Goal: Task Accomplishment & Management: Complete application form

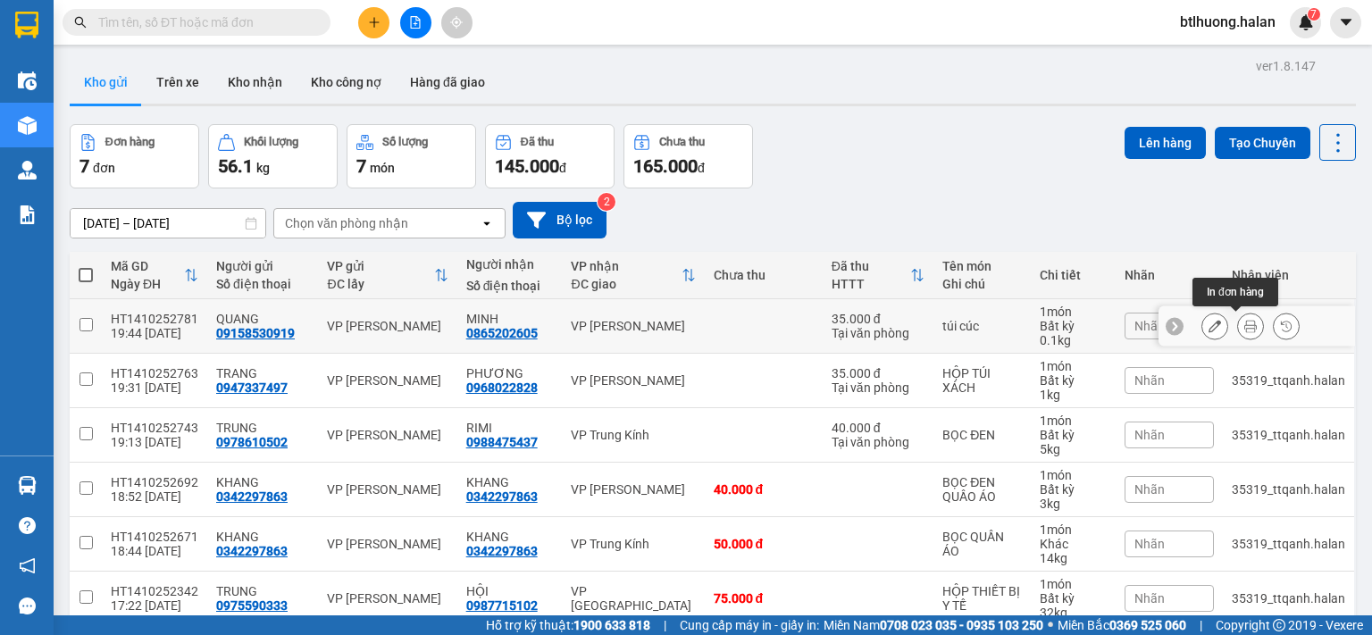
click at [1243, 331] on button at bounding box center [1250, 326] width 25 height 31
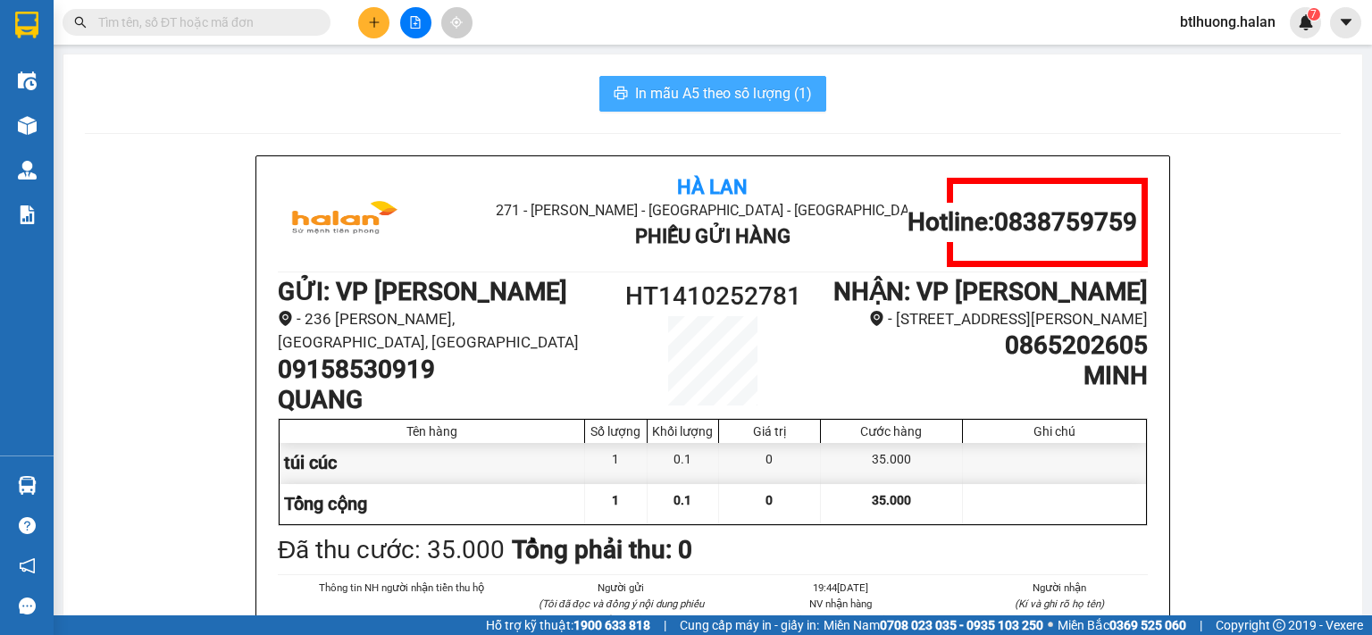
click at [732, 108] on button "In mẫu A5 theo số lượng (1)" at bounding box center [712, 94] width 227 height 36
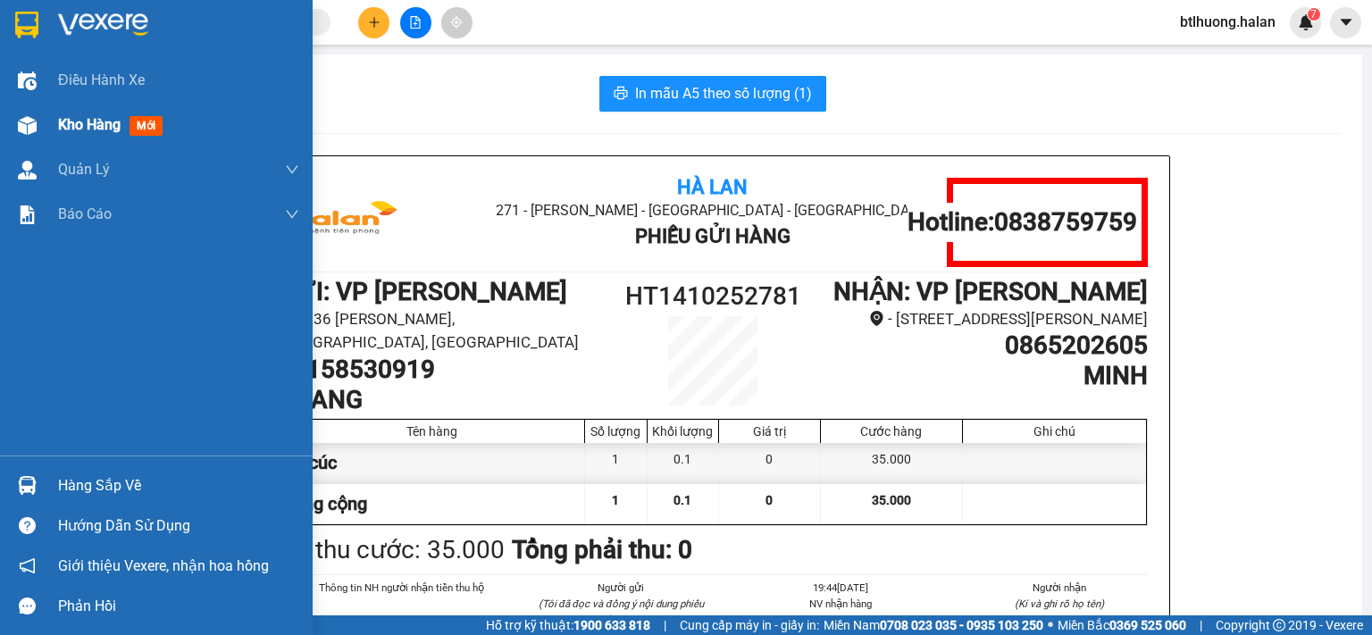
click at [43, 109] on div "Kho hàng mới" at bounding box center [156, 125] width 313 height 45
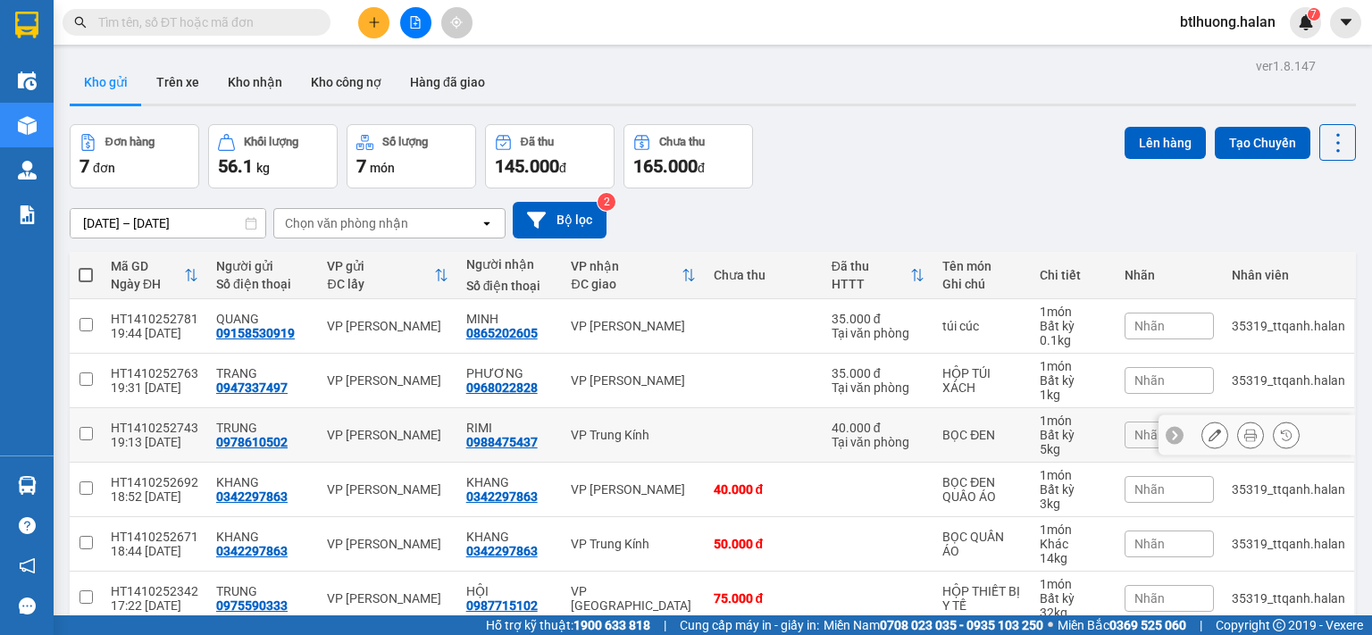
scroll to position [136, 0]
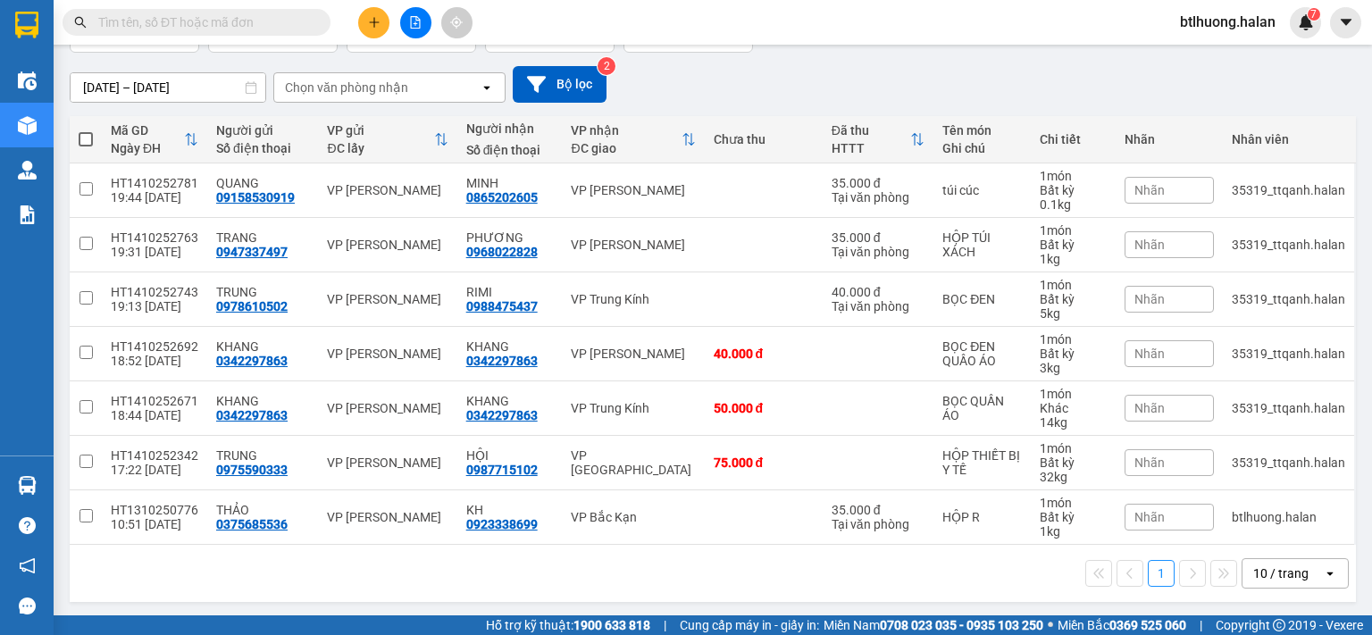
click at [289, 34] on span at bounding box center [197, 22] width 268 height 27
click at [268, 22] on input "text" at bounding box center [203, 23] width 211 height 20
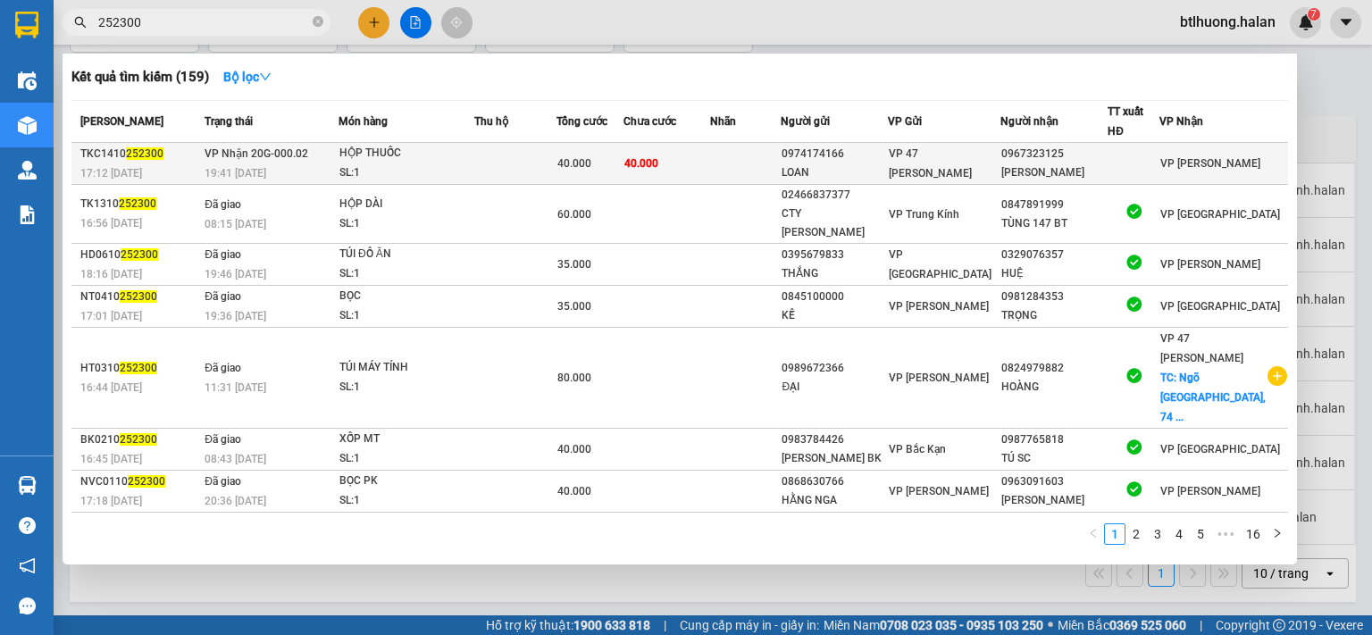
type input "252300"
click at [745, 163] on td at bounding box center [745, 164] width 71 height 42
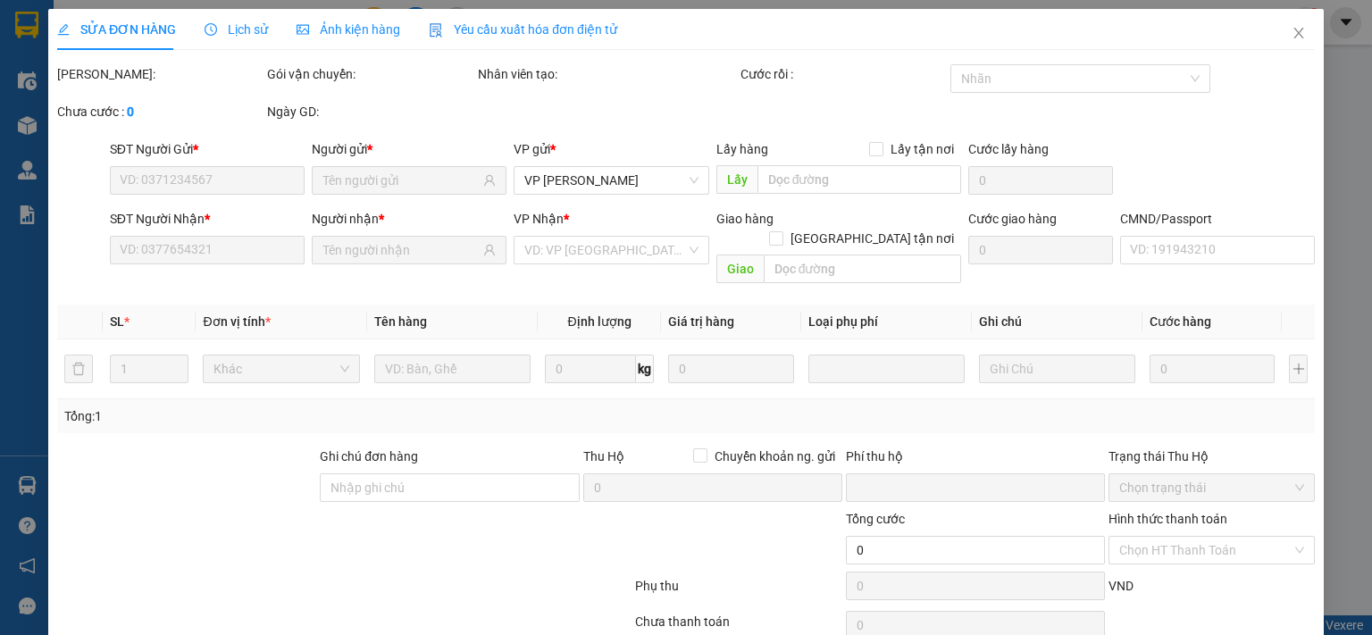
type input "0974174166"
type input "LOAN"
type input "0967323125"
type input "[PERSON_NAME]"
type input "0"
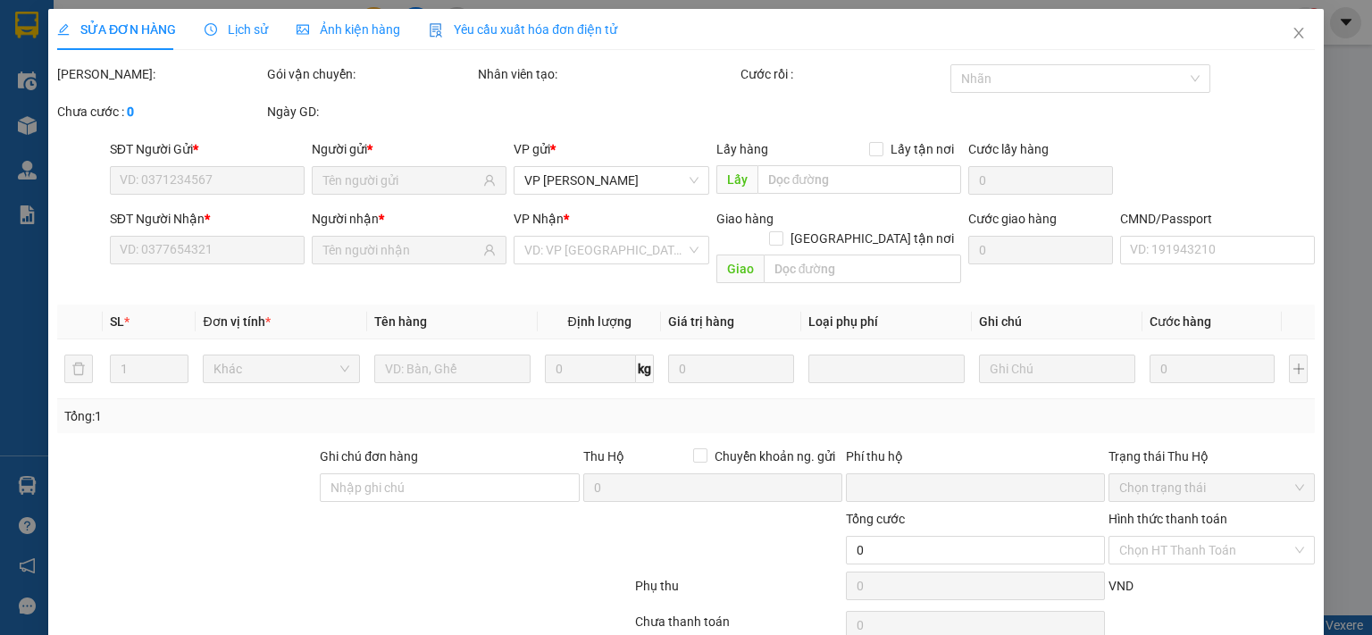
type input "40.000"
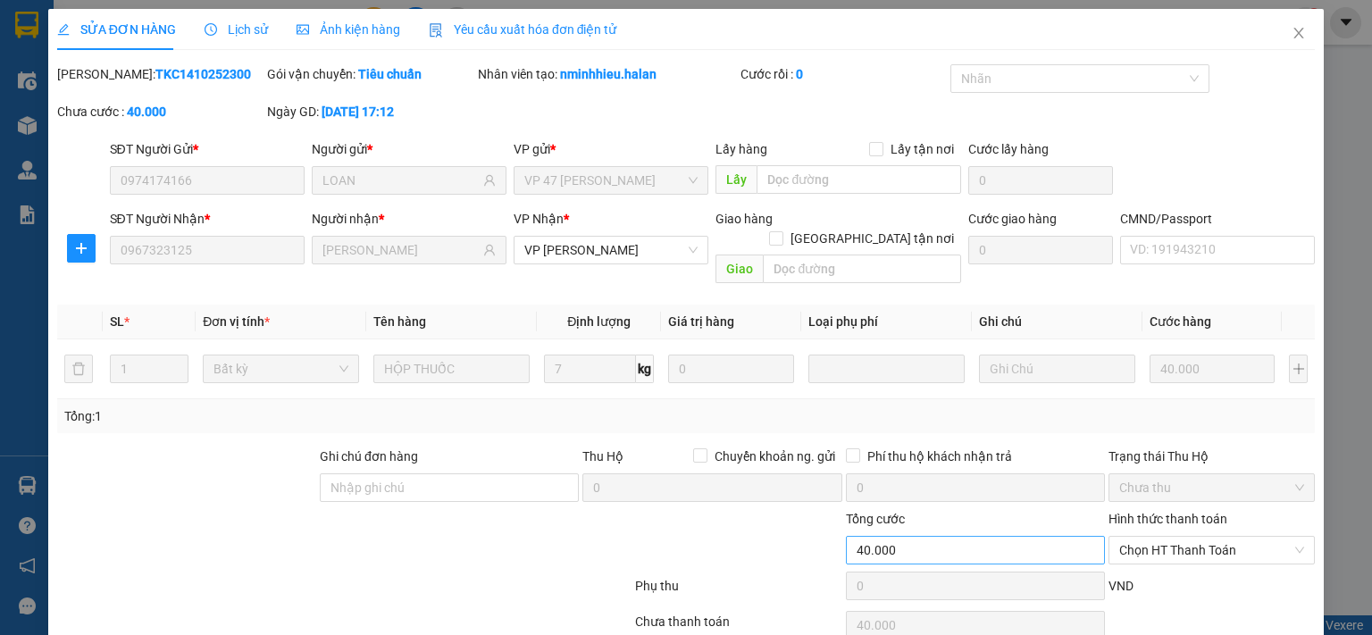
scroll to position [63, 0]
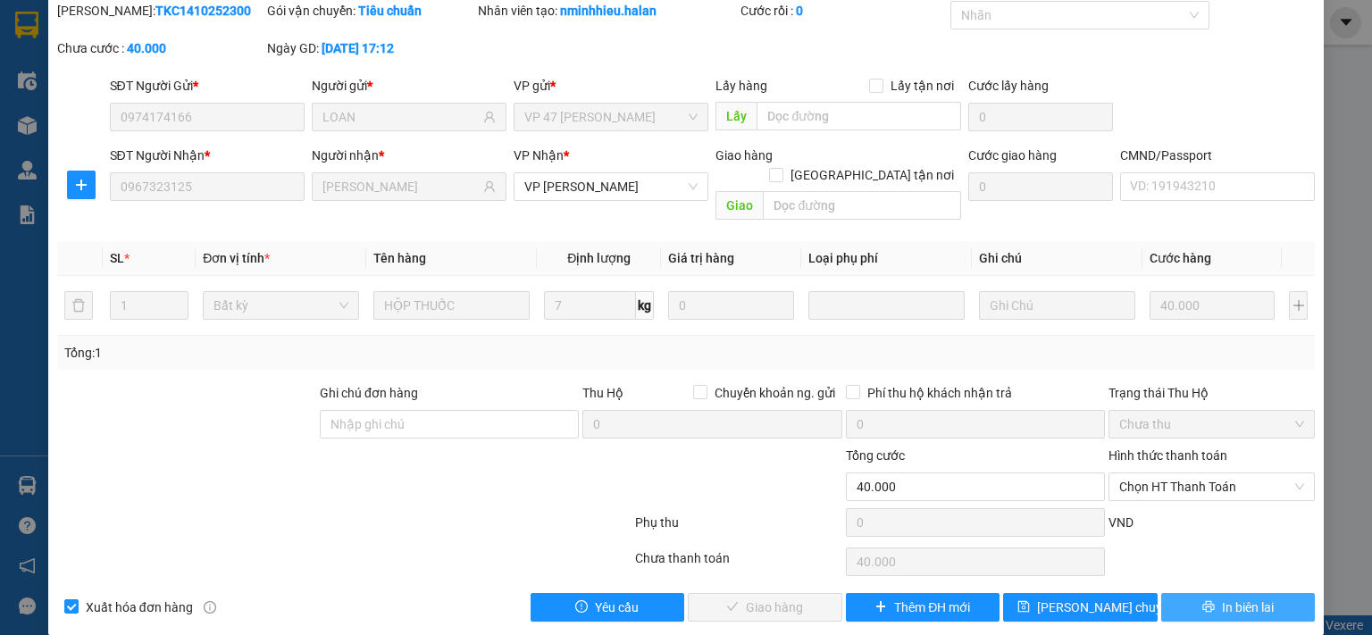
click at [1168, 593] on button "In biên lai" at bounding box center [1238, 607] width 155 height 29
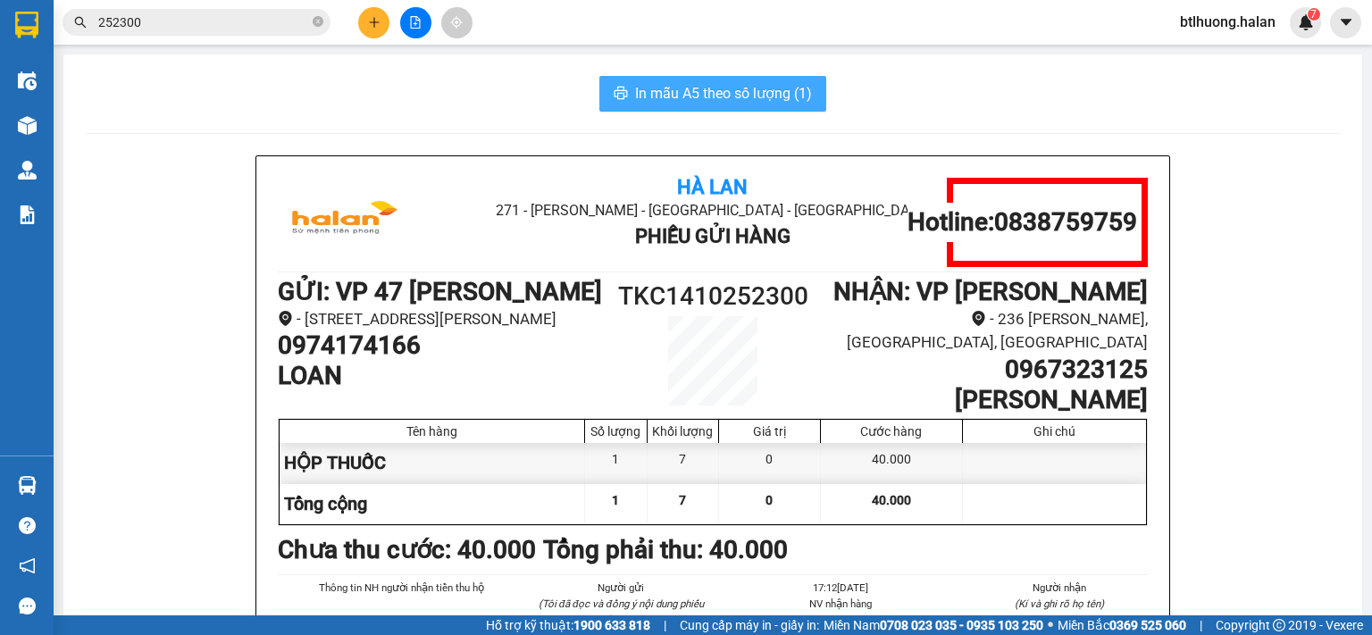
click at [781, 100] on span "In mẫu A5 theo số lượng (1)" at bounding box center [723, 93] width 177 height 22
click at [39, 124] on div at bounding box center [27, 125] width 31 height 31
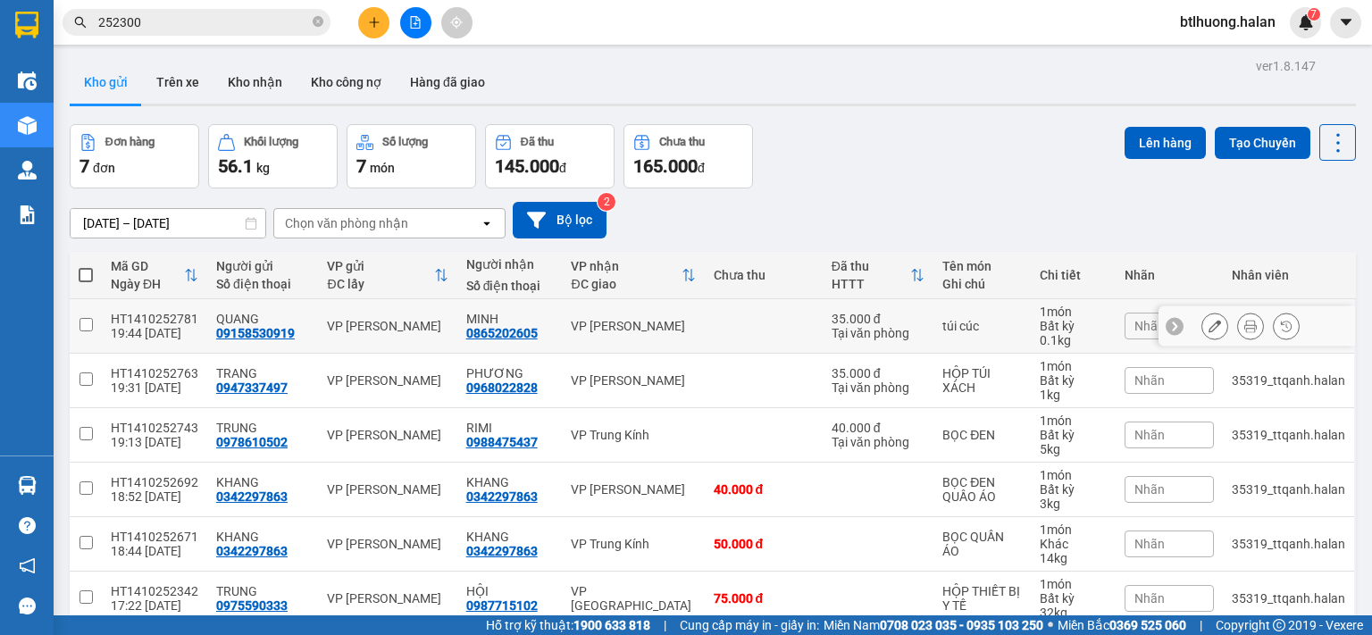
scroll to position [136, 0]
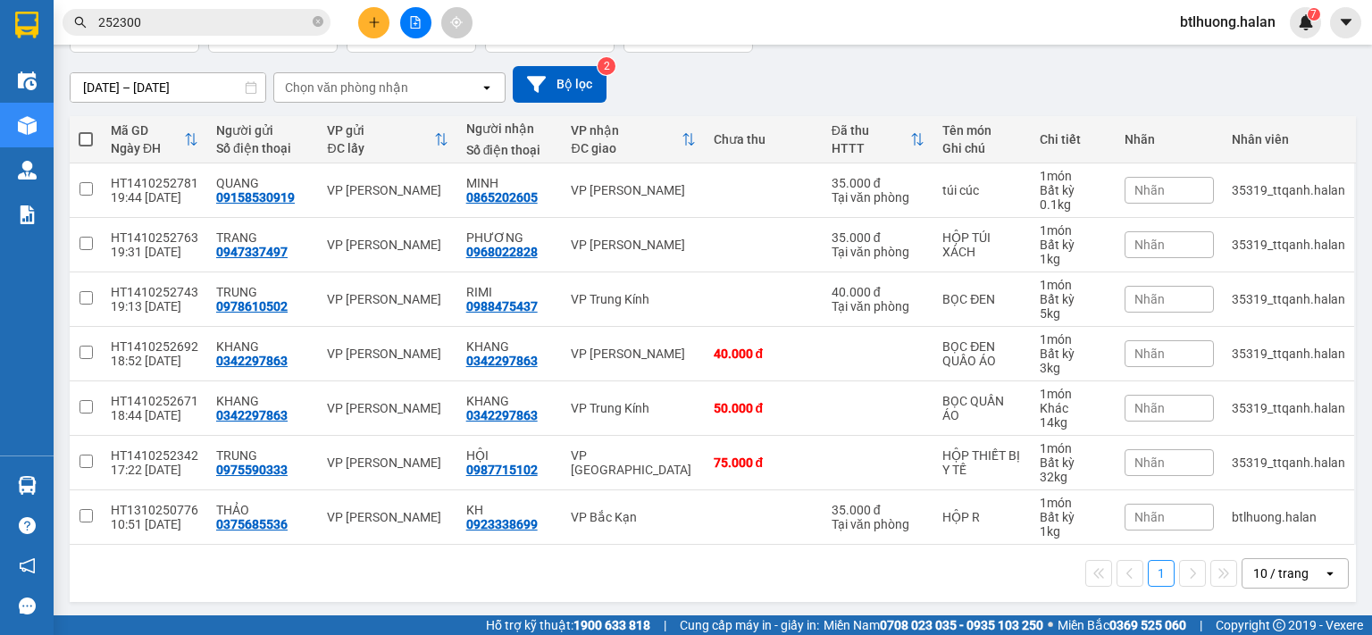
click at [1267, 559] on div "10 / trang" at bounding box center [1282, 573] width 80 height 29
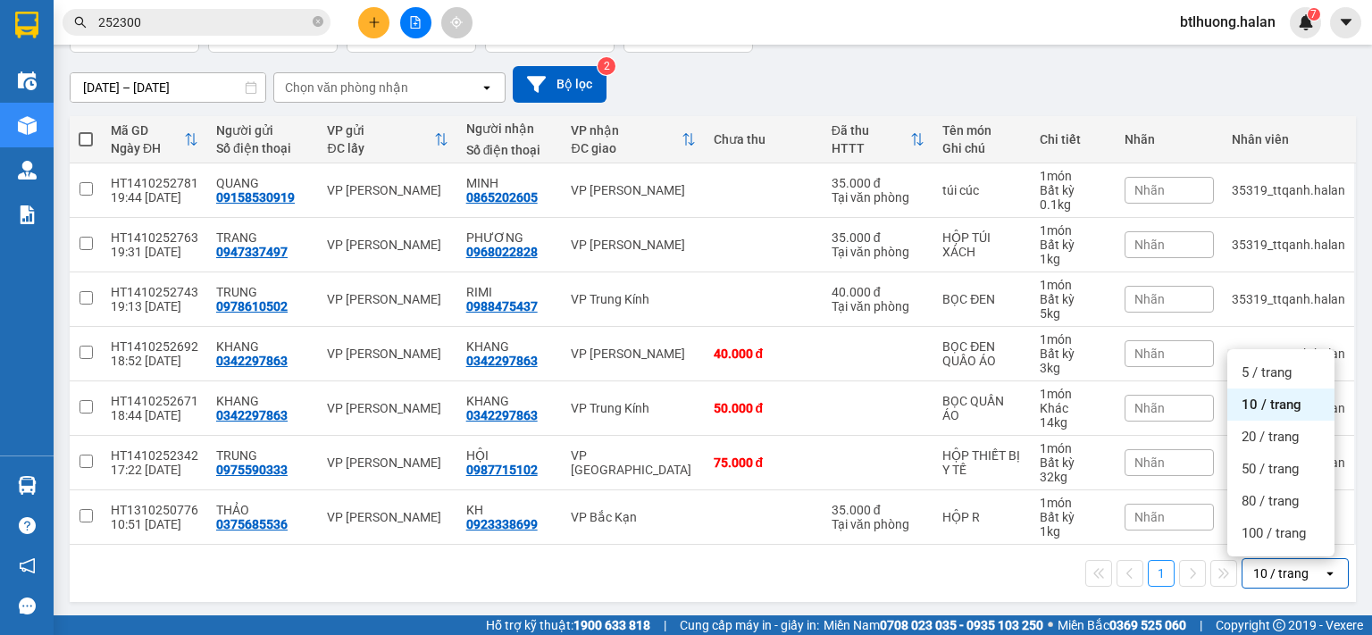
click at [1277, 564] on div "10 / trang" at bounding box center [1280, 573] width 55 height 18
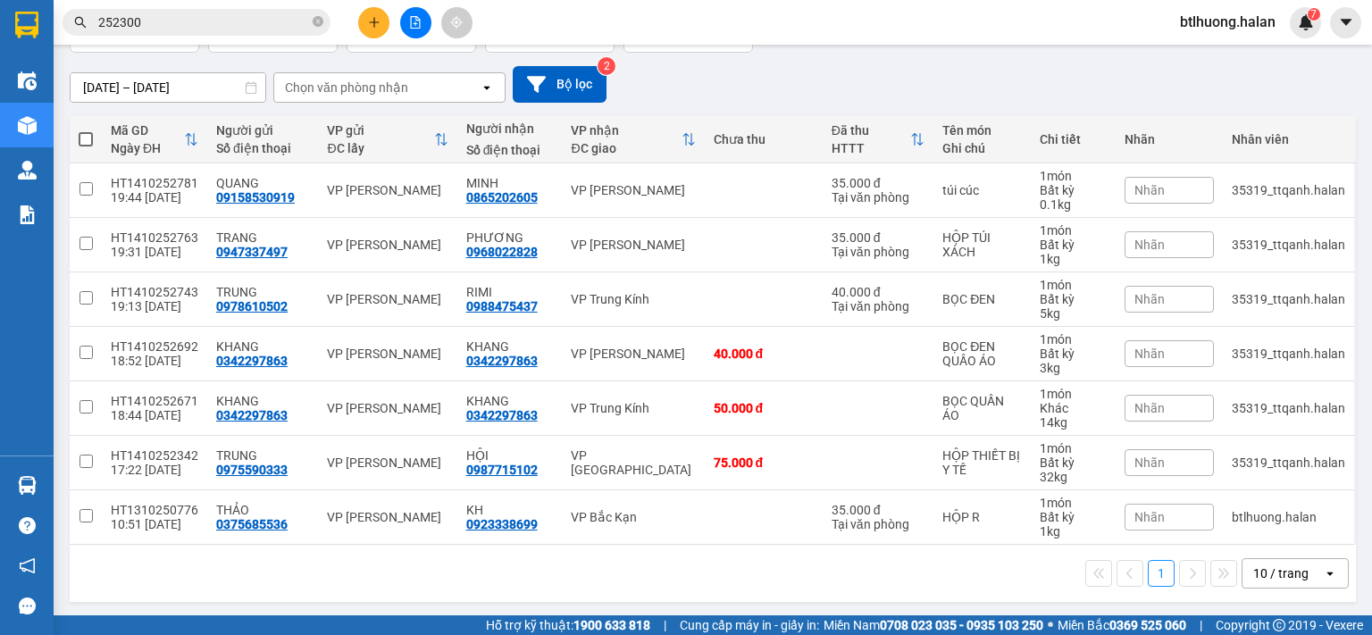
click at [1286, 569] on div "10 / trang" at bounding box center [1280, 573] width 55 height 18
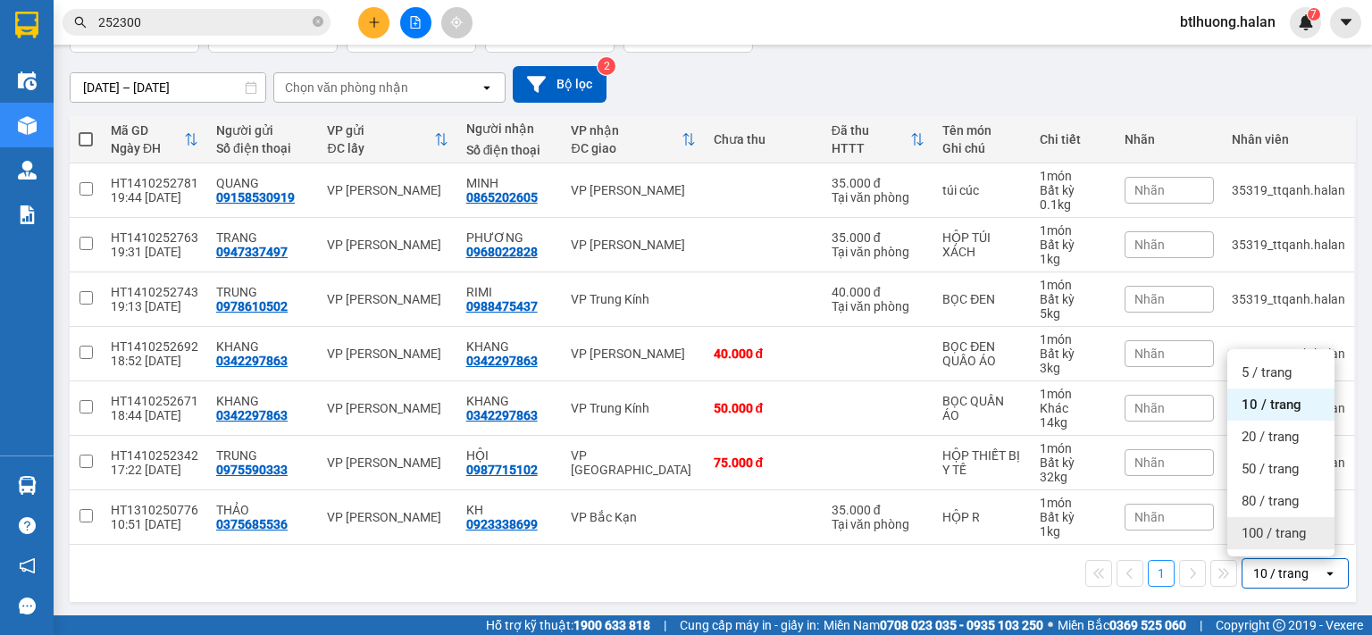
click at [1281, 541] on span "100 / trang" at bounding box center [1274, 533] width 64 height 18
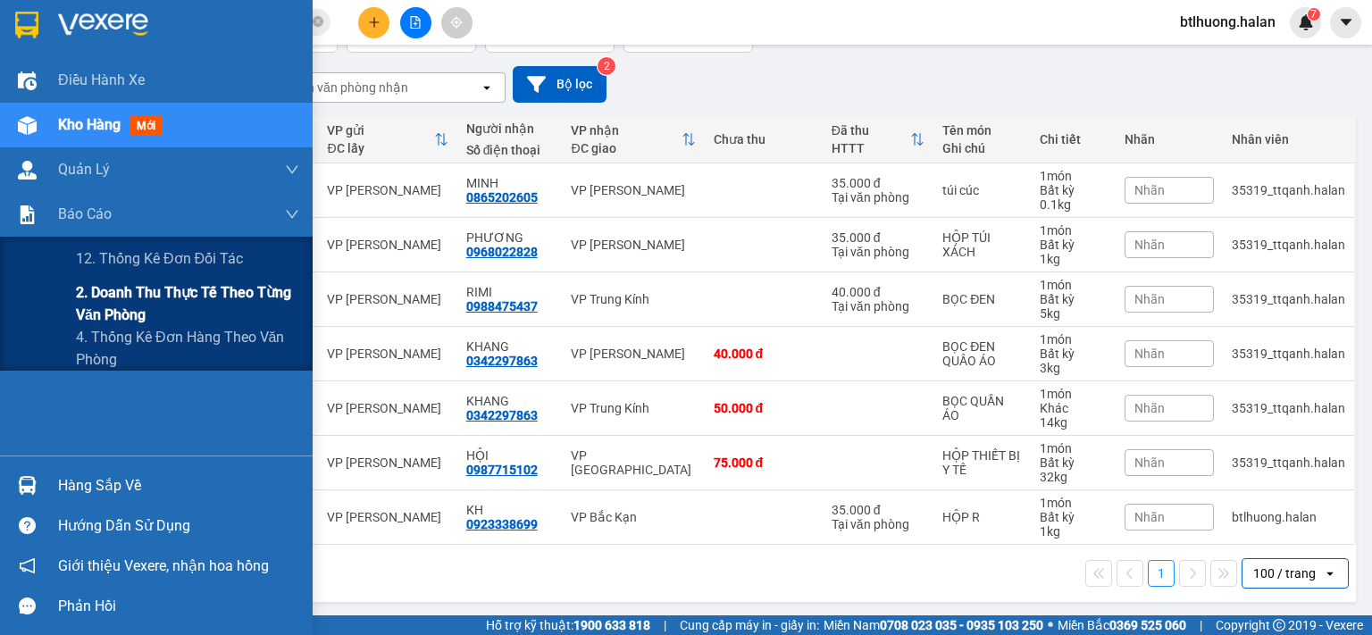
click at [121, 301] on span "2. Doanh thu thực tế theo từng văn phòng" at bounding box center [187, 303] width 223 height 45
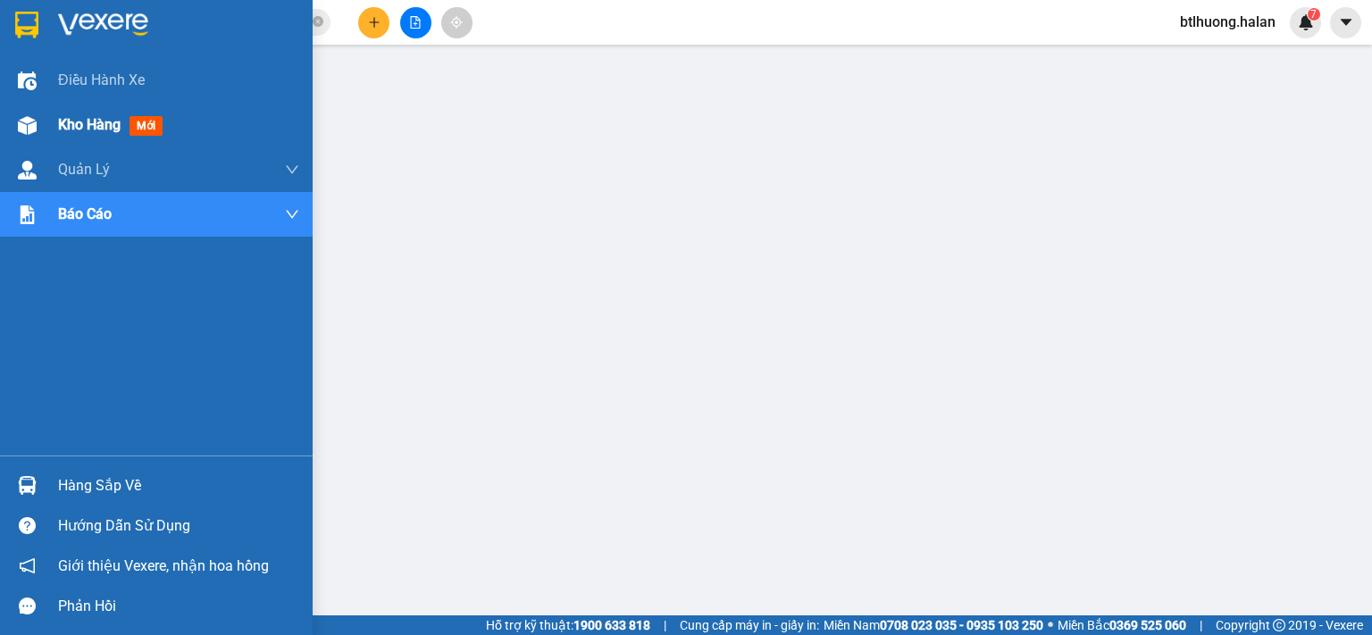
click at [6, 133] on div "Kho hàng mới" at bounding box center [156, 125] width 313 height 45
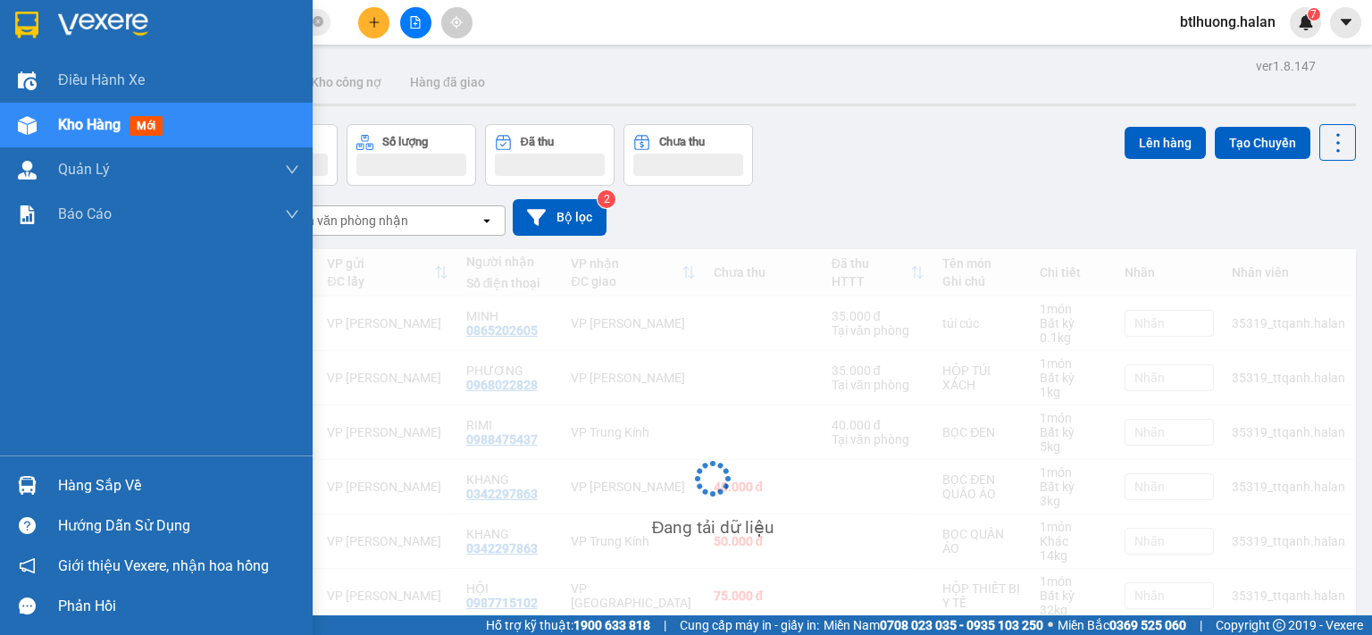
click at [60, 481] on div "Hàng sắp về" at bounding box center [178, 485] width 241 height 27
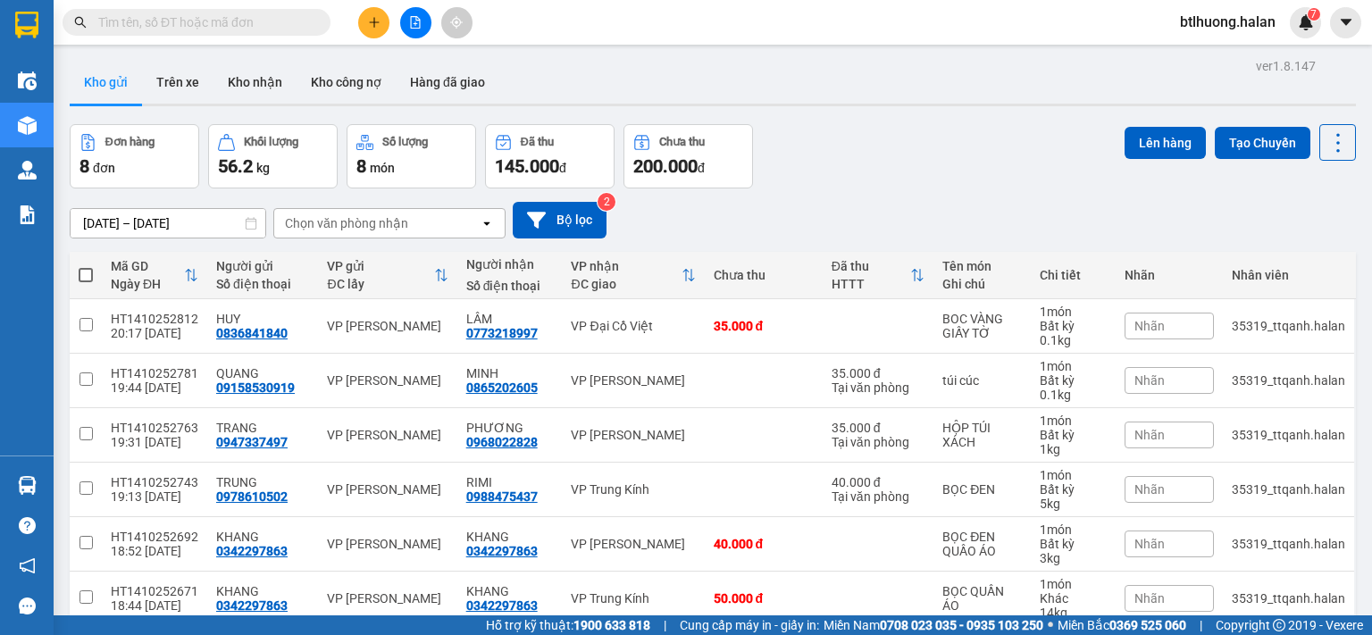
click at [384, 37] on div at bounding box center [415, 22] width 134 height 31
click at [372, 30] on button at bounding box center [373, 22] width 31 height 31
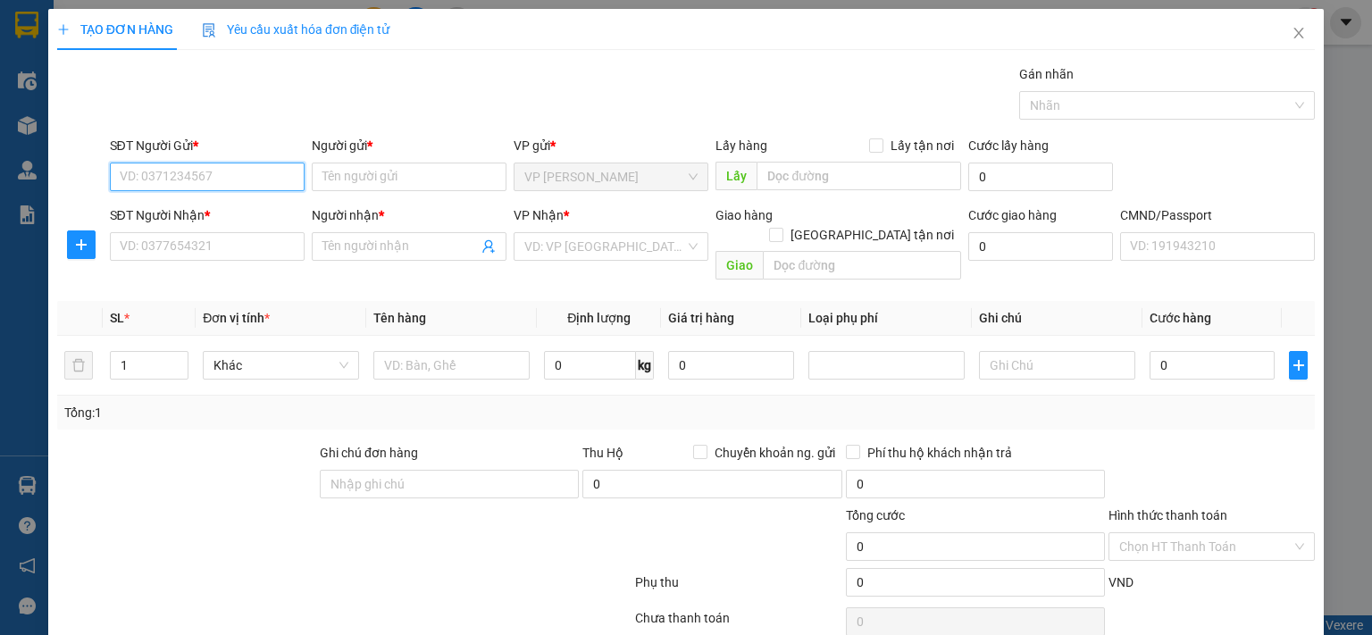
click at [248, 181] on input "SĐT Người Gửi *" at bounding box center [207, 177] width 195 height 29
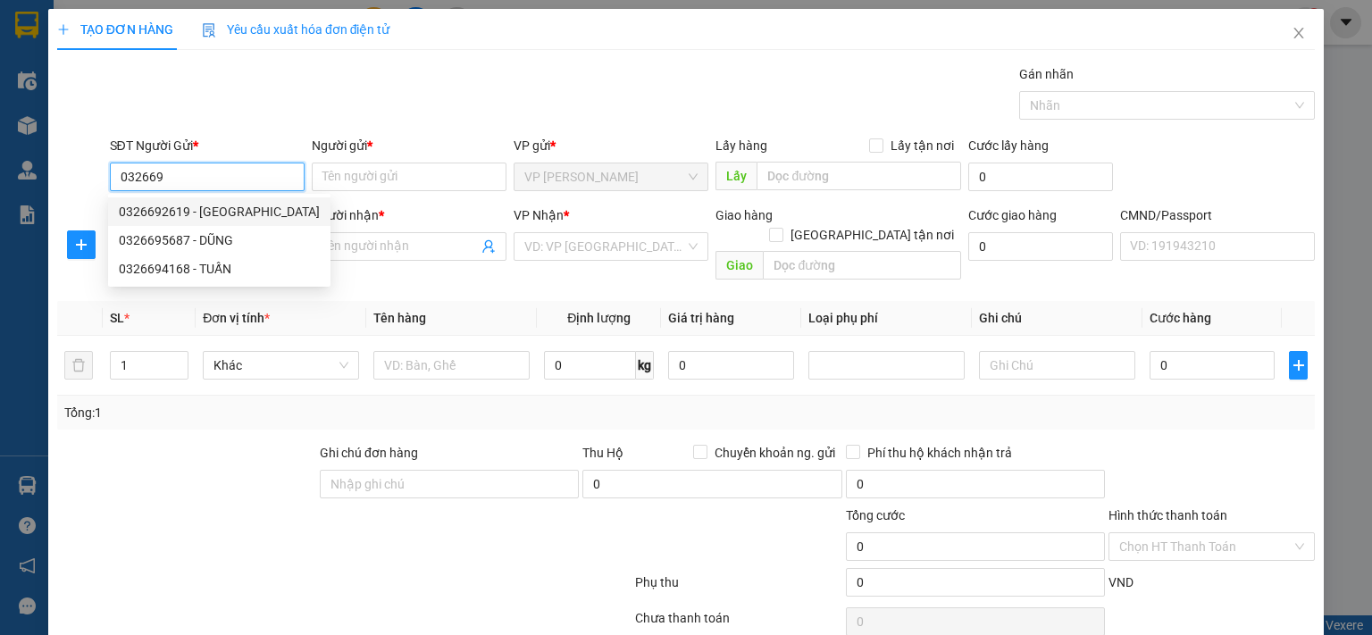
drag, startPoint x: 236, startPoint y: 212, endPoint x: 228, endPoint y: 236, distance: 25.4
click at [236, 212] on div "0326692619 - [GEOGRAPHIC_DATA]" at bounding box center [219, 212] width 201 height 20
type input "0326692619"
type input "ĐỨC"
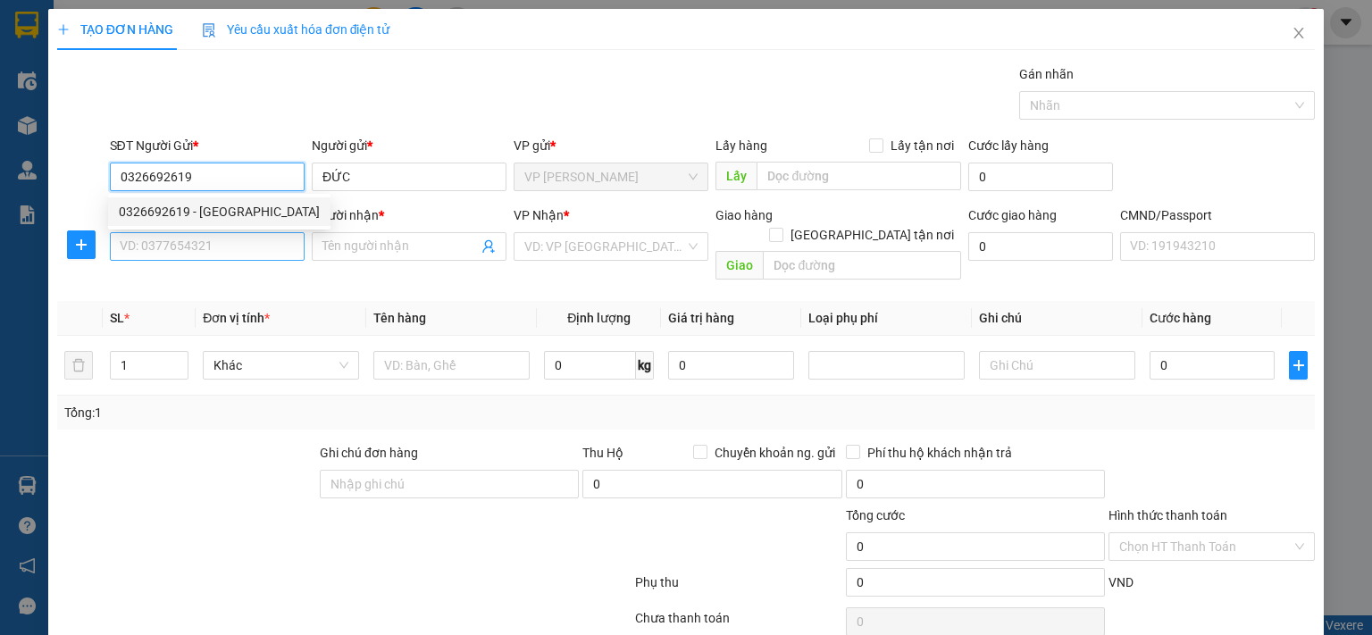
type input "0326692619"
click at [219, 254] on input "SĐT Người Nhận *" at bounding box center [207, 246] width 195 height 29
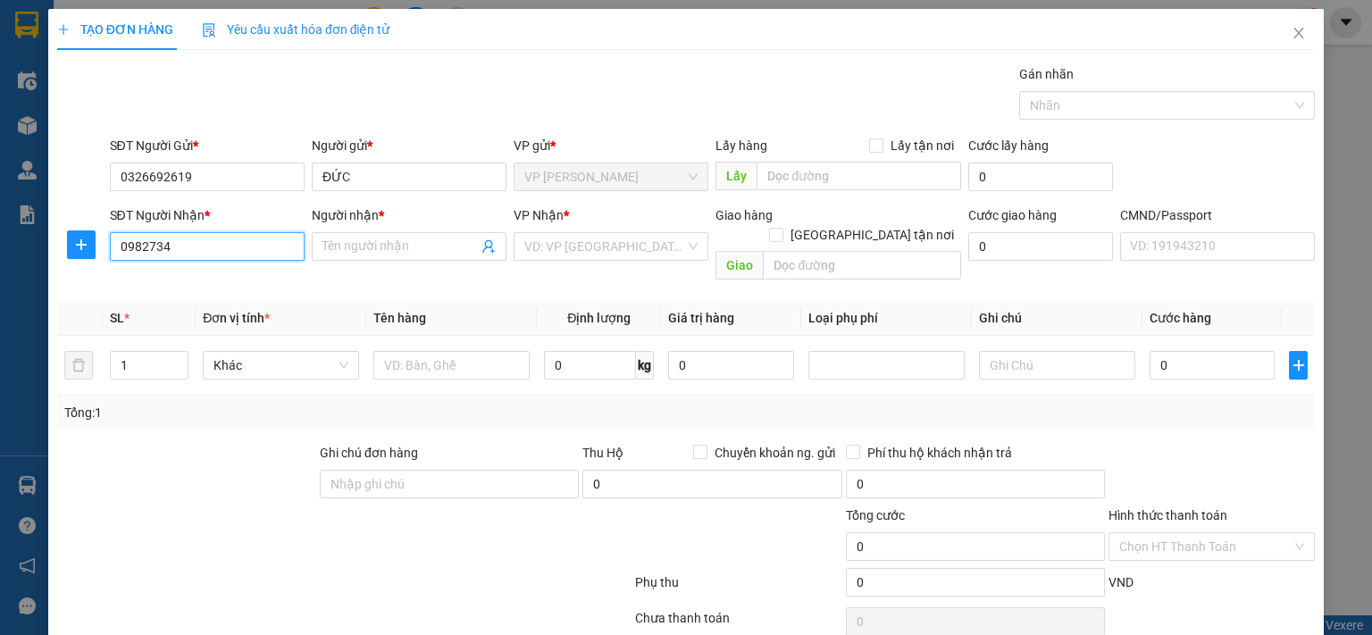
click at [219, 254] on input "0982734" at bounding box center [207, 246] width 195 height 29
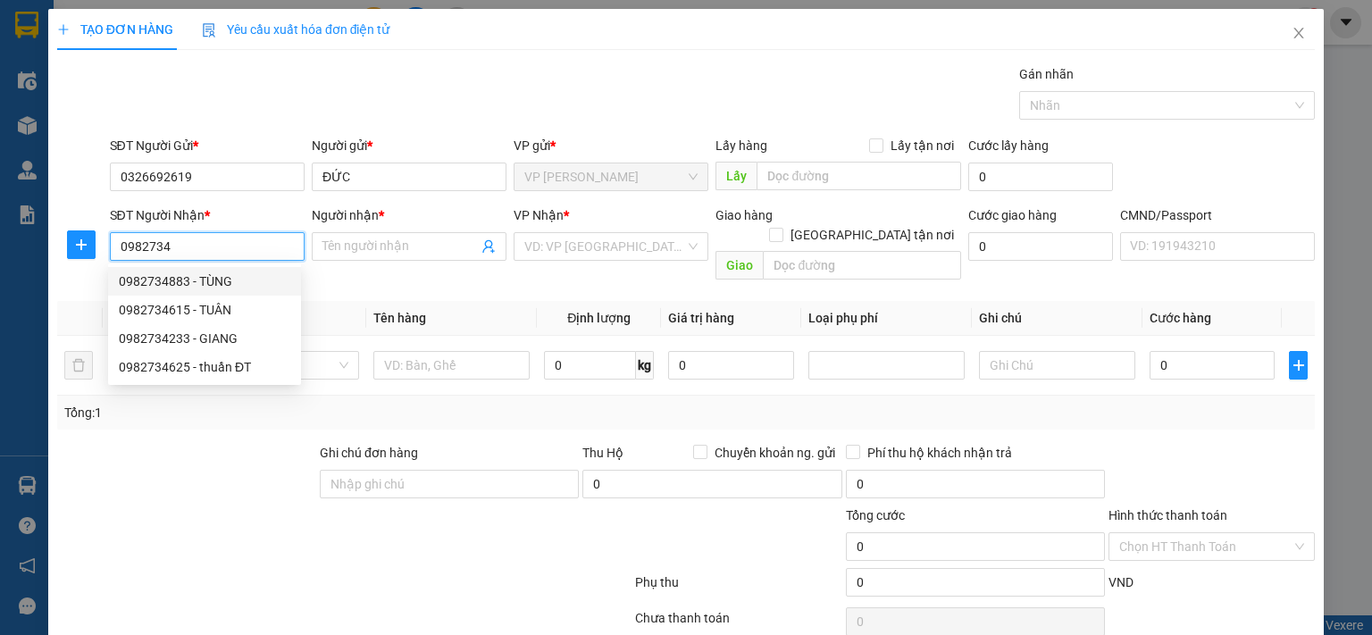
click at [261, 280] on div "0982734883 - TÙNG" at bounding box center [204, 282] width 171 height 20
type input "0982734883"
type input "TÙNG"
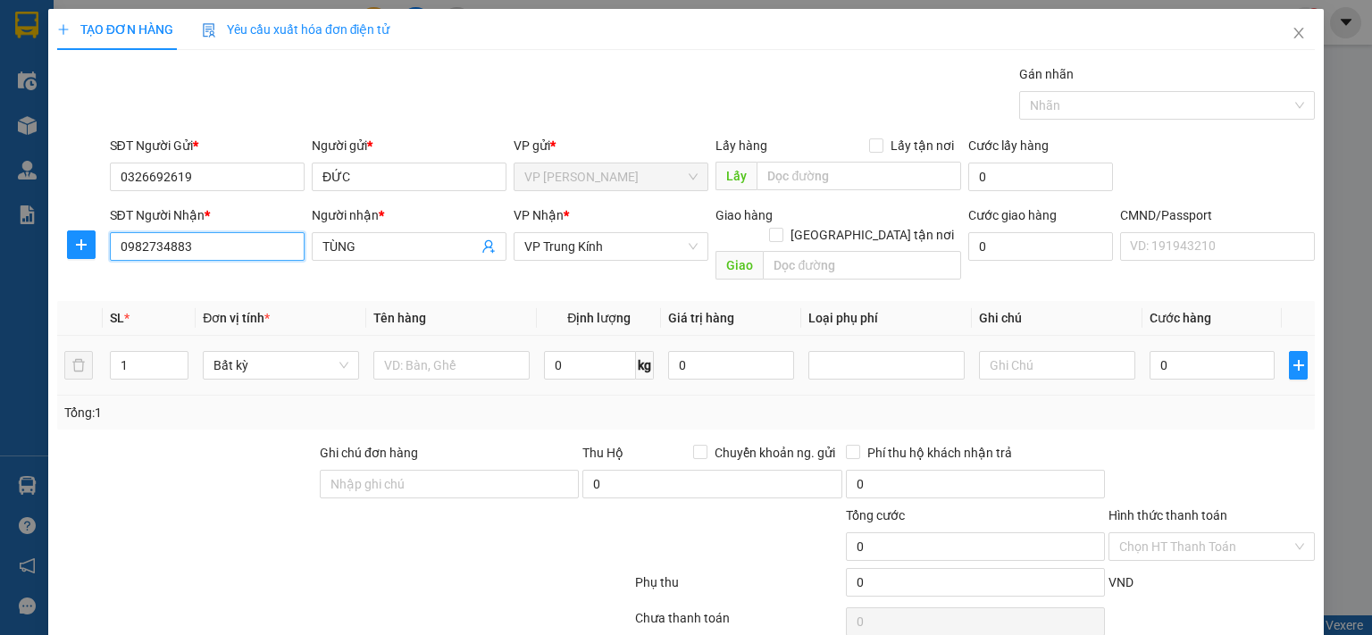
type input "0982734883"
click at [554, 359] on div "0 kg" at bounding box center [599, 365] width 110 height 36
click at [556, 352] on input "0" at bounding box center [590, 365] width 92 height 29
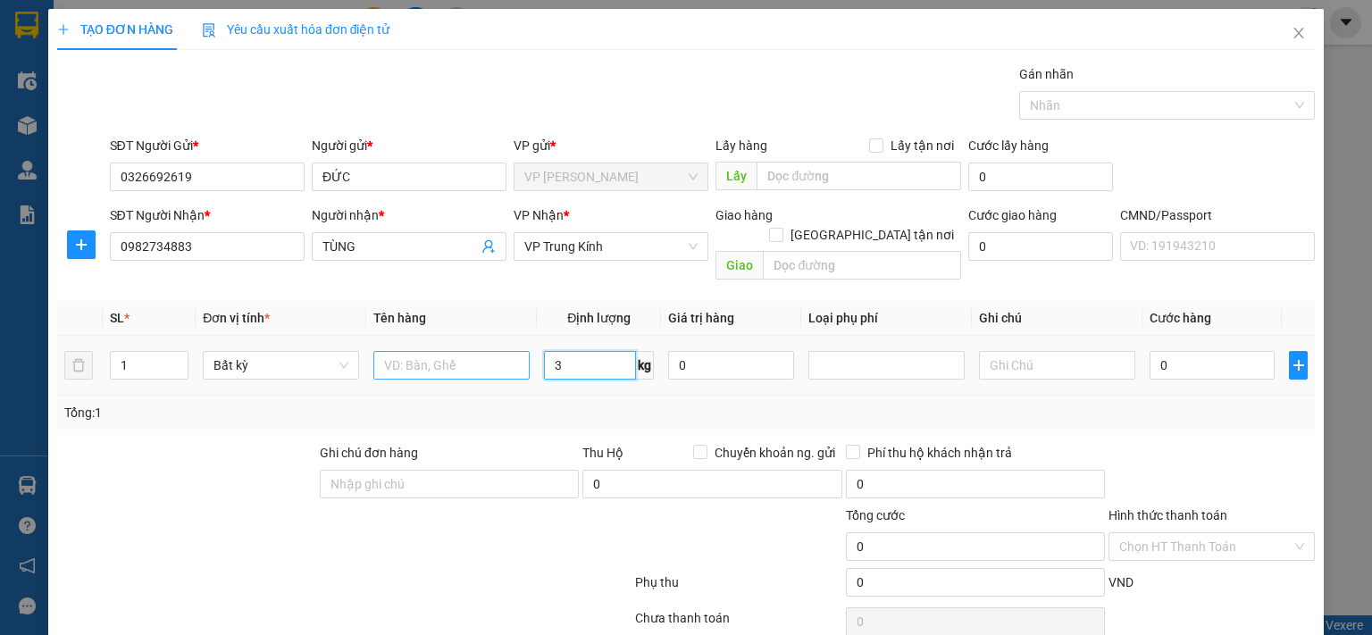
type input "3"
click at [475, 353] on input "text" at bounding box center [451, 365] width 156 height 29
type input "hộp mô"
type input "40.000"
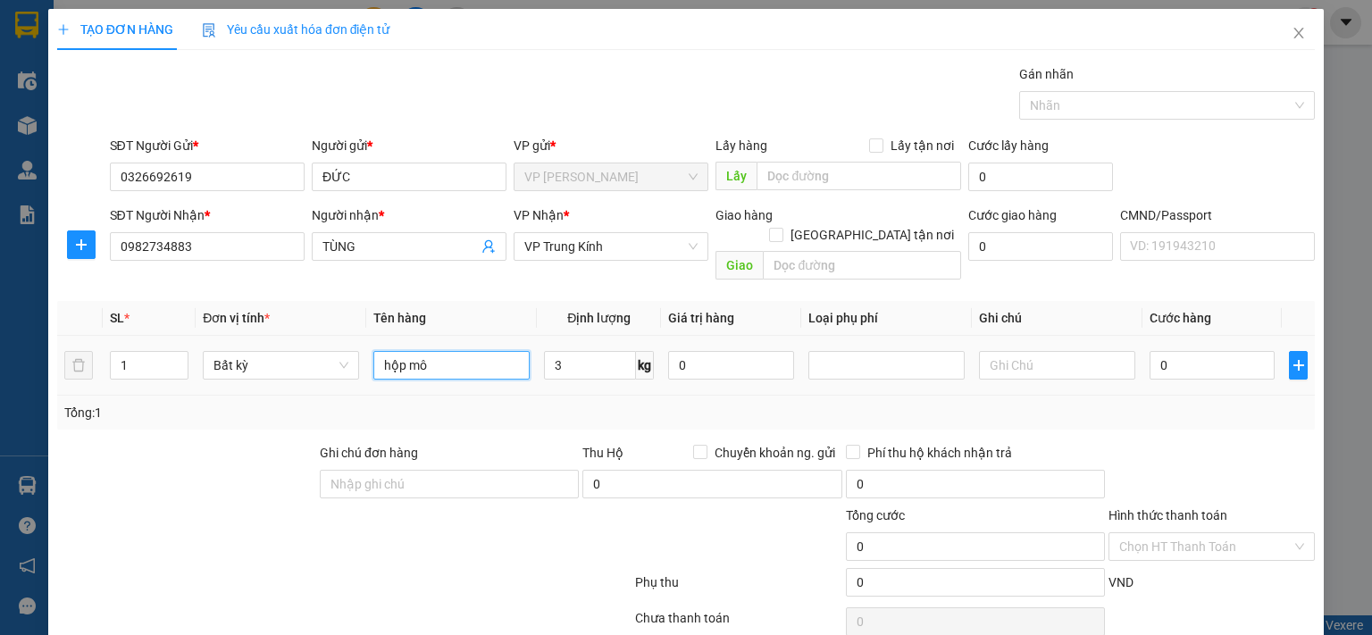
type input "40.000"
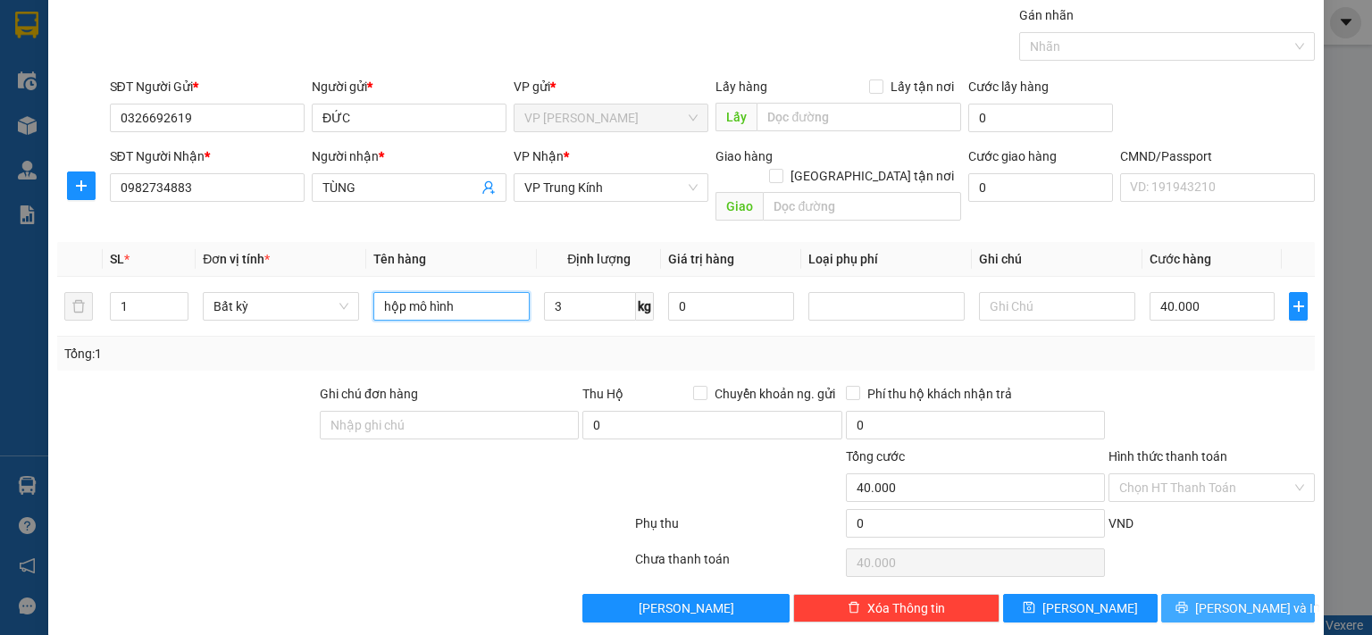
type input "hộp mô hình"
click at [1229, 598] on span "[PERSON_NAME] và In" at bounding box center [1257, 608] width 125 height 20
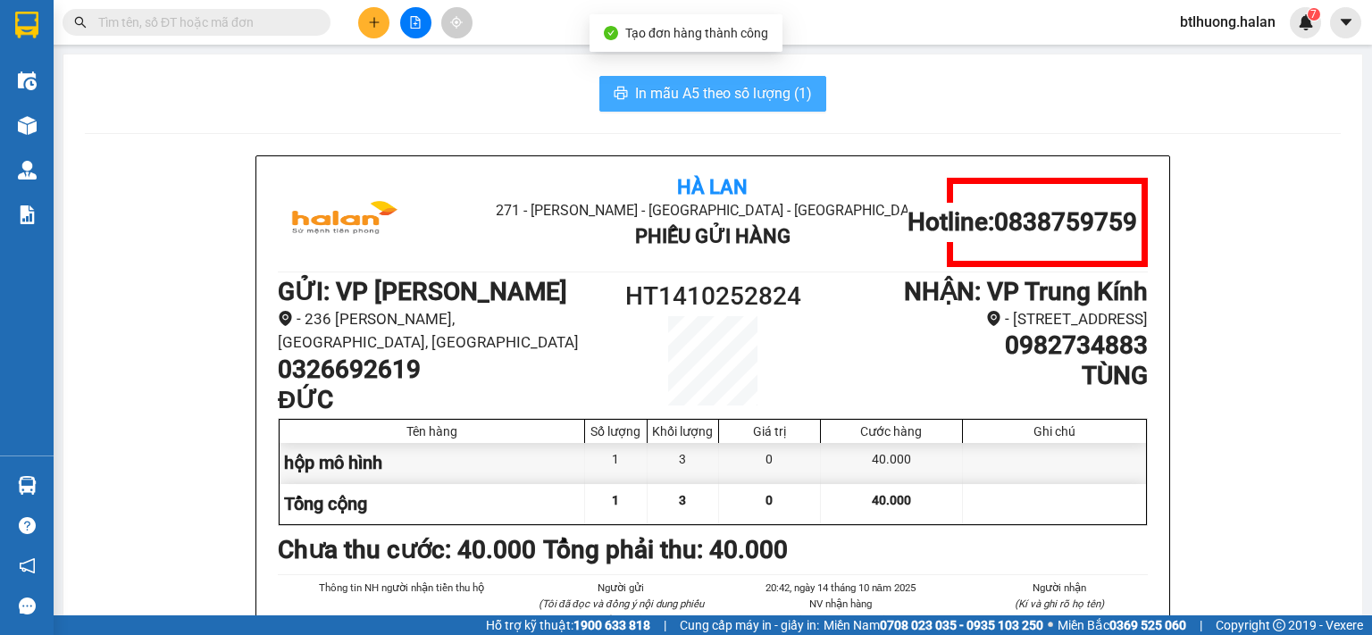
click at [754, 97] on span "In mẫu A5 theo số lượng (1)" at bounding box center [723, 93] width 177 height 22
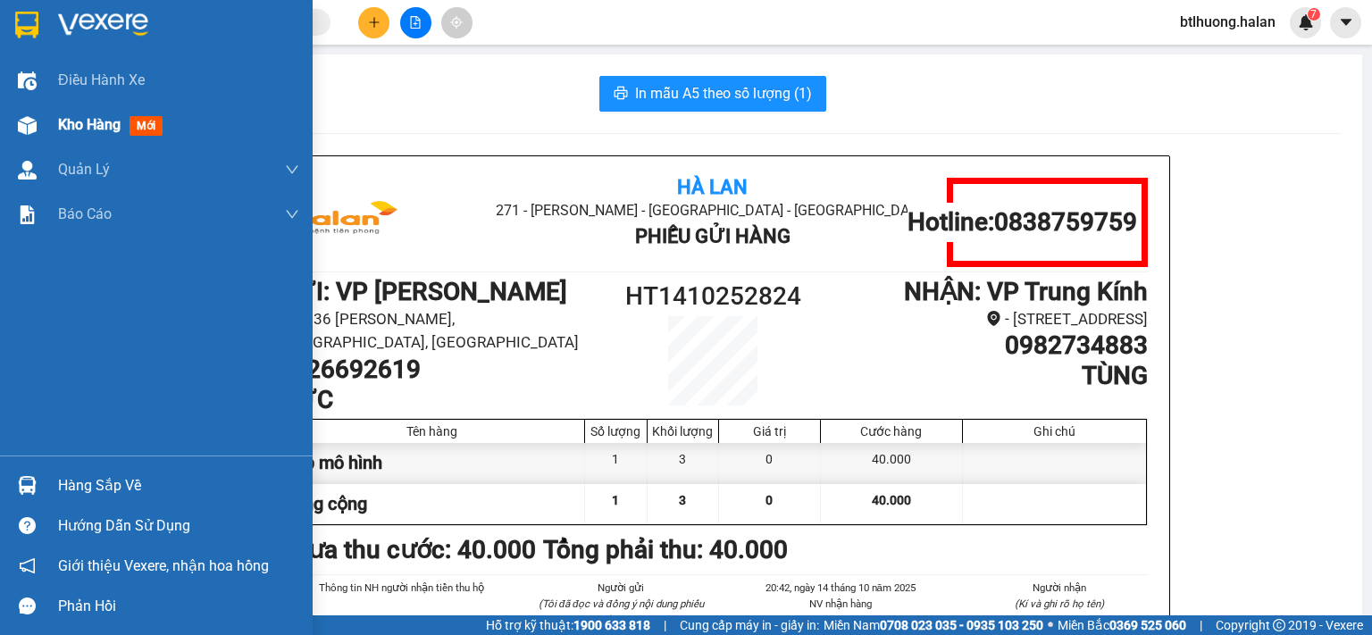
click at [61, 135] on div "Kho hàng mới" at bounding box center [114, 124] width 112 height 22
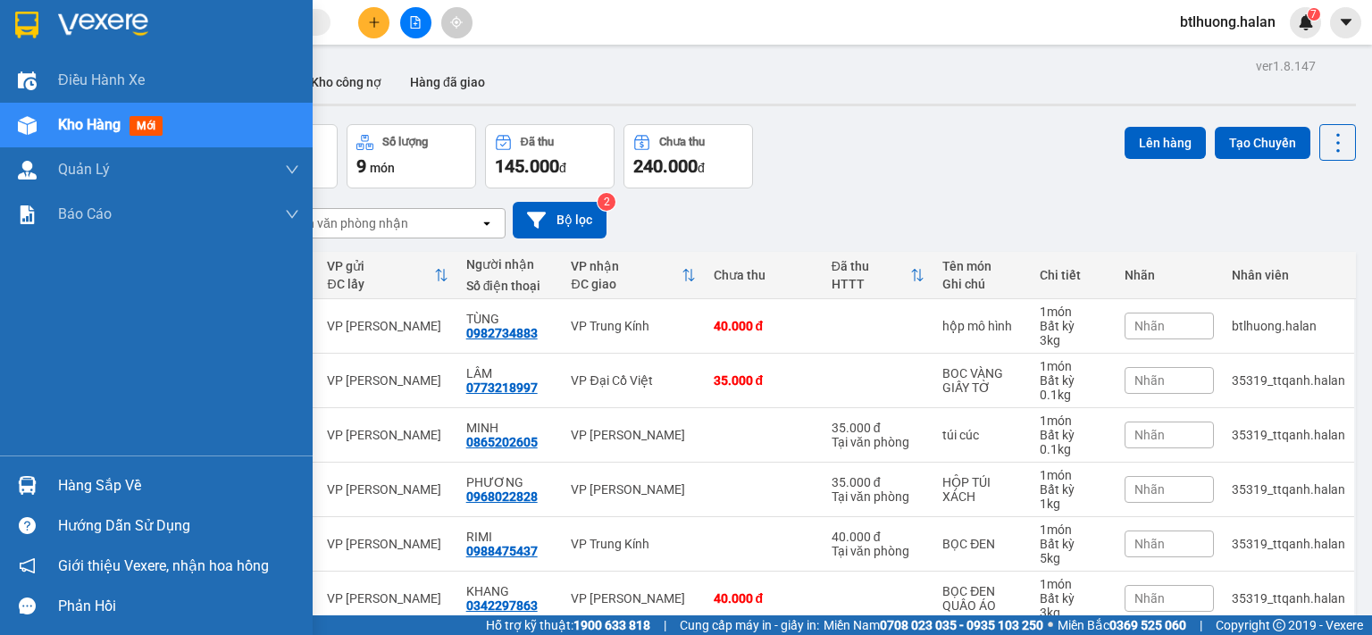
click at [1, 488] on div "Hàng sắp về" at bounding box center [156, 485] width 313 height 40
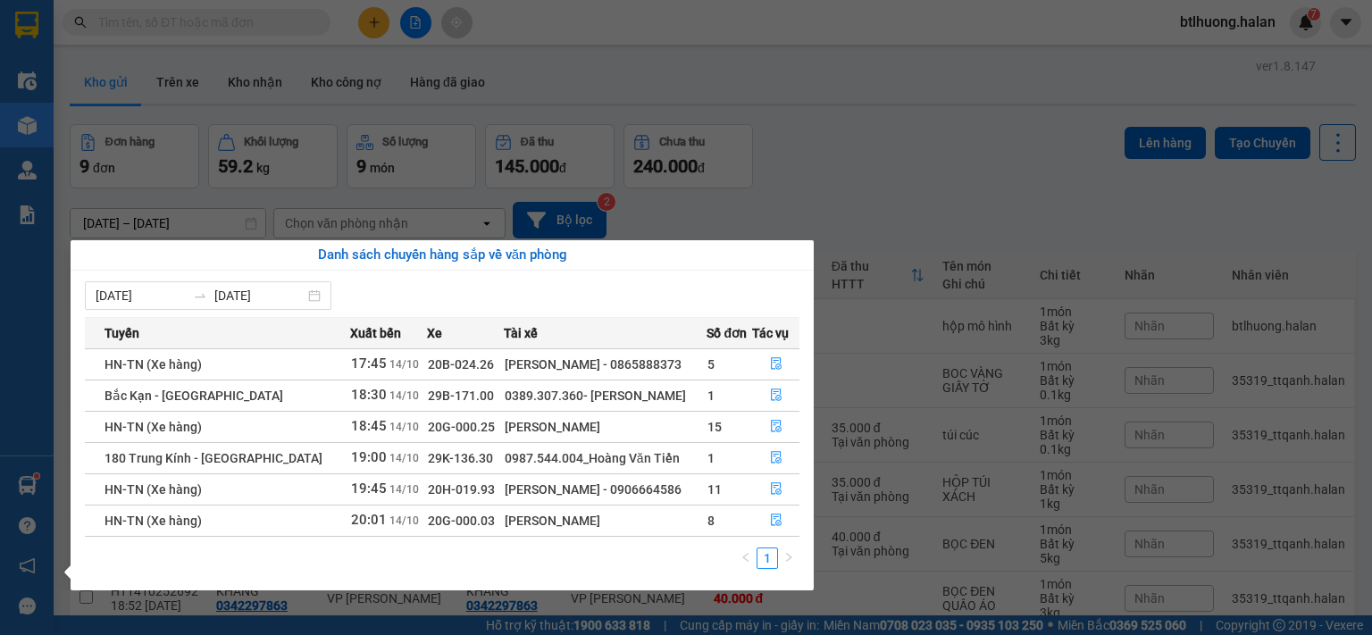
click at [204, 4] on section "Kết quả tìm kiếm ( 0 ) Bộ lọc No Data btlhuong.halan 7 Điều hành xe Kho hàng mớ…" at bounding box center [686, 317] width 1372 height 635
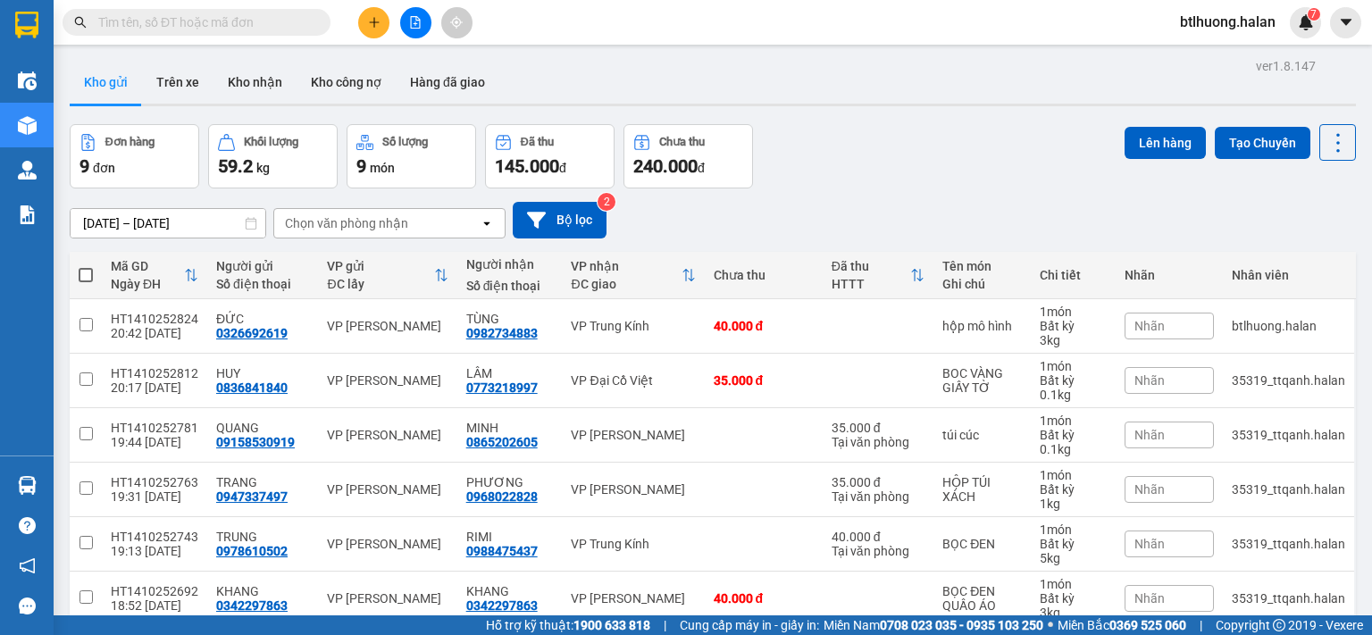
click at [207, 10] on span at bounding box center [197, 22] width 268 height 27
click at [212, 23] on input "text" at bounding box center [203, 23] width 211 height 20
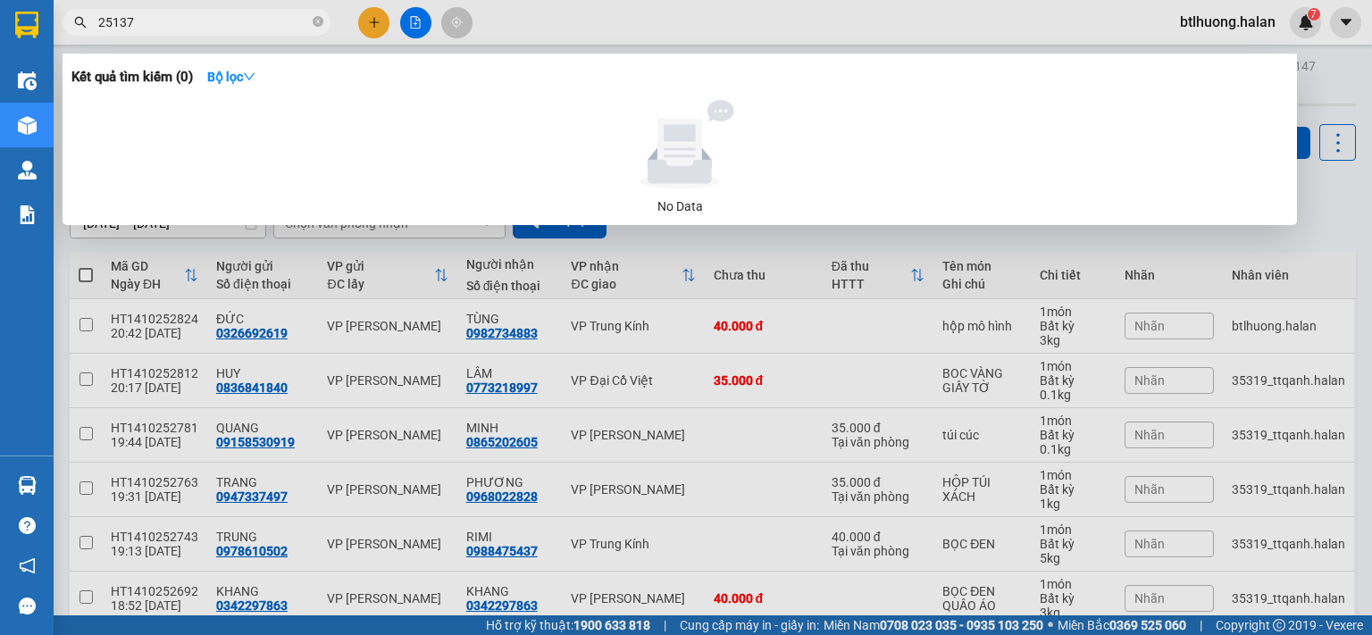
type input "251378"
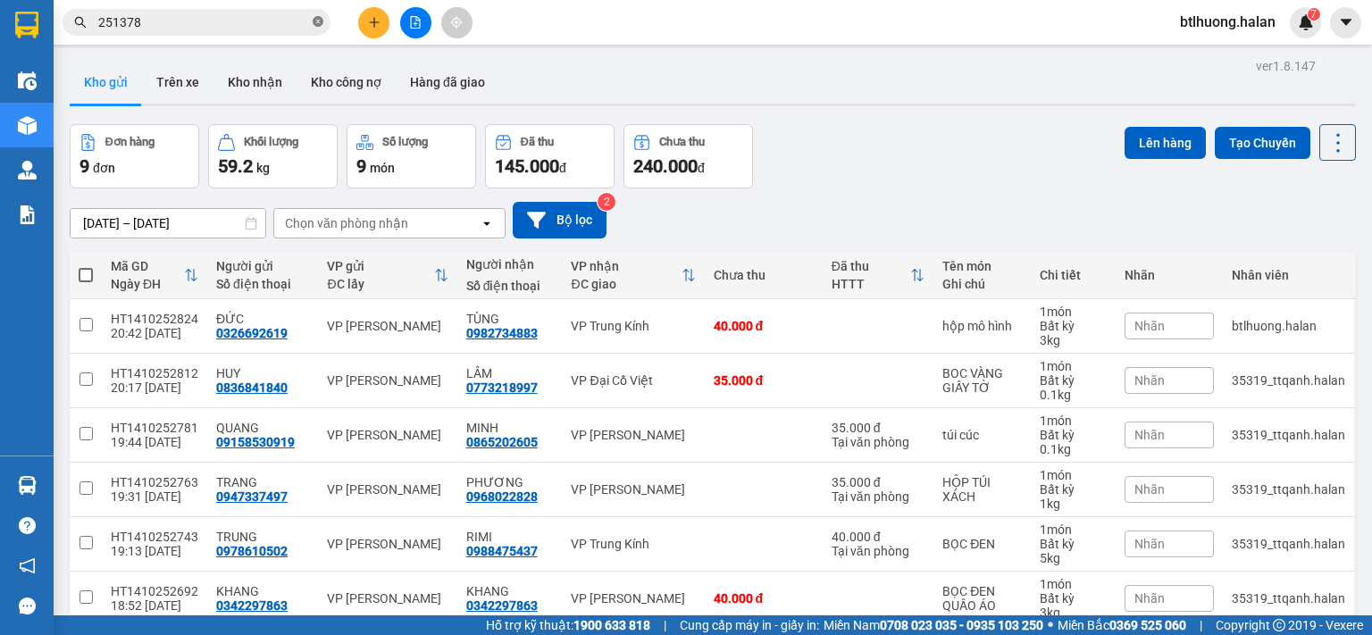
click at [316, 21] on icon "close-circle" at bounding box center [318, 21] width 11 height 11
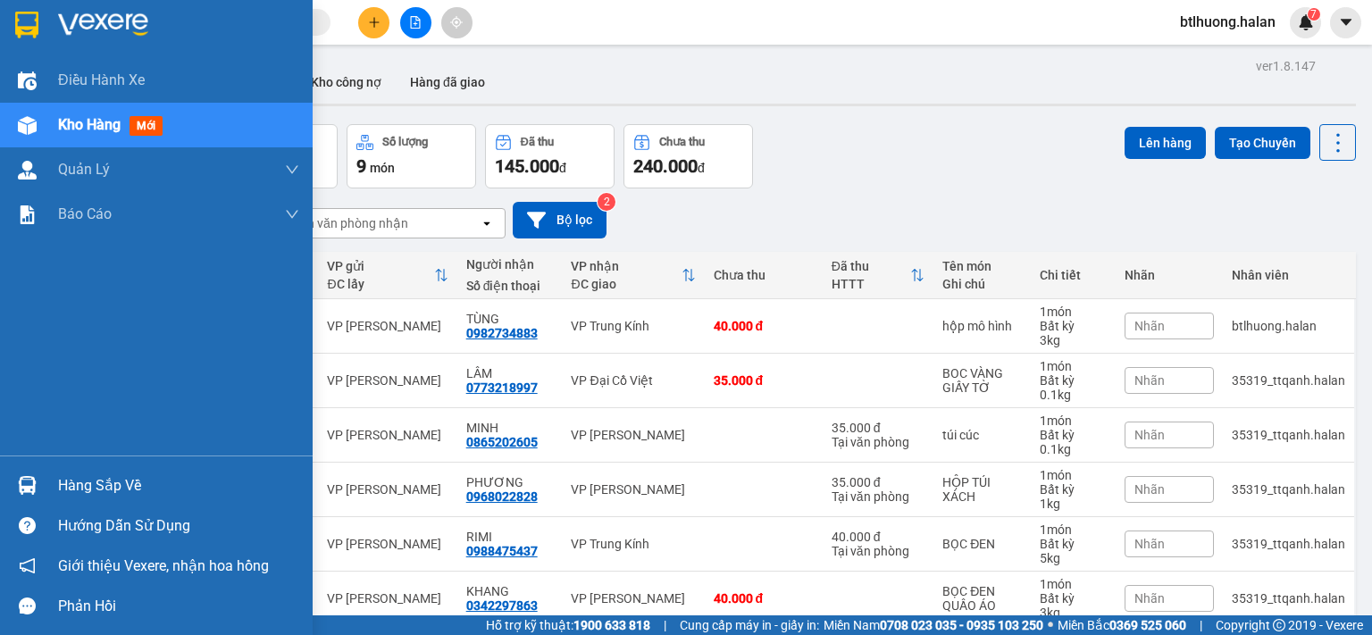
click at [61, 481] on div "Hàng sắp về" at bounding box center [178, 485] width 241 height 27
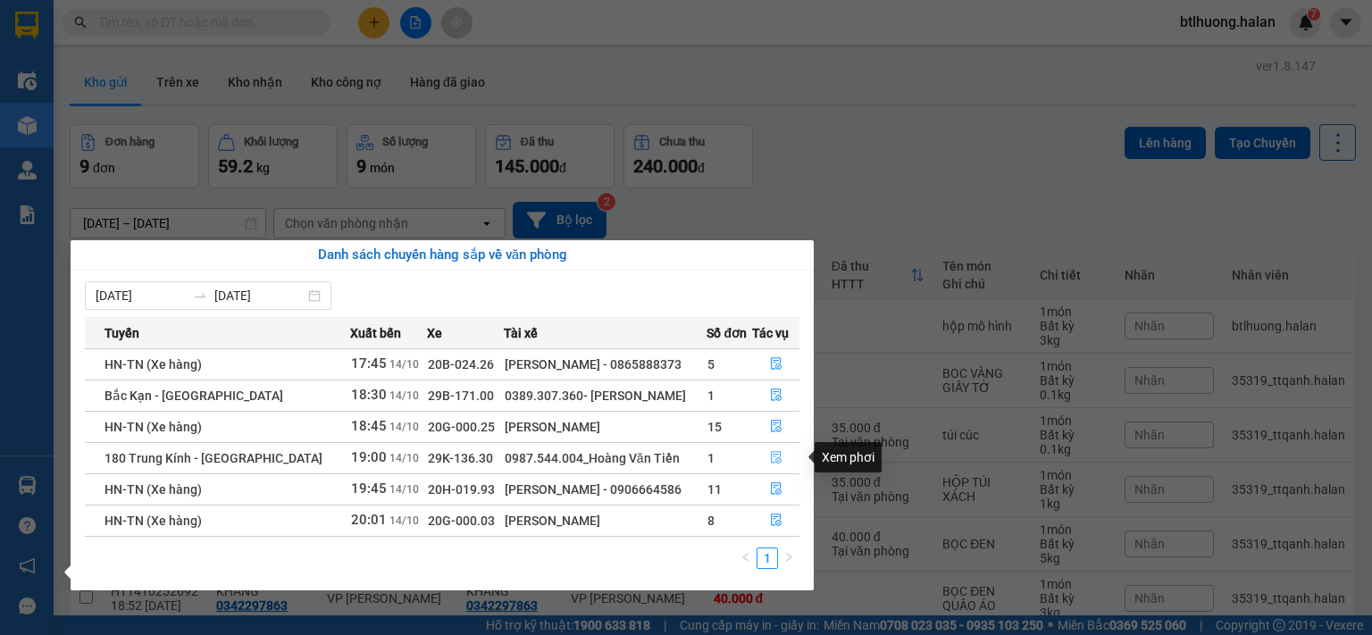
click at [769, 450] on button "button" at bounding box center [776, 458] width 46 height 29
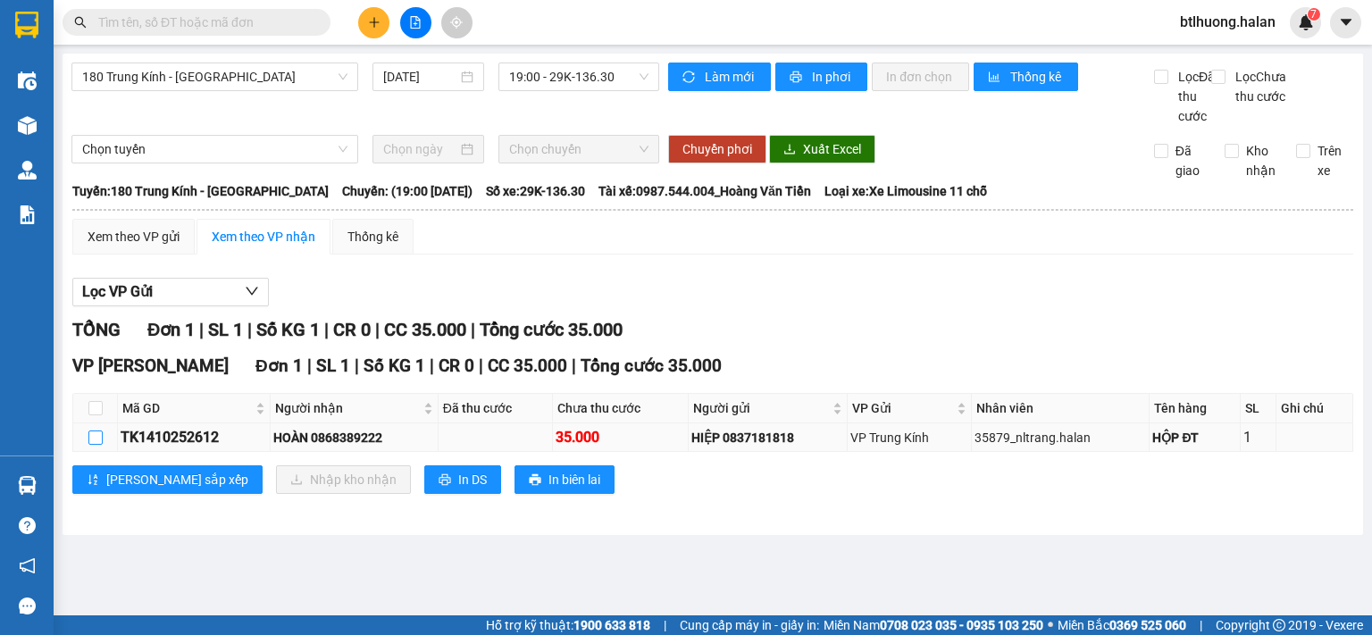
click at [89, 445] on input "checkbox" at bounding box center [95, 438] width 14 height 14
checkbox input "true"
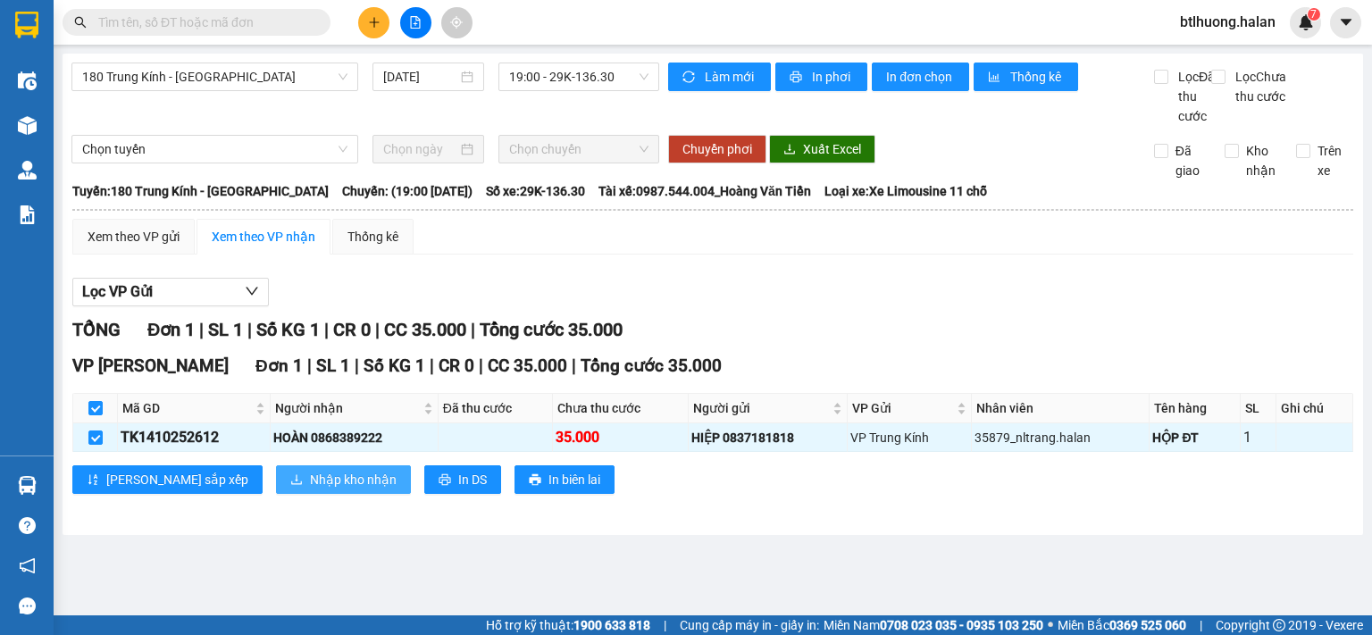
click at [310, 489] on span "Nhập kho nhận" at bounding box center [353, 480] width 87 height 20
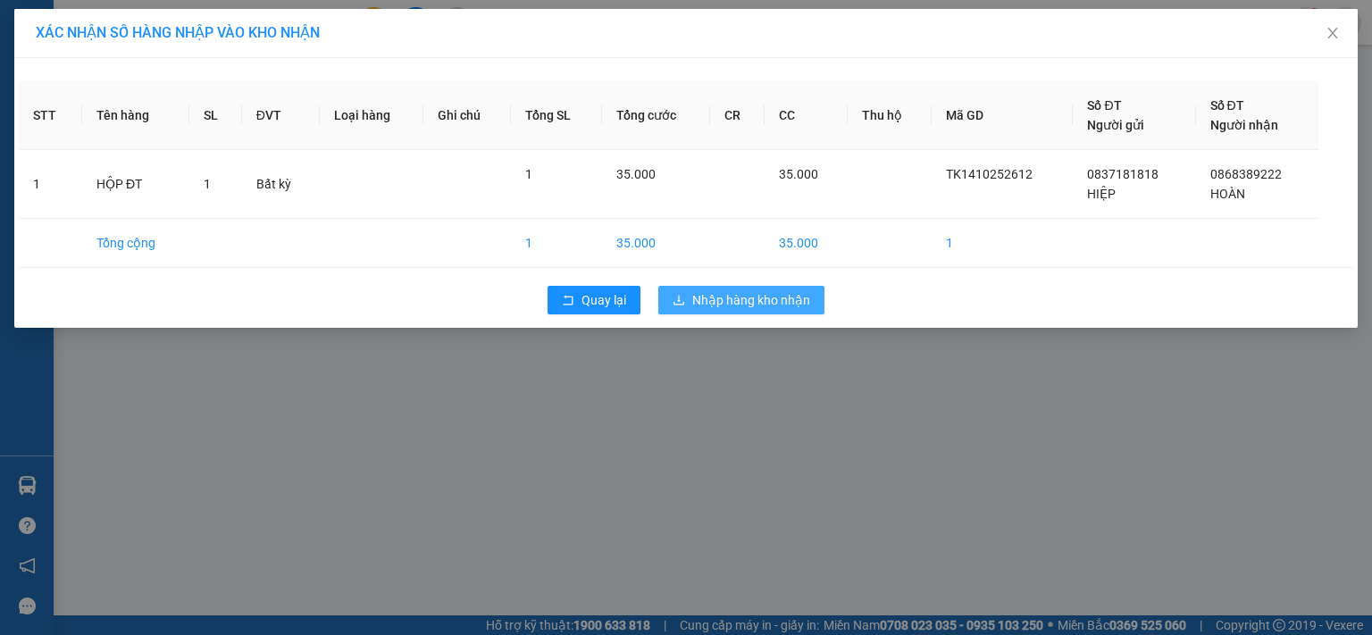
click at [700, 314] on button "Nhập hàng kho nhận" at bounding box center [741, 300] width 166 height 29
click at [709, 309] on button "Nhập hàng kho nhận" at bounding box center [741, 300] width 166 height 29
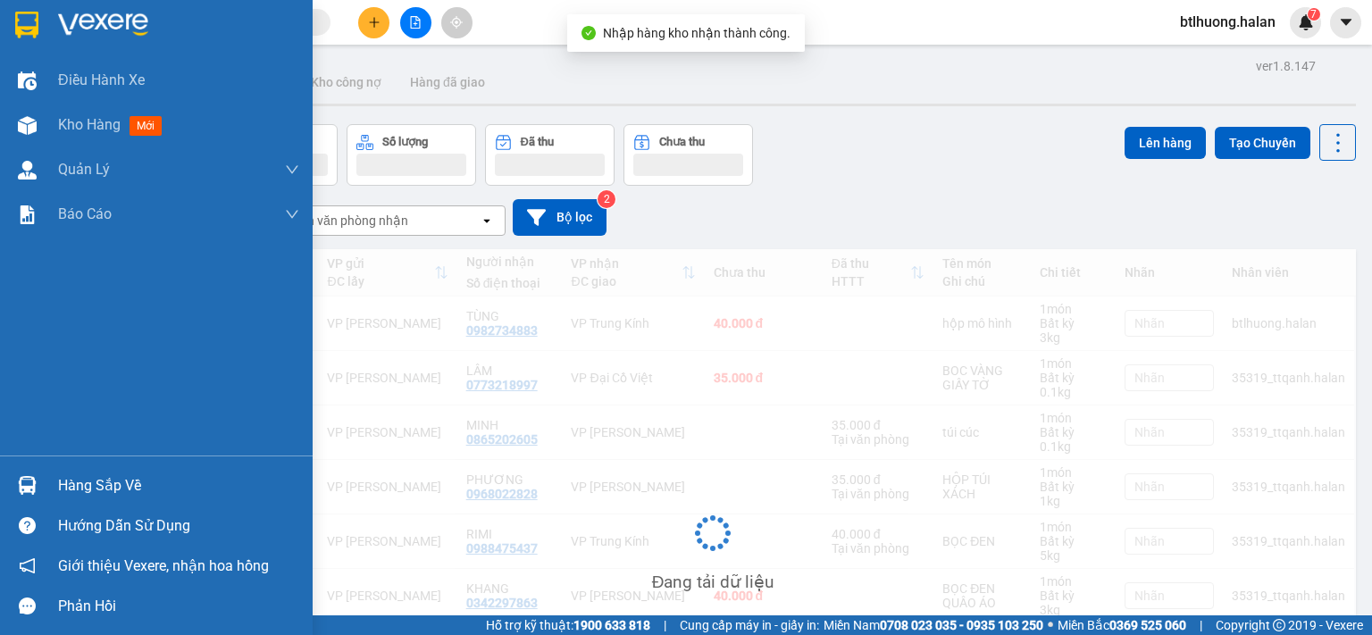
click at [18, 481] on img at bounding box center [27, 485] width 19 height 19
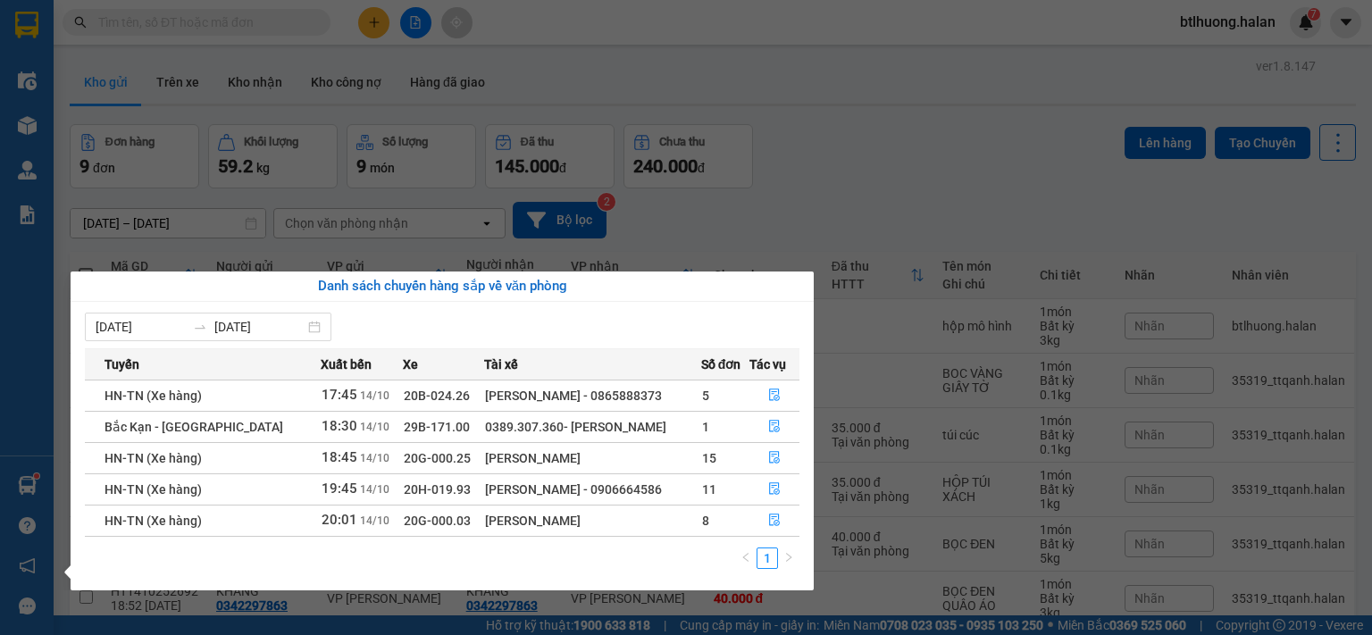
click at [189, 38] on section "Kết quả tìm kiếm ( 251 ) Bộ lọc Mã ĐH Trạng thái Món hàng Thu hộ Tổng cước Chưa…" at bounding box center [686, 317] width 1372 height 635
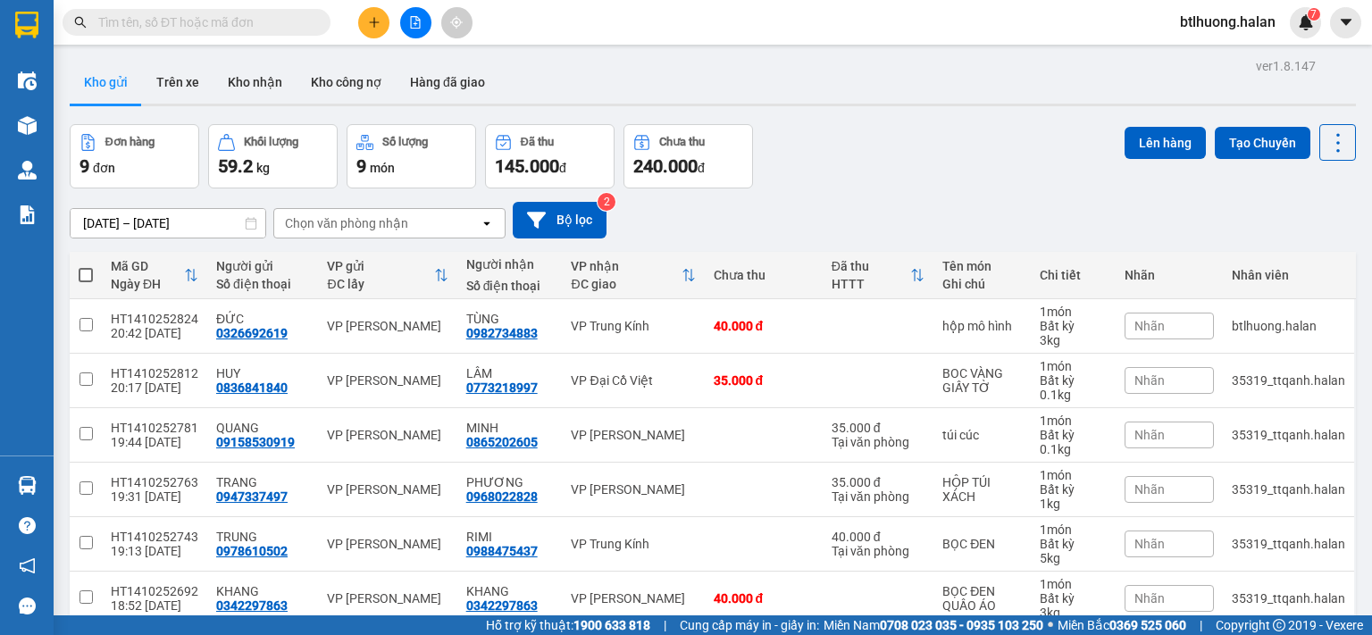
click at [183, 31] on input "text" at bounding box center [203, 23] width 211 height 20
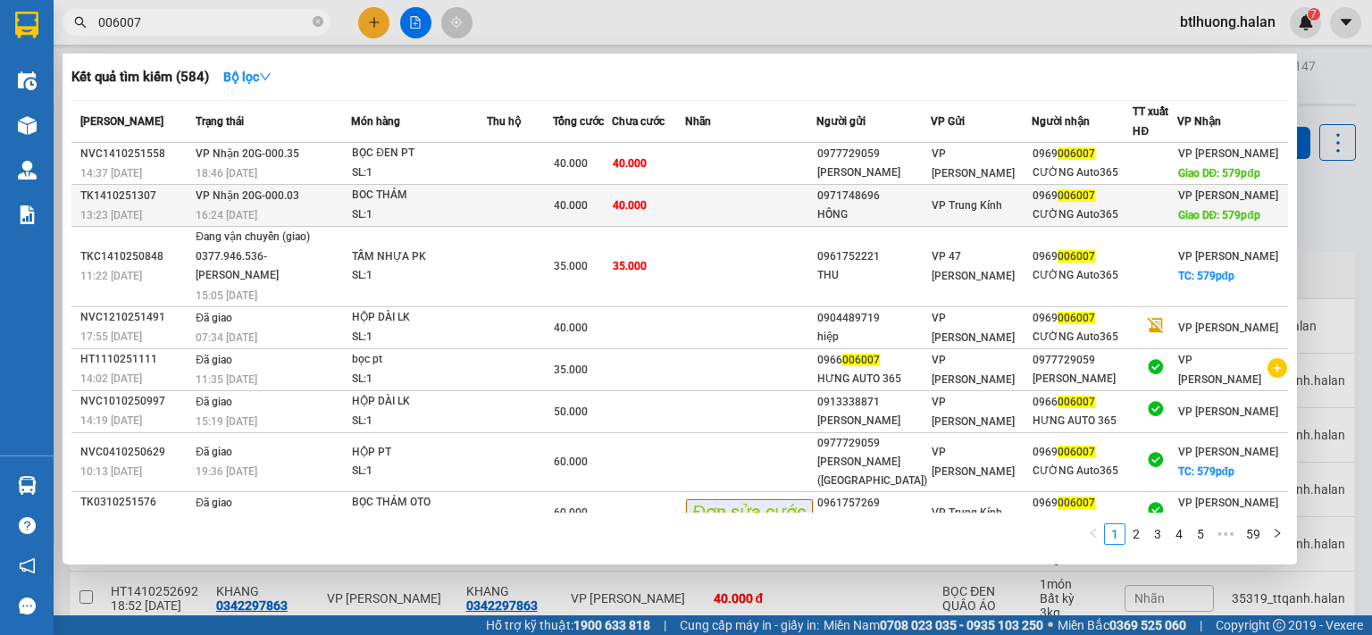
type input "006007"
click at [531, 209] on td at bounding box center [519, 206] width 65 height 42
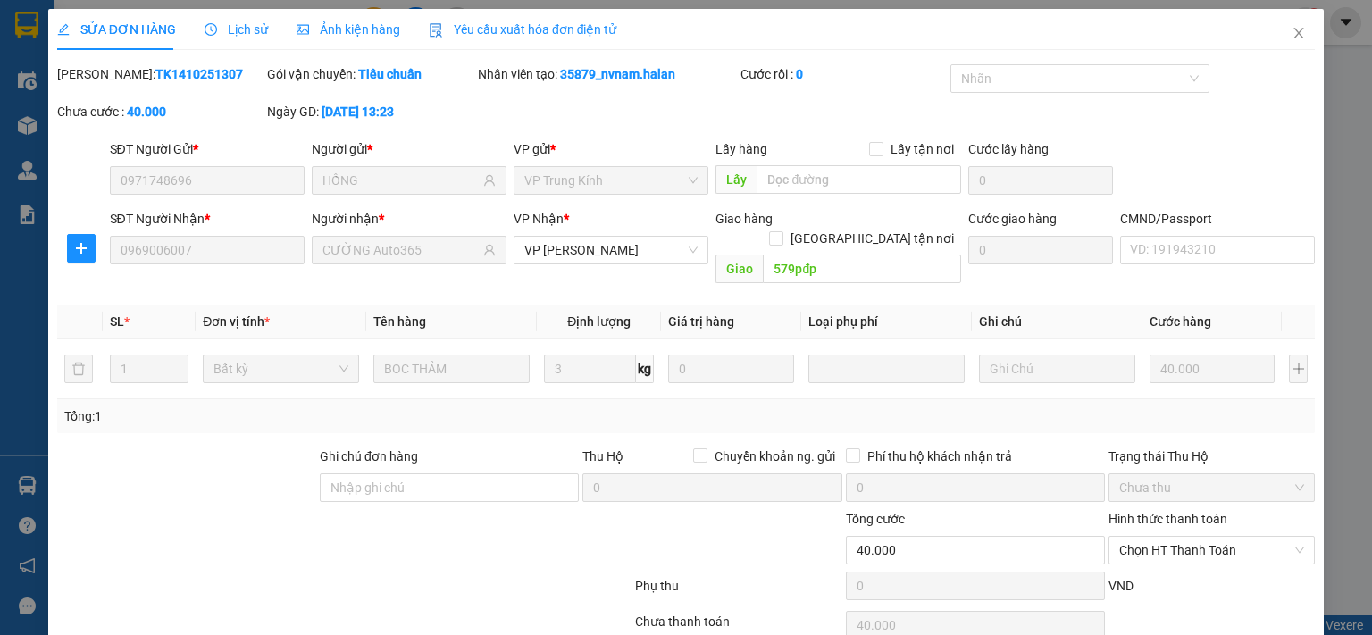
type input "0971748696"
type input "HỒNG"
type input "0969006007"
type input "CƯỜNG Auto365"
type input "579pđp"
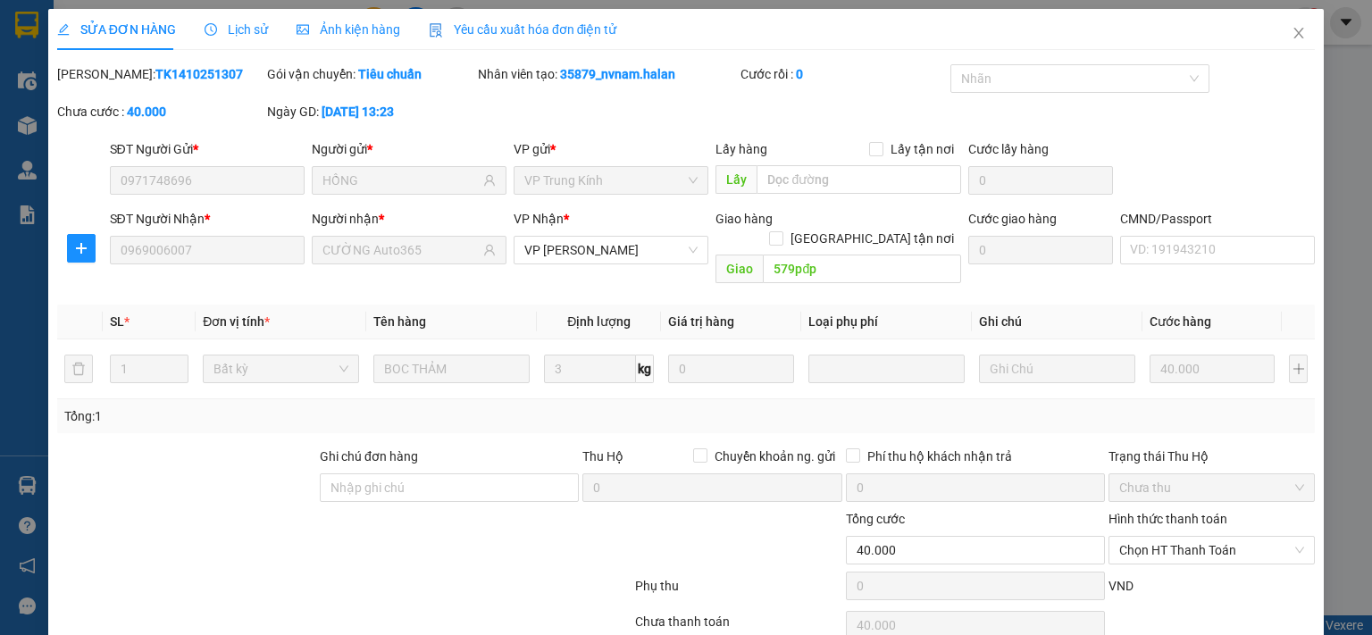
type input "0"
type input "40.000"
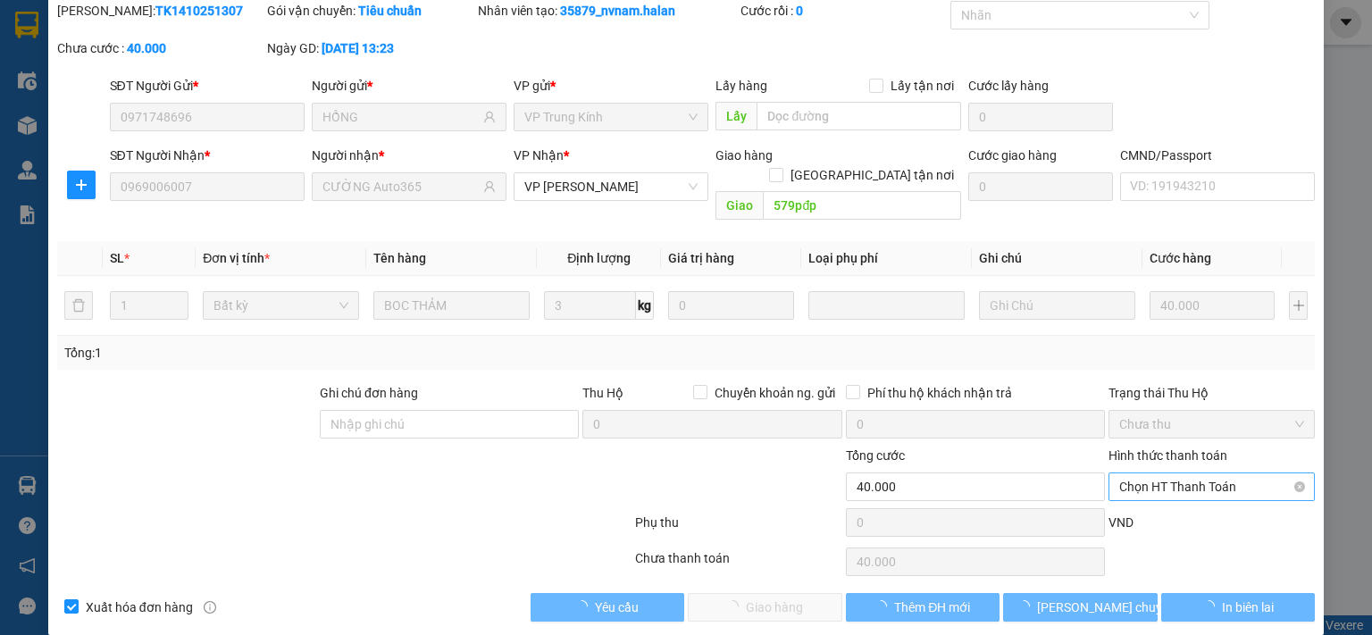
click at [1185, 473] on span "Chọn HT Thanh Toán" at bounding box center [1211, 486] width 185 height 27
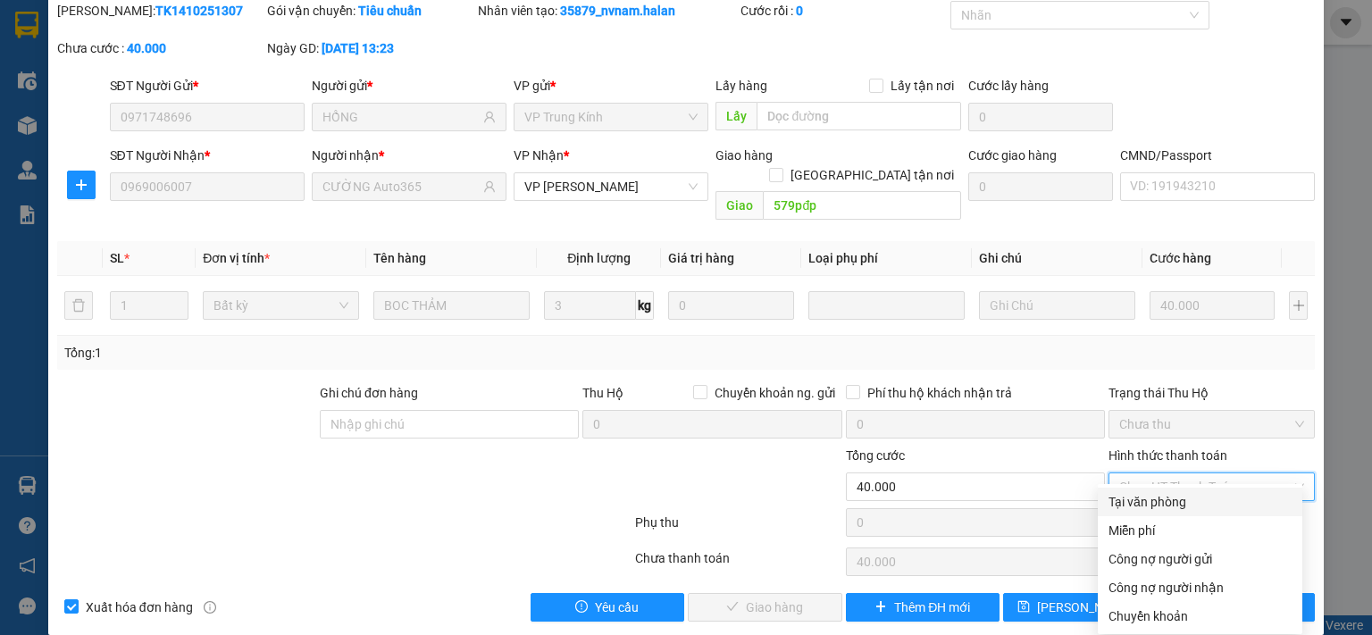
click at [1185, 498] on div "Tại văn phòng" at bounding box center [1199, 502] width 183 height 20
type input "0"
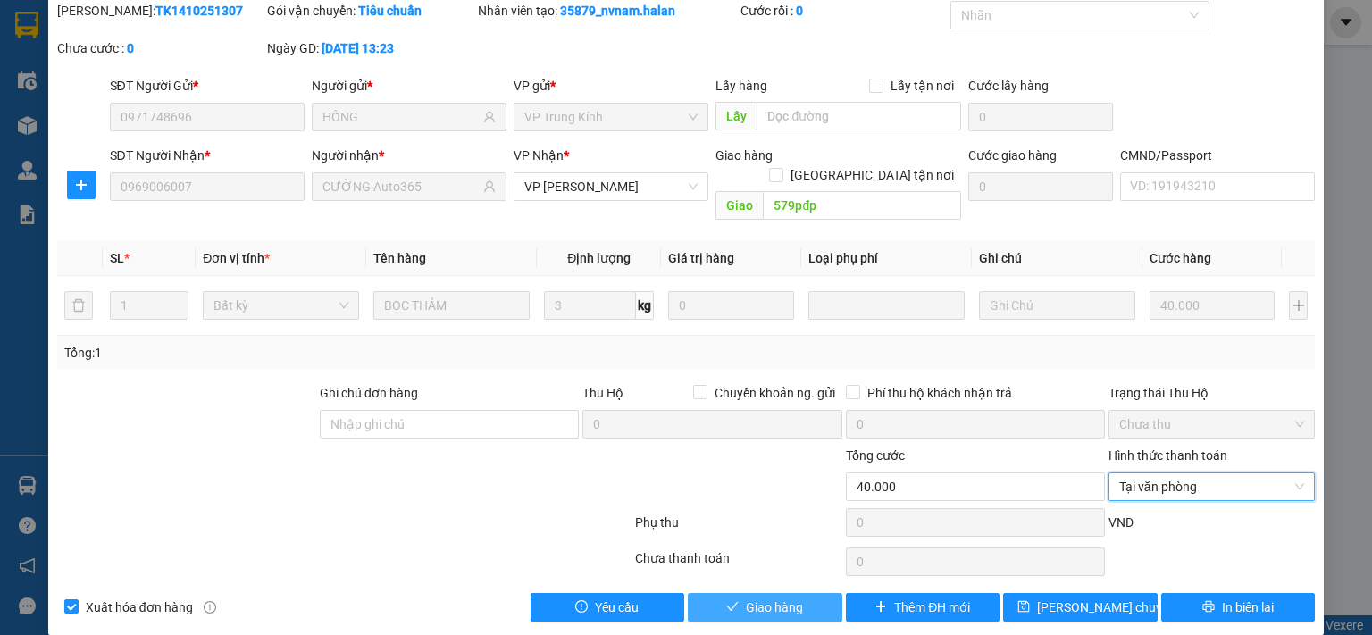
click at [770, 593] on button "Giao hàng" at bounding box center [765, 607] width 155 height 29
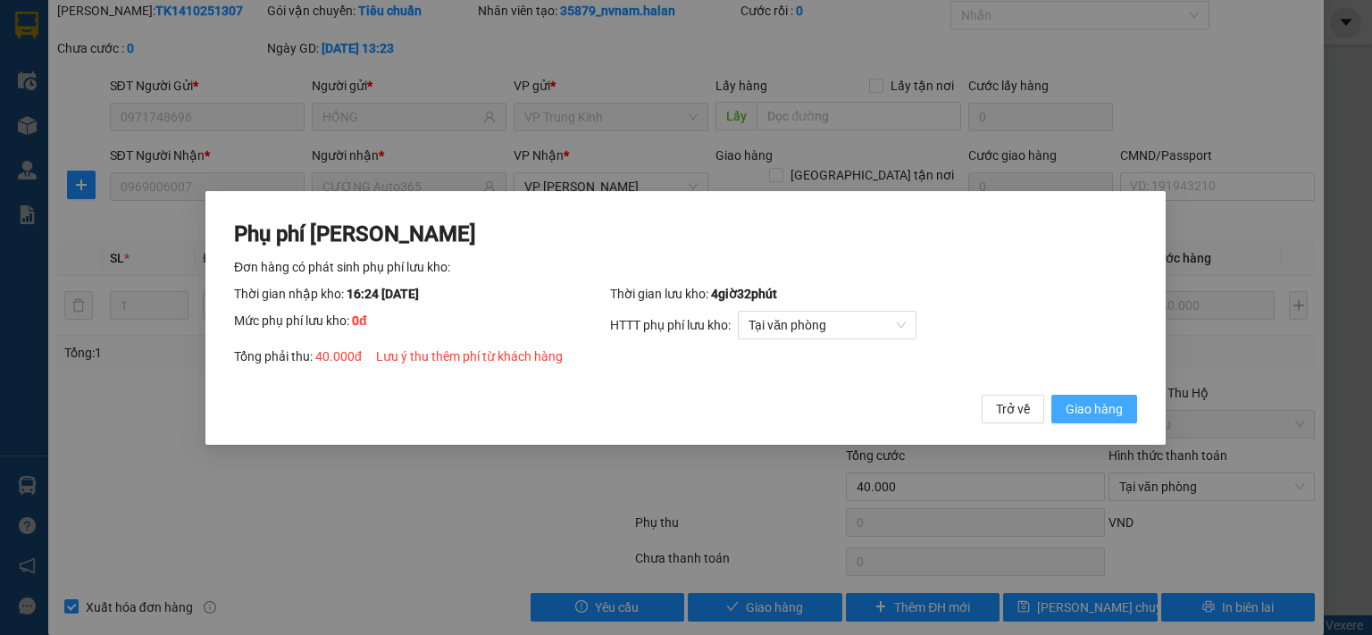
click at [1079, 408] on span "Giao hàng" at bounding box center [1094, 408] width 57 height 20
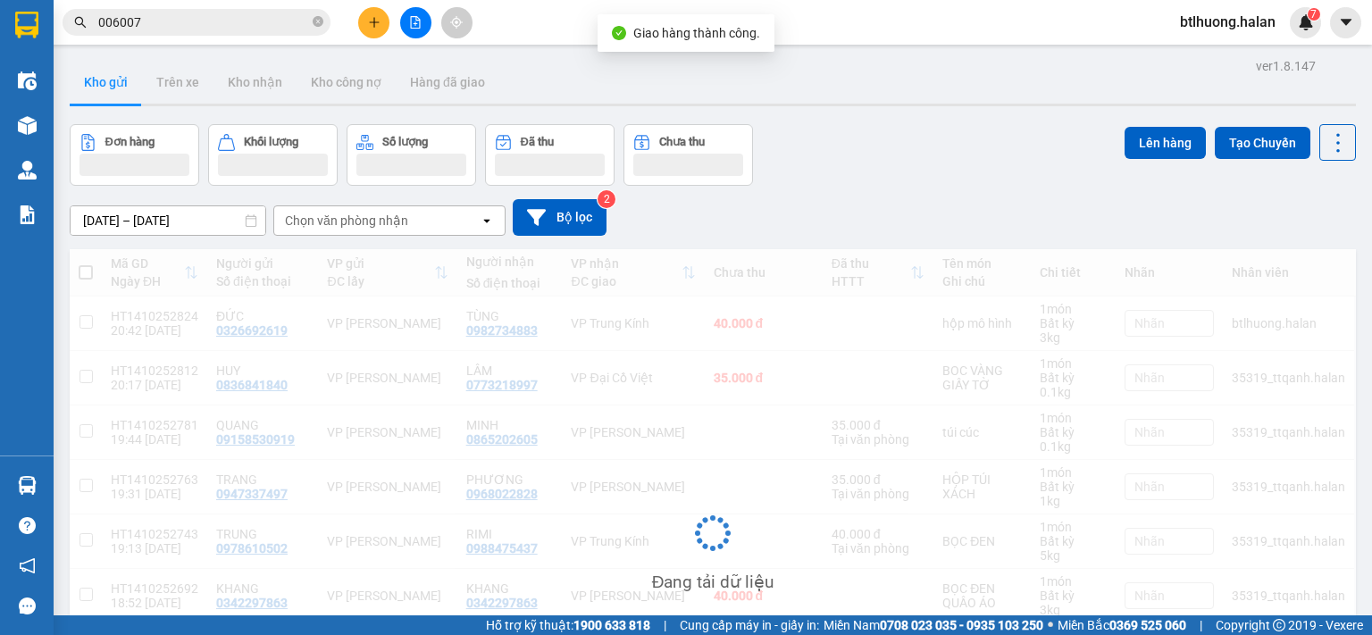
click at [225, 18] on input "006007" at bounding box center [203, 23] width 211 height 20
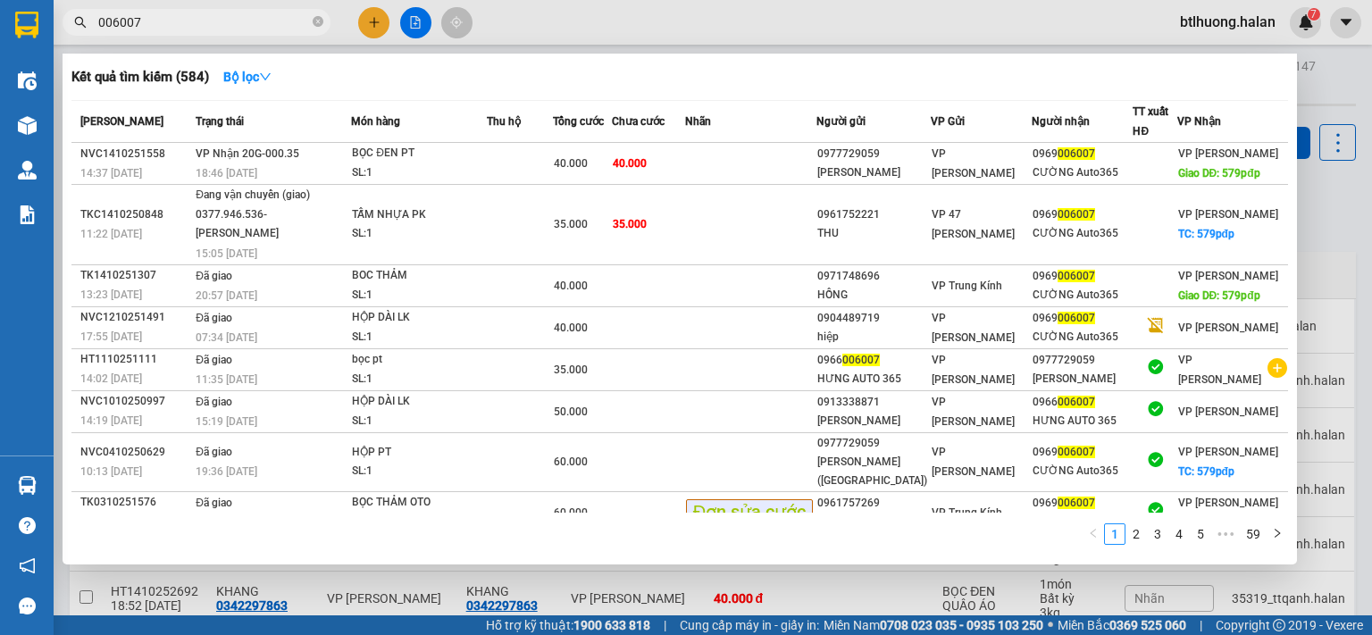
click at [424, 150] on div "BỌC ĐEN PT" at bounding box center [419, 154] width 134 height 20
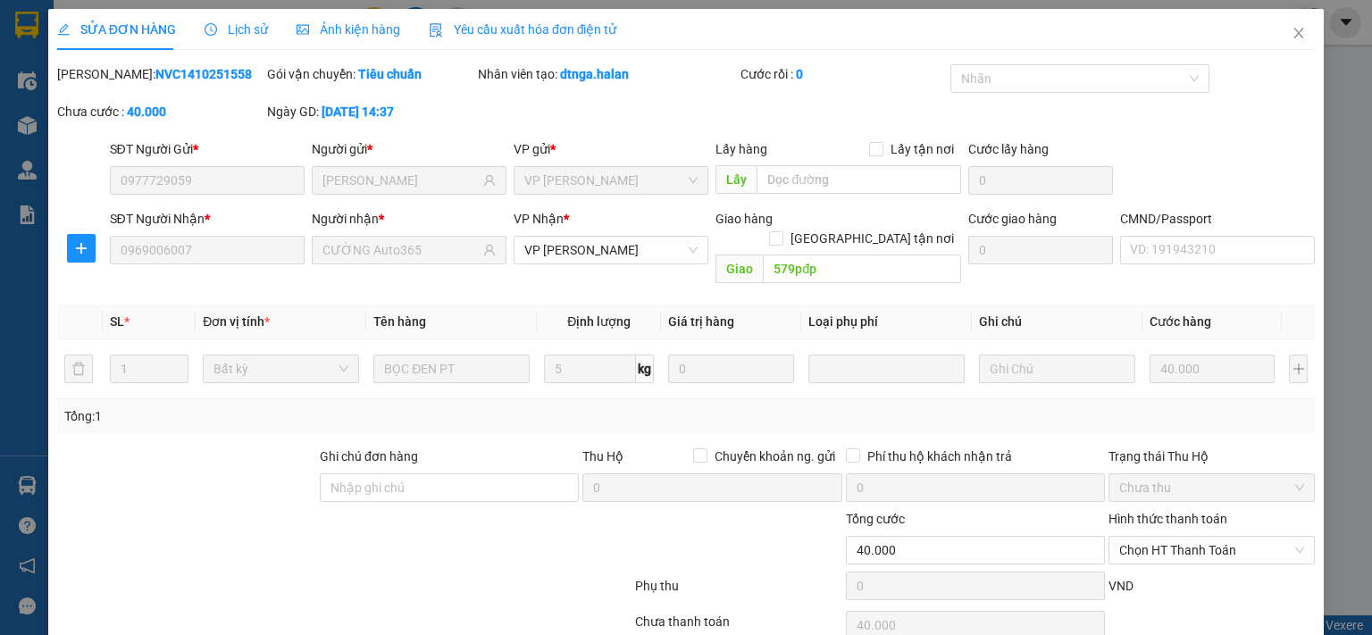
type input "0977729059"
type input "[PERSON_NAME]"
type input "0969006007"
type input "CƯỜNG Auto365"
type input "579pđp"
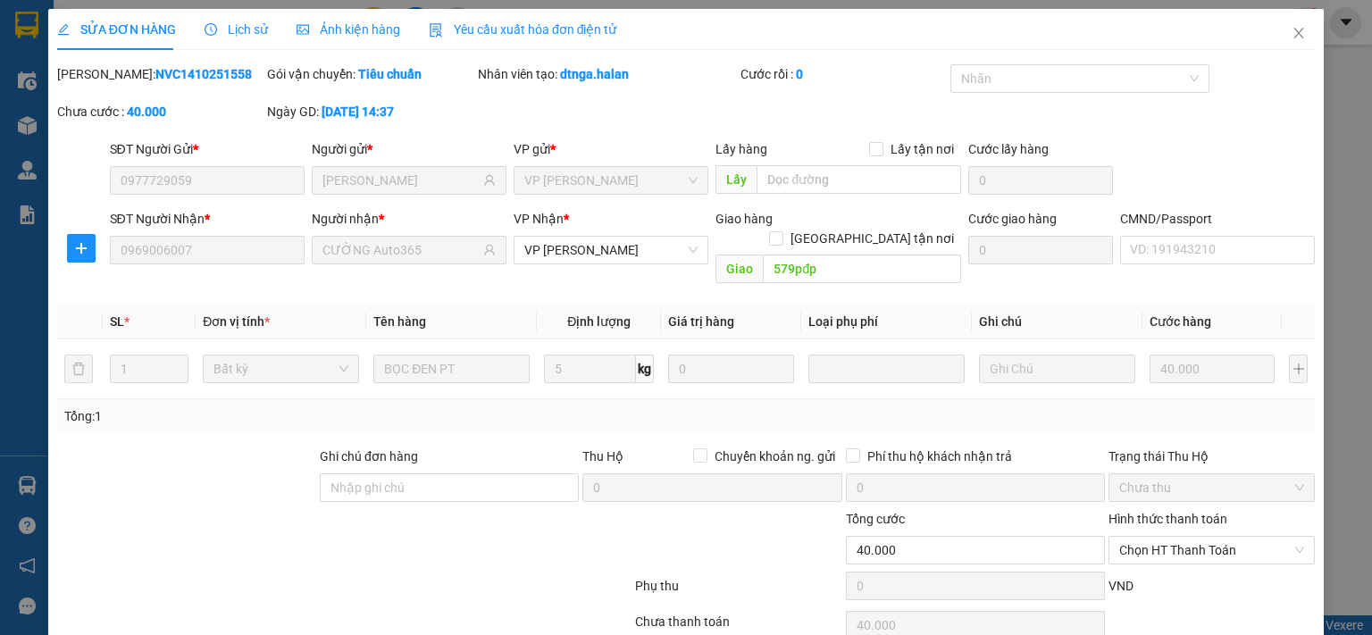
type input "0"
type input "40.000"
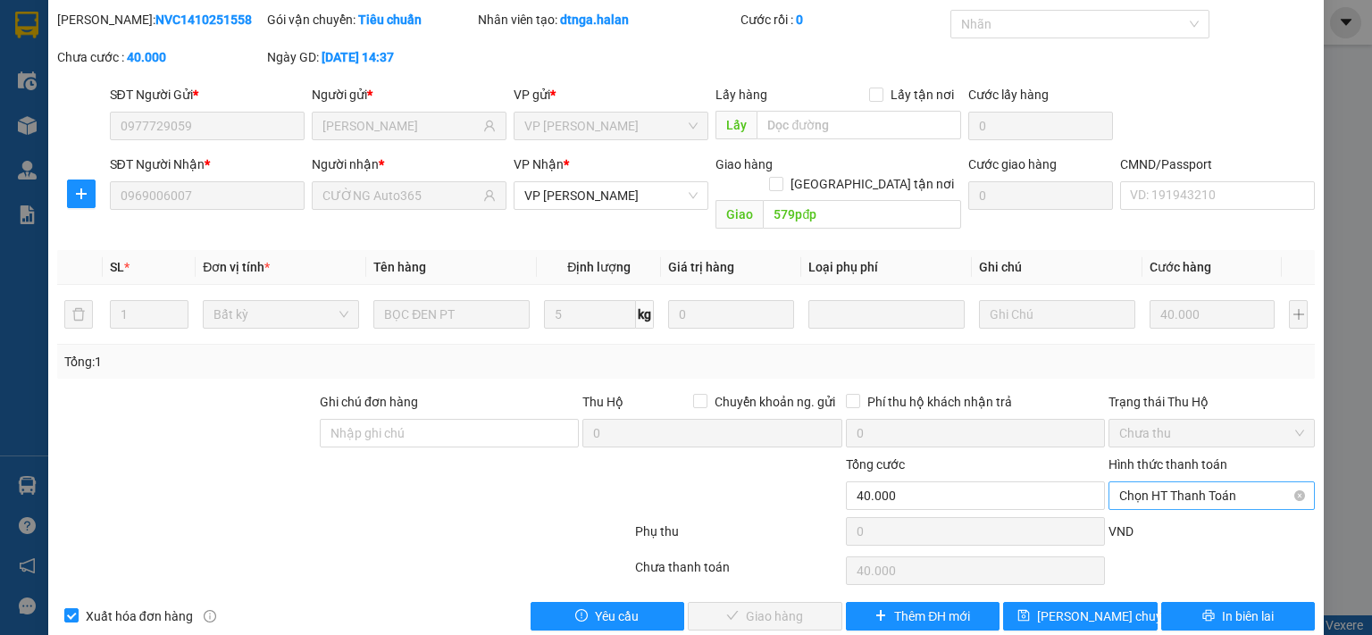
click at [1174, 482] on span "Chọn HT Thanh Toán" at bounding box center [1211, 495] width 185 height 27
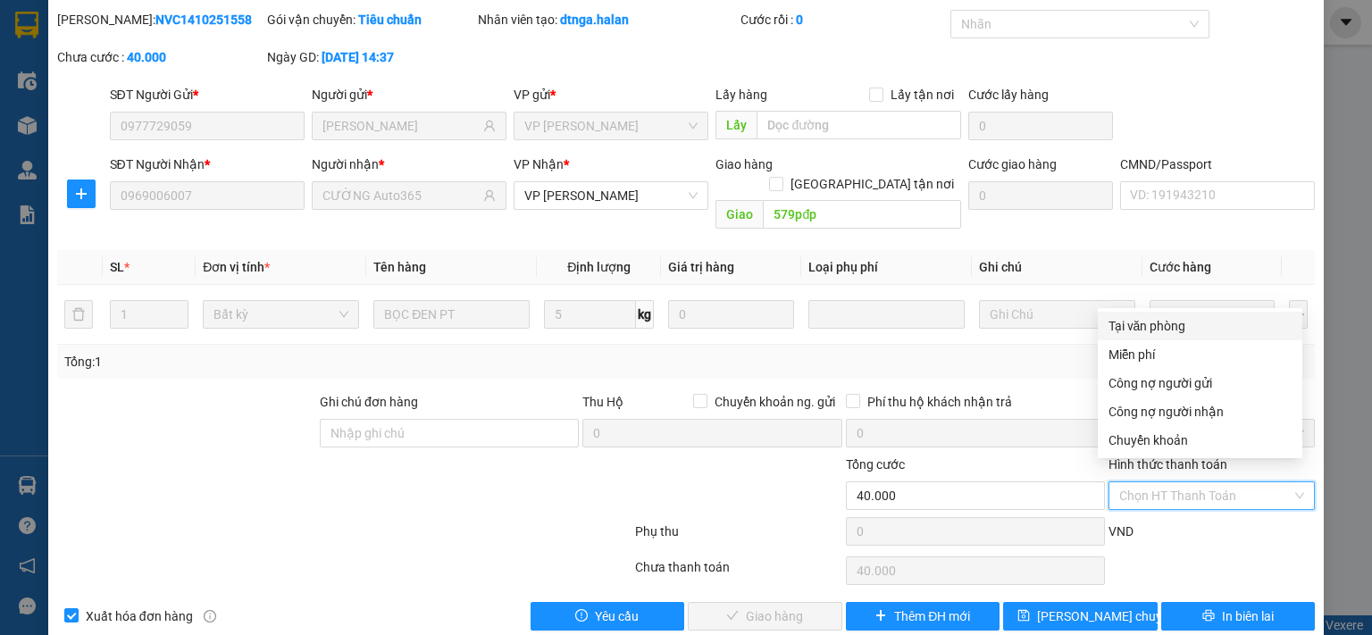
click at [1156, 328] on div "Tại văn phòng" at bounding box center [1199, 326] width 183 height 20
type input "0"
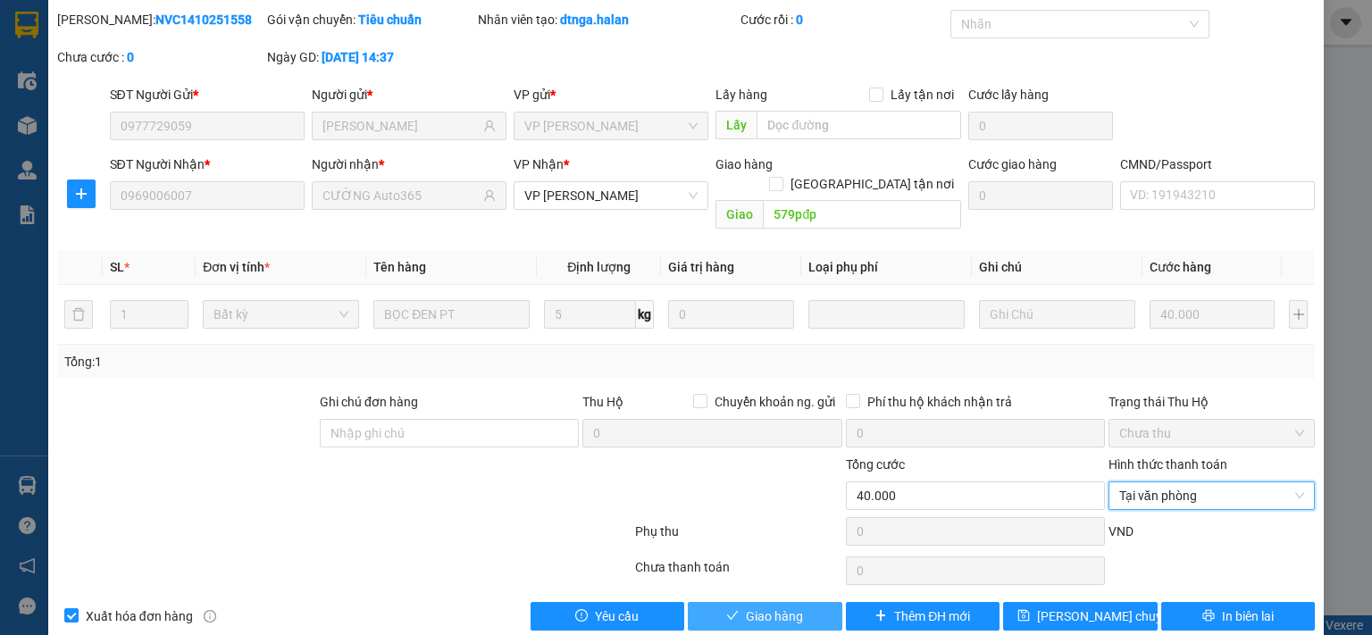
click at [790, 606] on span "Giao hàng" at bounding box center [774, 616] width 57 height 20
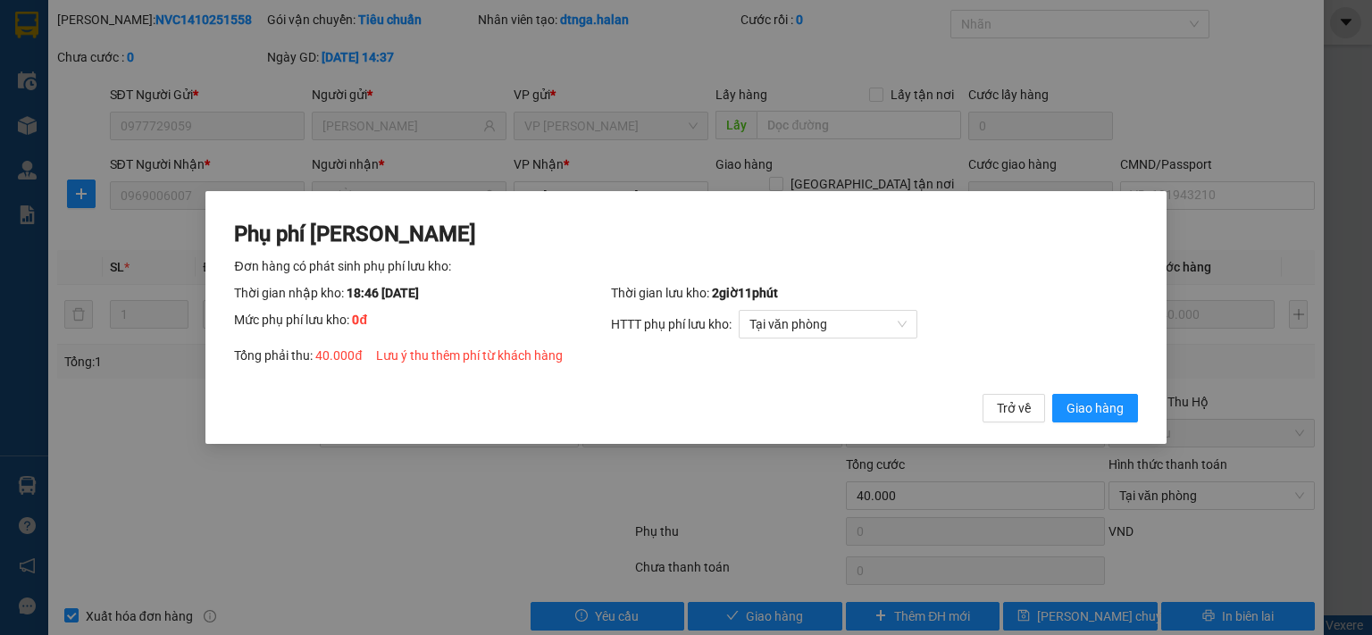
click at [1073, 422] on div "Phụ phí [PERSON_NAME] hàng có phát sinh phụ phí lưu kho: Thời gian nhập kho: 18…" at bounding box center [685, 318] width 960 height 254
click at [1086, 399] on span "Giao hàng" at bounding box center [1094, 408] width 57 height 20
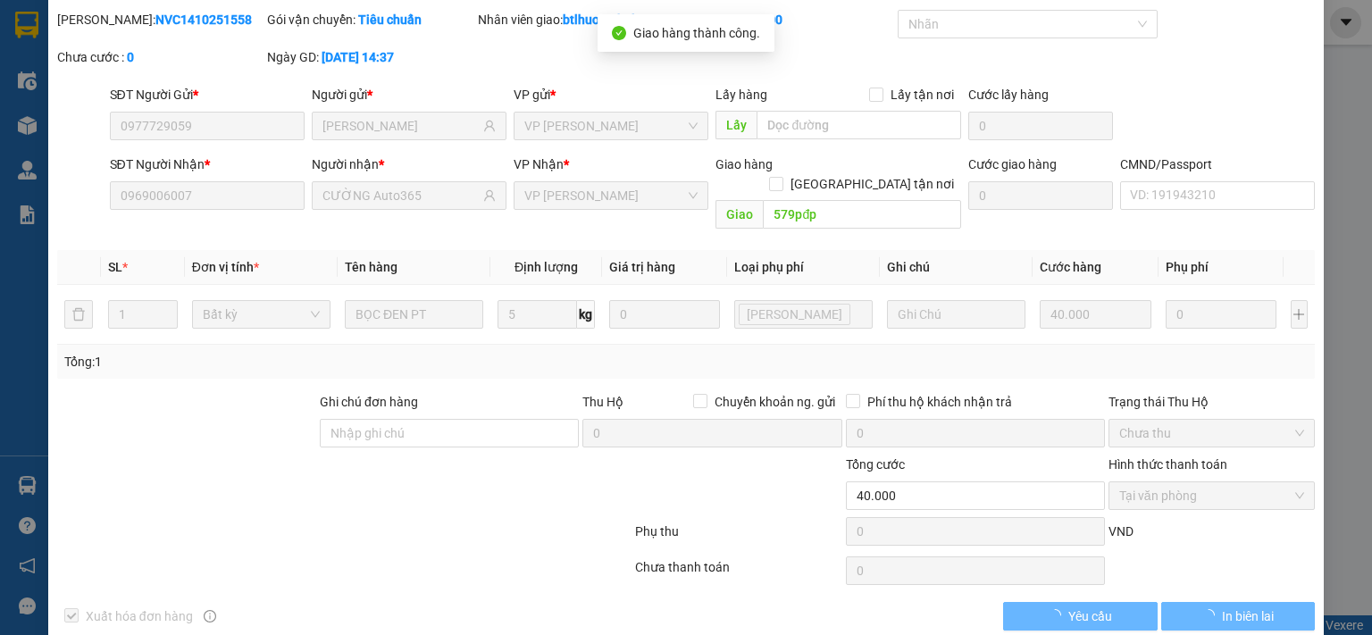
scroll to position [0, 0]
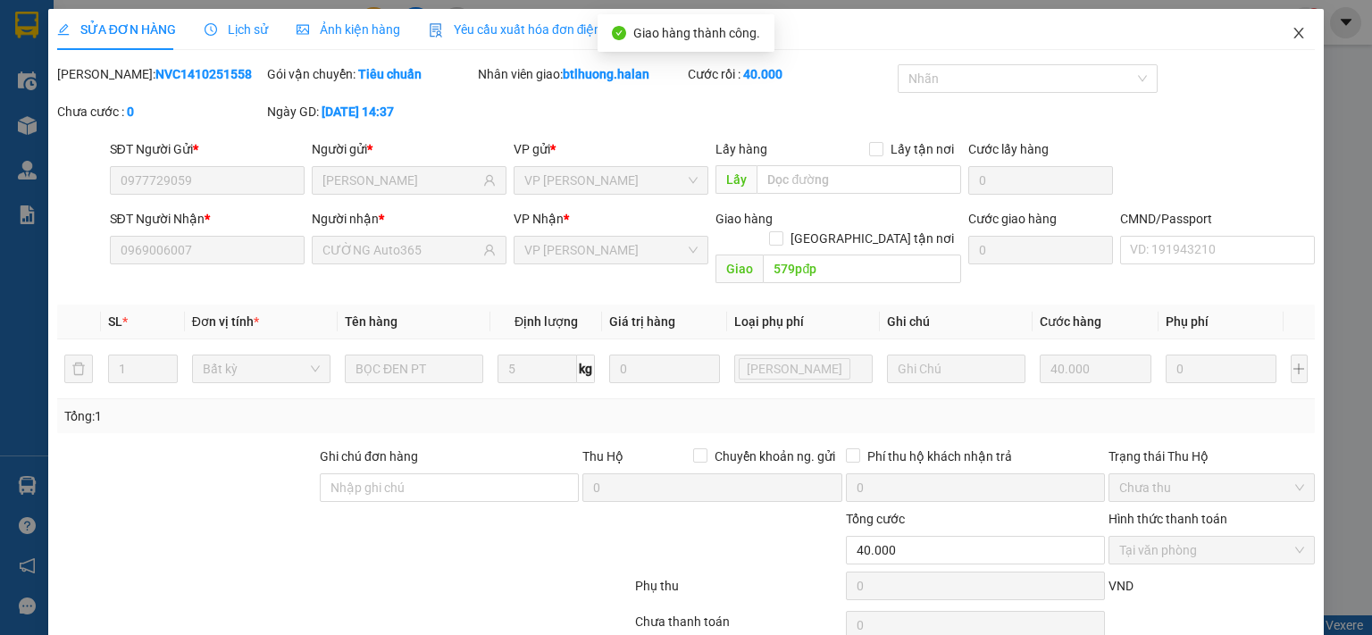
click at [1294, 38] on icon "close" at bounding box center [1299, 33] width 10 height 11
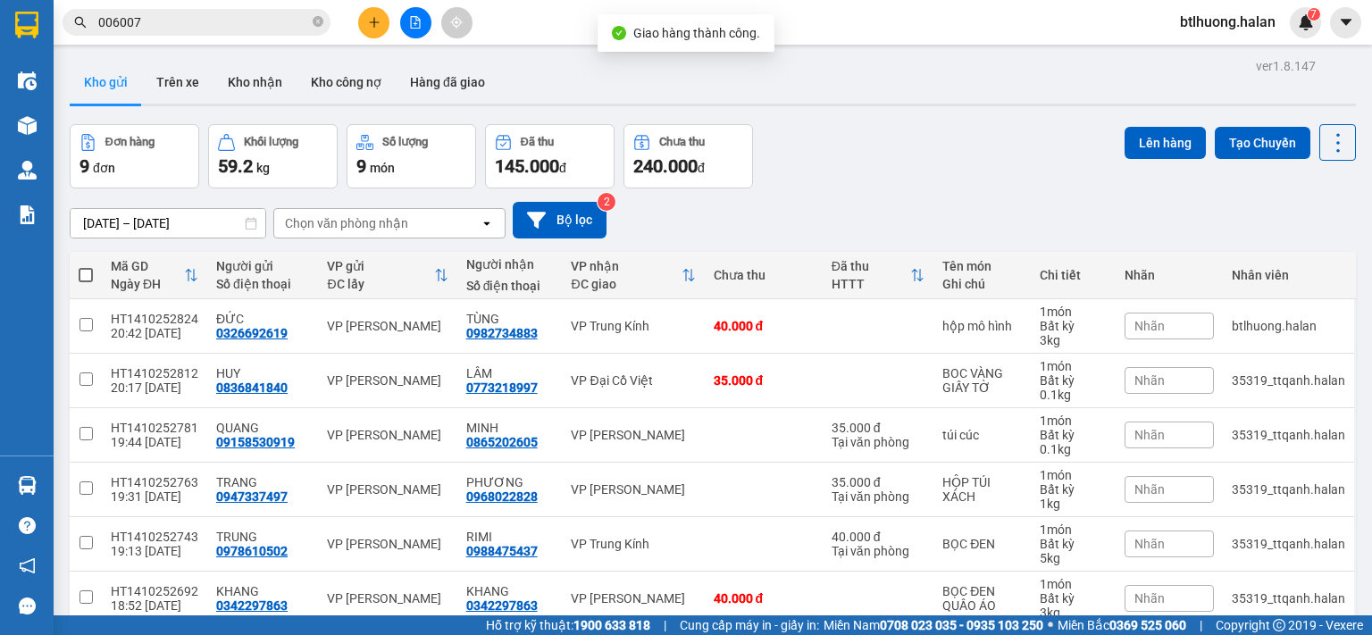
click at [238, 25] on input "006007" at bounding box center [203, 23] width 211 height 20
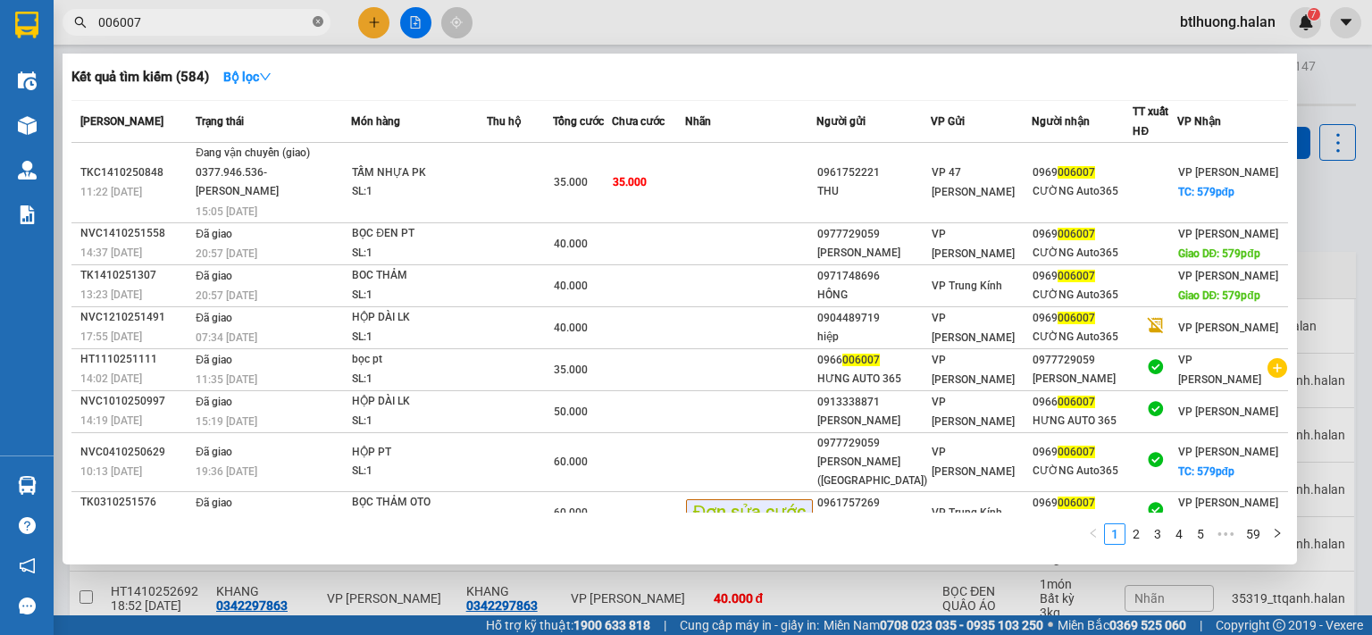
click at [319, 20] on icon "close-circle" at bounding box center [318, 21] width 11 height 11
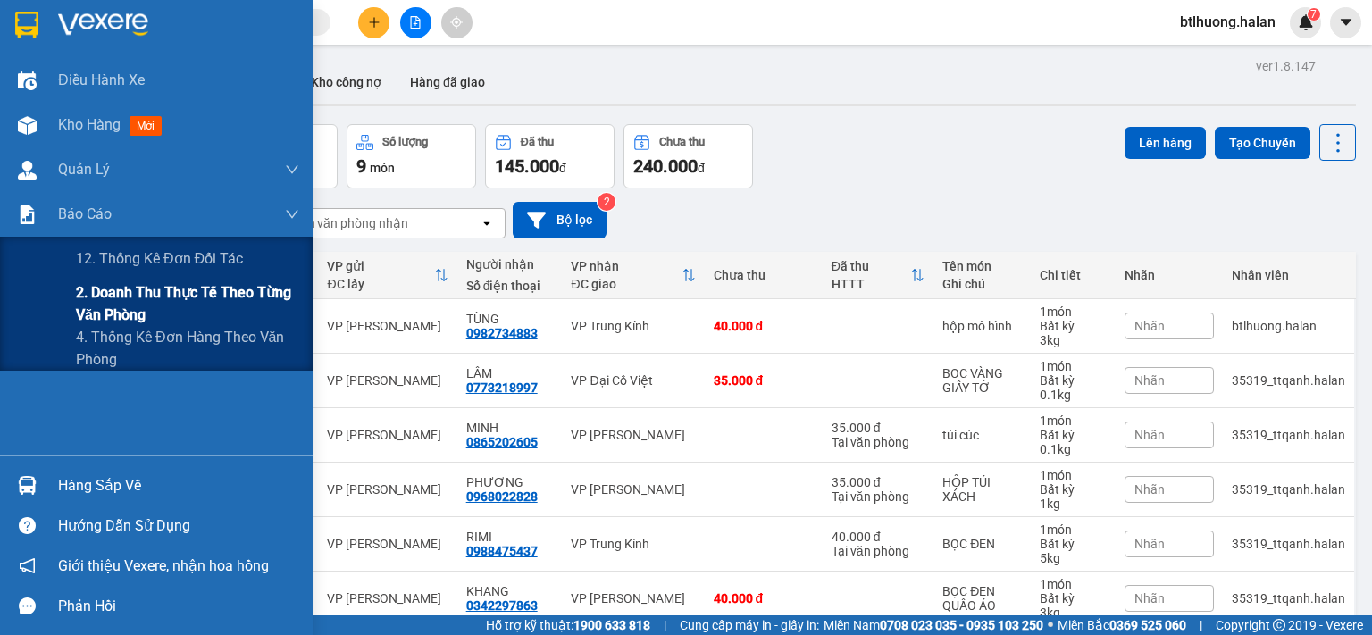
click at [161, 307] on span "2. Doanh thu thực tế theo từng văn phòng" at bounding box center [187, 303] width 223 height 45
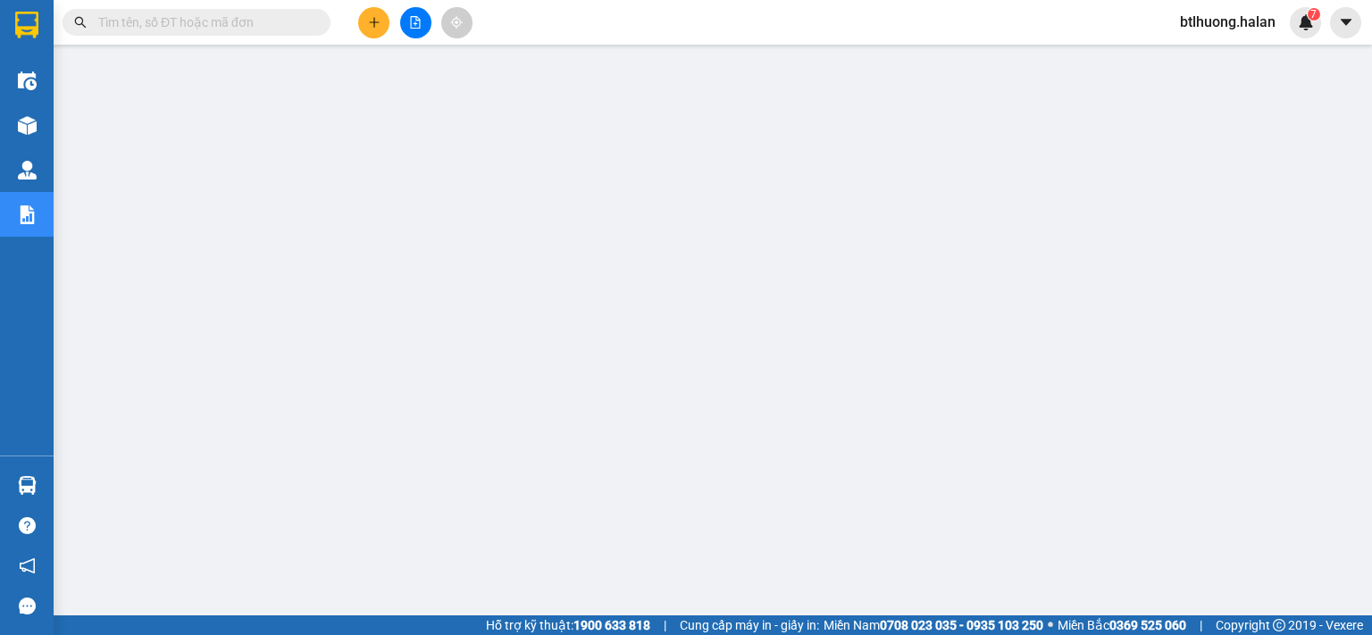
click at [179, 27] on input "text" at bounding box center [203, 23] width 211 height 20
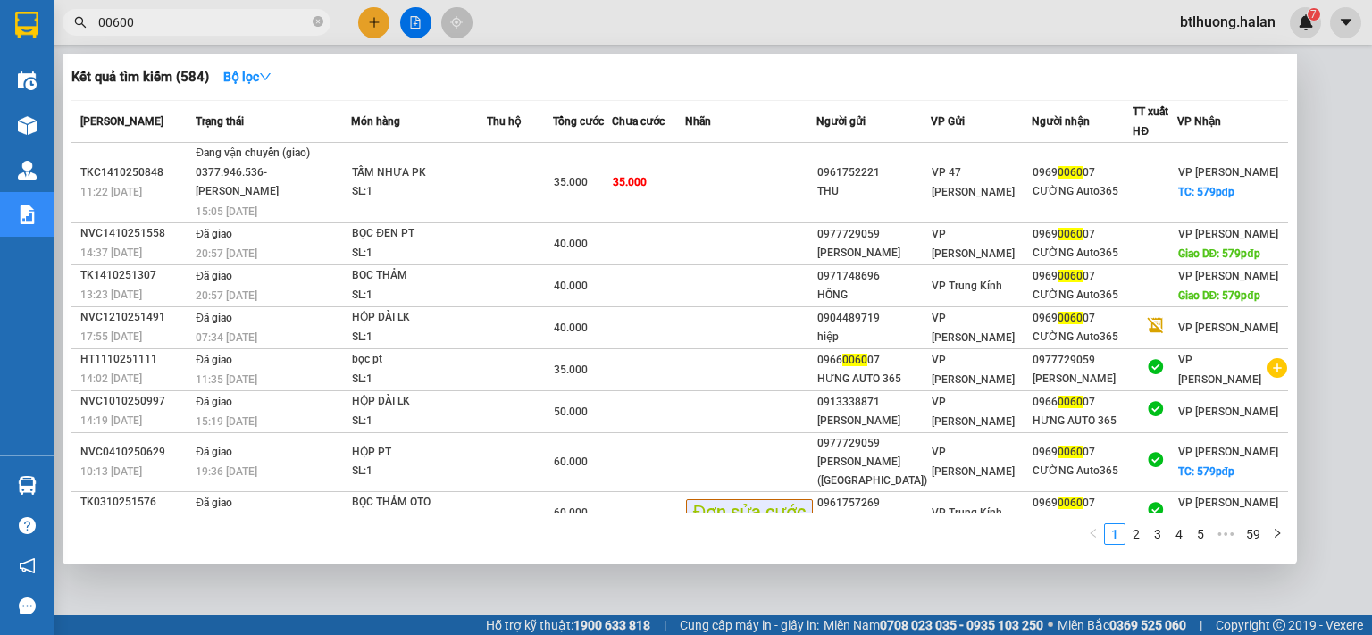
type input "006007"
click at [179, 27] on input "006007" at bounding box center [203, 23] width 211 height 20
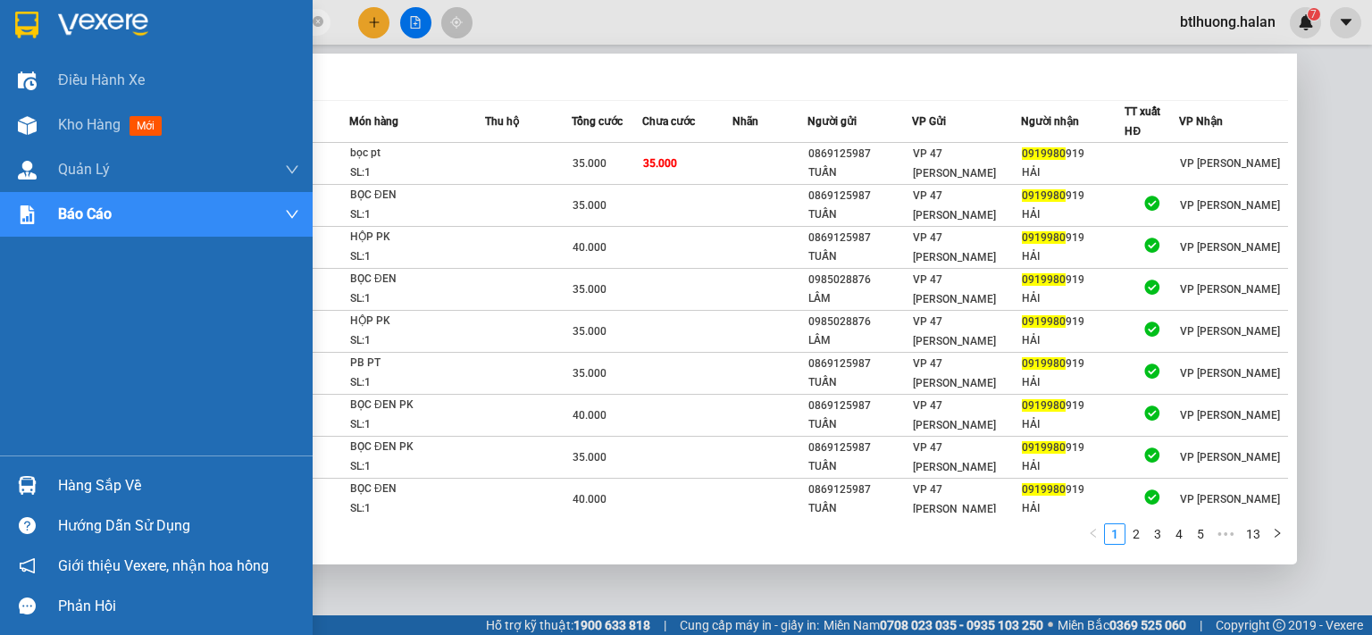
click at [21, 491] on img at bounding box center [27, 485] width 19 height 19
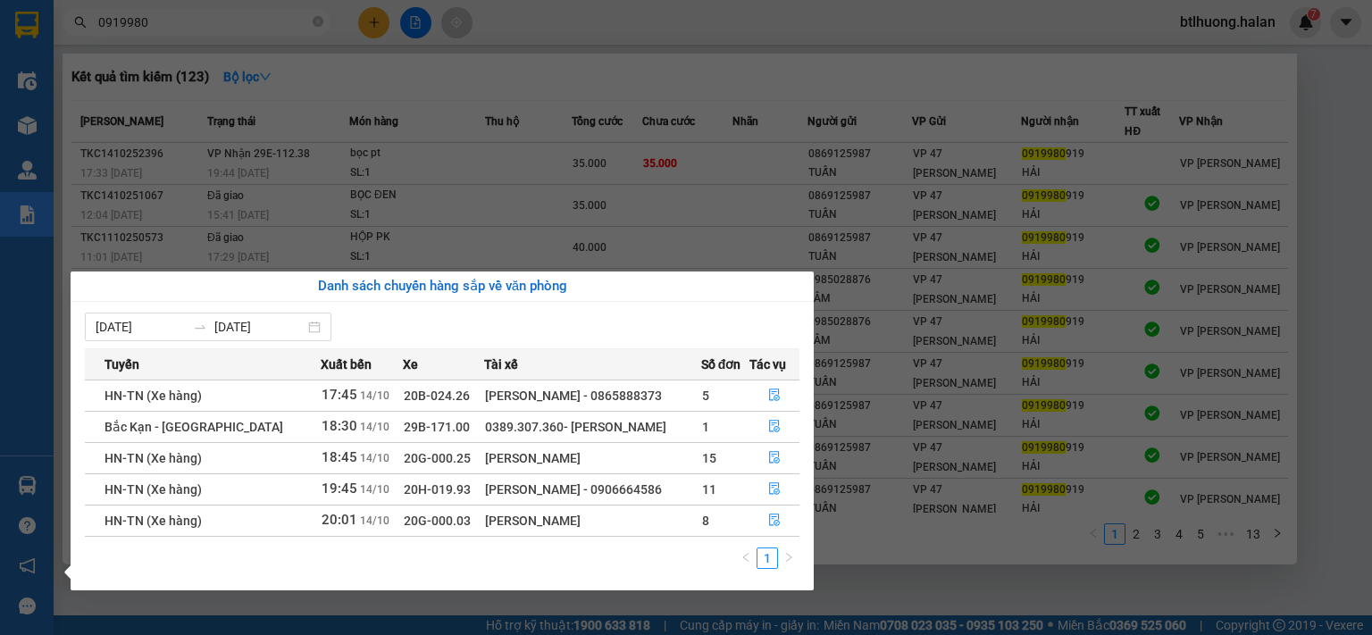
click at [309, 27] on section "Kết quả tìm kiếm ( 123 ) Bộ lọc Mã ĐH Trạng thái Món hàng Thu hộ Tổng cước Chưa…" at bounding box center [686, 317] width 1372 height 635
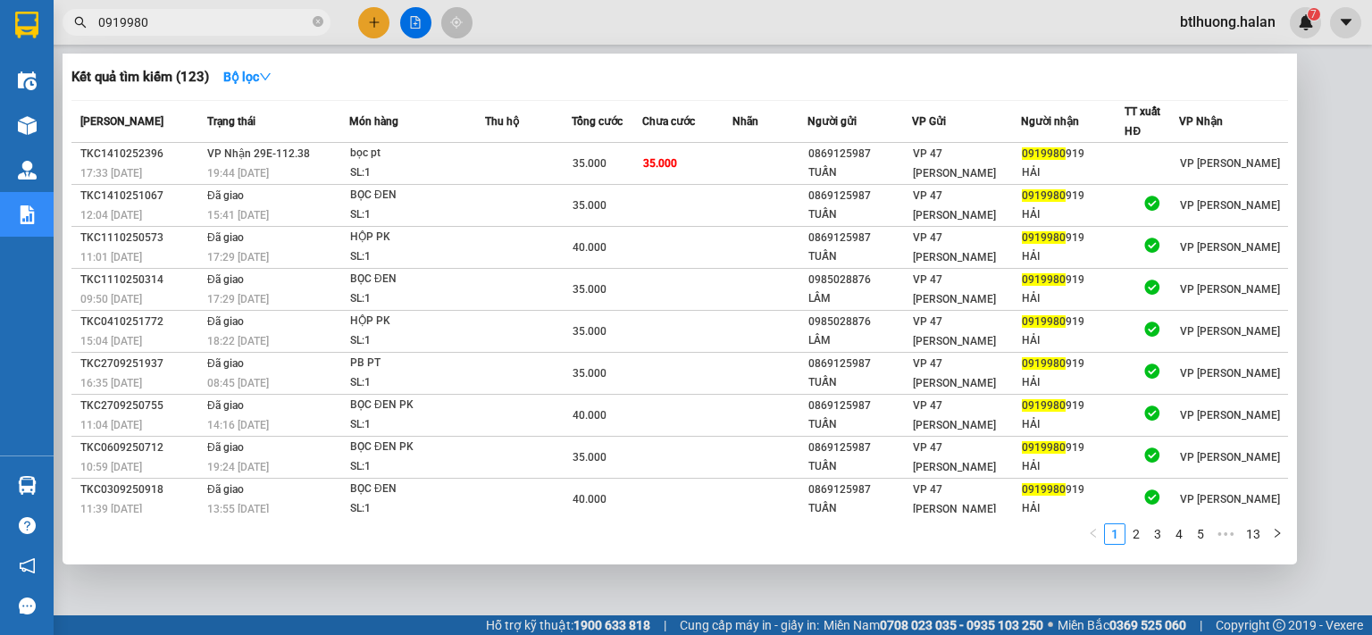
click at [305, 28] on input "0919980" at bounding box center [203, 23] width 211 height 20
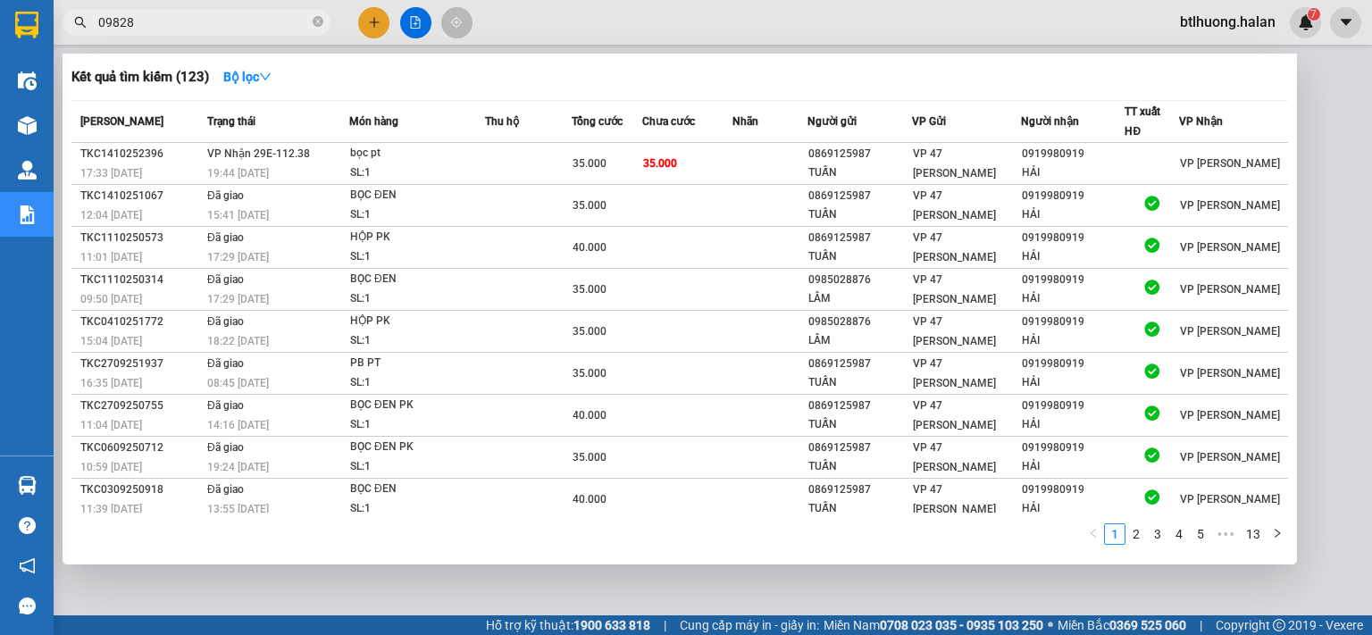
type input "098286"
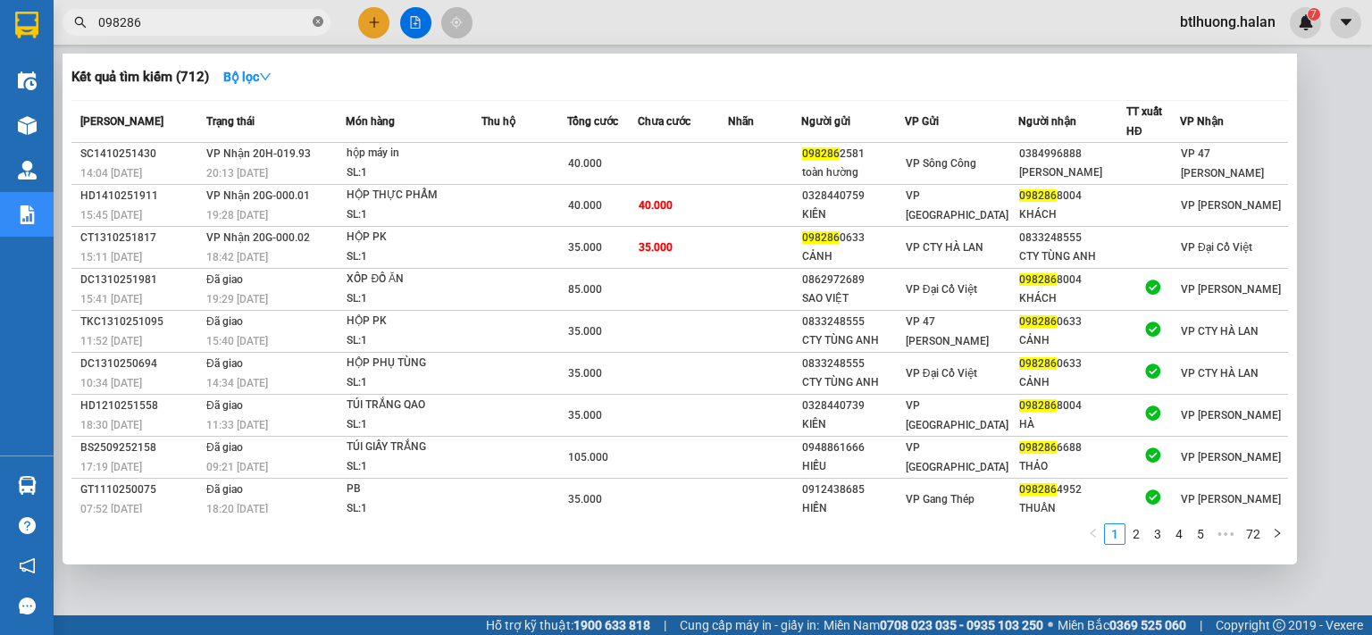
click at [317, 17] on icon "close-circle" at bounding box center [318, 21] width 11 height 11
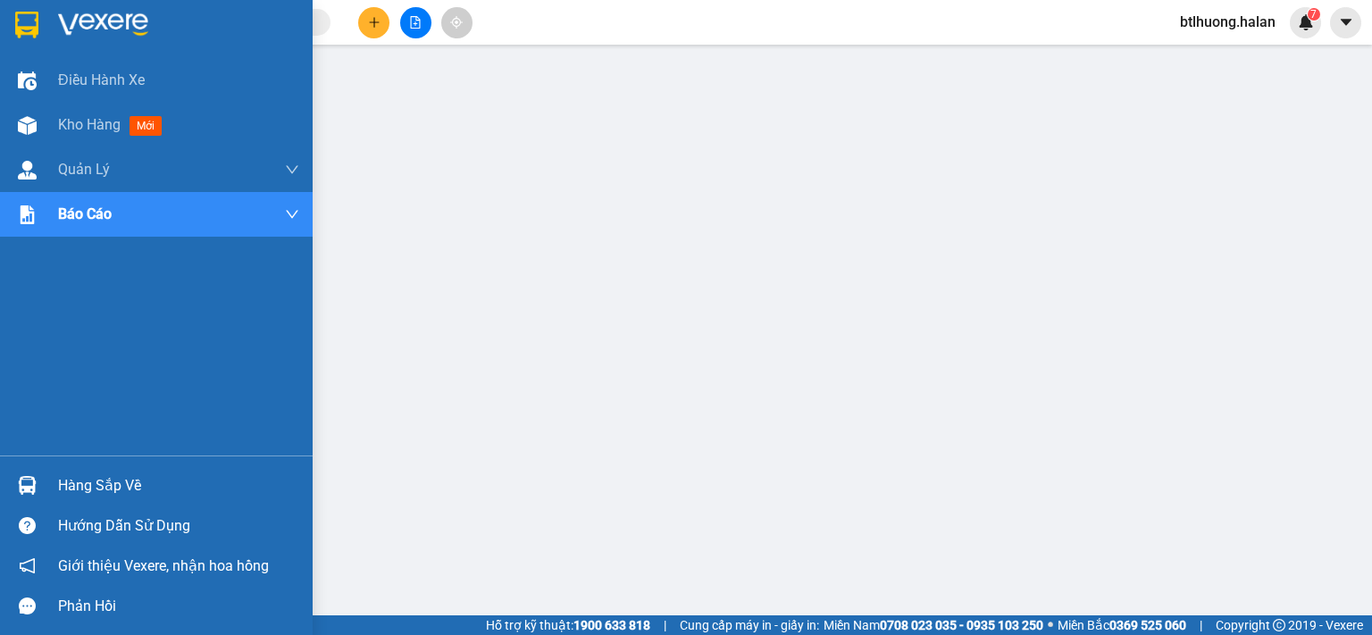
click at [9, 121] on div "Kho hàng mới" at bounding box center [156, 125] width 313 height 45
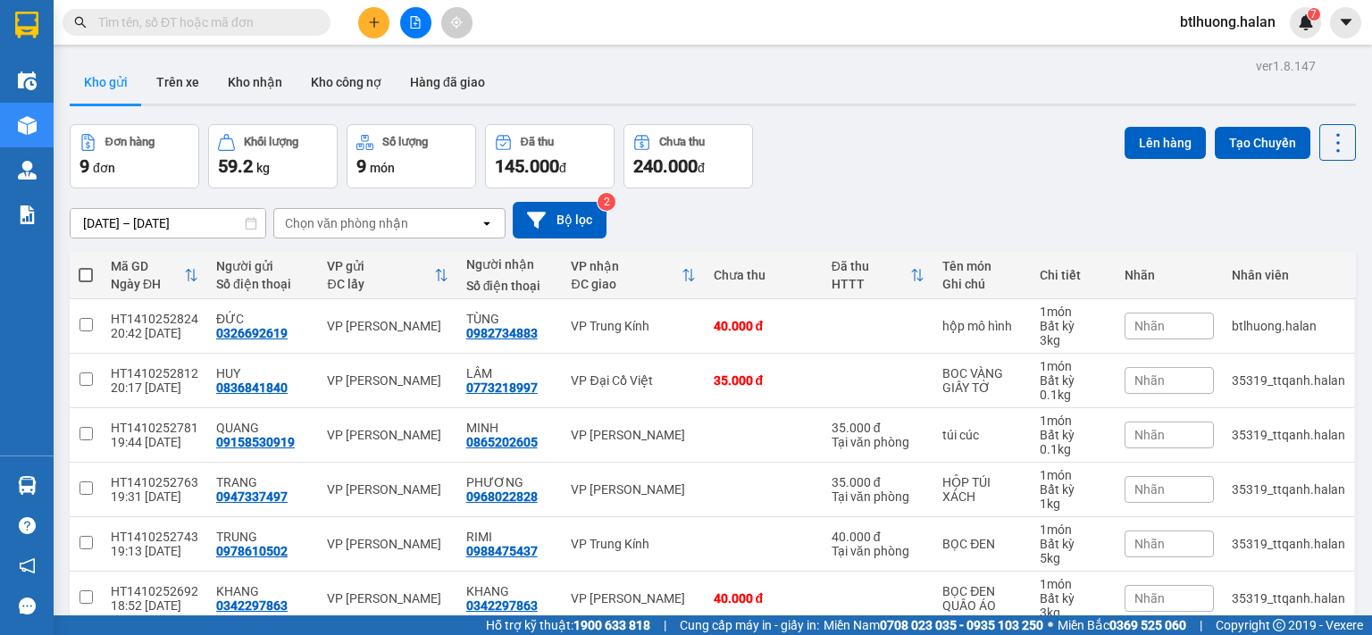
click at [266, 21] on input "text" at bounding box center [203, 23] width 211 height 20
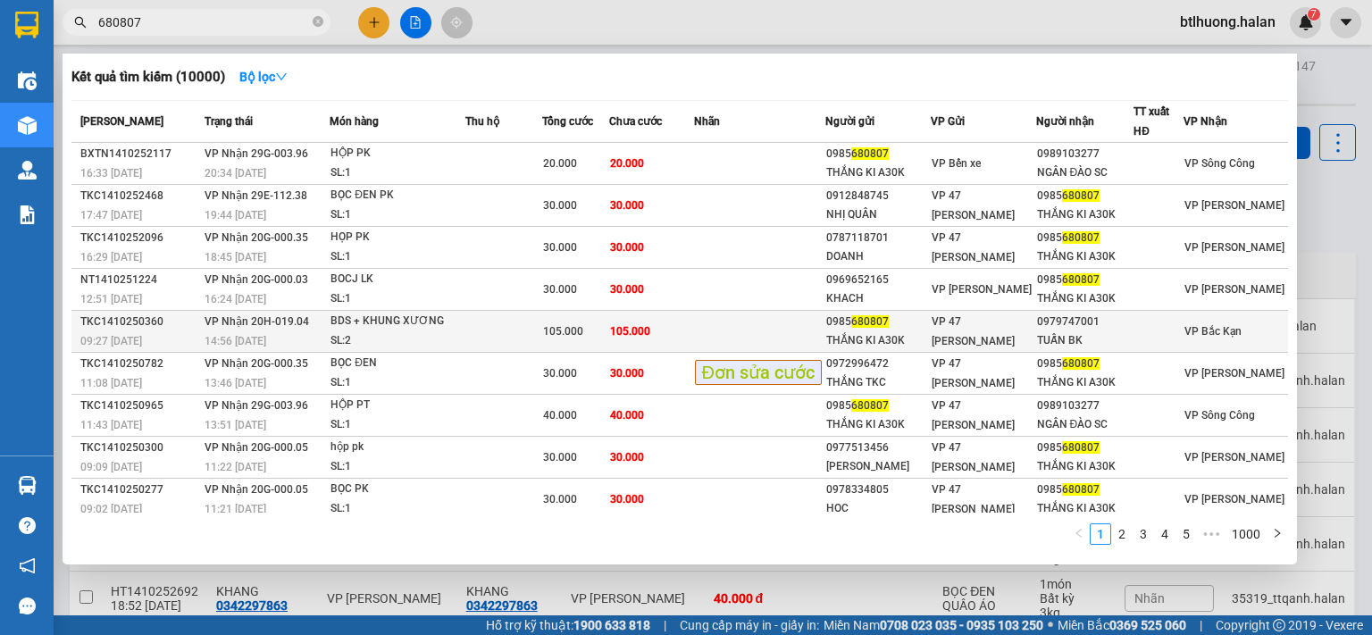
scroll to position [43, 0]
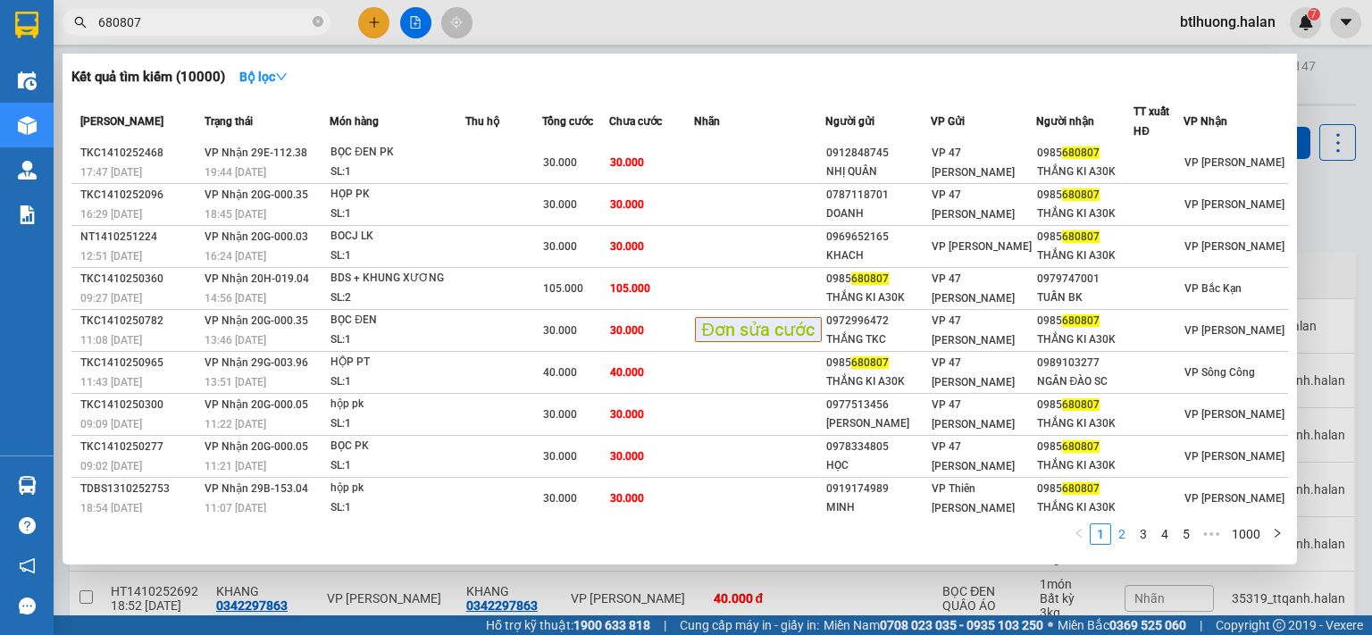
type input "680807"
click at [1126, 544] on link "2" at bounding box center [1122, 534] width 20 height 20
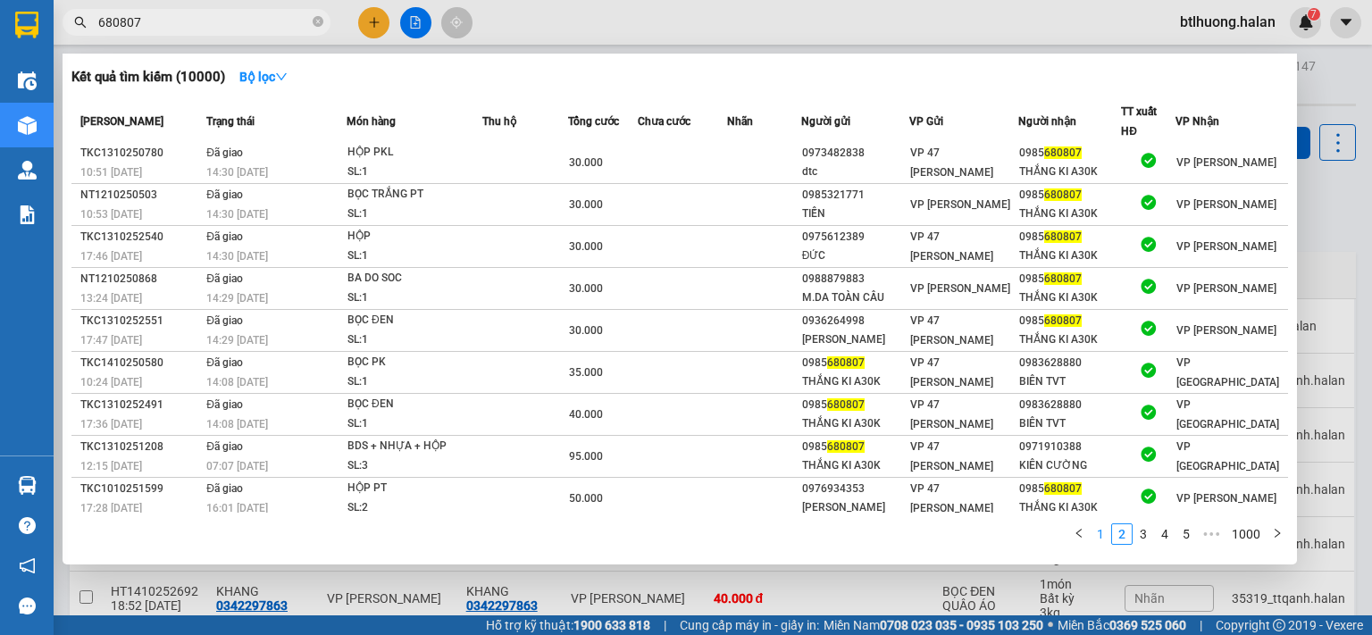
click at [1107, 537] on link "1" at bounding box center [1101, 534] width 20 height 20
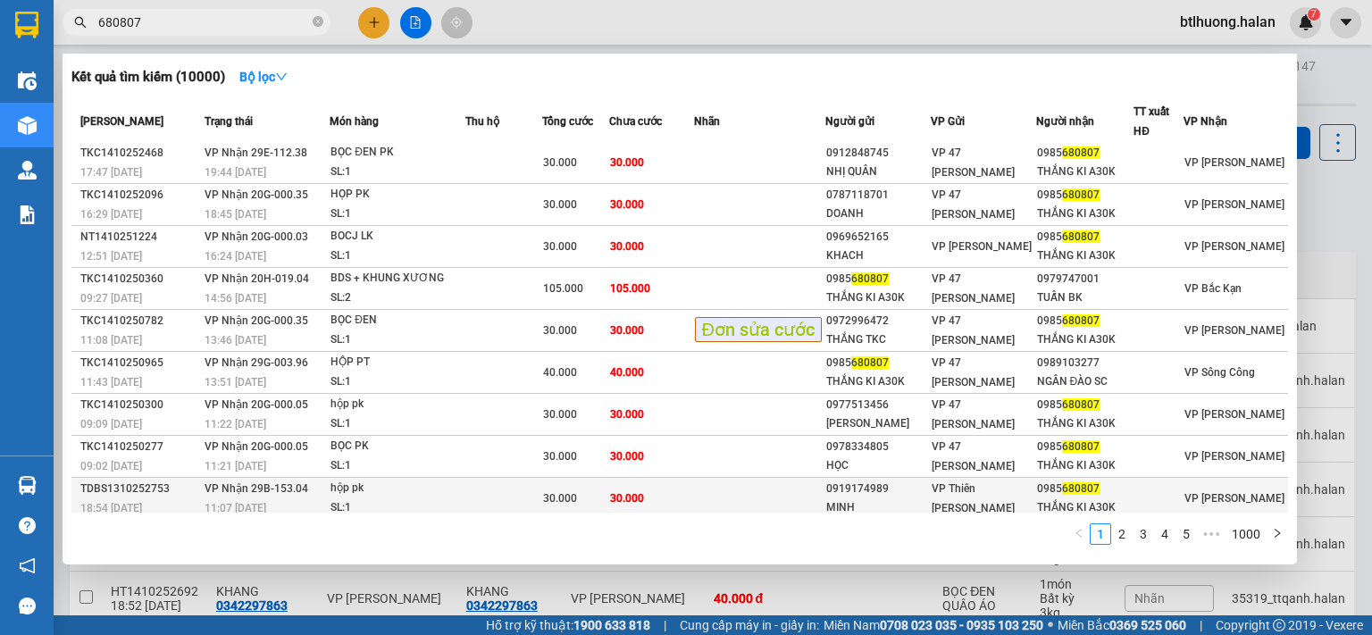
scroll to position [0, 0]
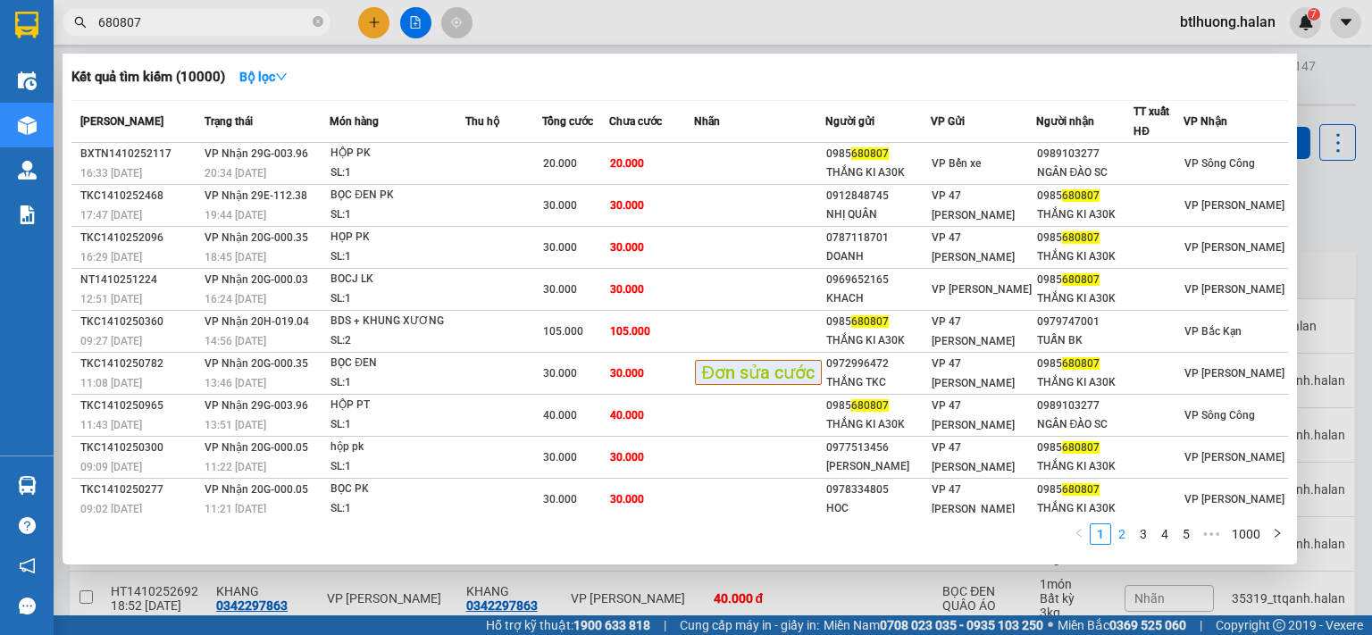
click at [1122, 524] on link "2" at bounding box center [1122, 534] width 20 height 20
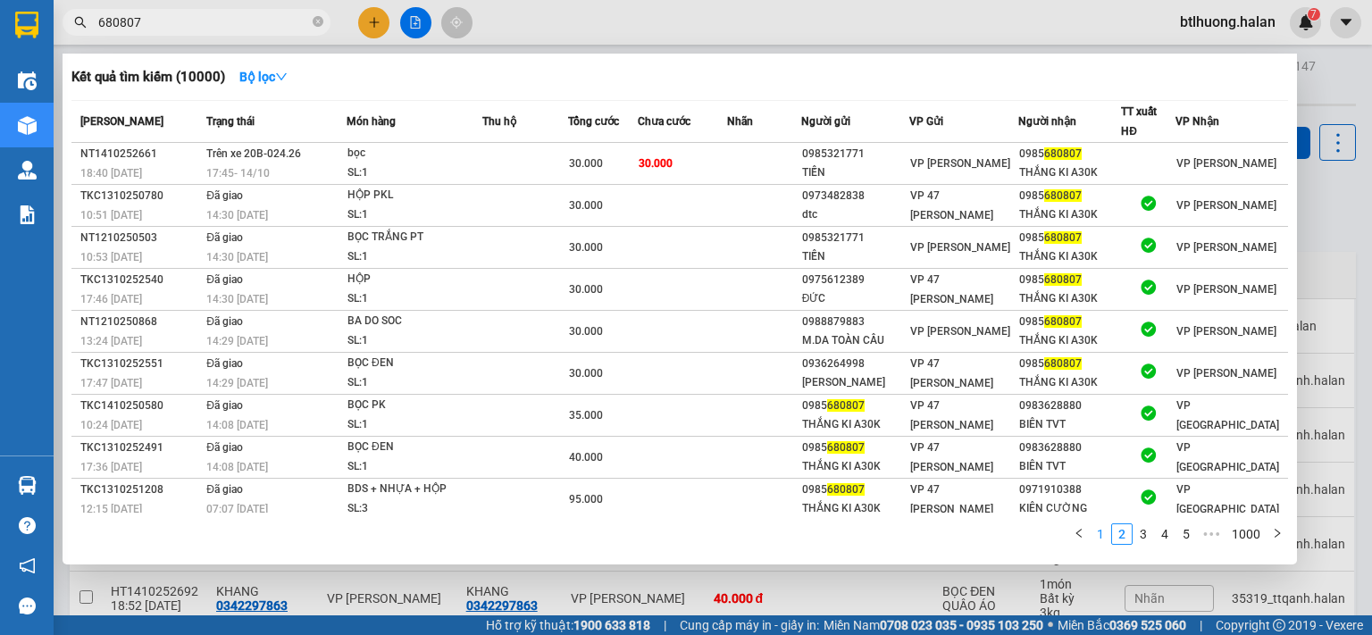
click at [1099, 542] on link "1" at bounding box center [1101, 534] width 20 height 20
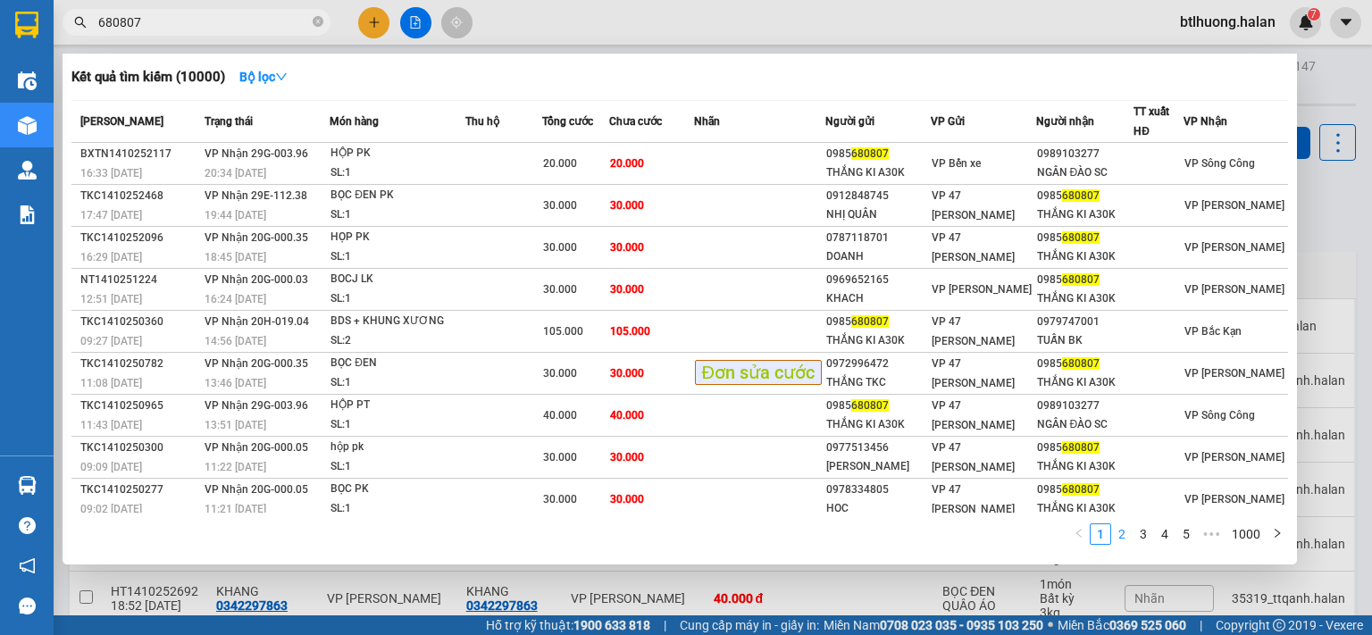
click at [1126, 539] on link "2" at bounding box center [1122, 534] width 20 height 20
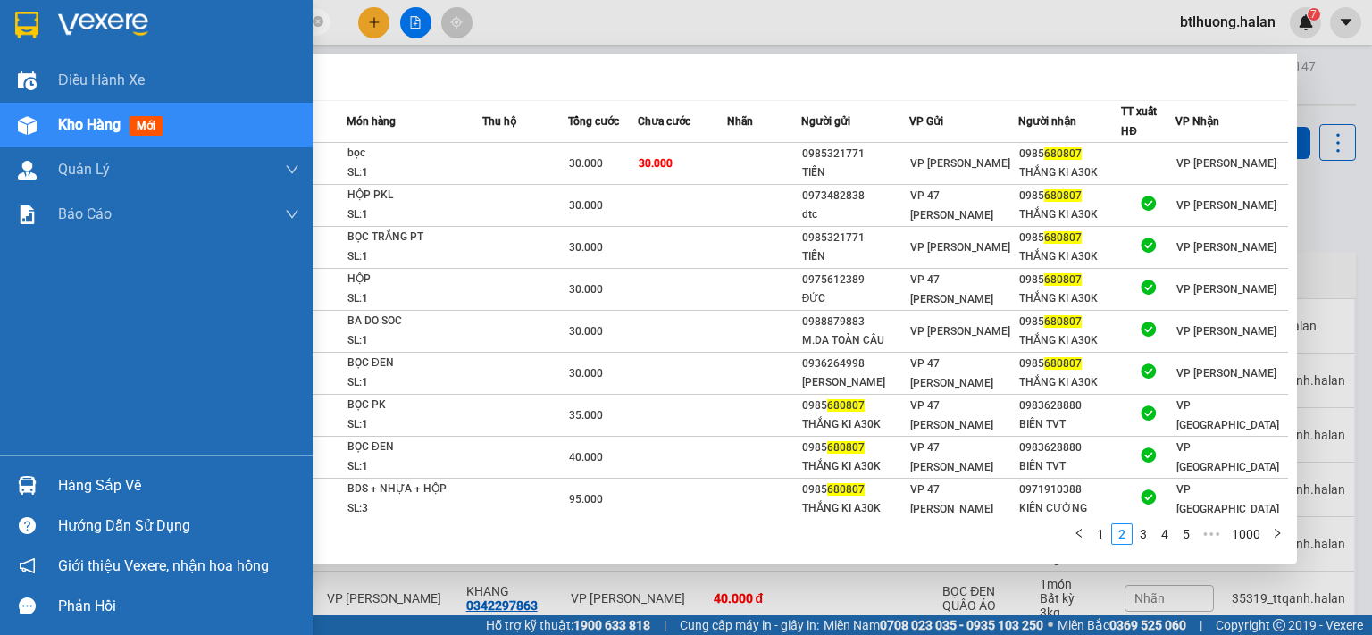
click at [50, 478] on div "Hàng sắp về" at bounding box center [156, 485] width 313 height 40
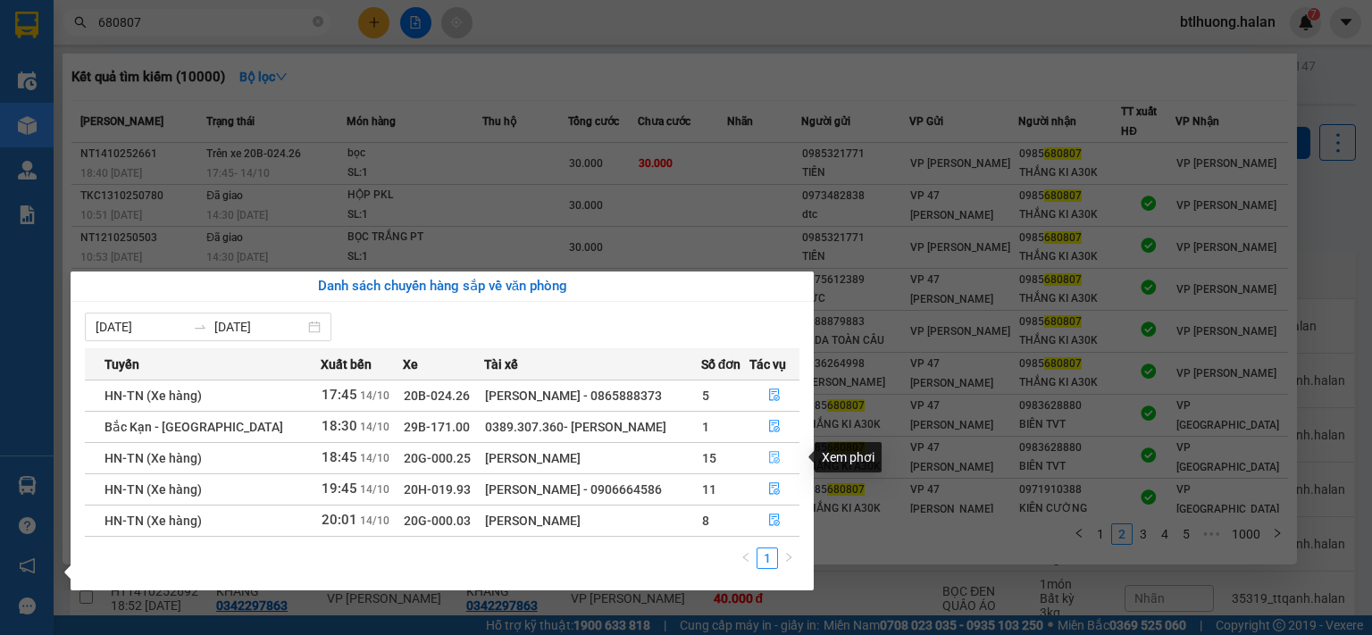
click at [771, 453] on icon "file-done" at bounding box center [774, 457] width 13 height 13
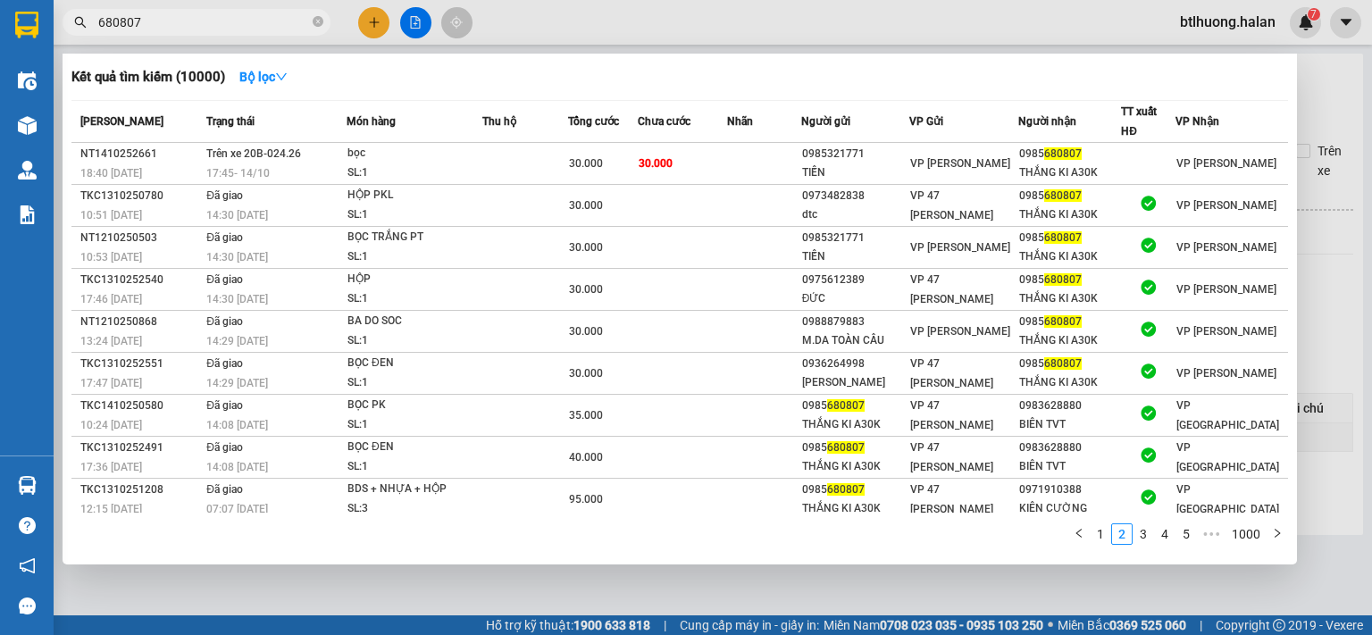
click at [1371, 256] on div at bounding box center [686, 317] width 1372 height 635
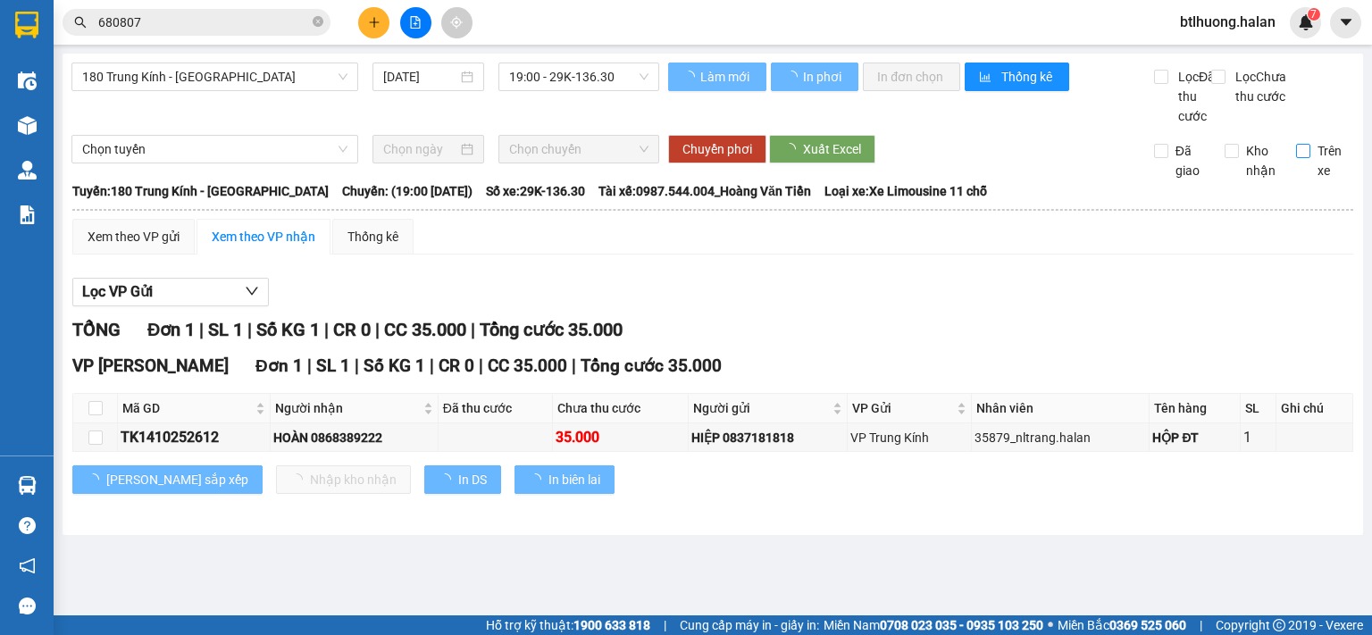
click at [1338, 180] on span "Trên xe" at bounding box center [1332, 160] width 44 height 39
click at [1310, 158] on input "Trên xe" at bounding box center [1303, 151] width 14 height 14
checkbox input "true"
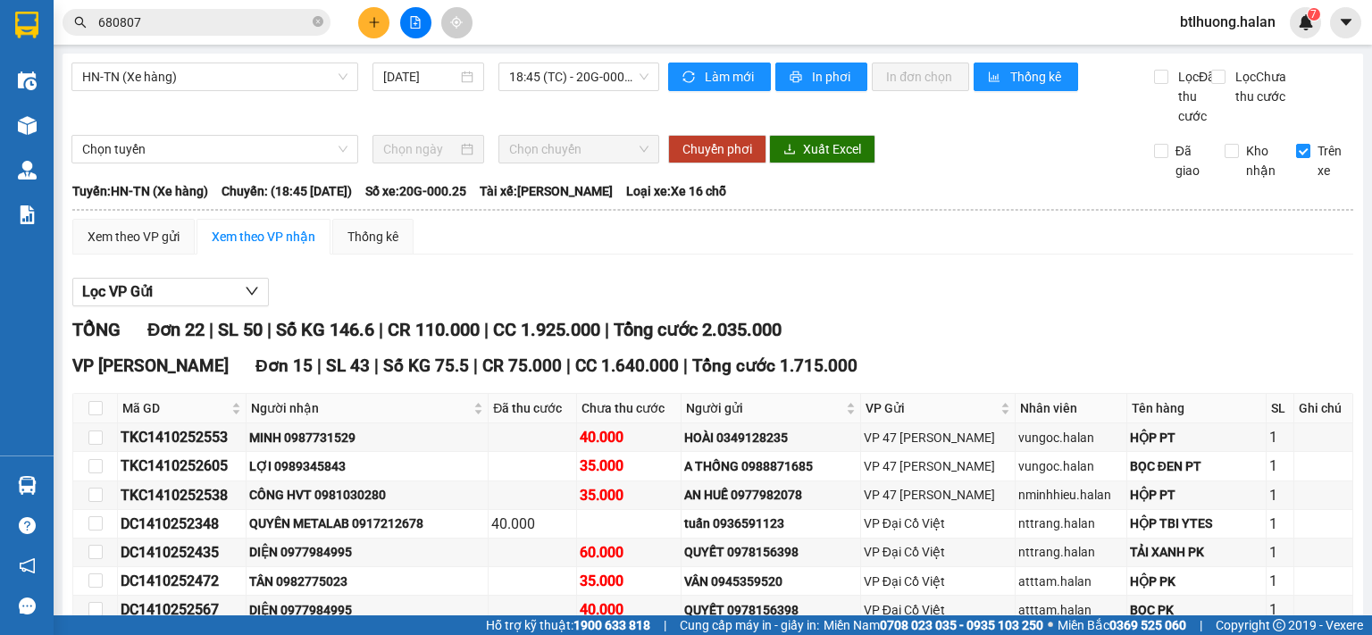
scroll to position [680, 0]
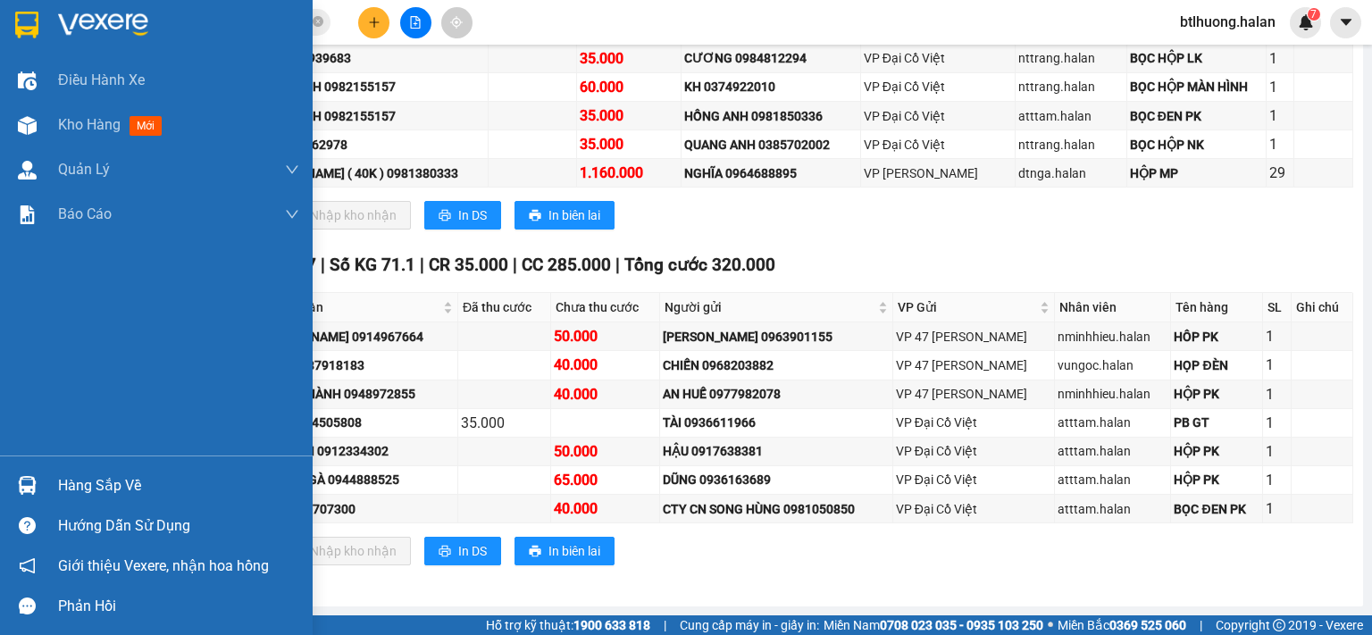
click at [36, 492] on div at bounding box center [27, 485] width 31 height 31
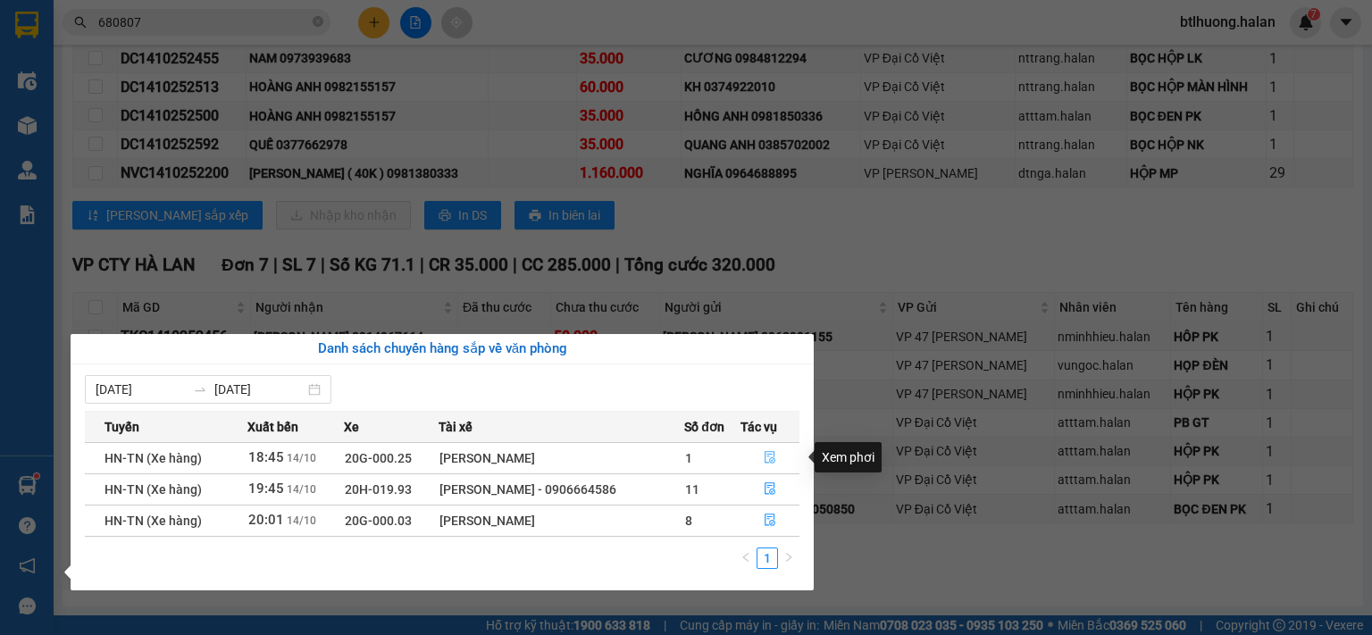
click at [770, 454] on icon "file-done" at bounding box center [770, 458] width 11 height 13
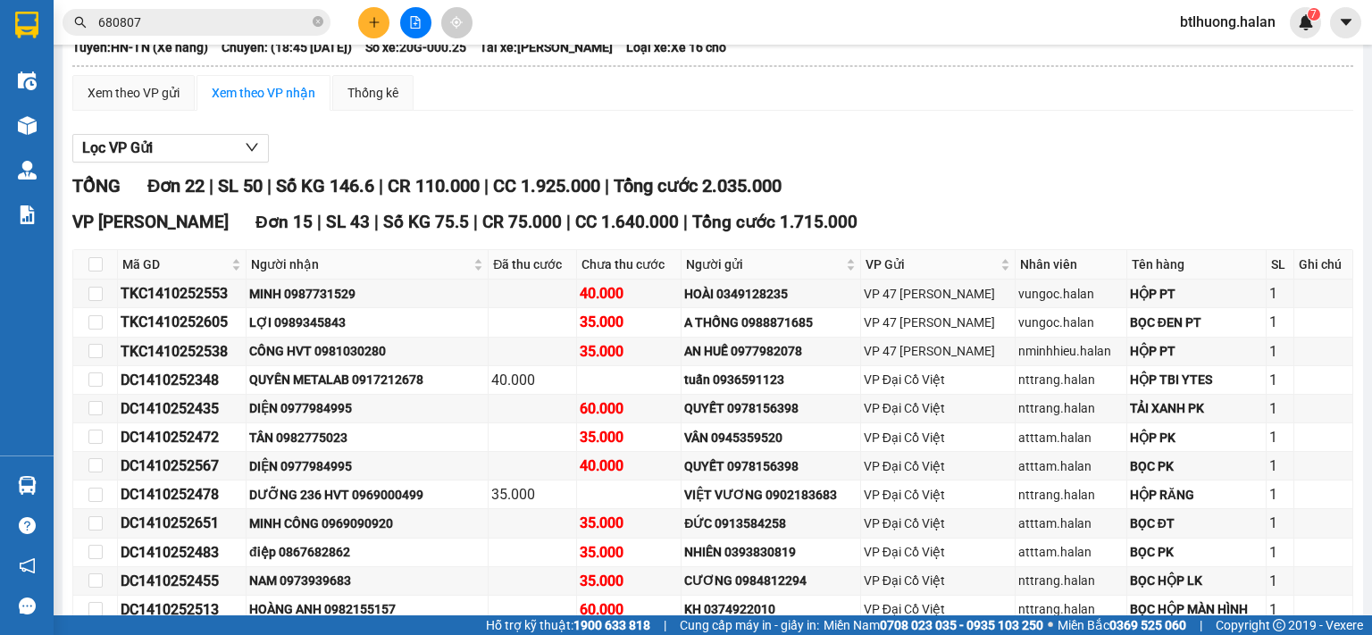
scroll to position [0, 0]
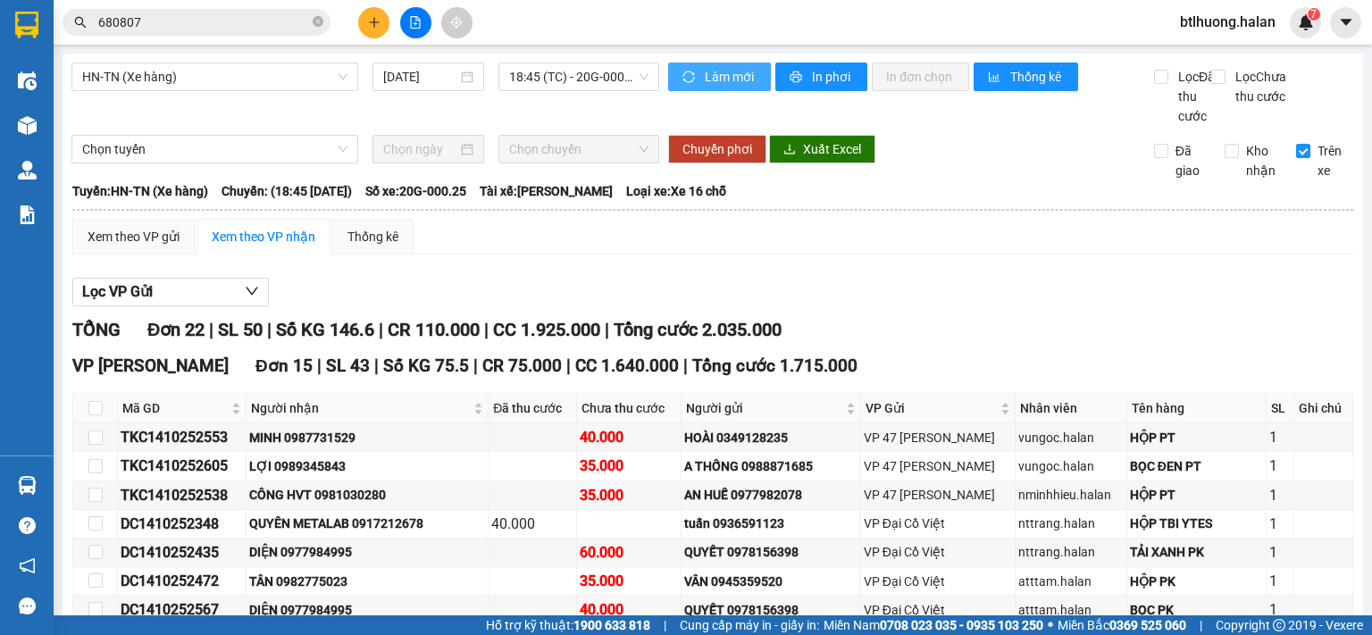
click at [713, 88] on button "Làm mới" at bounding box center [719, 77] width 103 height 29
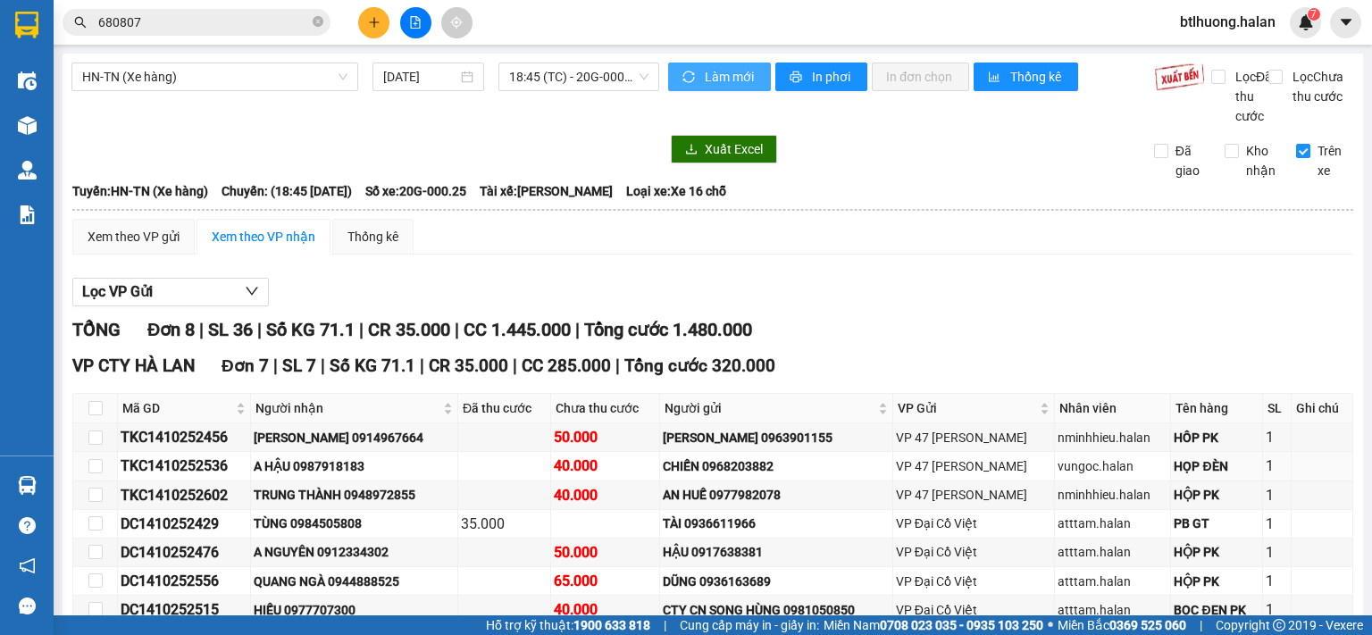
scroll to position [280, 0]
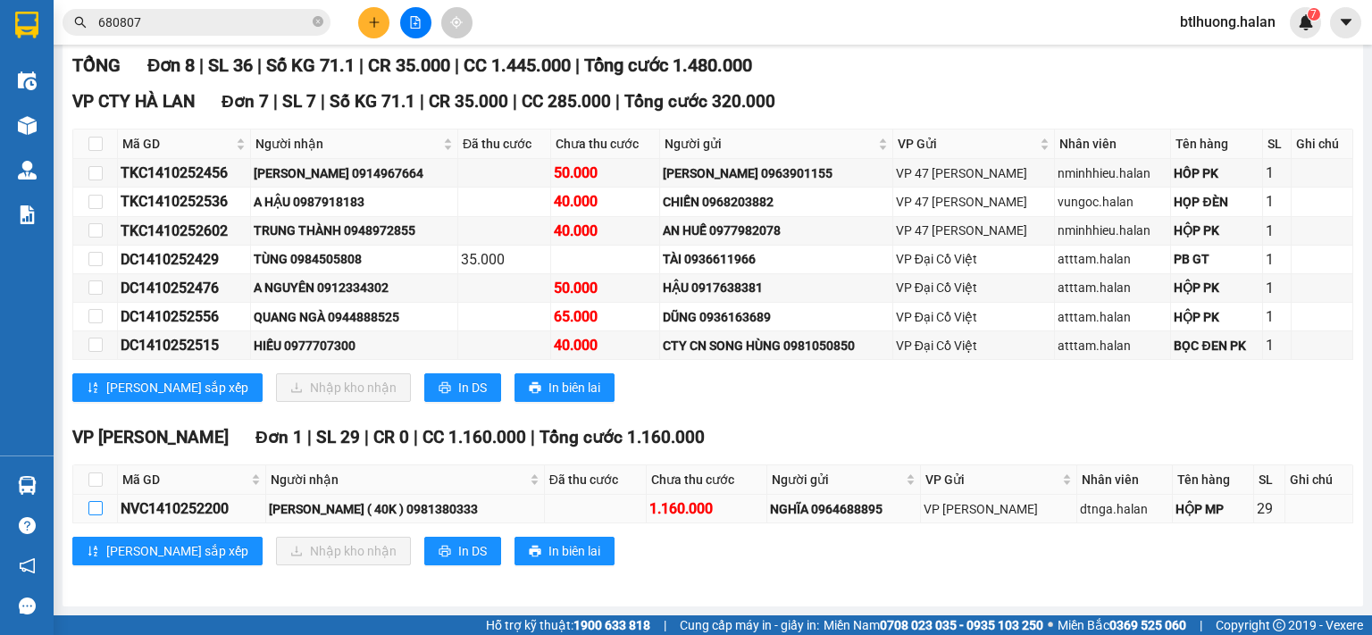
click at [101, 507] on input "checkbox" at bounding box center [95, 508] width 14 height 14
checkbox input "true"
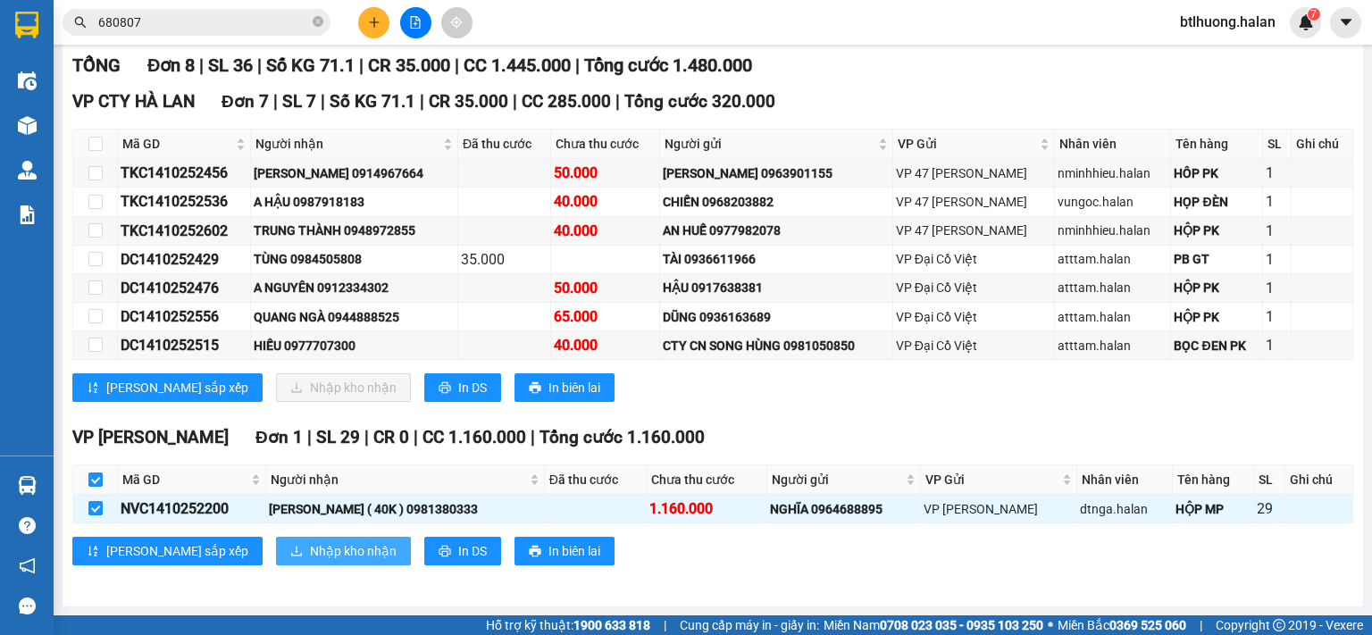
click at [310, 546] on span "Nhập kho nhận" at bounding box center [353, 551] width 87 height 20
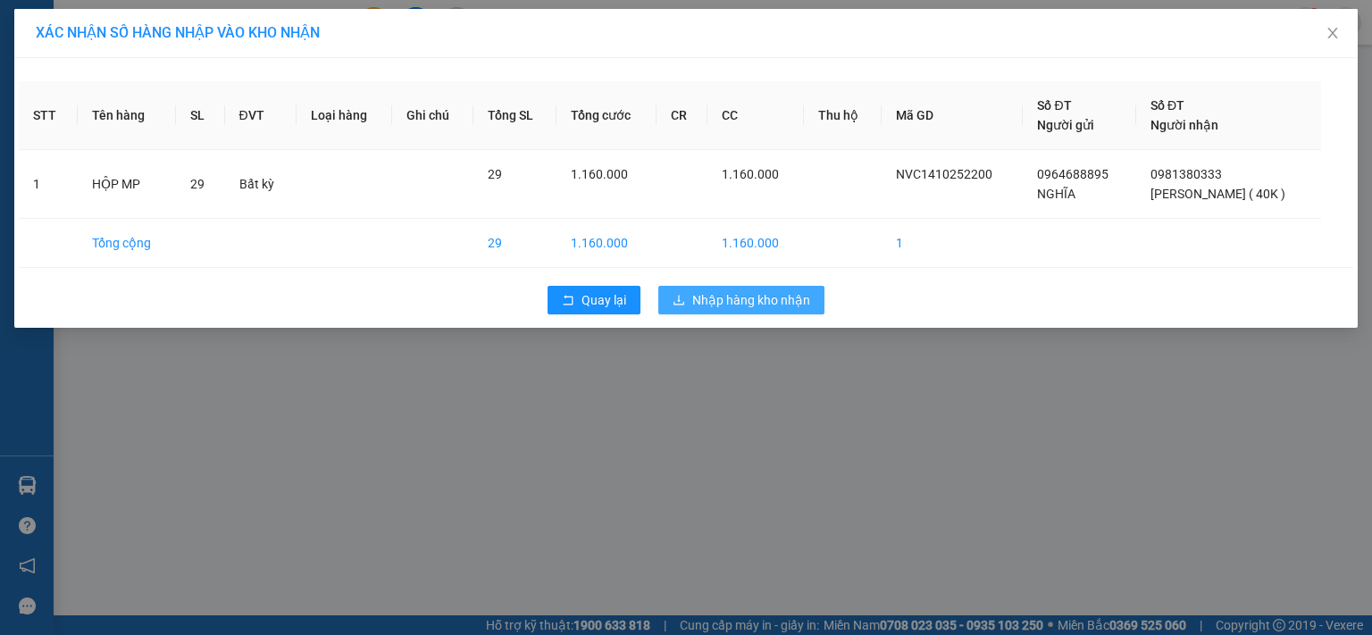
click at [714, 302] on span "Nhập hàng kho nhận" at bounding box center [751, 300] width 118 height 20
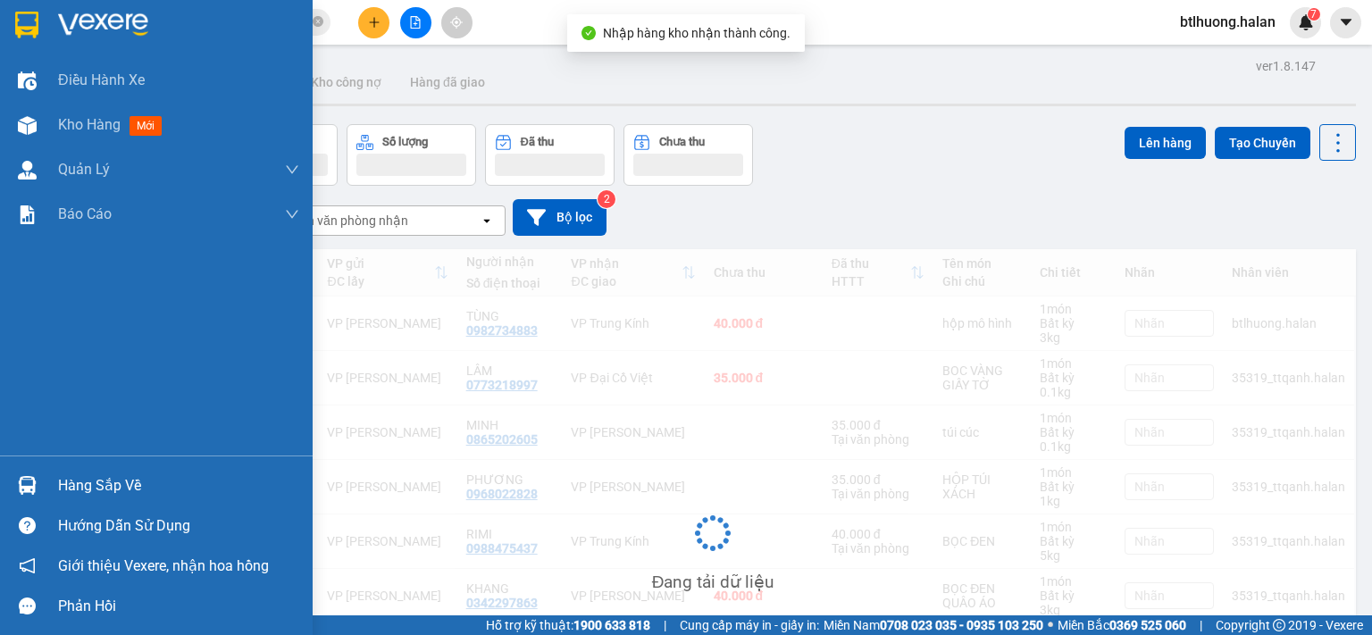
click at [36, 479] on img at bounding box center [27, 485] width 19 height 19
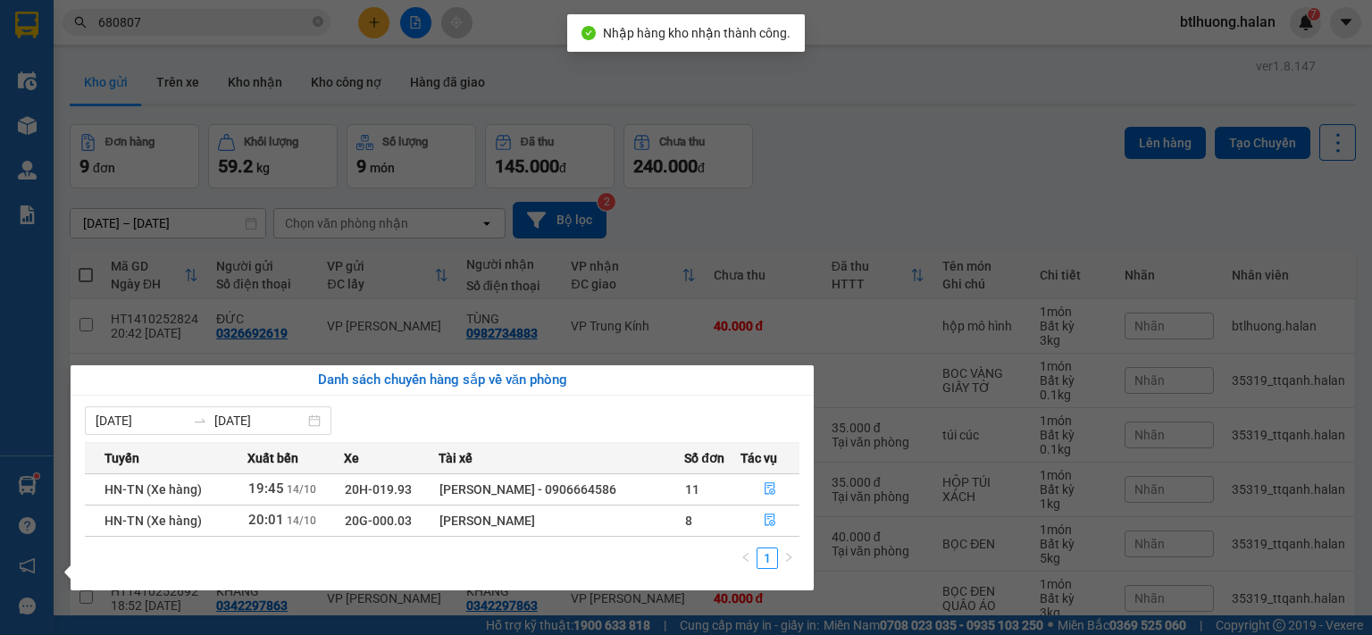
click at [36, 479] on div "Điều hành xe Kho hàng mới Quản [PERSON_NAME] lý chuyến Quản lý kiểm kho Báo cáo…" at bounding box center [27, 317] width 54 height 635
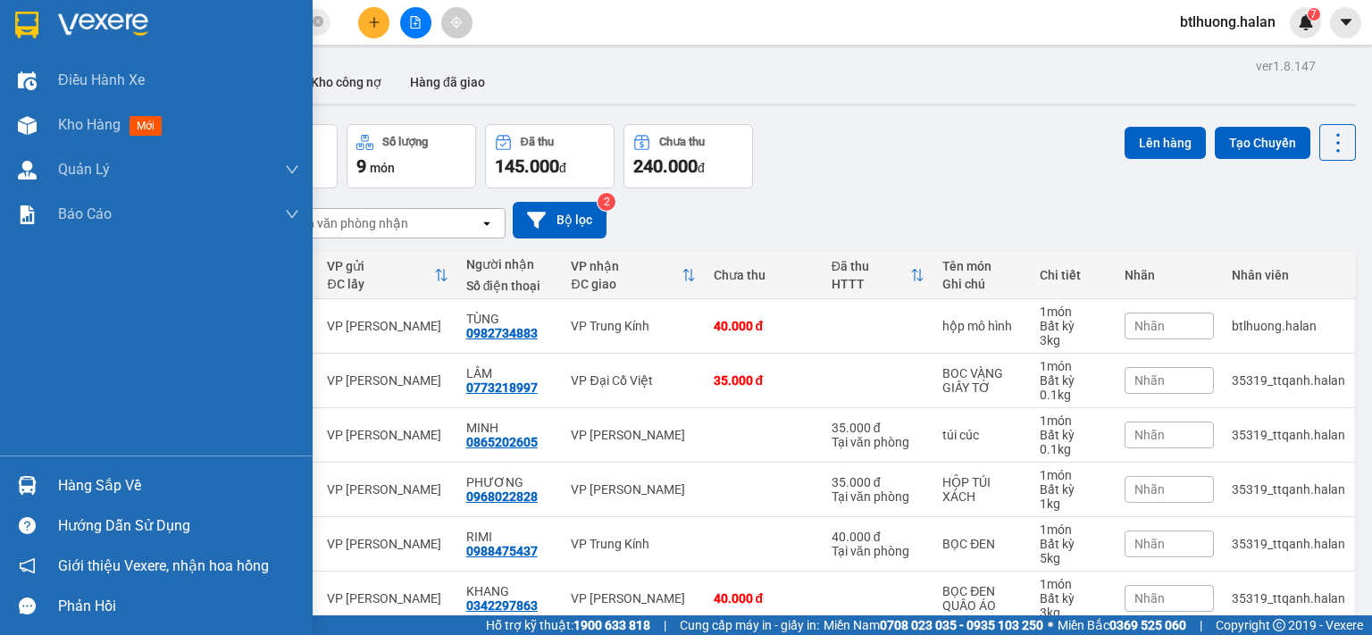
click at [32, 491] on img at bounding box center [27, 485] width 19 height 19
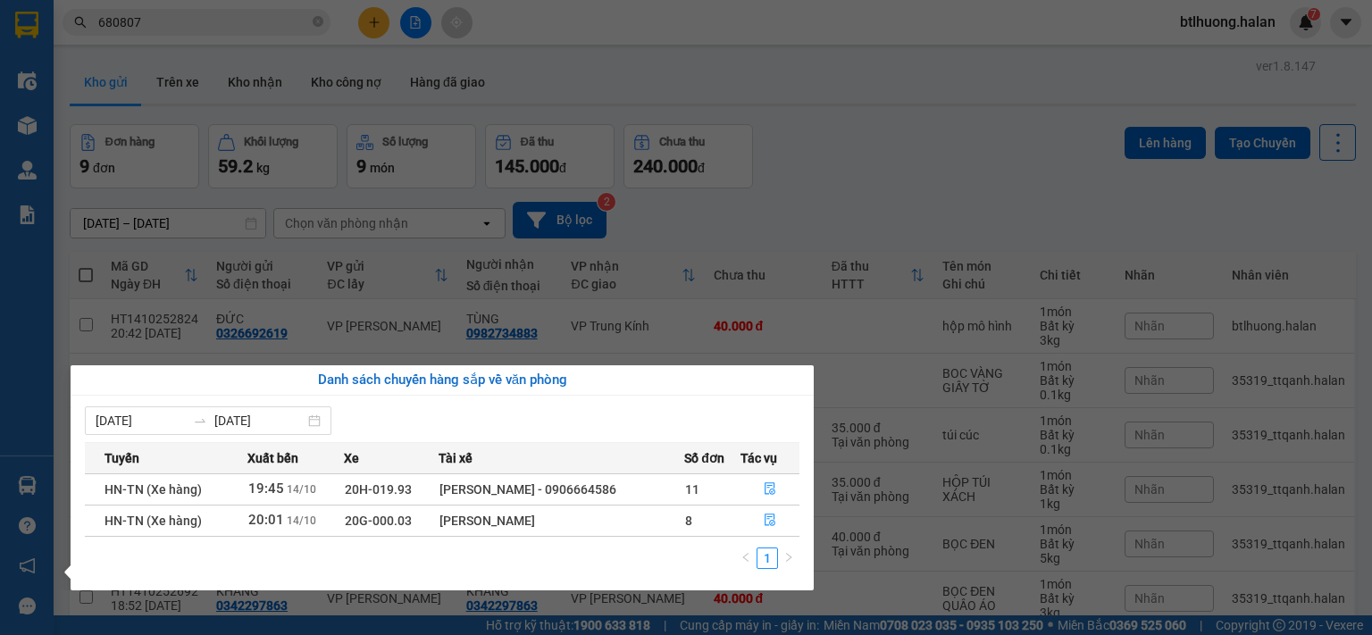
click at [692, 189] on section "Kết quả tìm kiếm ( 10000 ) Bộ lọc Mã ĐH Trạng thái Món hàng Thu hộ Tổng cước Ch…" at bounding box center [686, 317] width 1372 height 635
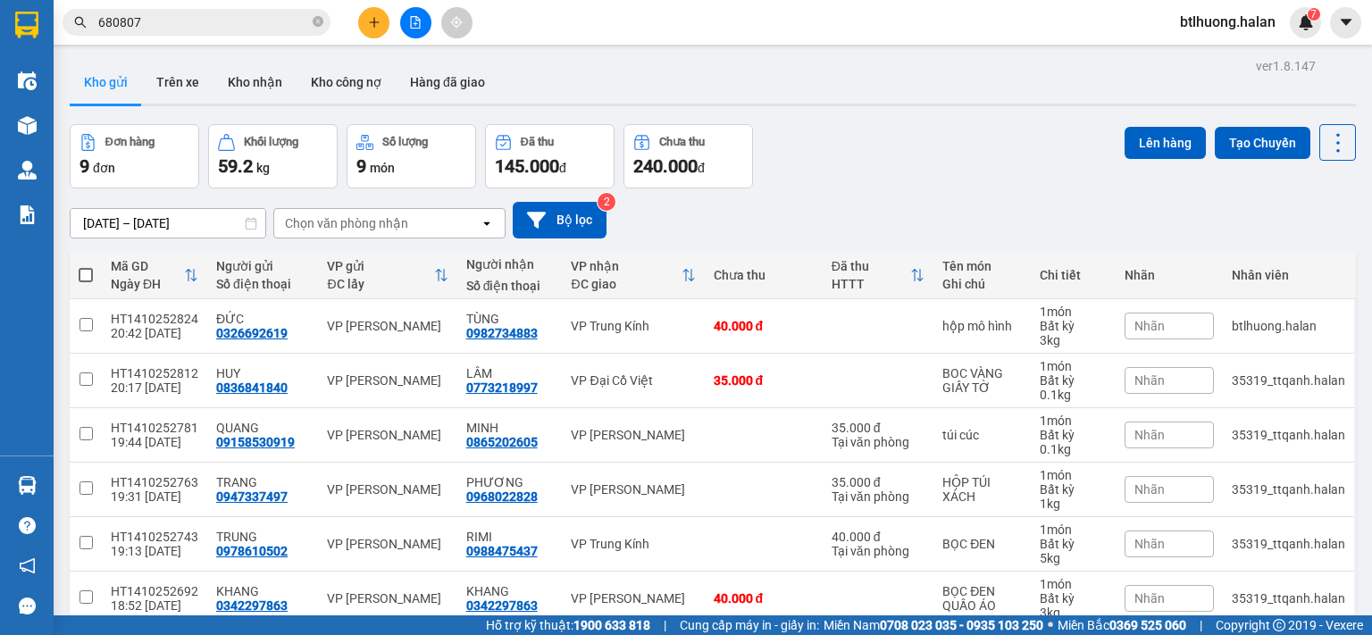
click at [149, 28] on input "680807" at bounding box center [203, 23] width 211 height 20
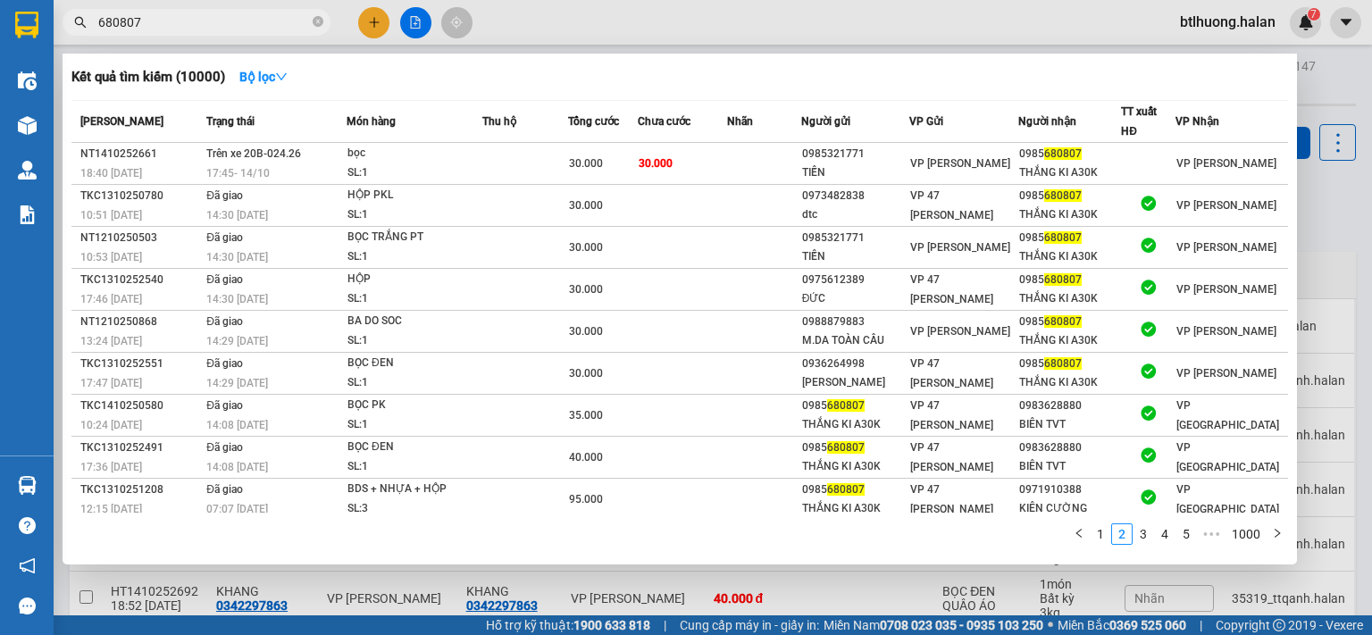
click at [149, 28] on input "680807" at bounding box center [203, 23] width 211 height 20
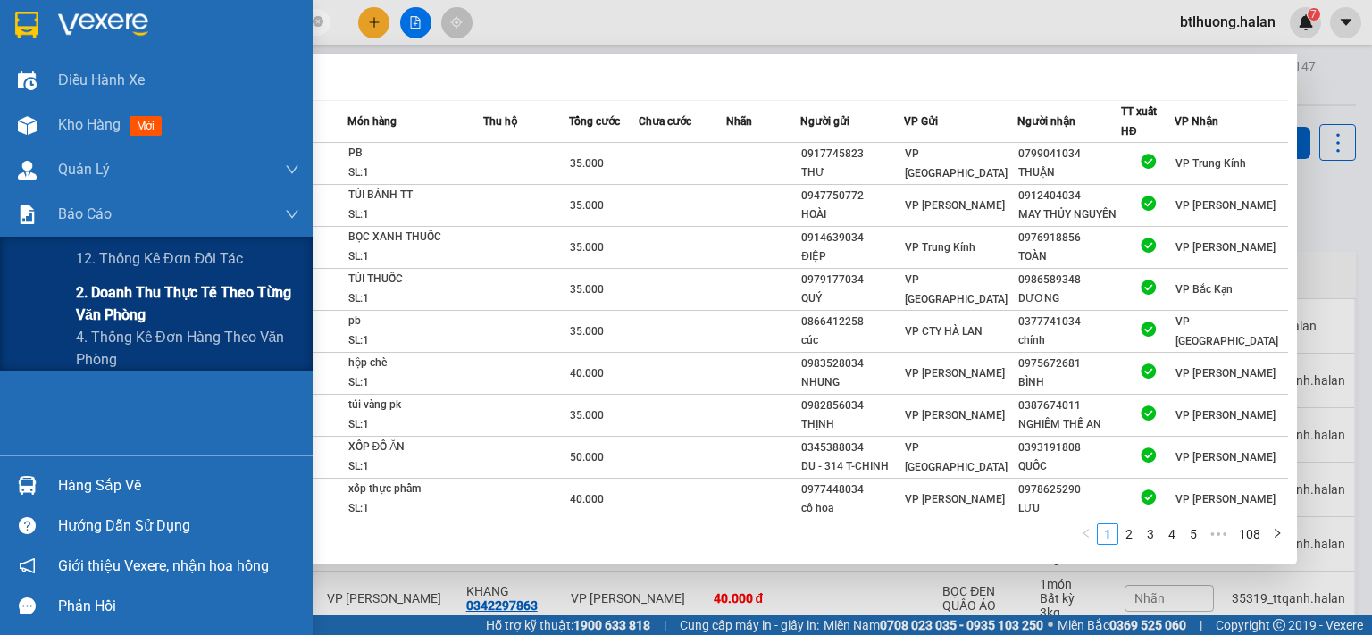
click at [115, 311] on span "2. Doanh thu thực tế theo từng văn phòng" at bounding box center [187, 303] width 223 height 45
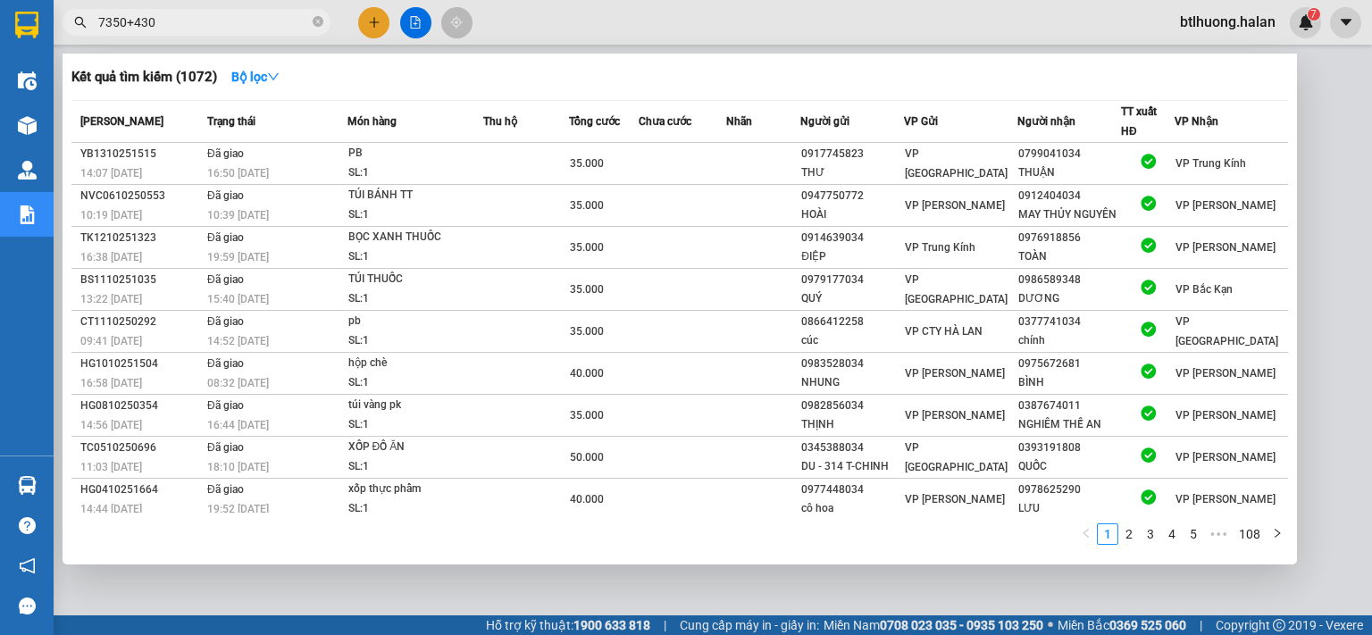
click at [1371, 279] on div at bounding box center [686, 317] width 1372 height 635
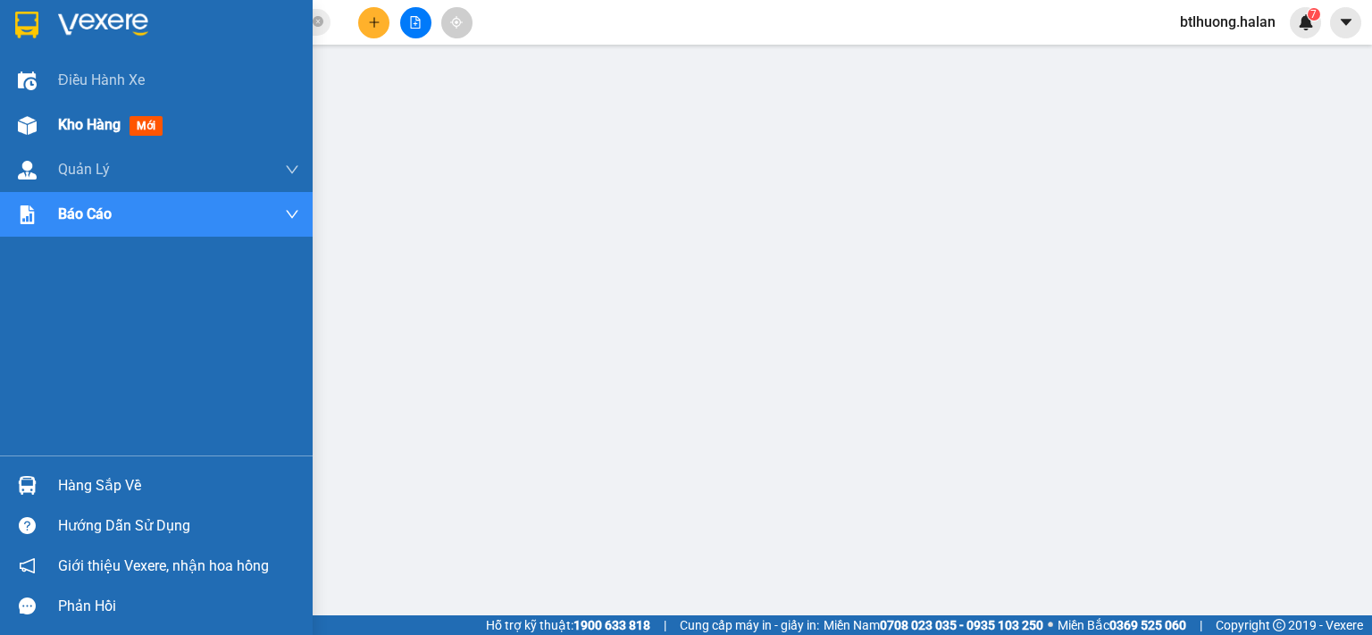
click at [14, 141] on div "Kho hàng mới" at bounding box center [156, 125] width 313 height 45
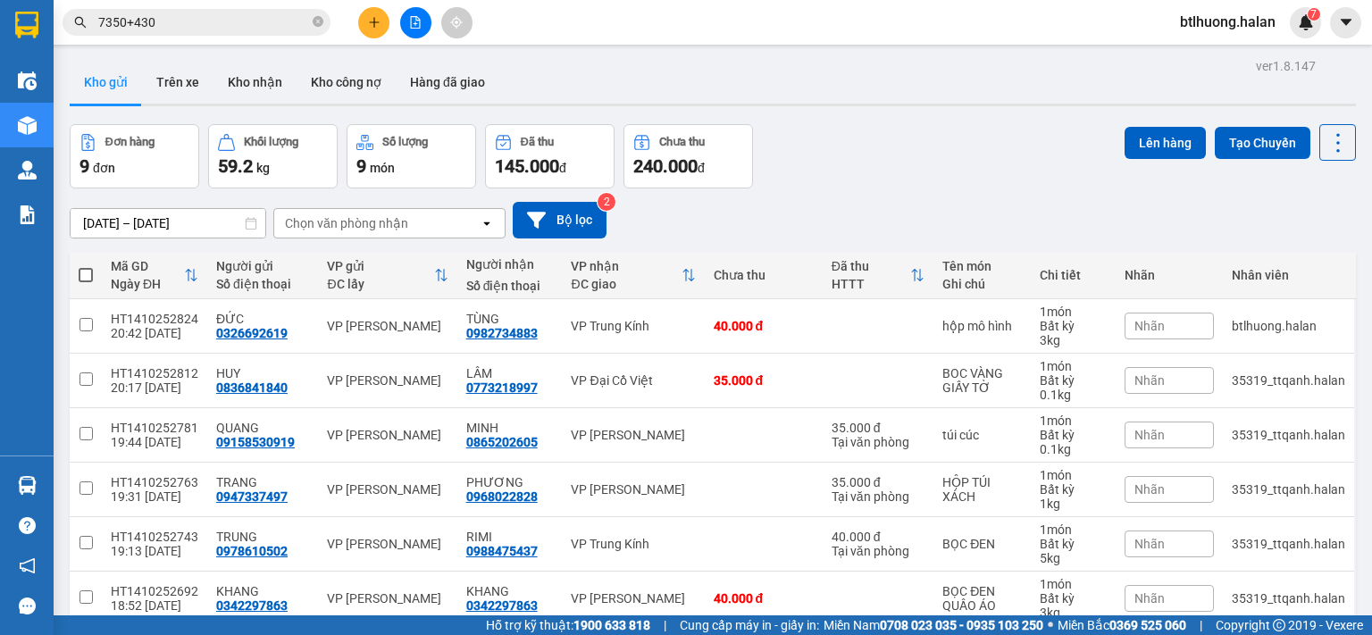
click at [179, 17] on input "7350+430" at bounding box center [203, 23] width 211 height 20
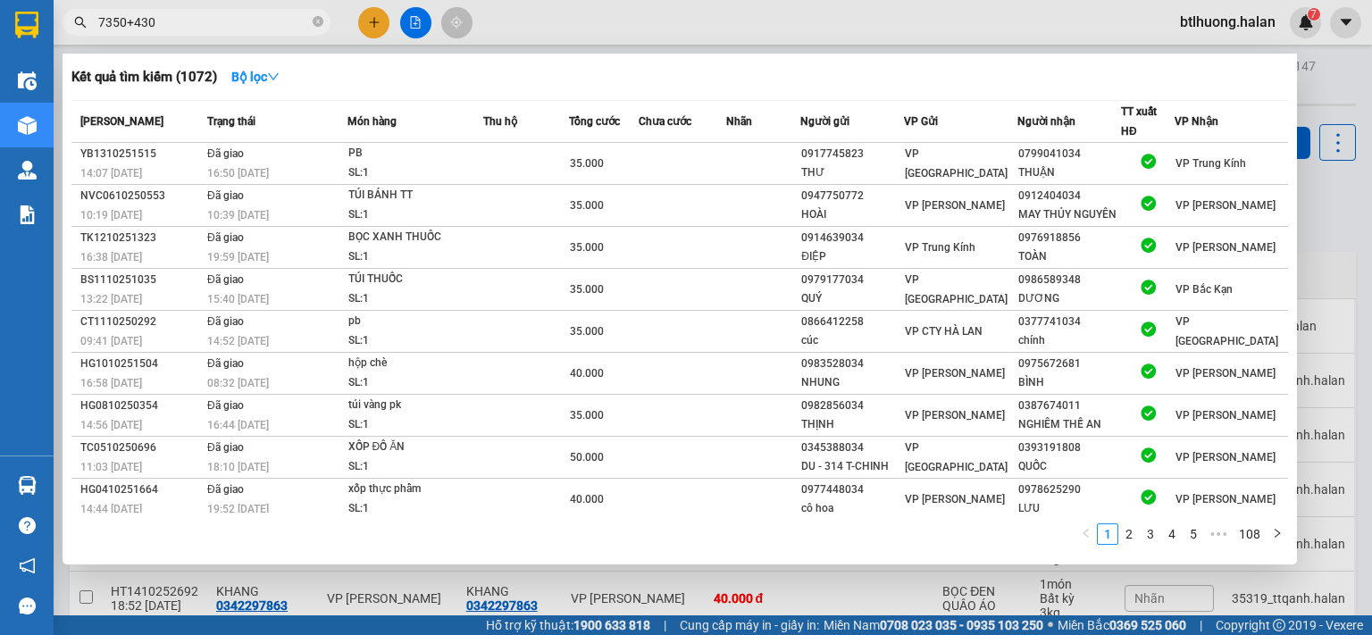
click at [179, 17] on input "7350+430" at bounding box center [203, 23] width 211 height 20
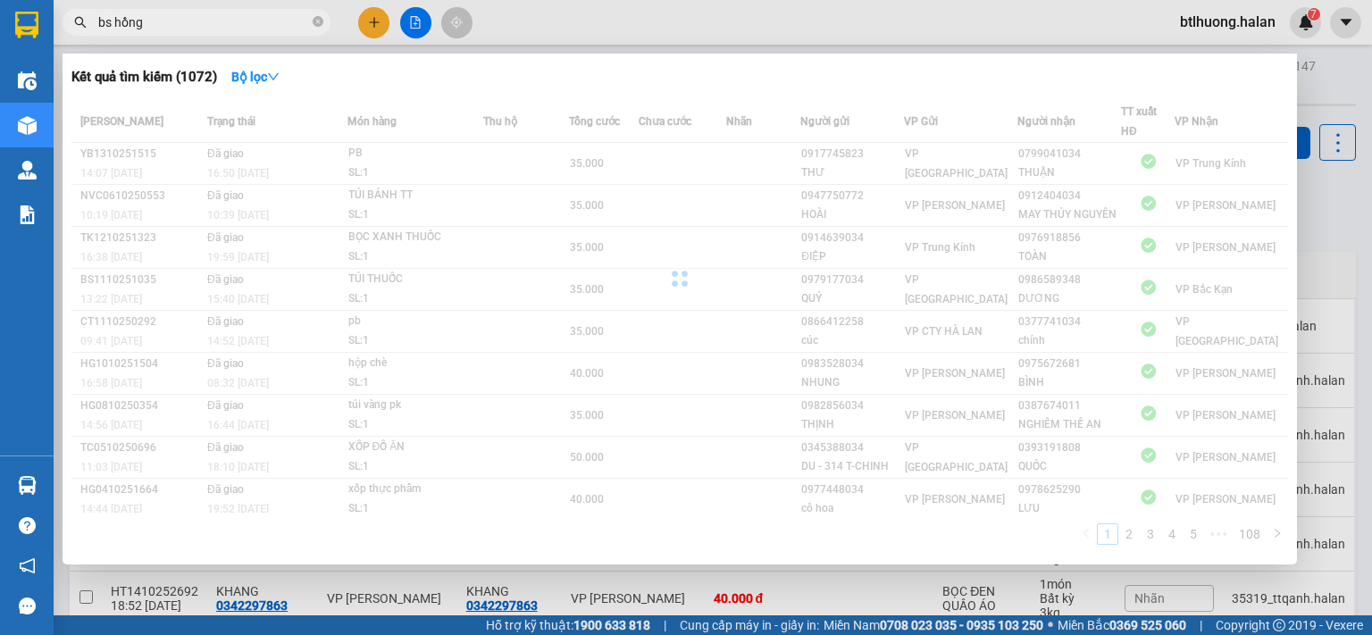
click at [179, 17] on input "bs hồng" at bounding box center [203, 23] width 211 height 20
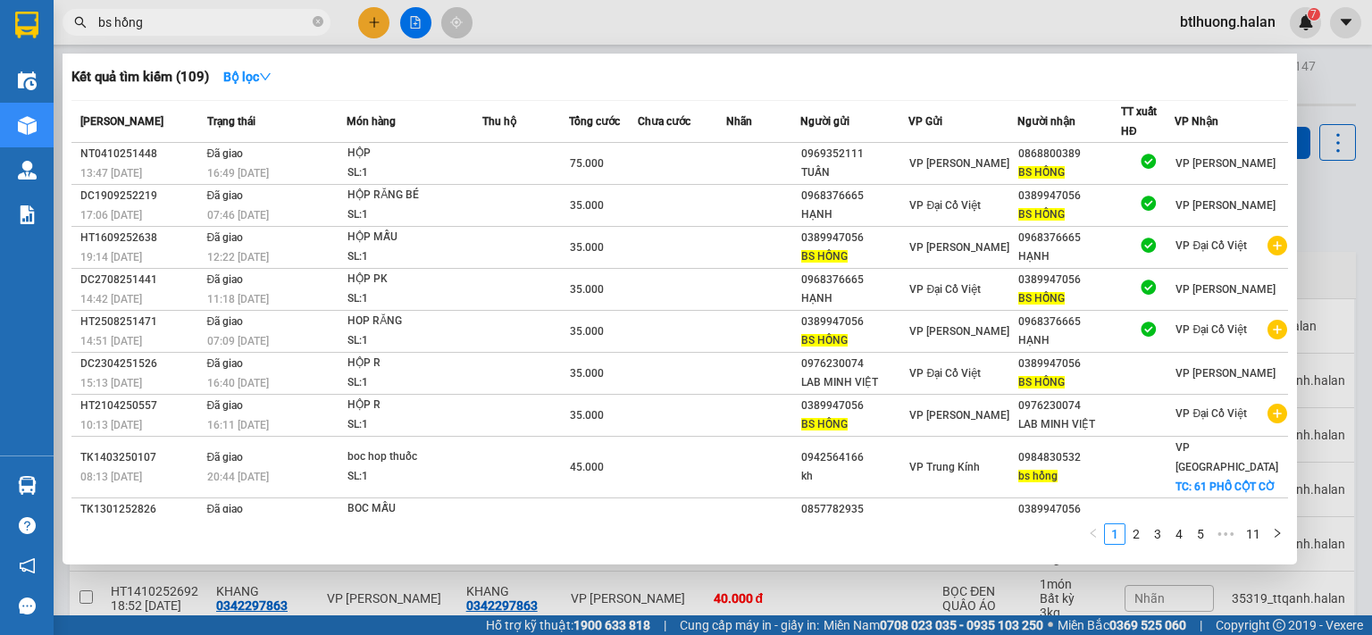
click at [179, 17] on input "bs hồng" at bounding box center [203, 23] width 211 height 20
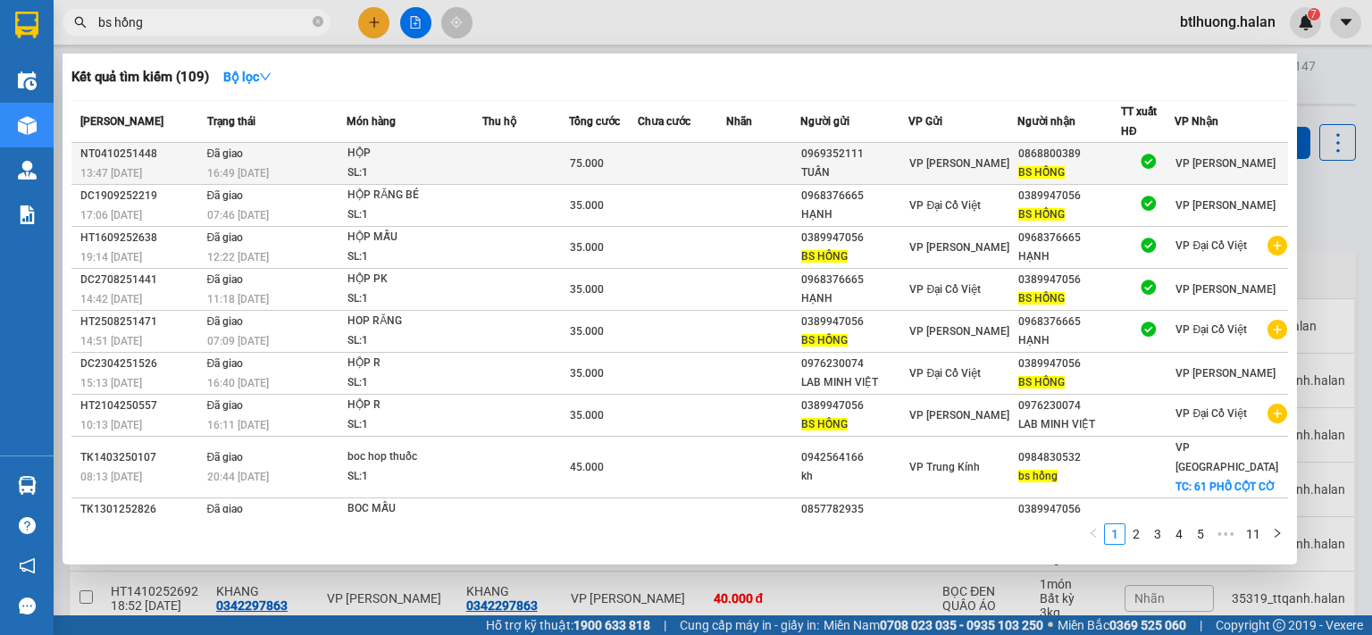
type input "bs hồng"
click at [364, 156] on div "HỘP" at bounding box center [414, 154] width 134 height 20
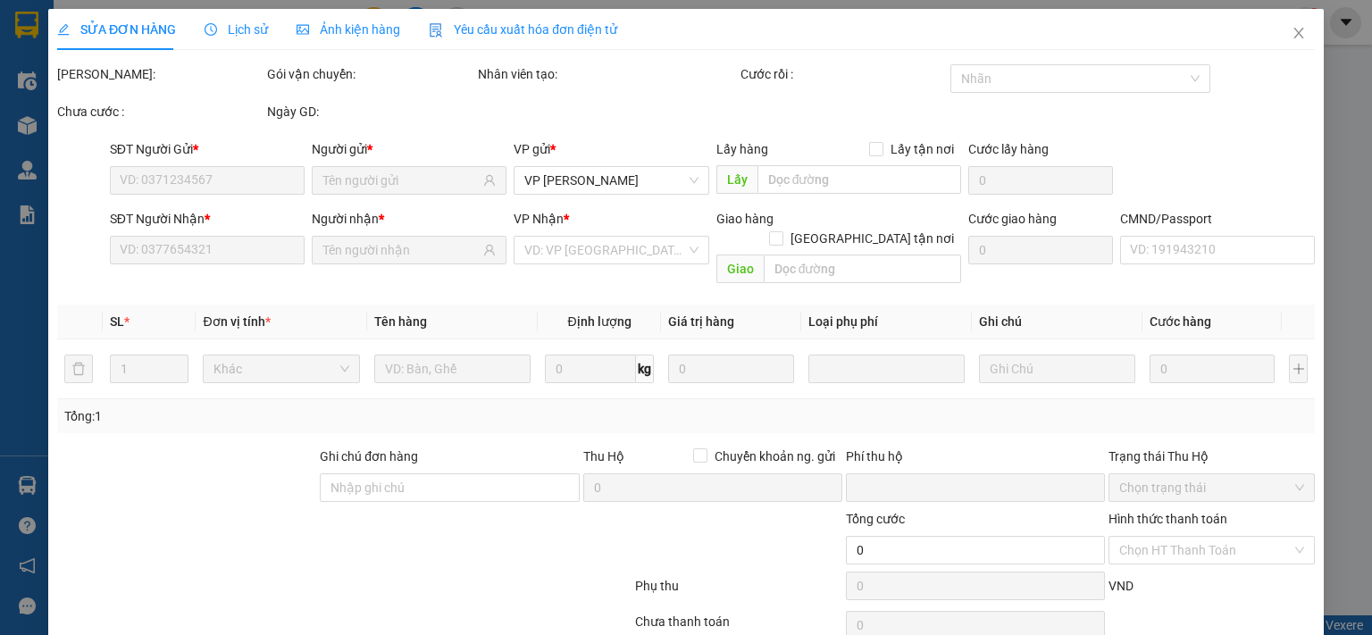
type input "0969352111"
type input "TUẤN"
type input "0868800389"
type input "BS HỒNG"
type input "0"
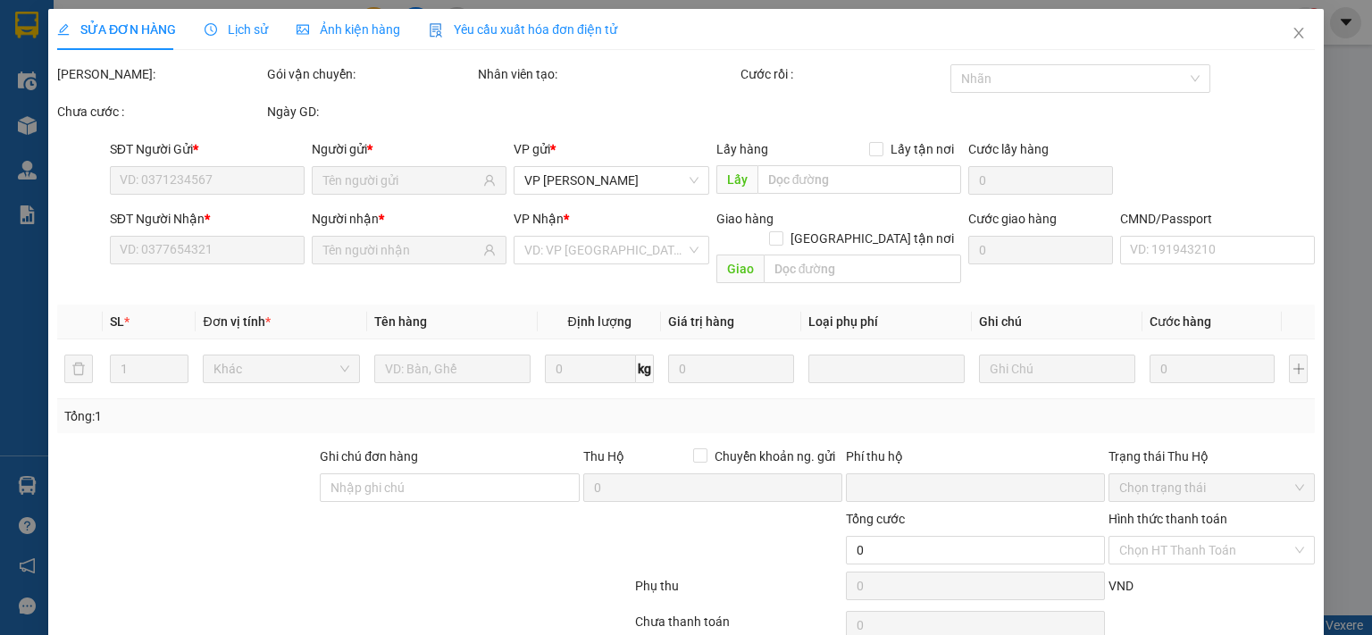
type input "75.000"
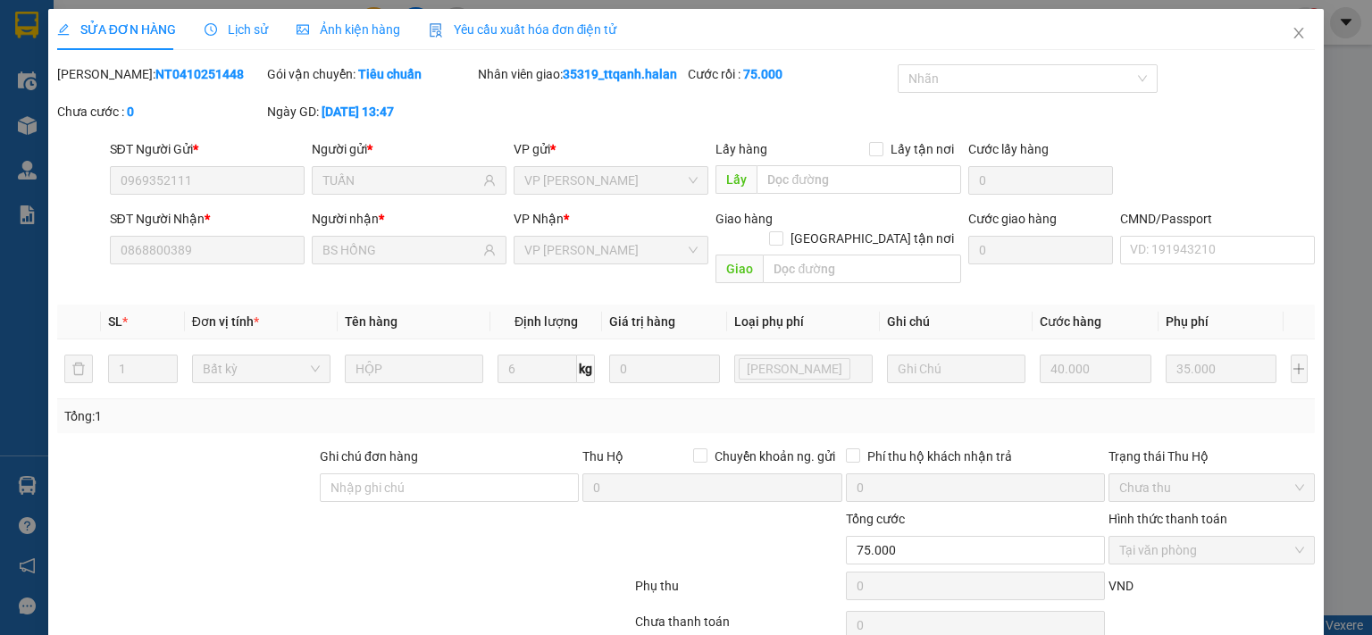
click at [263, 25] on div "SỬA ĐƠN HÀNG Lịch sử Ảnh kiện hàng Yêu cầu xuất hóa đơn điện tử" at bounding box center [337, 29] width 560 height 41
click at [255, 25] on span "Lịch sử" at bounding box center [236, 29] width 63 height 14
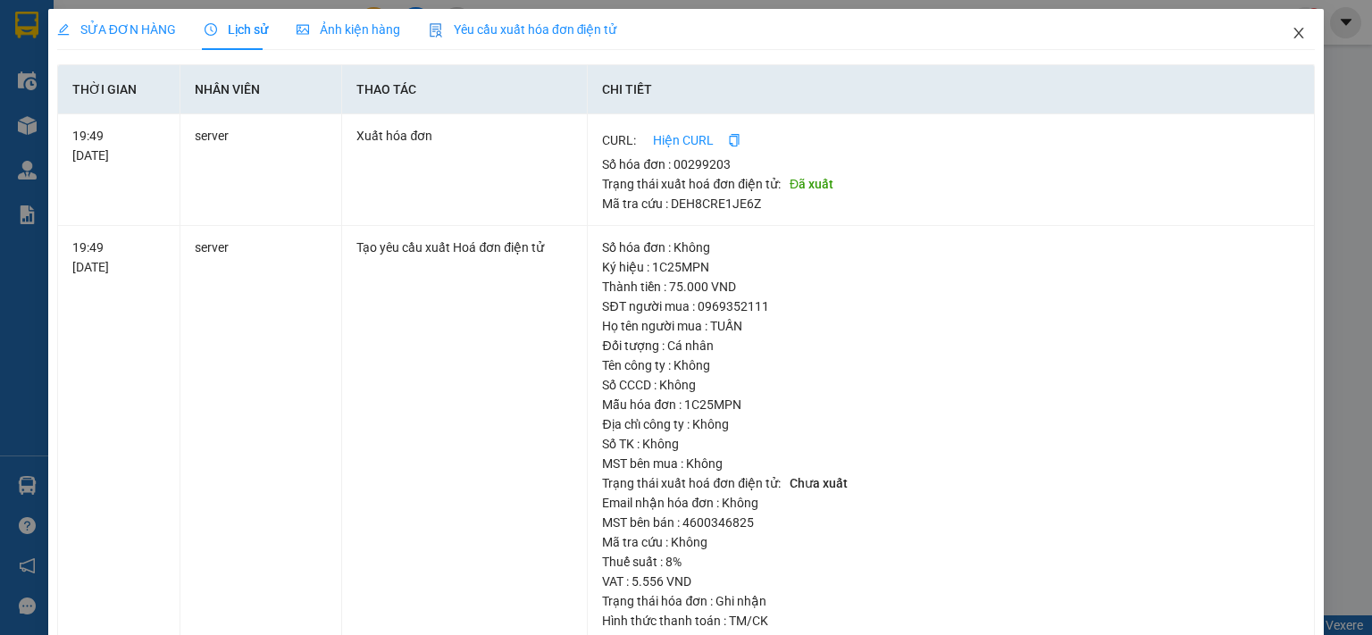
click at [1293, 37] on span "Close" at bounding box center [1299, 34] width 50 height 50
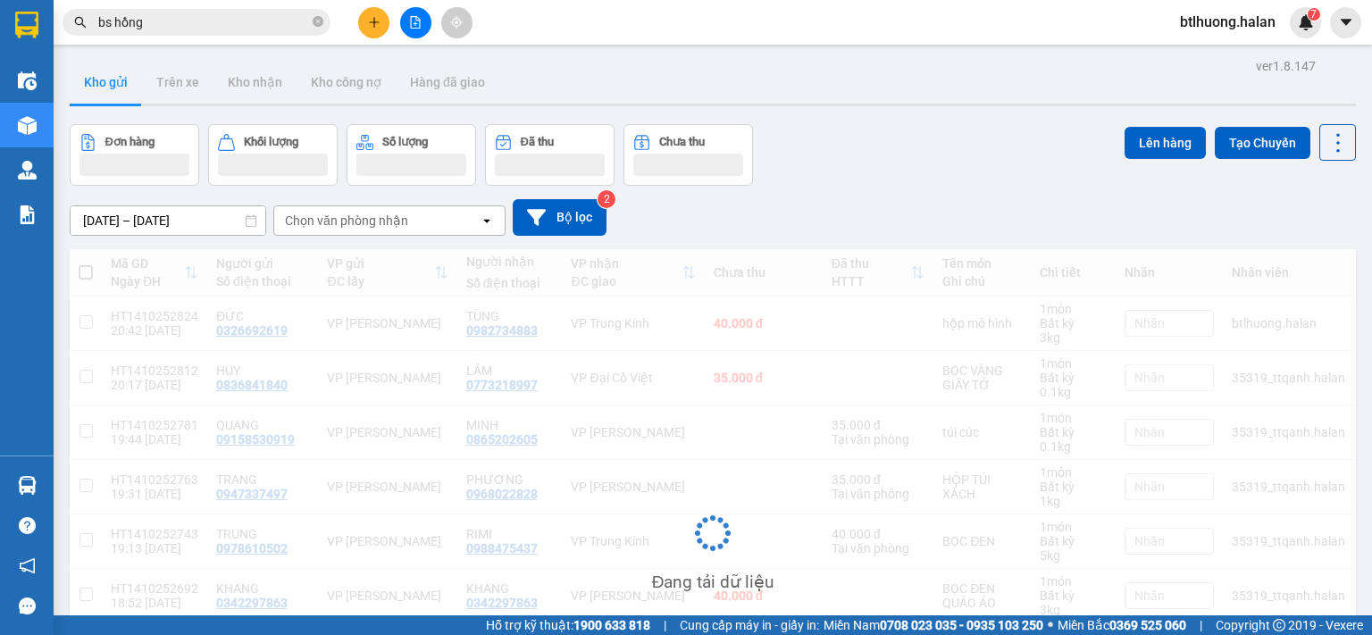
click at [263, 12] on span "bs hồng" at bounding box center [197, 22] width 268 height 27
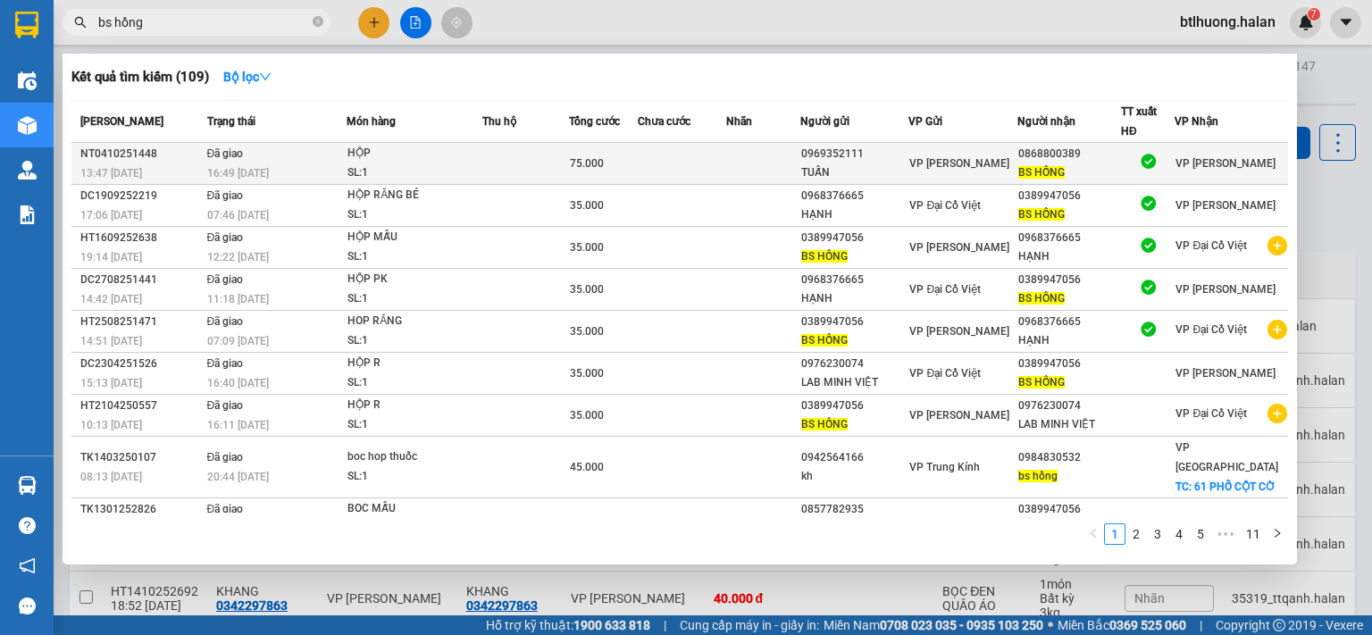
click at [373, 146] on div "HỘP" at bounding box center [414, 154] width 134 height 20
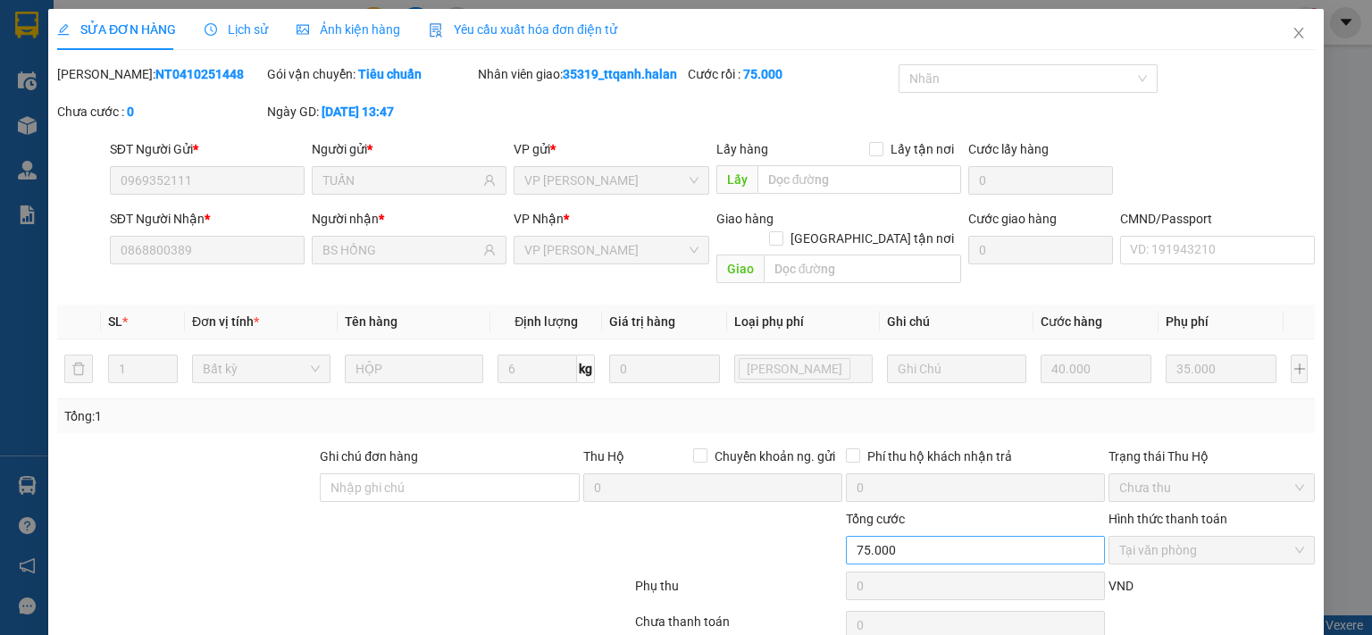
type input "0969352111"
type input "TUẤN"
type input "0868800389"
type input "BS HỒNG"
type input "0"
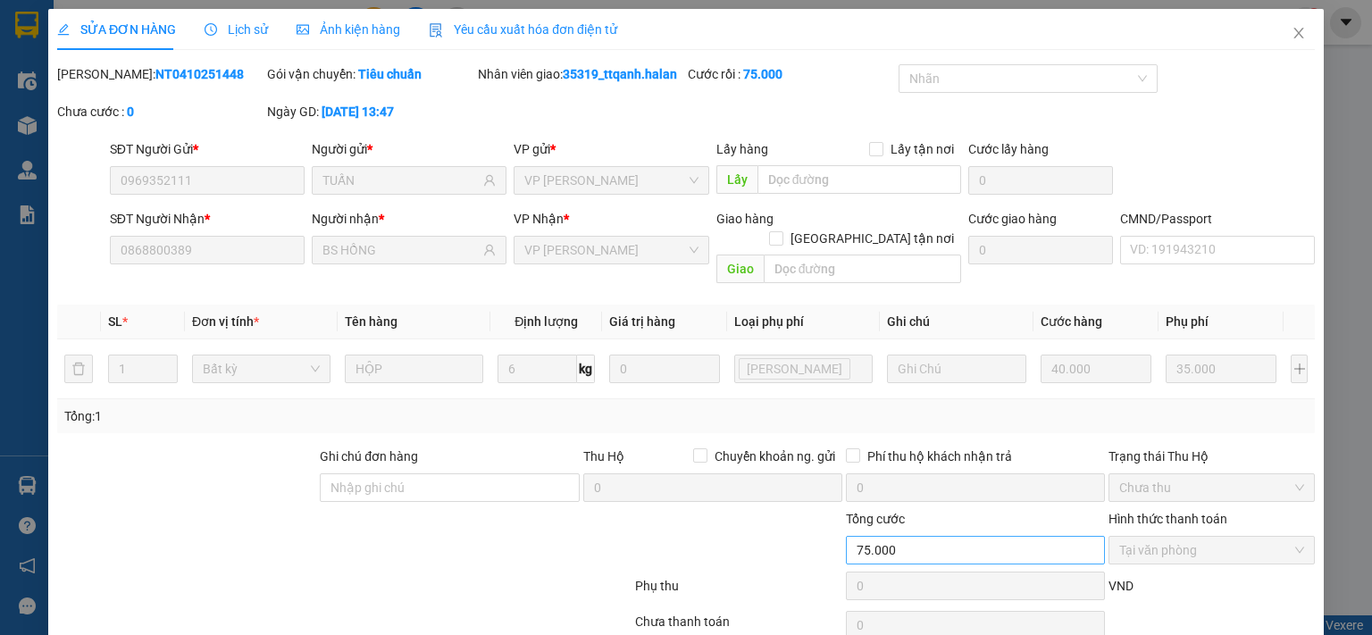
type input "75.000"
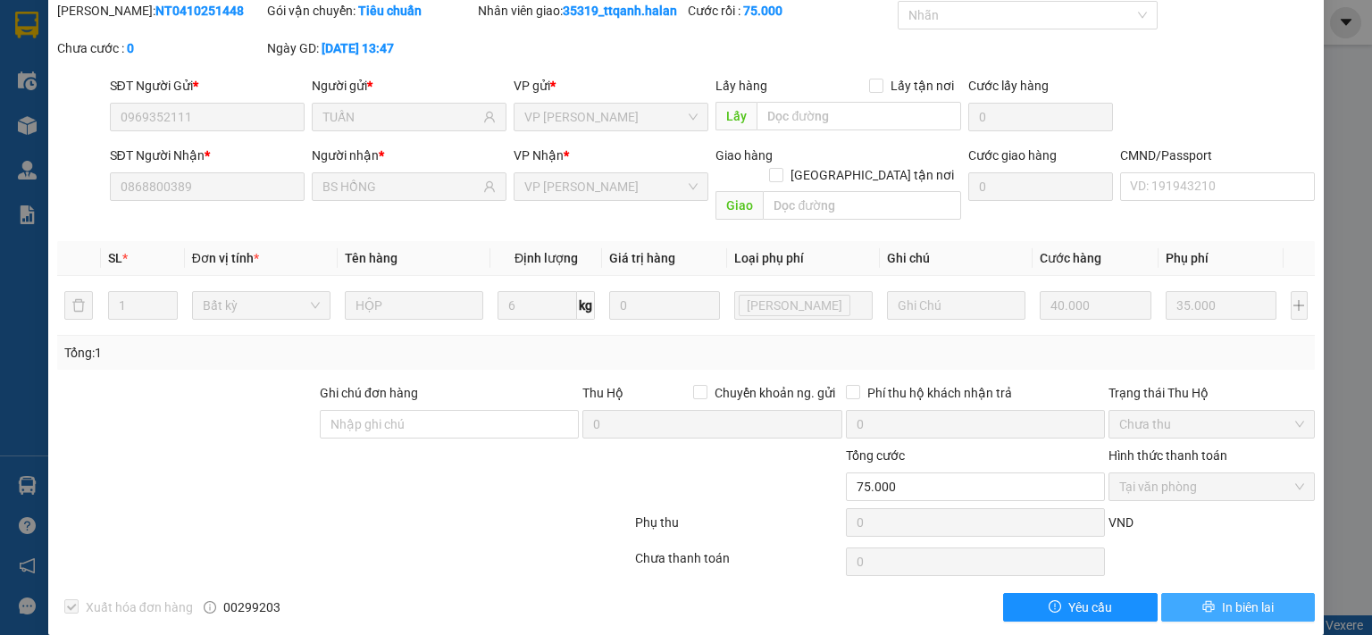
click at [1258, 598] on span "In biên lai" at bounding box center [1248, 608] width 52 height 20
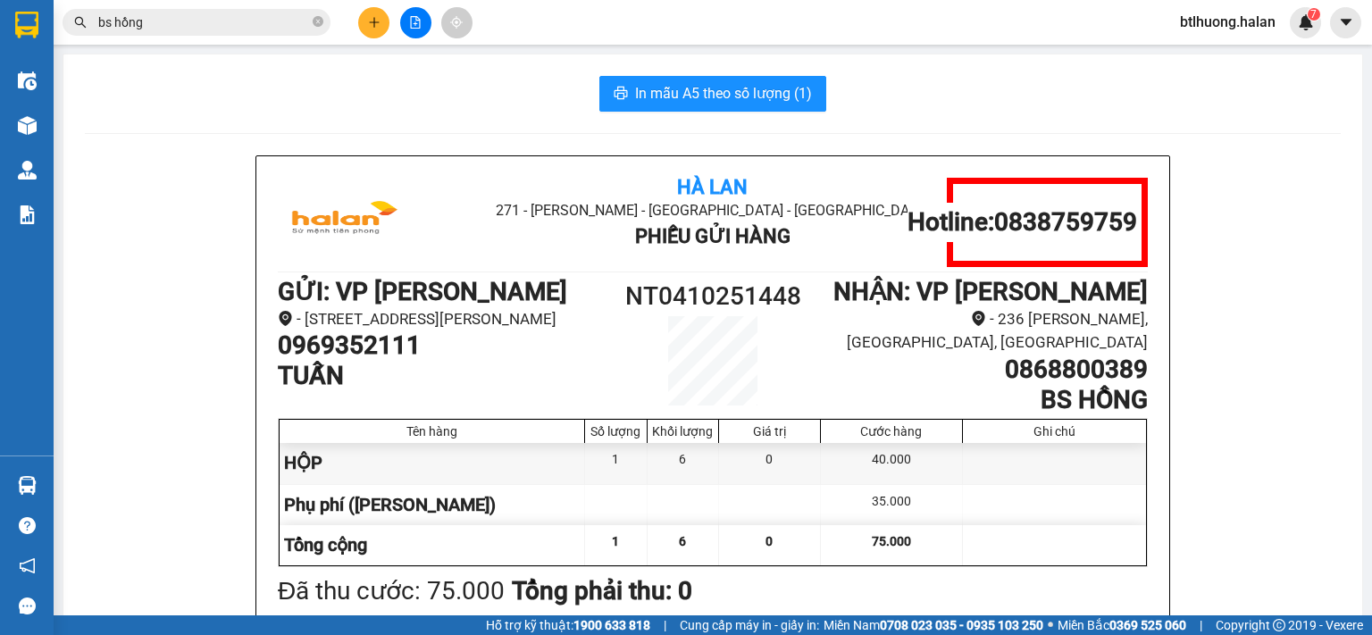
click at [164, 27] on input "bs hồng" at bounding box center [203, 23] width 211 height 20
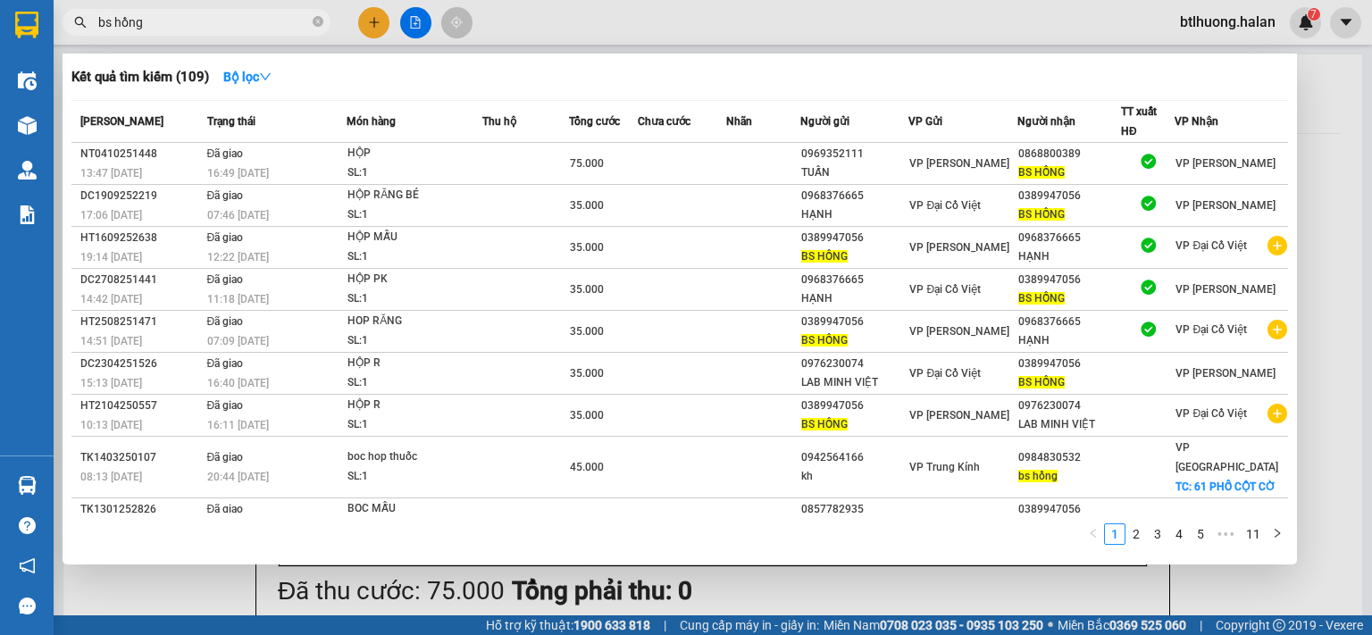
click at [164, 27] on input "bs hồng" at bounding box center [203, 23] width 211 height 20
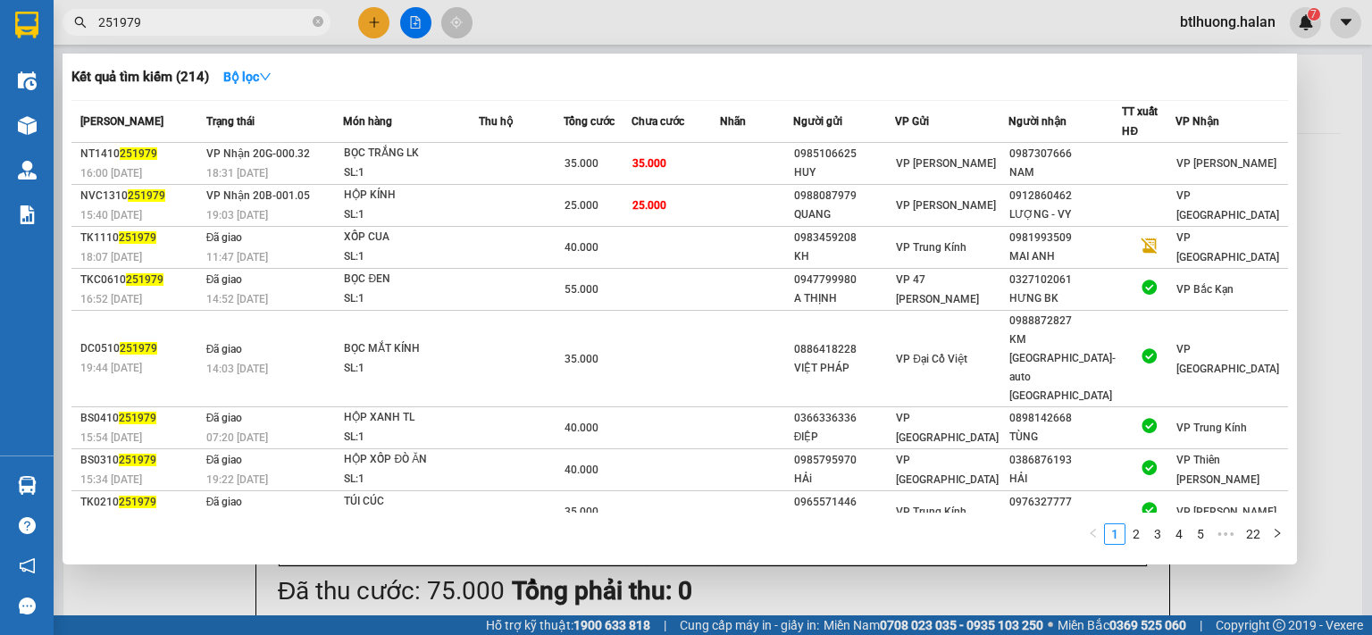
type input "251979"
click at [379, 28] on div at bounding box center [686, 317] width 1372 height 635
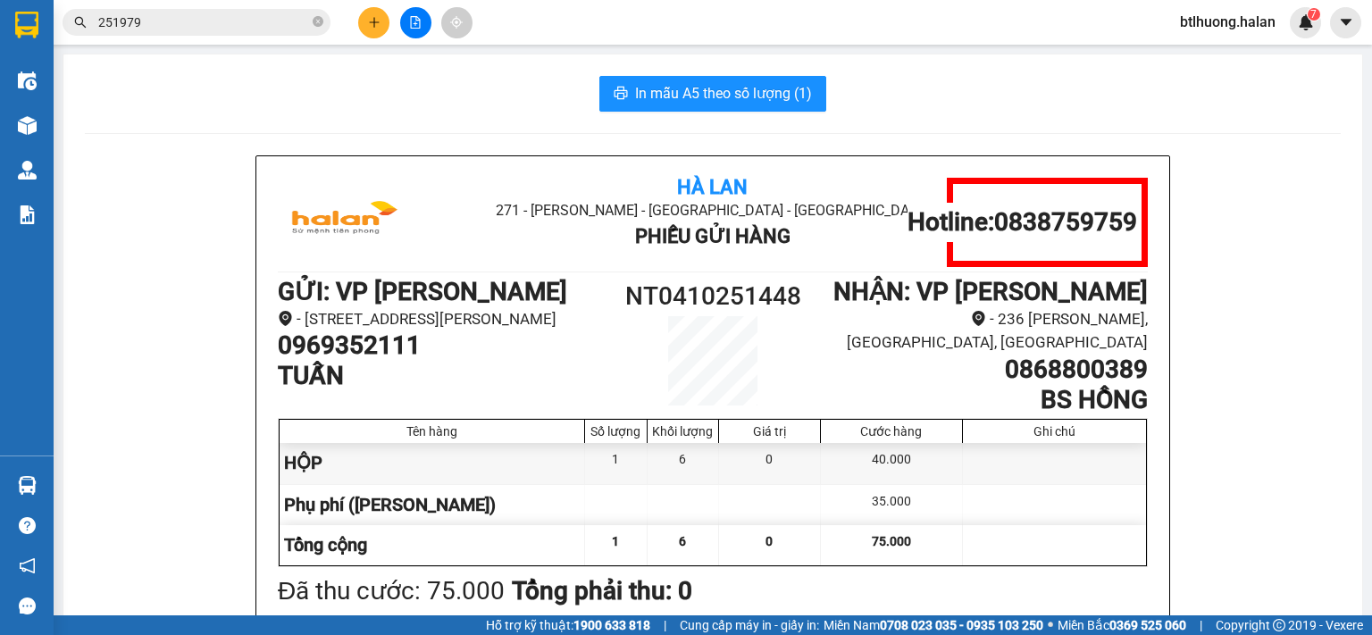
click at [379, 28] on icon "plus" at bounding box center [374, 22] width 13 height 13
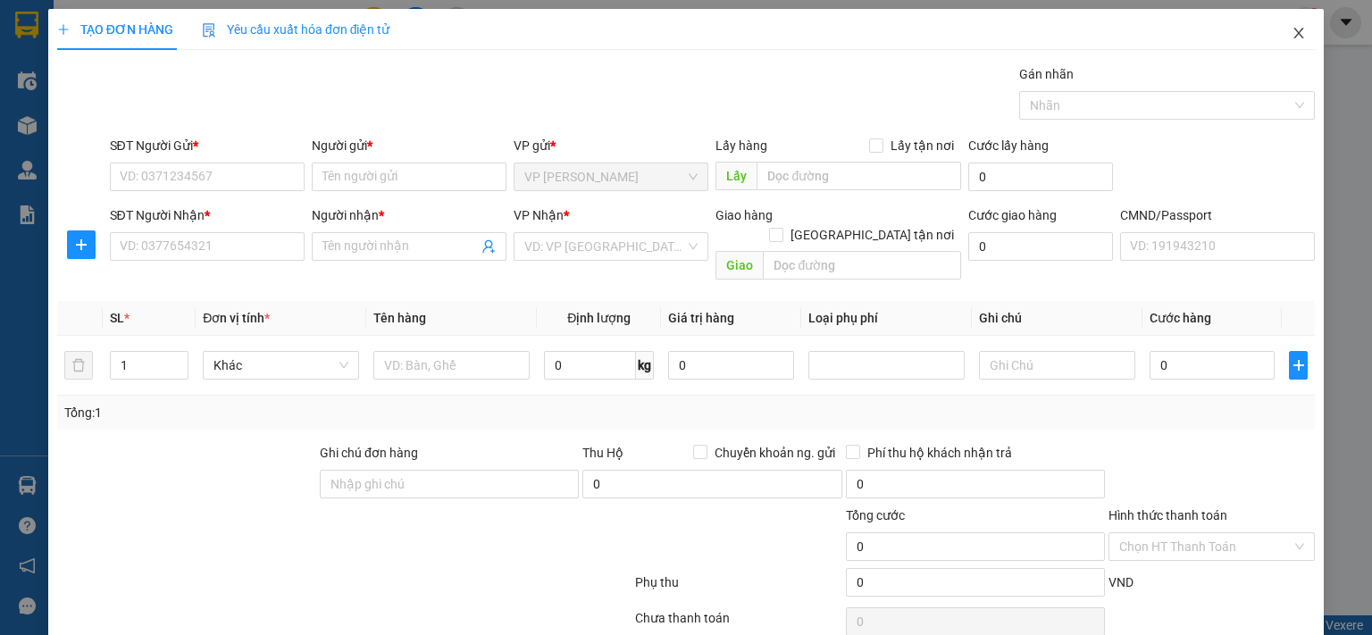
click at [1304, 45] on span "Close" at bounding box center [1299, 34] width 50 height 50
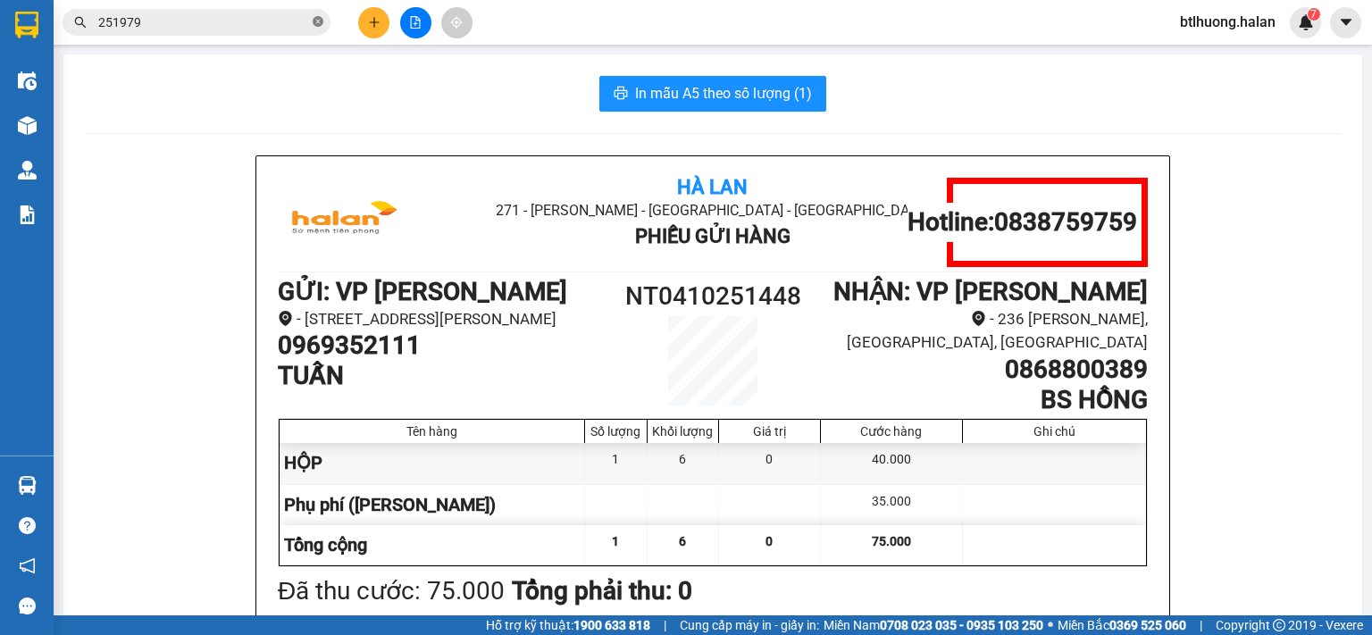
click at [315, 21] on icon "close-circle" at bounding box center [318, 21] width 11 height 11
click at [379, 21] on icon "plus" at bounding box center [374, 22] width 13 height 13
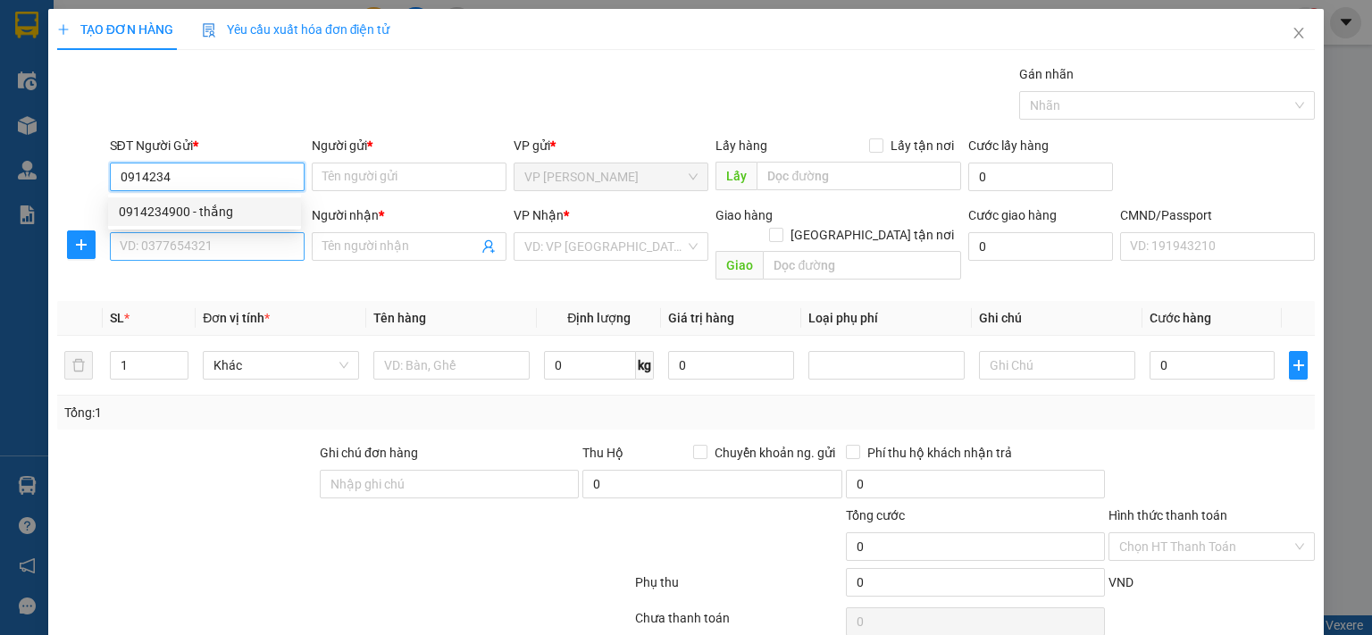
drag, startPoint x: 177, startPoint y: 219, endPoint x: 171, endPoint y: 255, distance: 37.0
click at [178, 224] on div "0914234900 - thắng" at bounding box center [204, 211] width 193 height 29
type input "0914234900"
type input "thắng"
type input "0914234900"
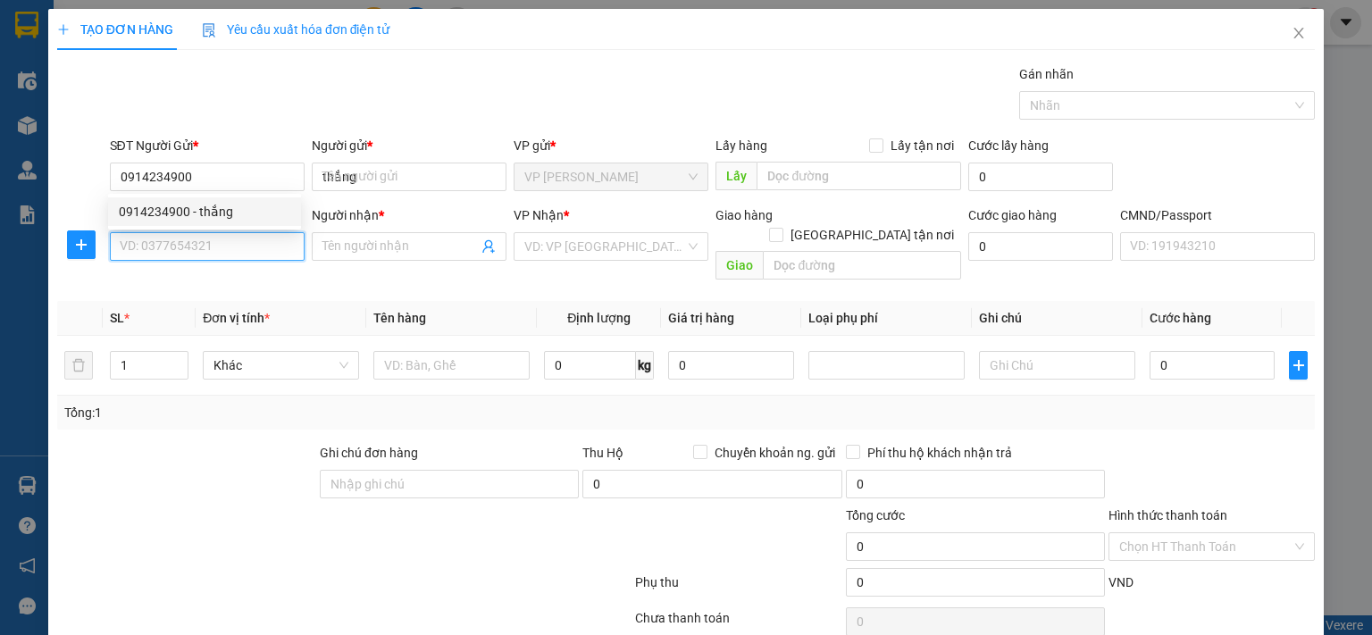
click at [171, 255] on input "SĐT Người Nhận *" at bounding box center [207, 246] width 195 height 29
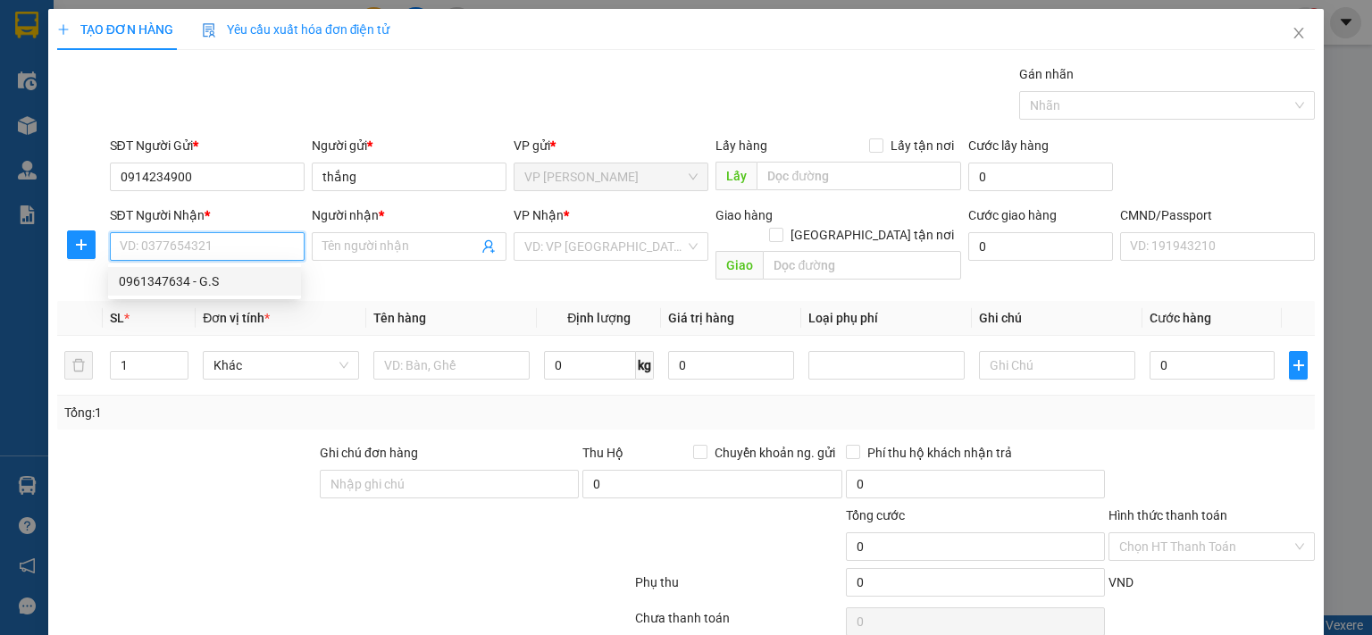
click at [207, 287] on div "0961347634 - G.S" at bounding box center [204, 282] width 171 height 20
type input "0961347634"
type input "G.S"
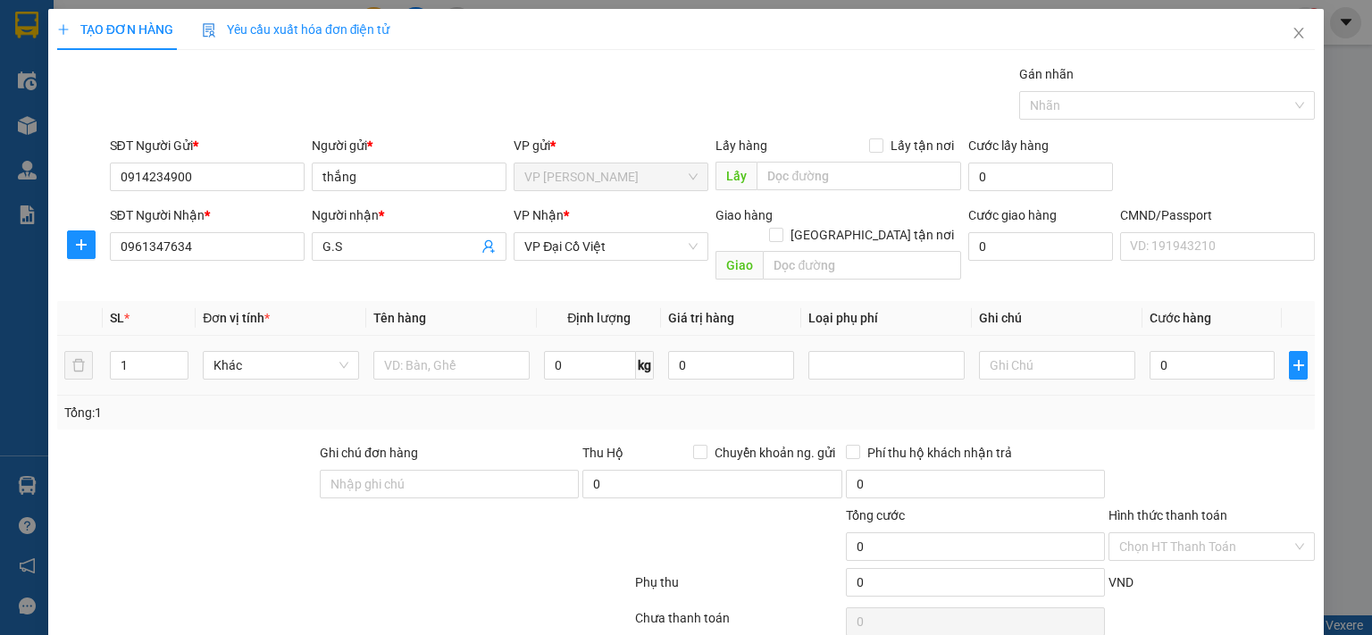
click at [475, 360] on div at bounding box center [451, 365] width 156 height 36
click at [480, 351] on input "text" at bounding box center [451, 365] width 156 height 29
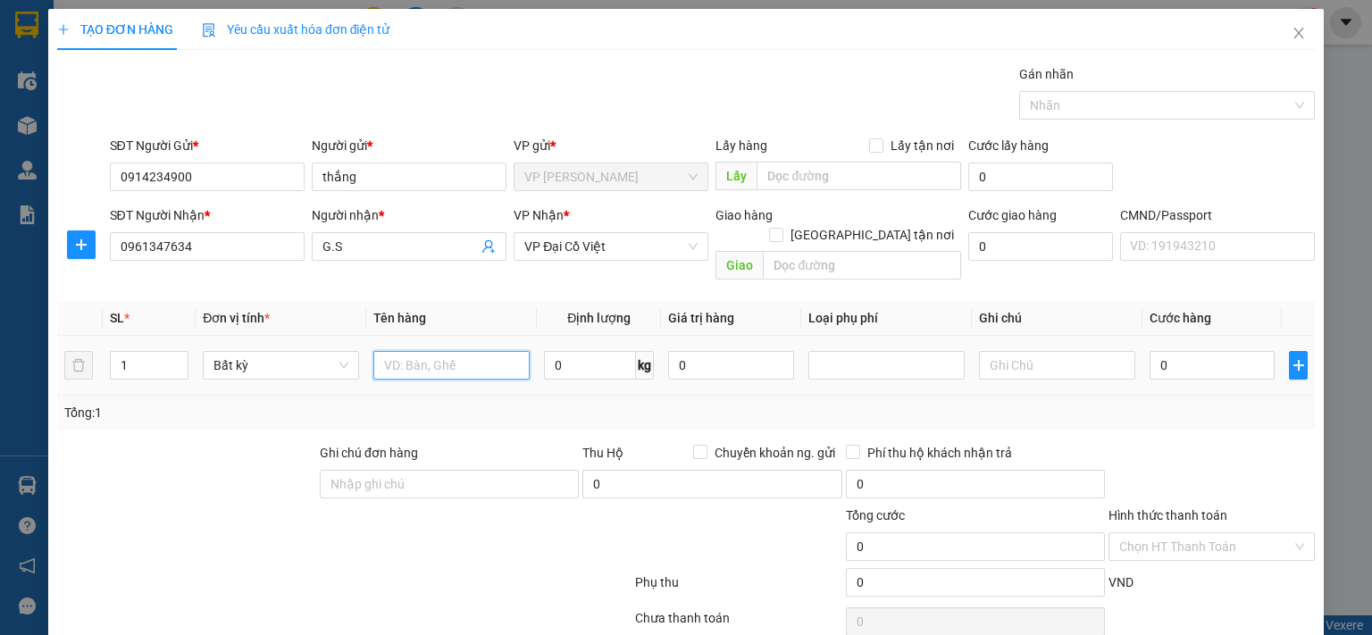
click at [480, 351] on input "text" at bounding box center [451, 365] width 156 height 29
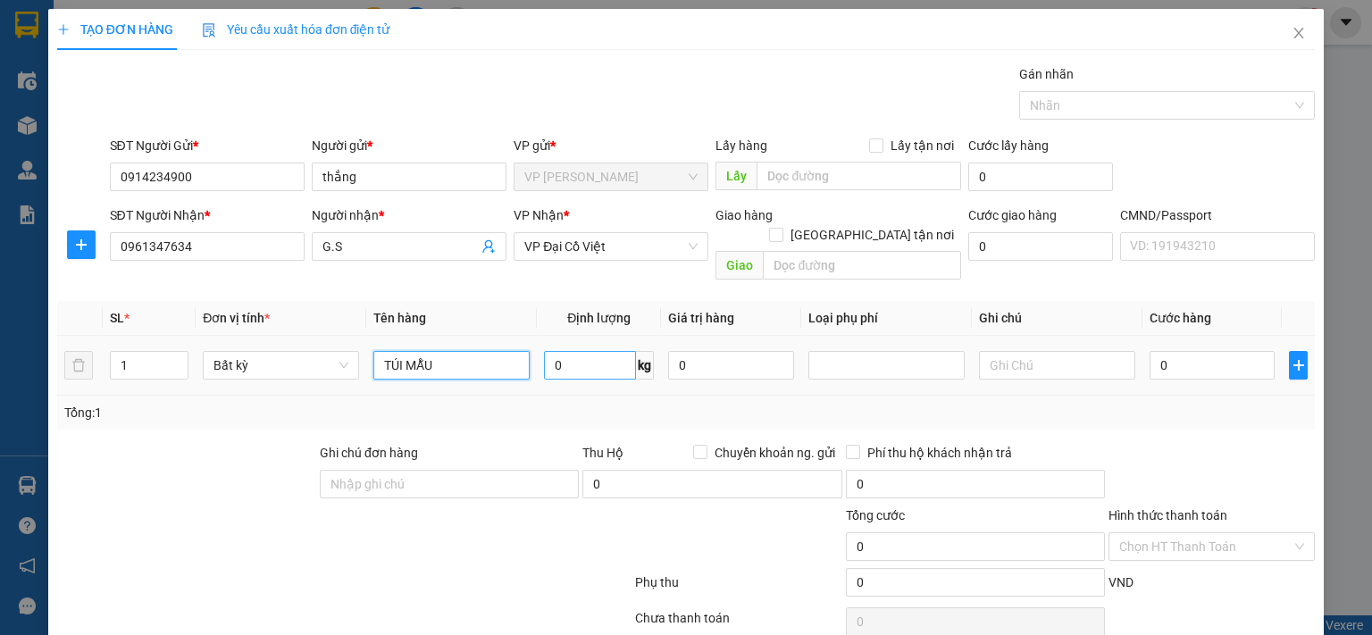
type input "TÚI MẪU"
click at [564, 351] on input "0" at bounding box center [590, 365] width 92 height 29
type input "1"
click at [564, 396] on div "Tổng: 1" at bounding box center [686, 413] width 1258 height 34
type input "35.000"
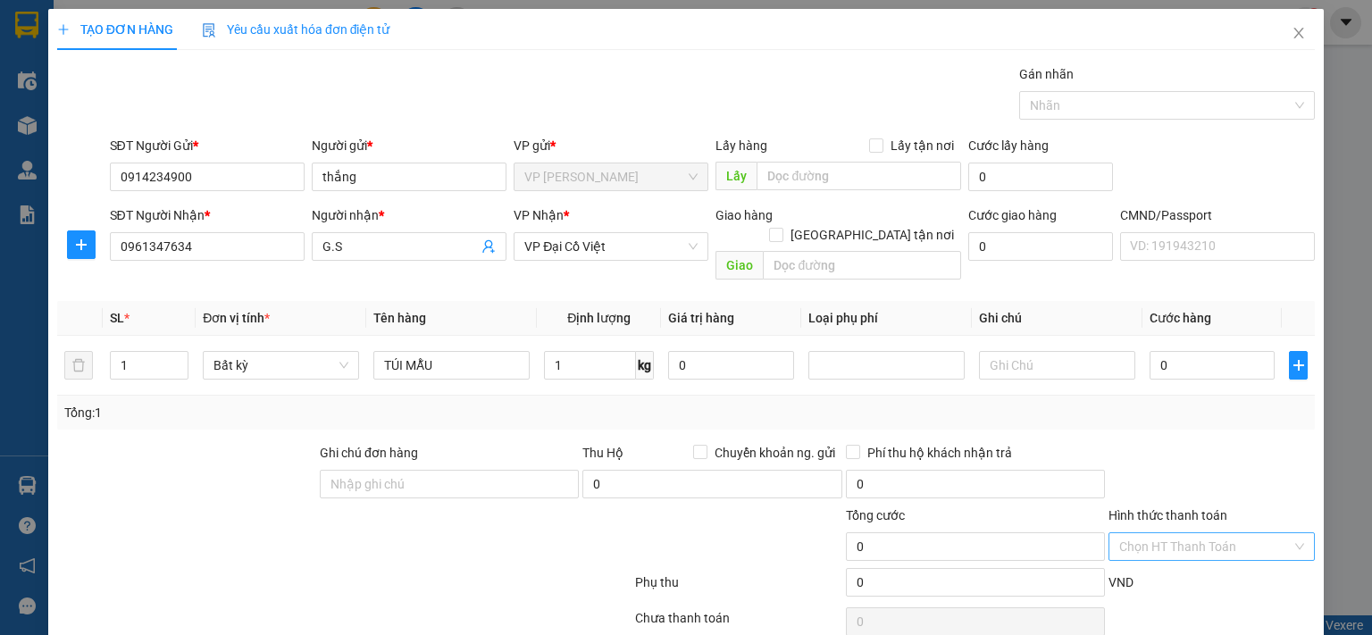
type input "35.000"
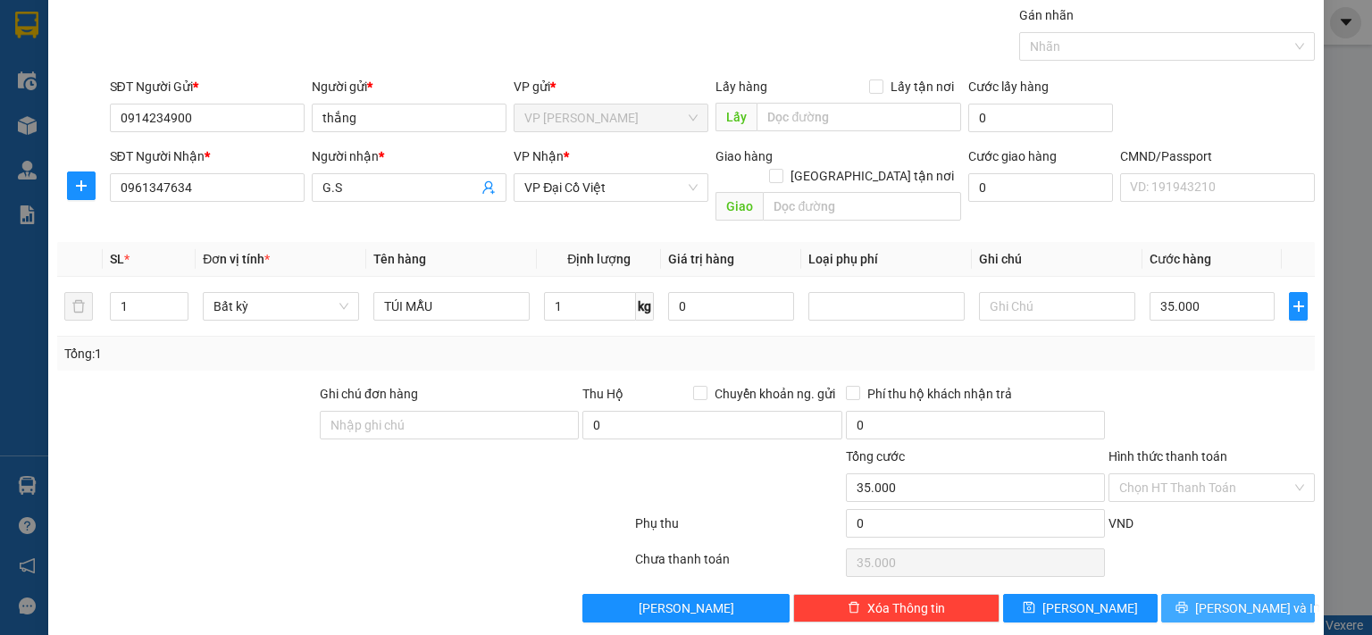
click at [1246, 598] on span "[PERSON_NAME] và In" at bounding box center [1257, 608] width 125 height 20
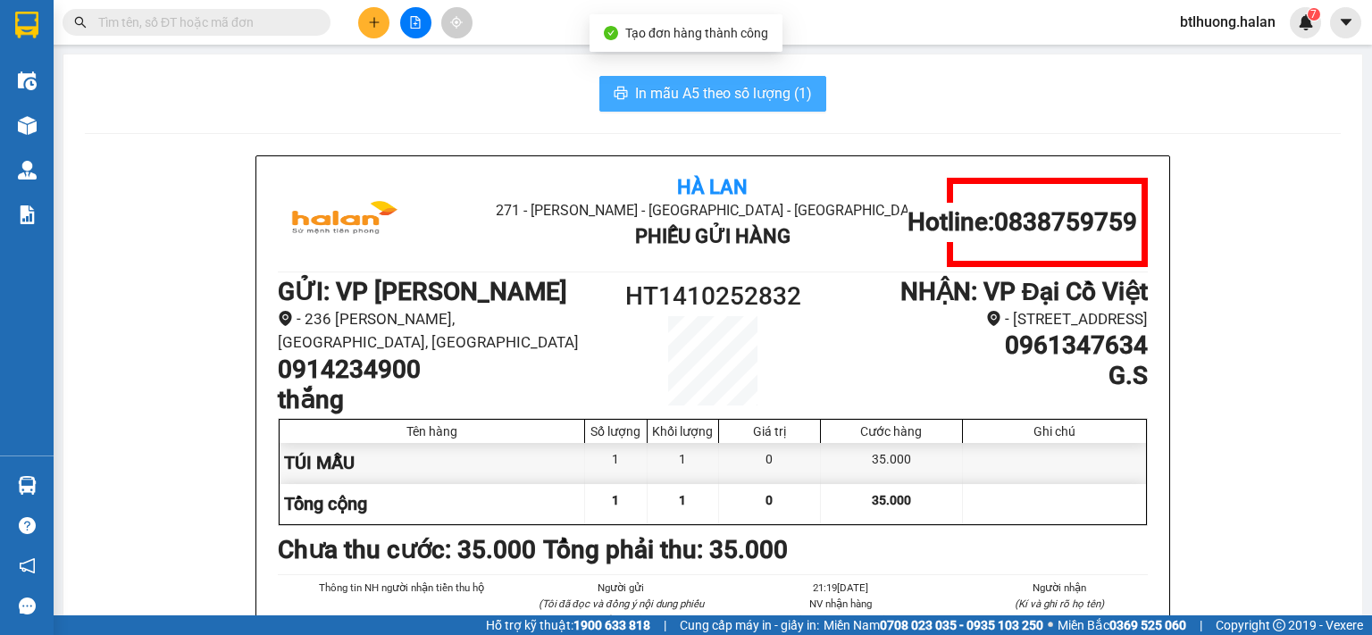
click at [708, 88] on span "In mẫu A5 theo số lượng (1)" at bounding box center [723, 93] width 177 height 22
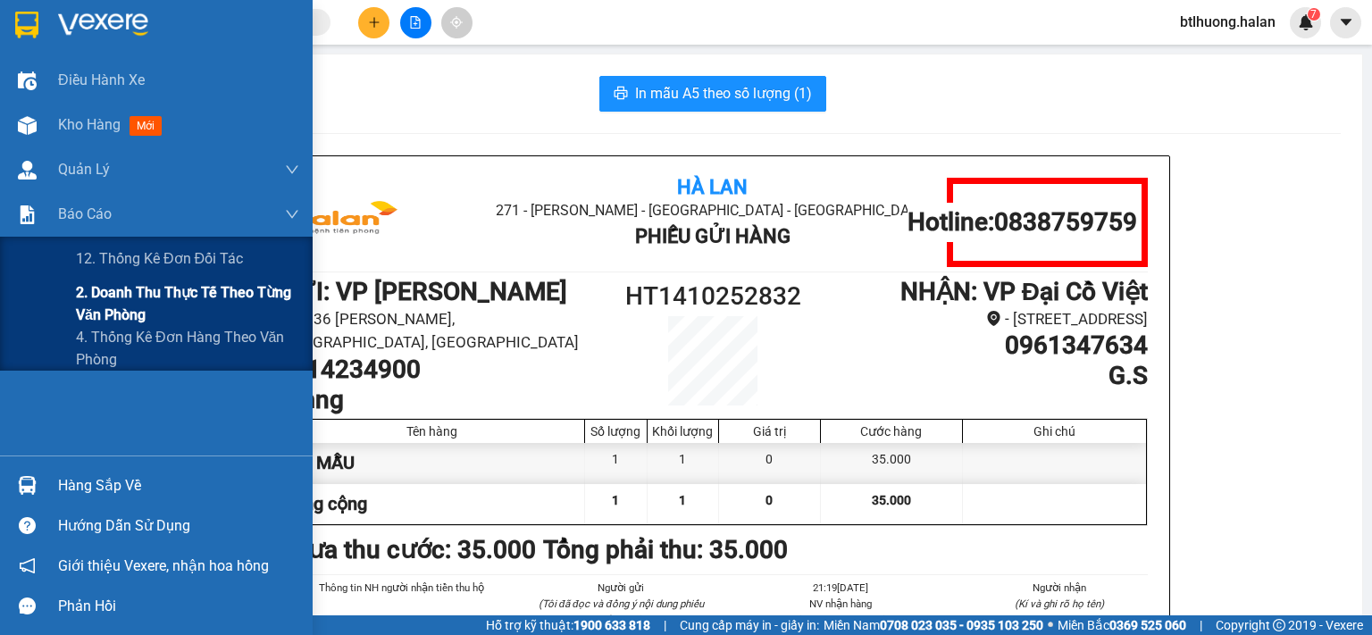
click at [155, 288] on span "2. Doanh thu thực tế theo từng văn phòng" at bounding box center [187, 303] width 223 height 45
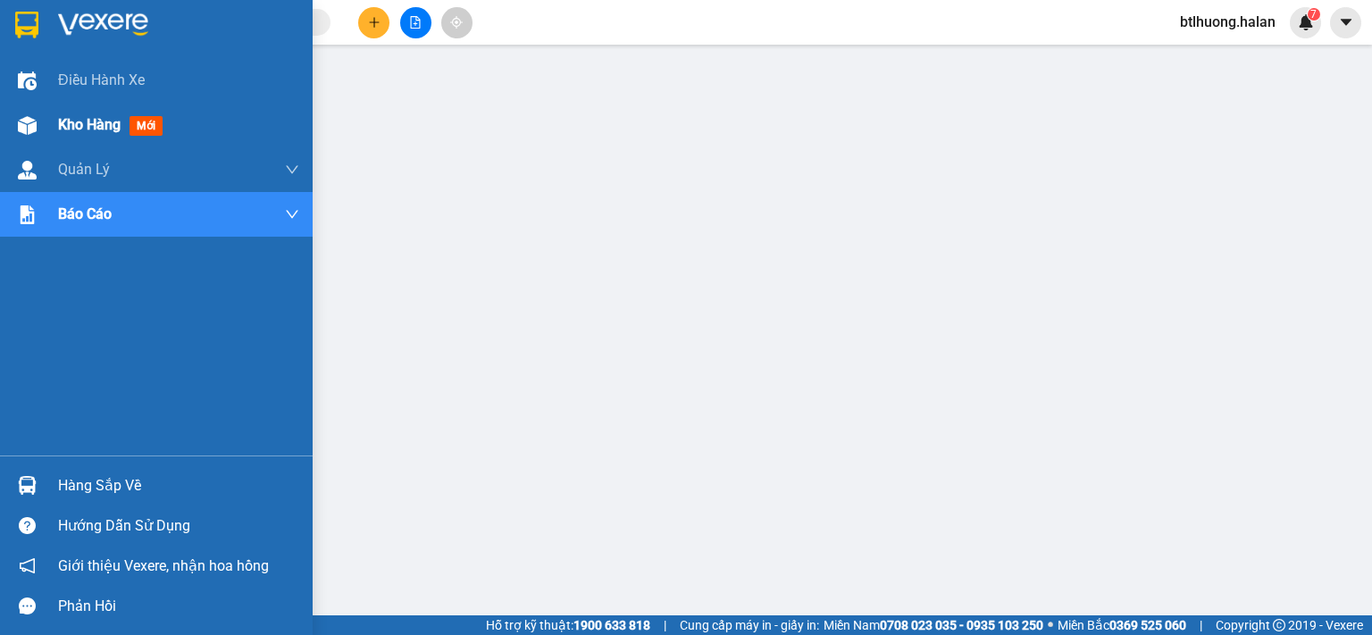
click at [17, 135] on div at bounding box center [27, 125] width 31 height 31
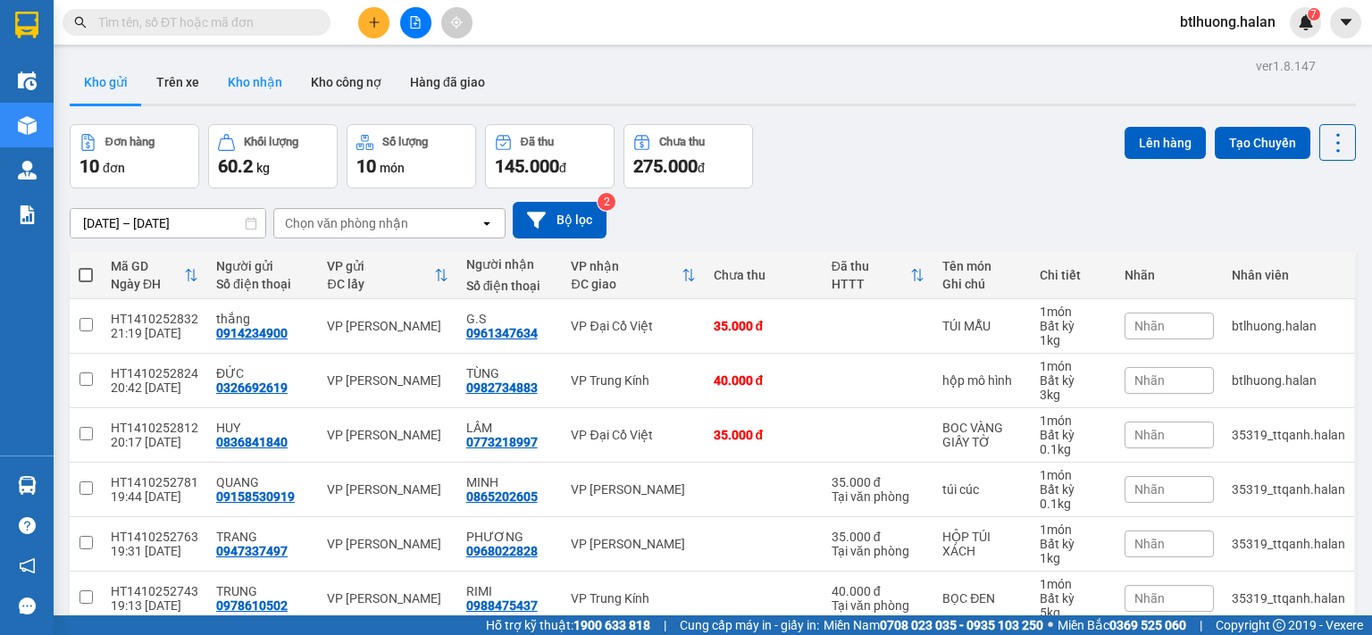
click at [278, 77] on button "Kho nhận" at bounding box center [254, 82] width 83 height 43
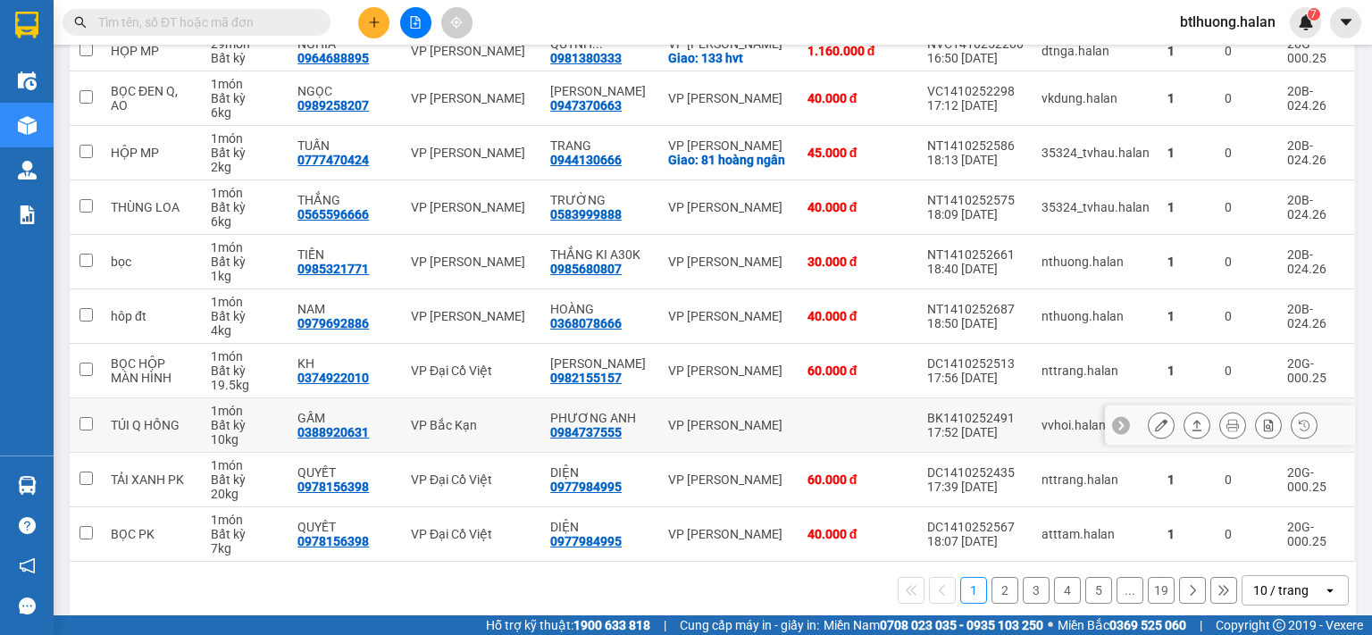
scroll to position [284, 0]
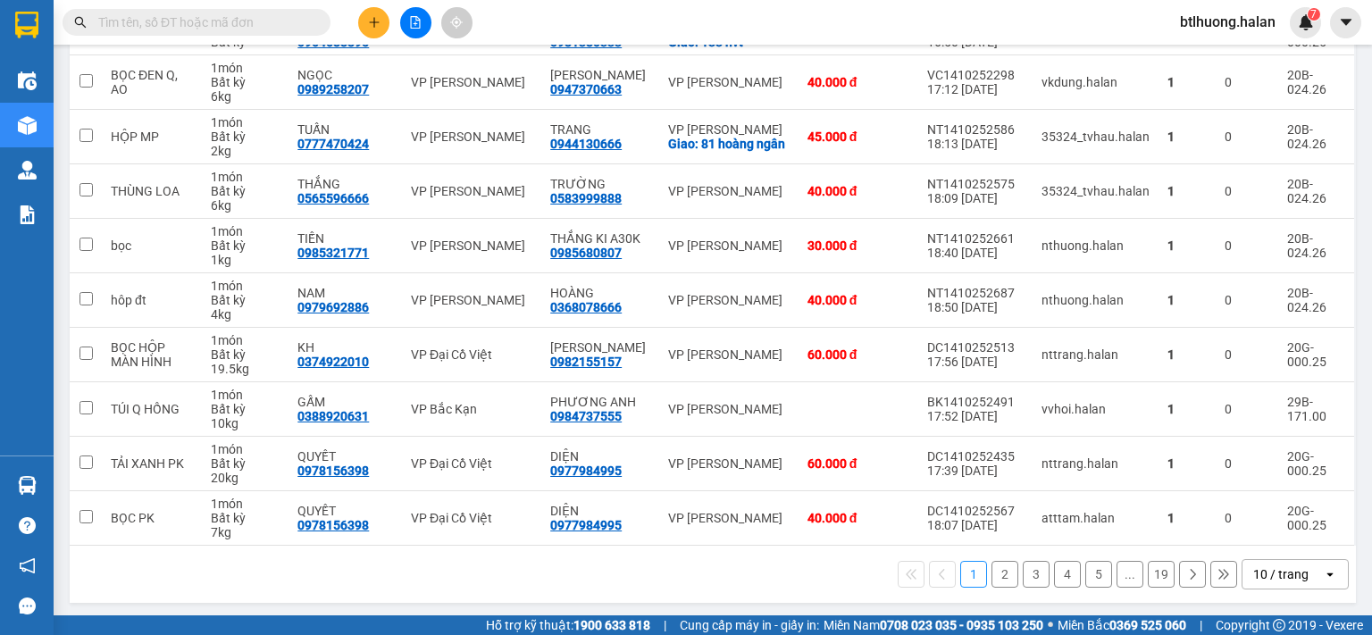
click at [1242, 564] on div "10 / trang" at bounding box center [1282, 574] width 80 height 29
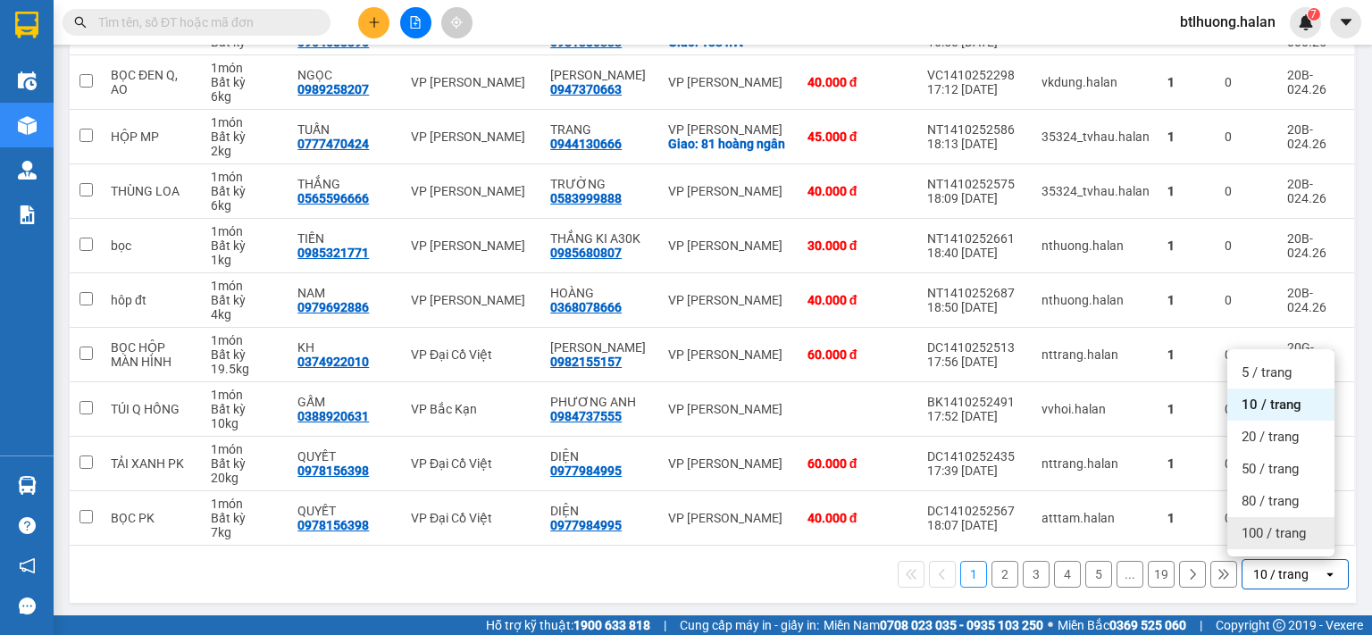
click at [1257, 541] on span "100 / trang" at bounding box center [1274, 533] width 64 height 18
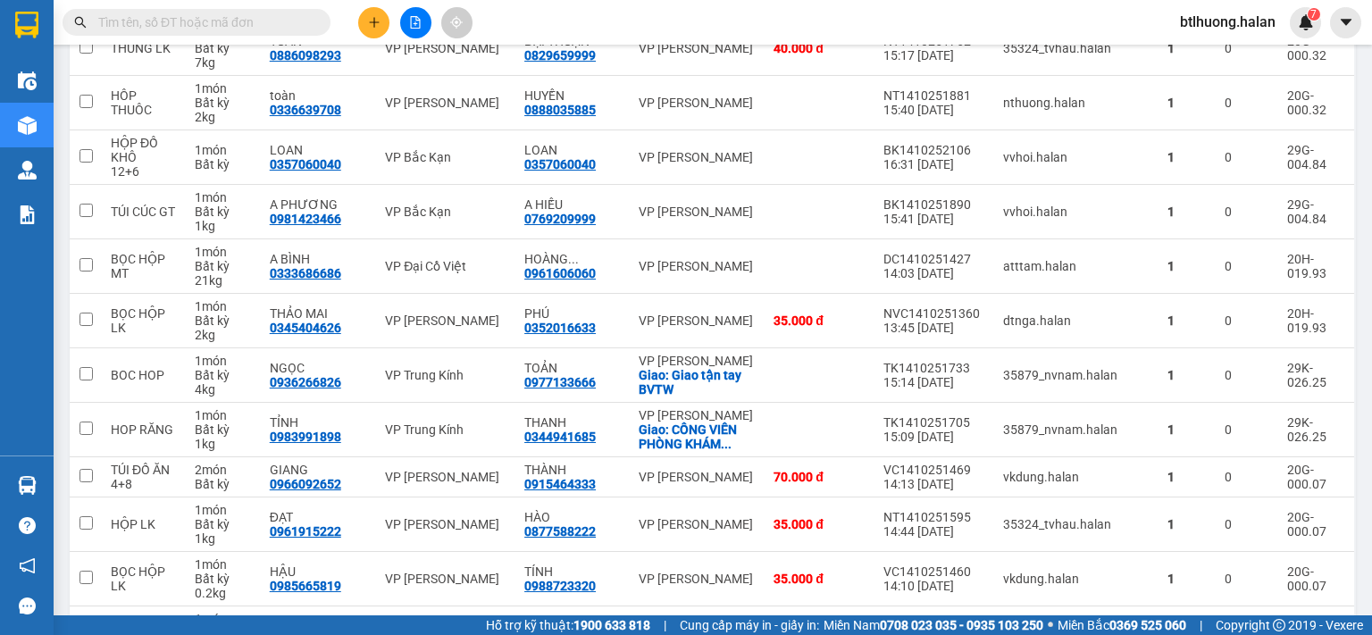
scroll to position [5057, 0]
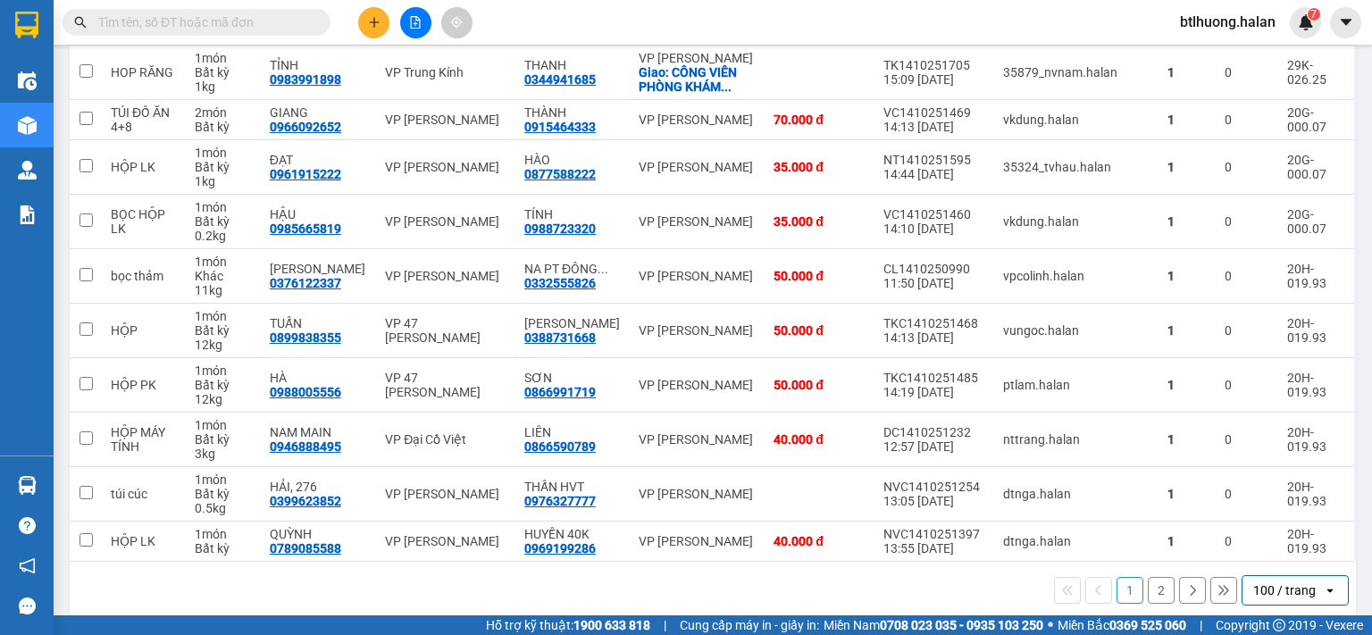
click at [1149, 577] on button "2" at bounding box center [1161, 590] width 27 height 27
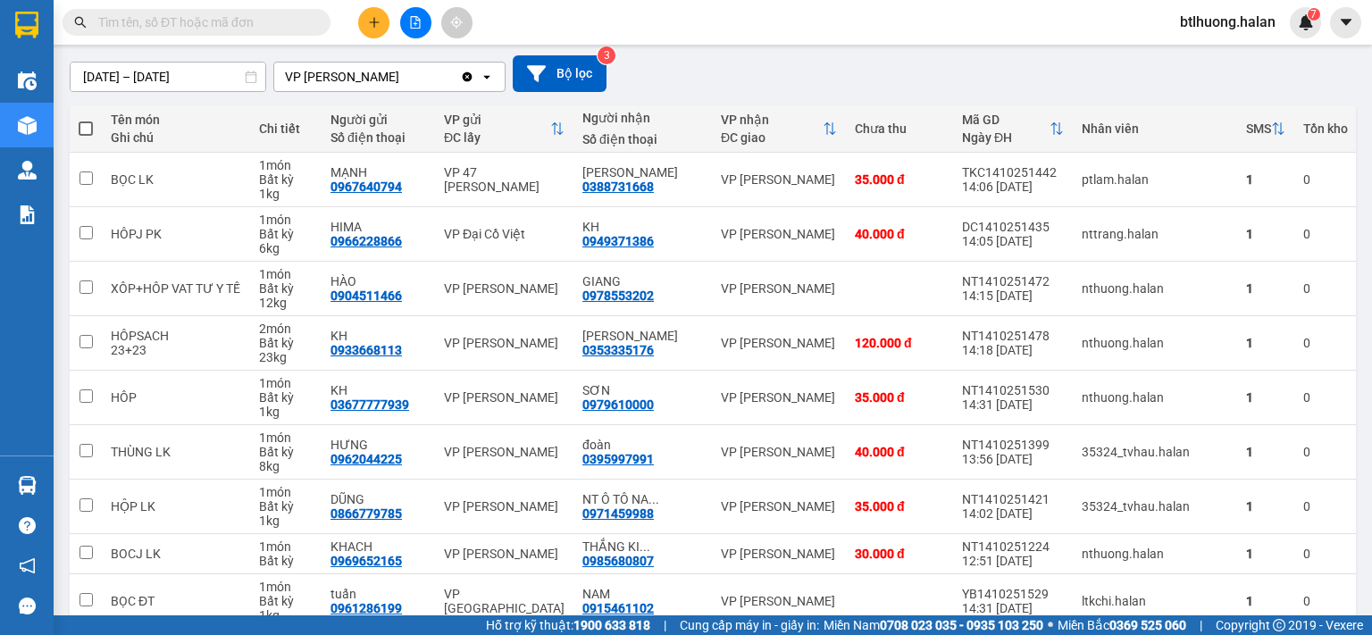
scroll to position [0, 0]
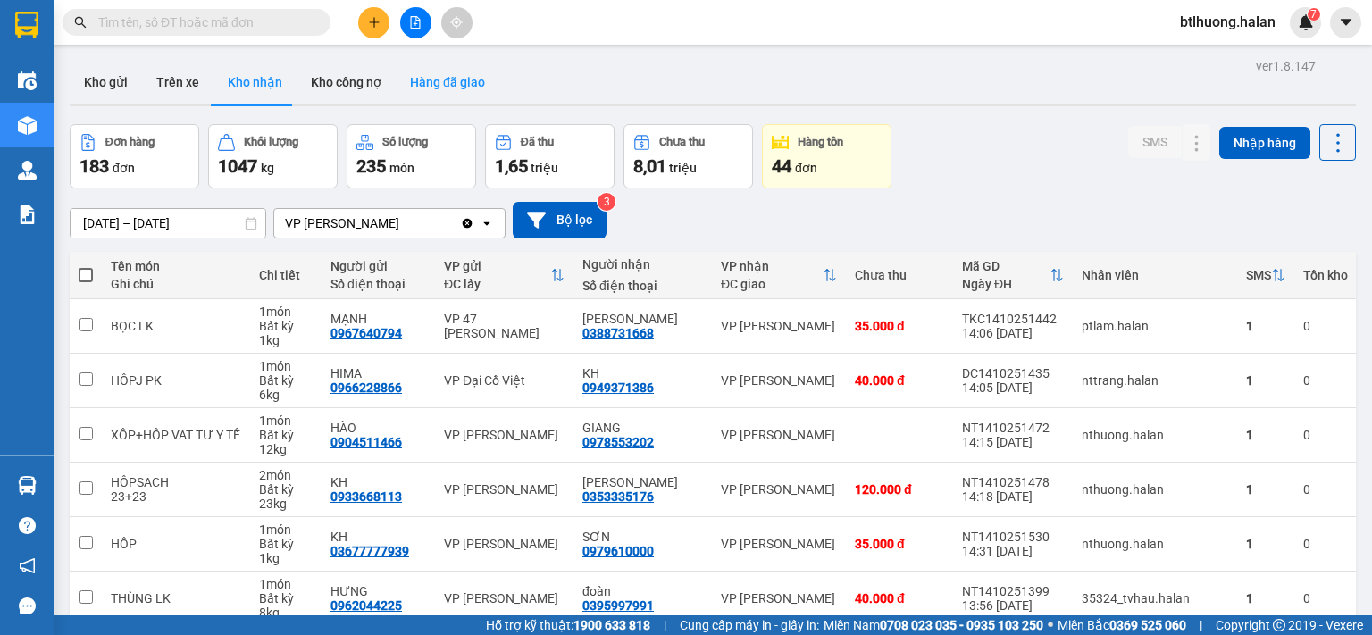
click at [429, 91] on button "Hàng đã giao" at bounding box center [448, 82] width 104 height 43
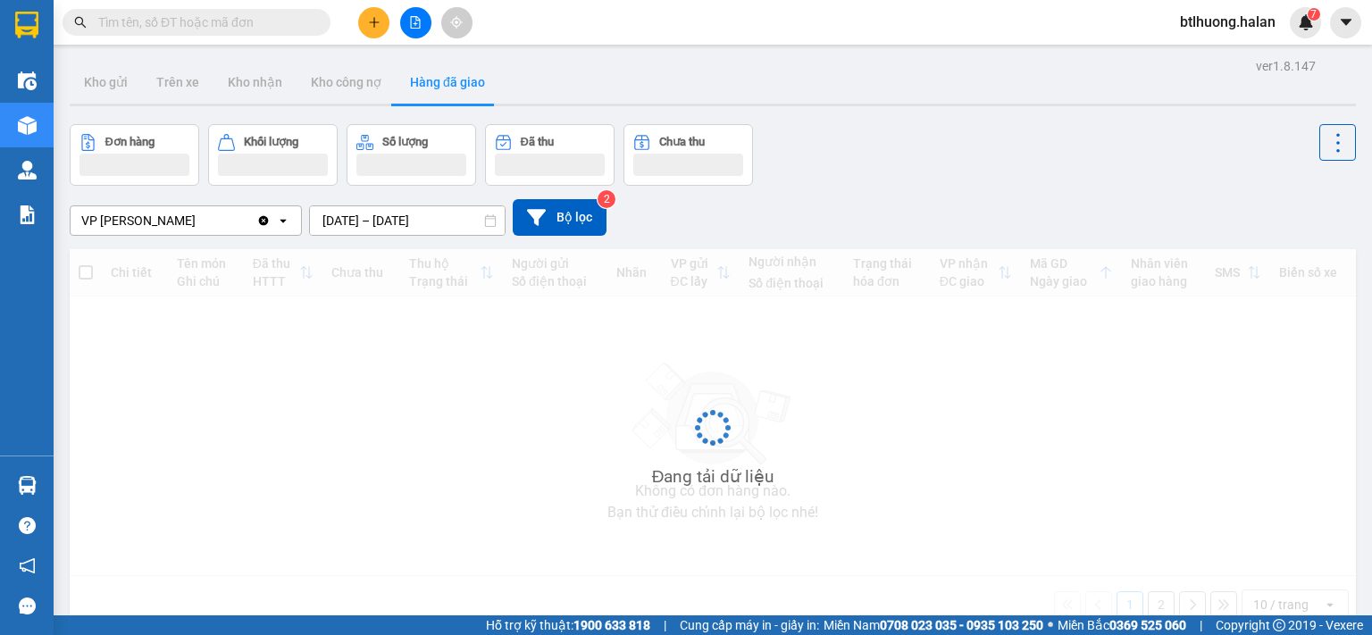
click at [376, 224] on input "[DATE] – [DATE]" at bounding box center [407, 220] width 195 height 29
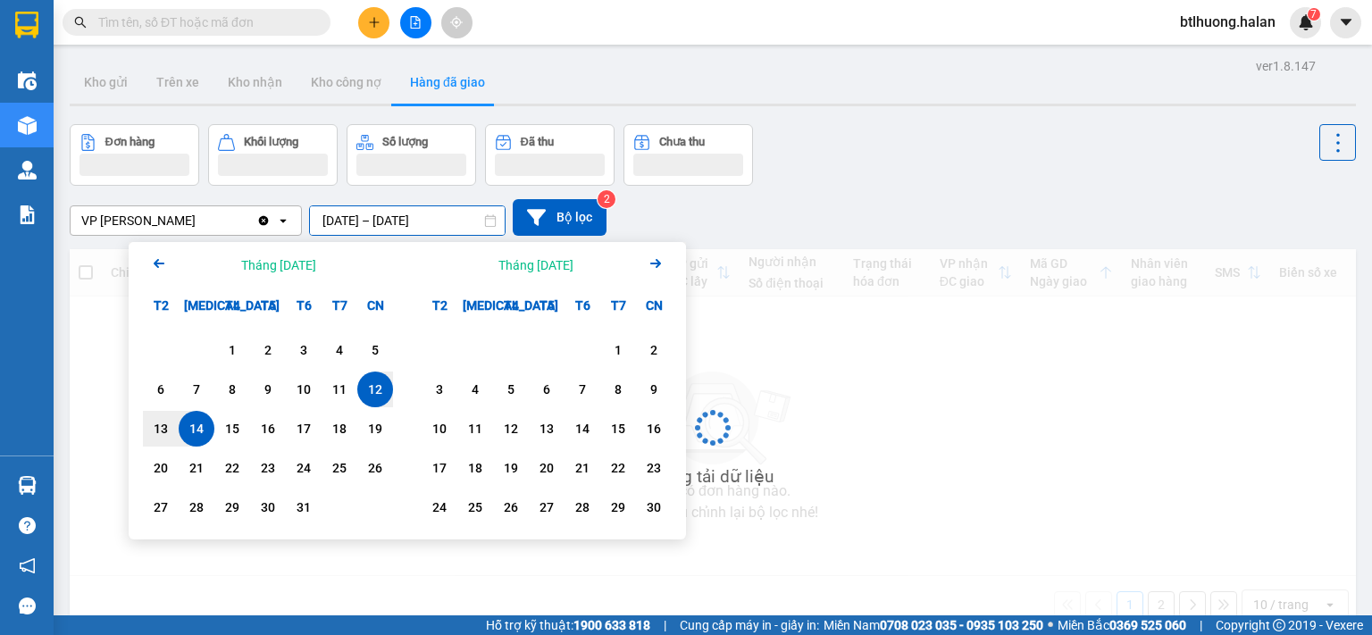
click at [194, 434] on div "14" at bounding box center [196, 428] width 25 height 21
click at [194, 433] on div "14" at bounding box center [196, 428] width 25 height 21
type input "[DATE] – [DATE]"
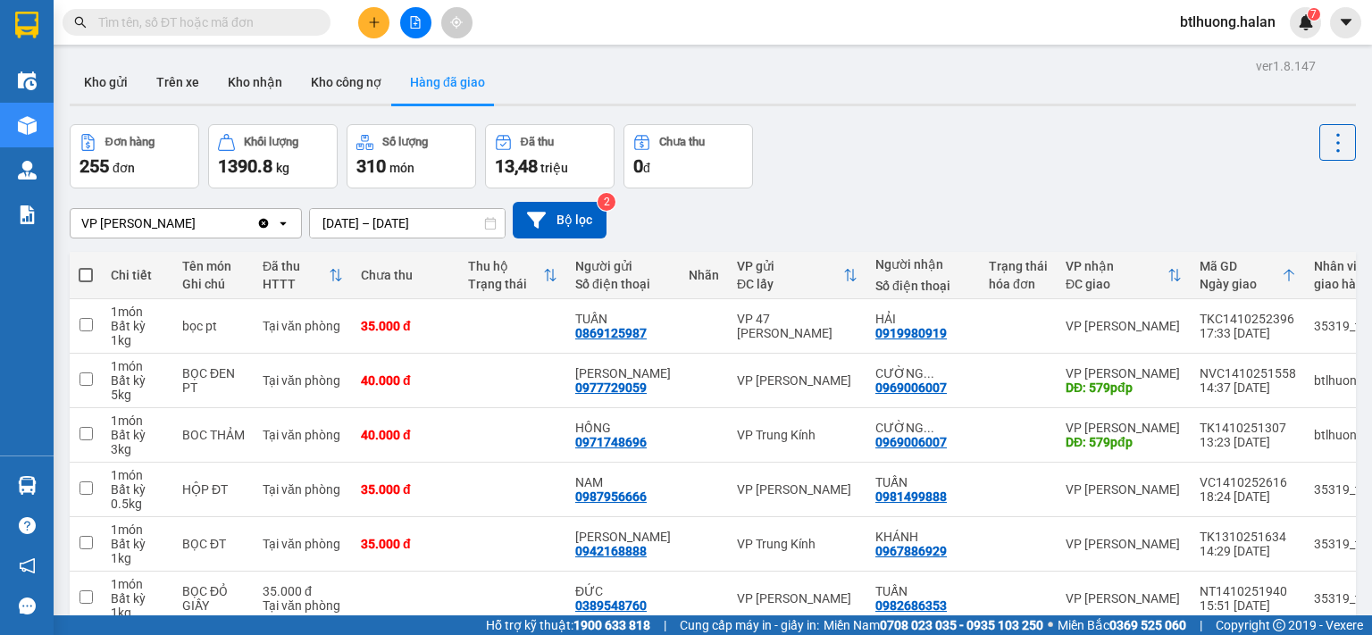
click at [903, 171] on div "Đơn hàng 255 đơn Khối lượng 1390.8 kg Số lượng 310 món Đã thu 13,48 triệu Chưa …" at bounding box center [713, 156] width 1286 height 64
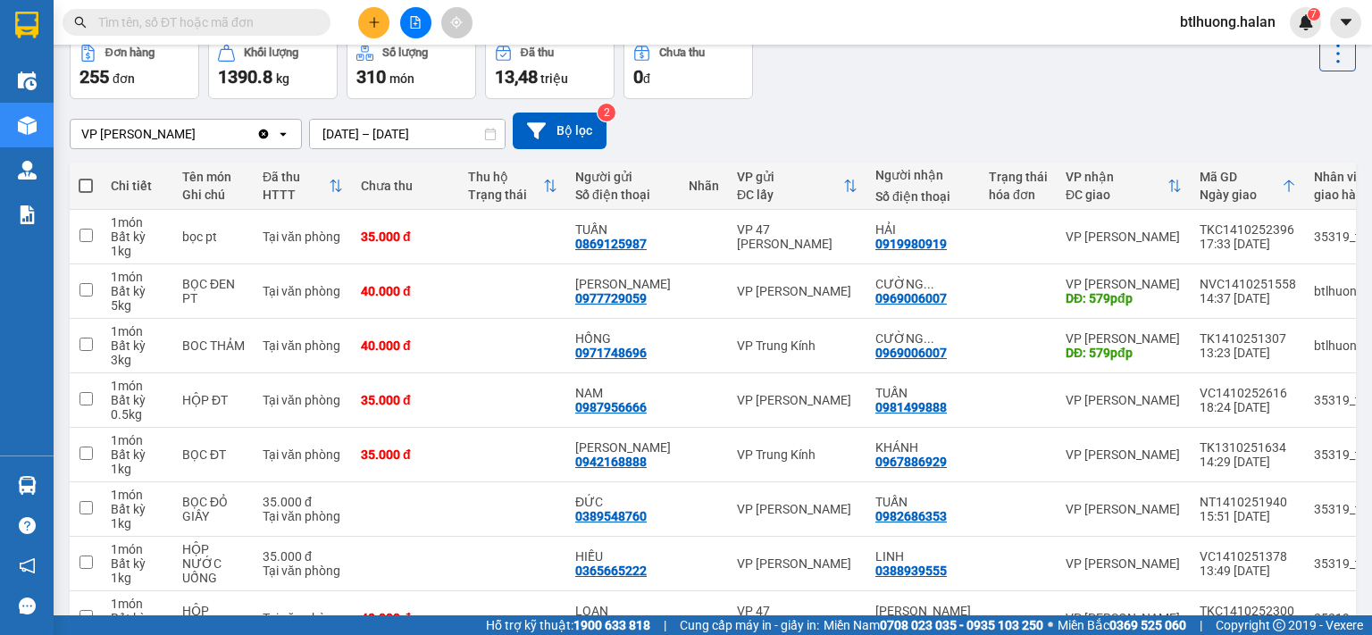
click at [200, 21] on input "text" at bounding box center [203, 23] width 211 height 20
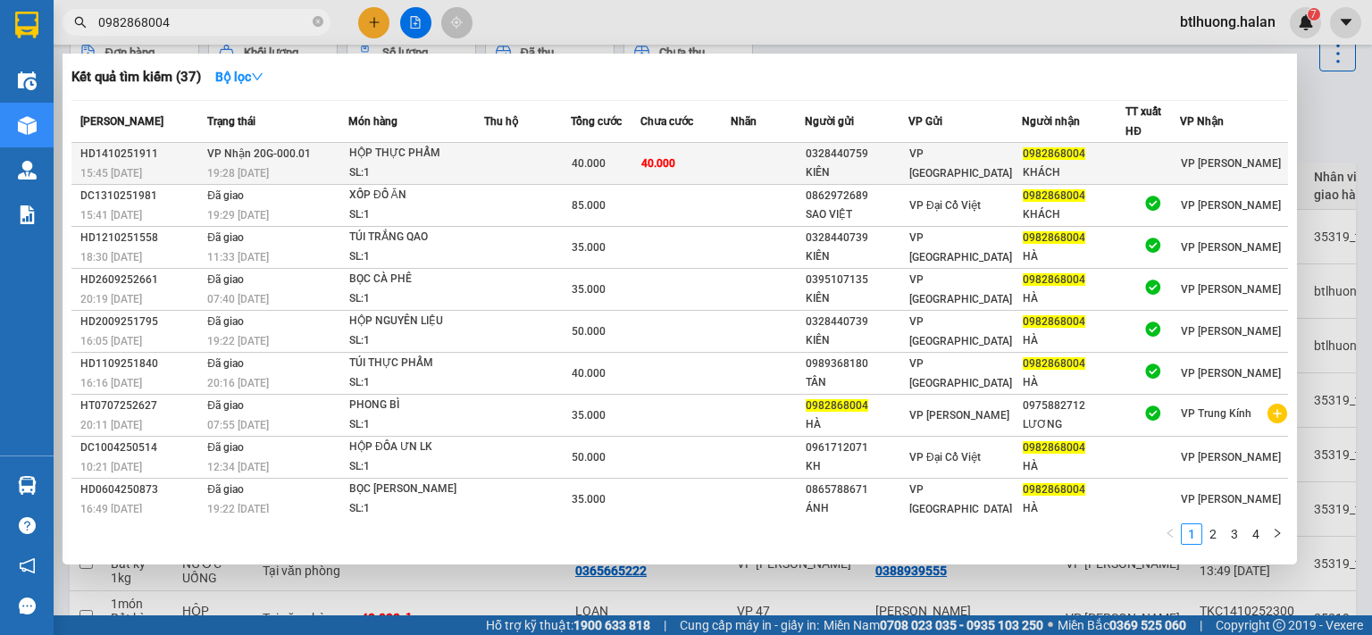
type input "0982868004"
click at [490, 175] on td at bounding box center [527, 164] width 87 height 42
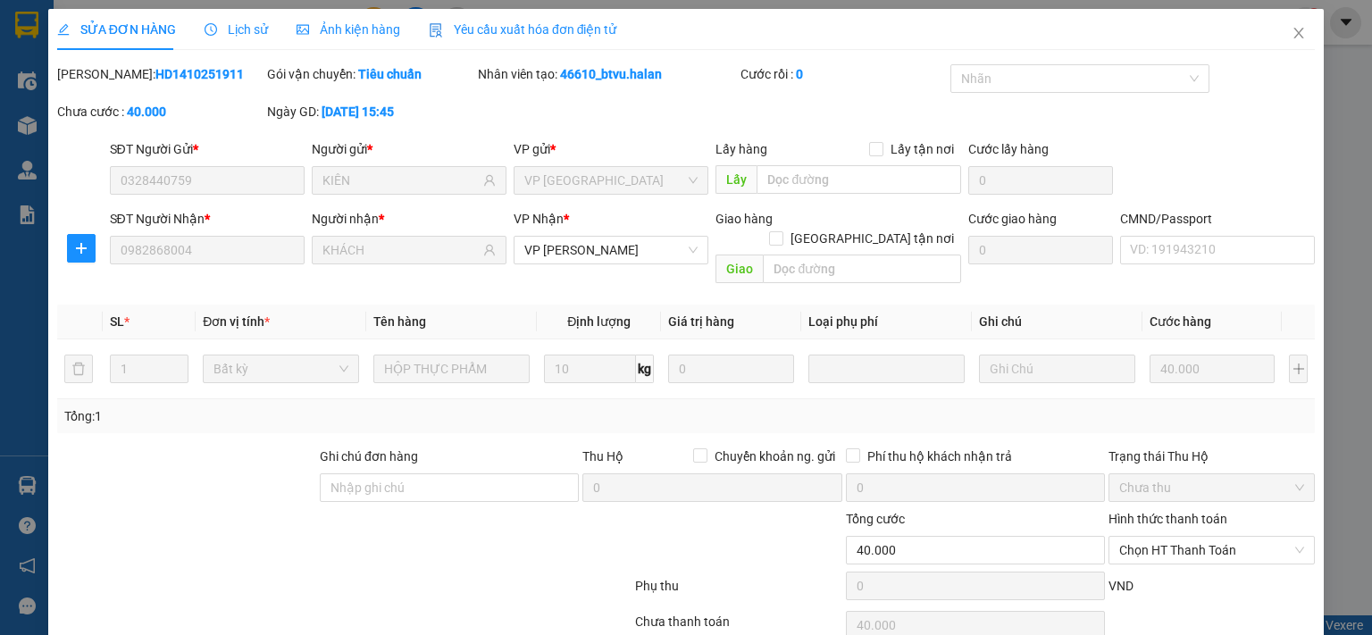
type input "0328440759"
type input "KIÊN"
type input "0982868004"
type input "KHÁCH"
type input "0"
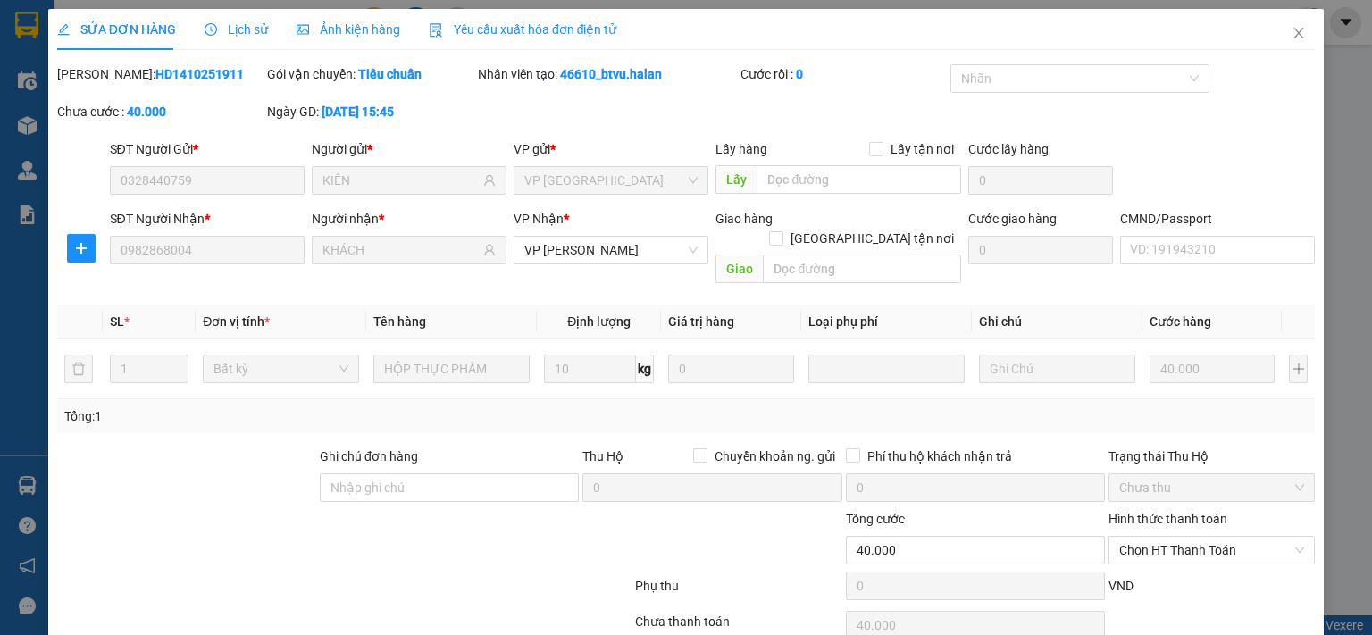
type input "40.000"
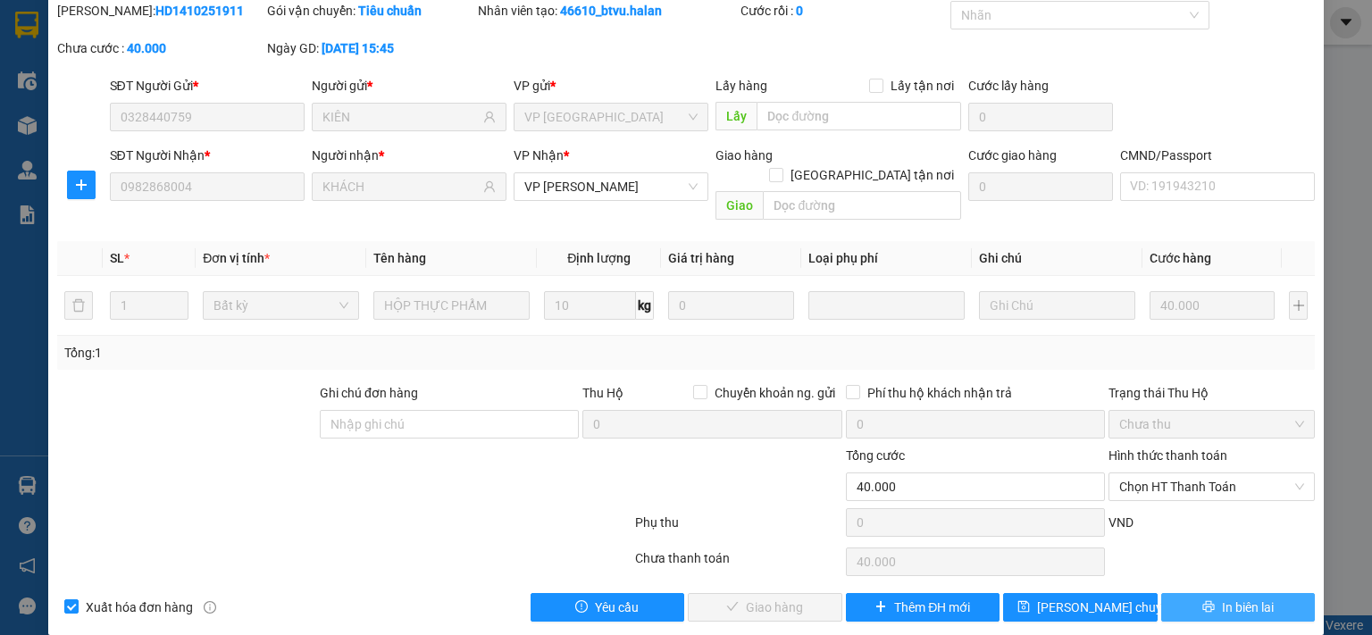
click at [1226, 598] on span "In biên lai" at bounding box center [1248, 608] width 52 height 20
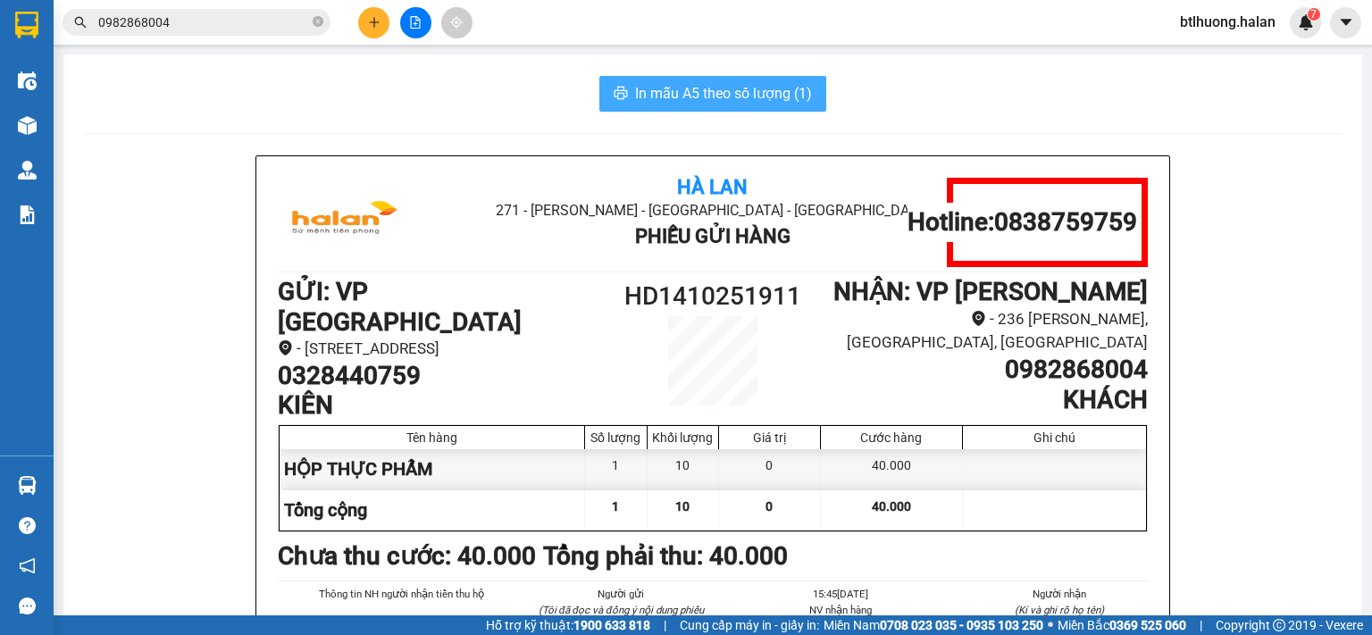
click at [715, 102] on span "In mẫu A5 theo số lượng (1)" at bounding box center [723, 93] width 177 height 22
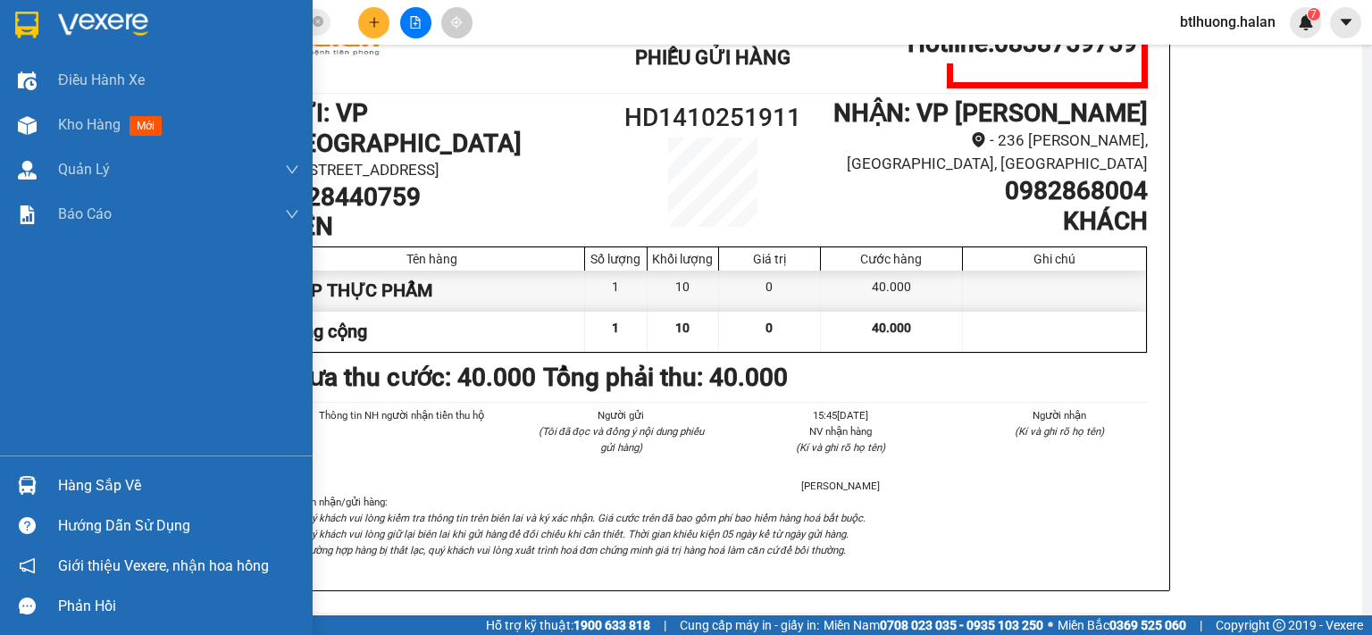
drag, startPoint x: 21, startPoint y: 143, endPoint x: 0, endPoint y: 9, distance: 135.5
click at [21, 142] on div "Kho hàng mới" at bounding box center [156, 125] width 313 height 45
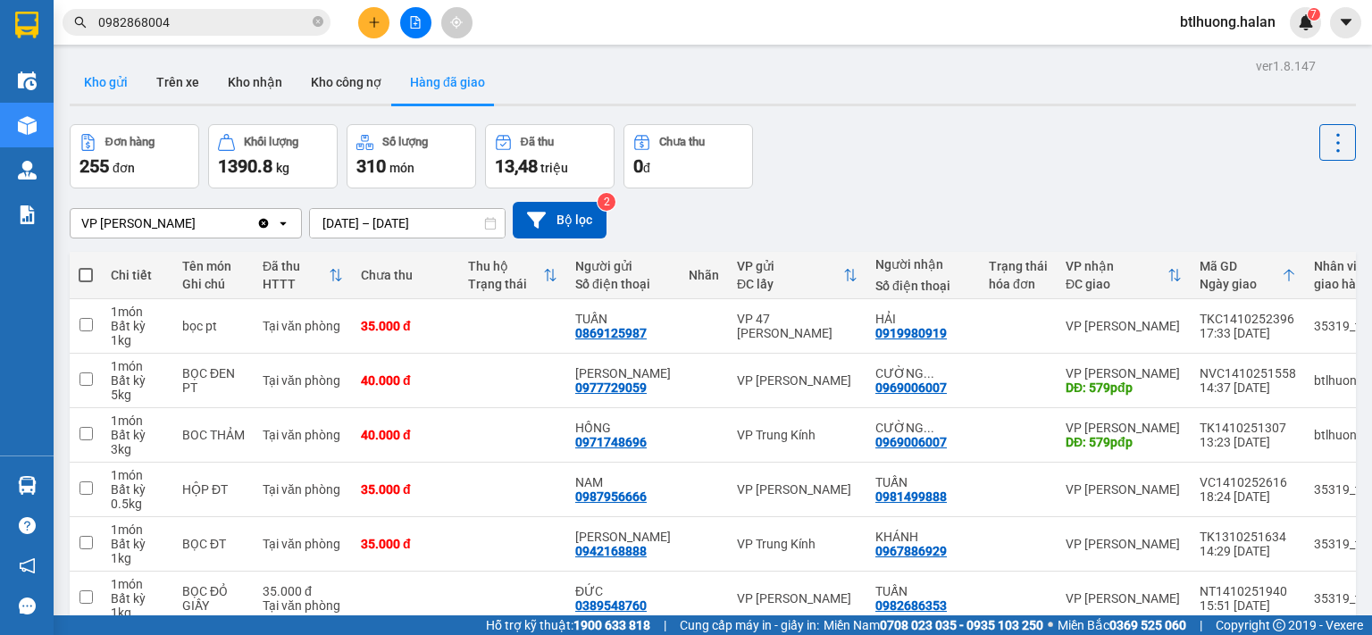
click at [87, 90] on button "Kho gửi" at bounding box center [106, 82] width 72 height 43
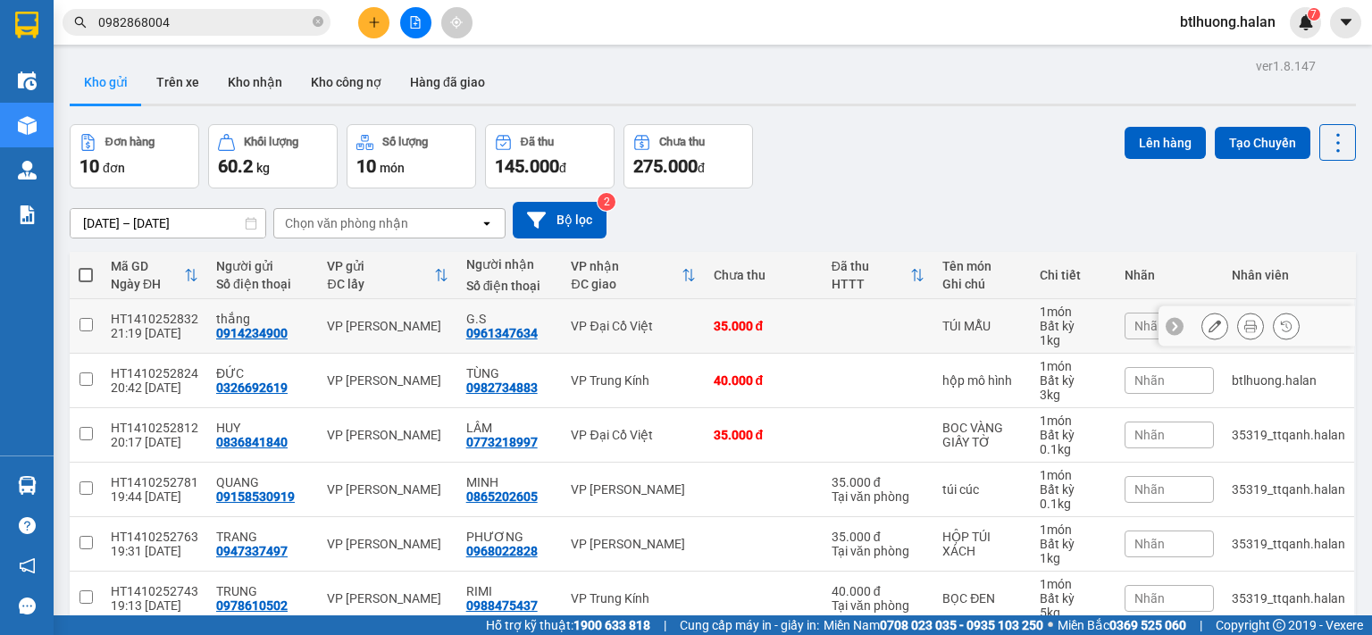
click at [1238, 325] on button at bounding box center [1250, 326] width 25 height 31
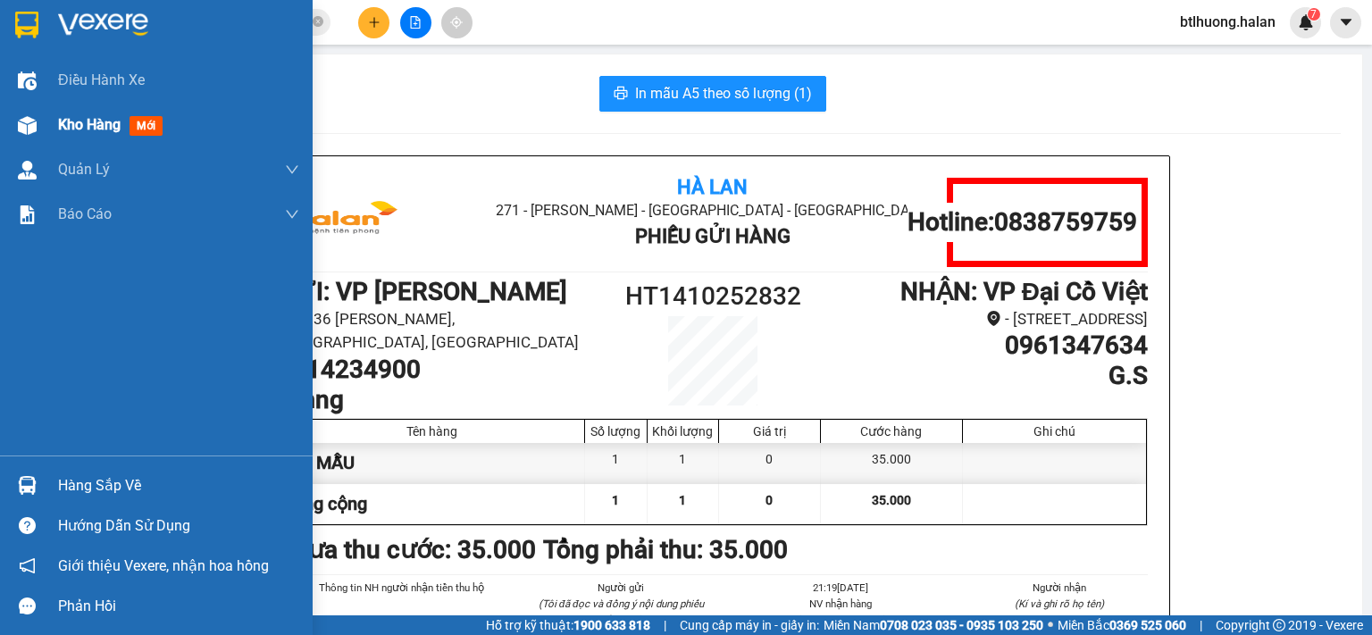
click at [23, 119] on img at bounding box center [27, 125] width 19 height 19
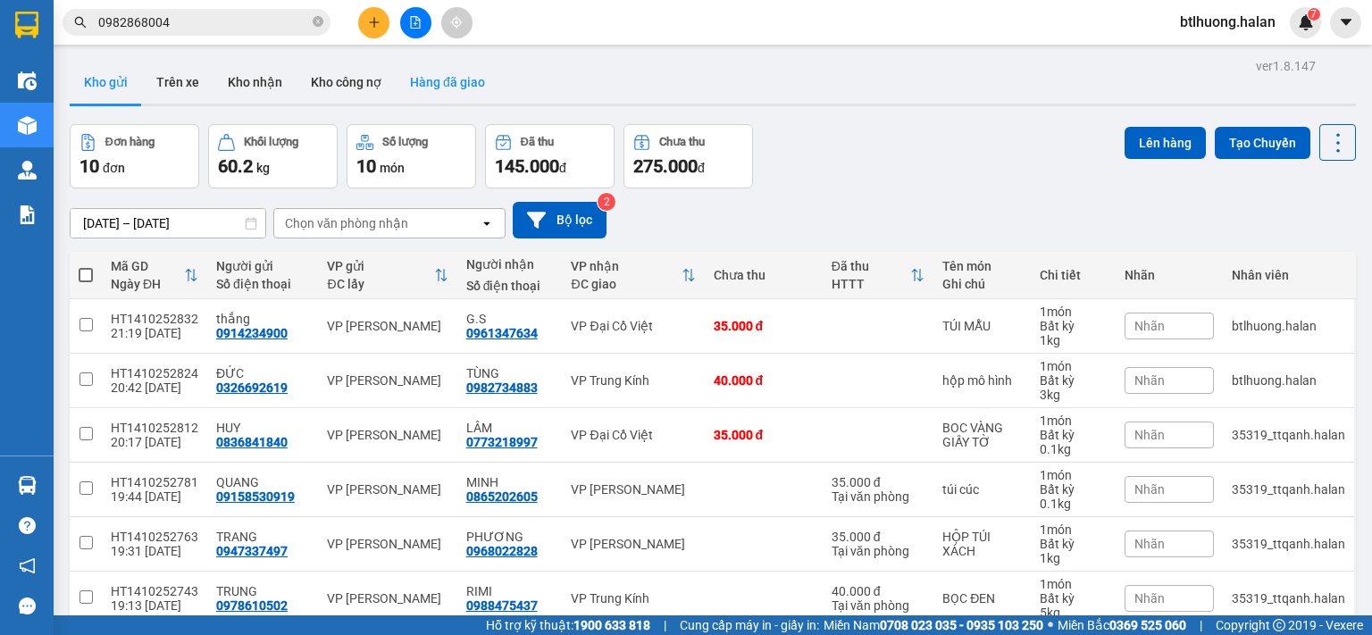
click at [464, 86] on button "Hàng đã giao" at bounding box center [448, 82] width 104 height 43
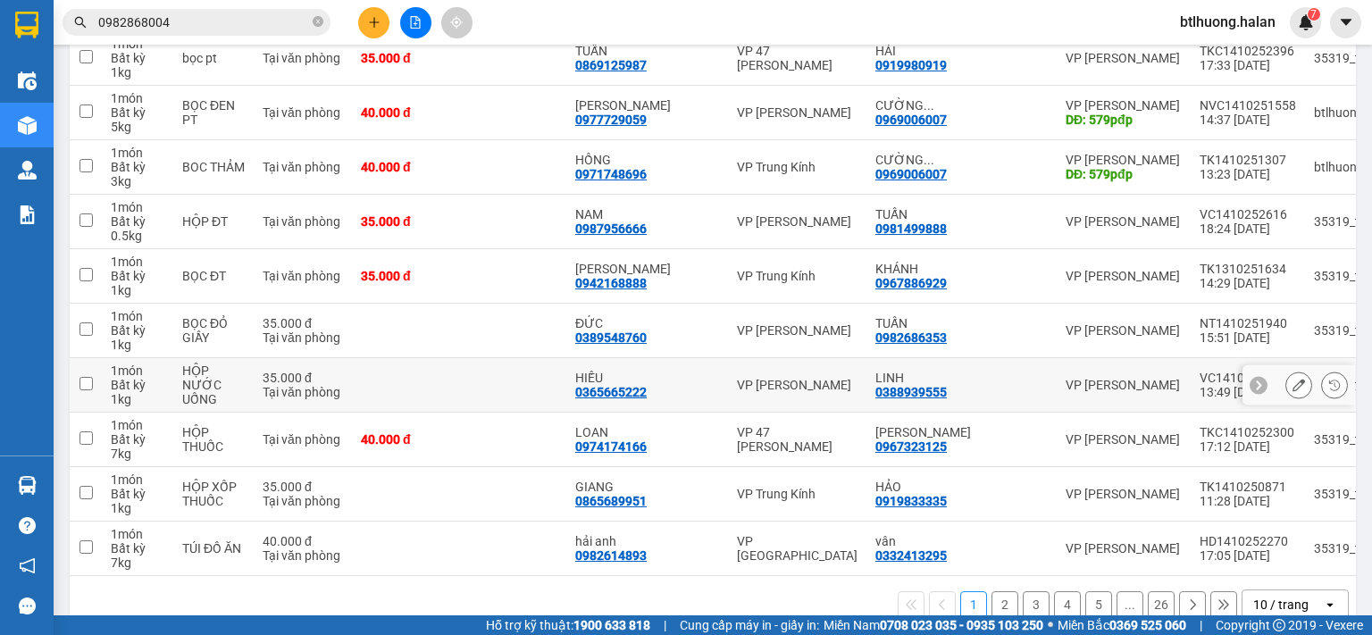
scroll to position [305, 0]
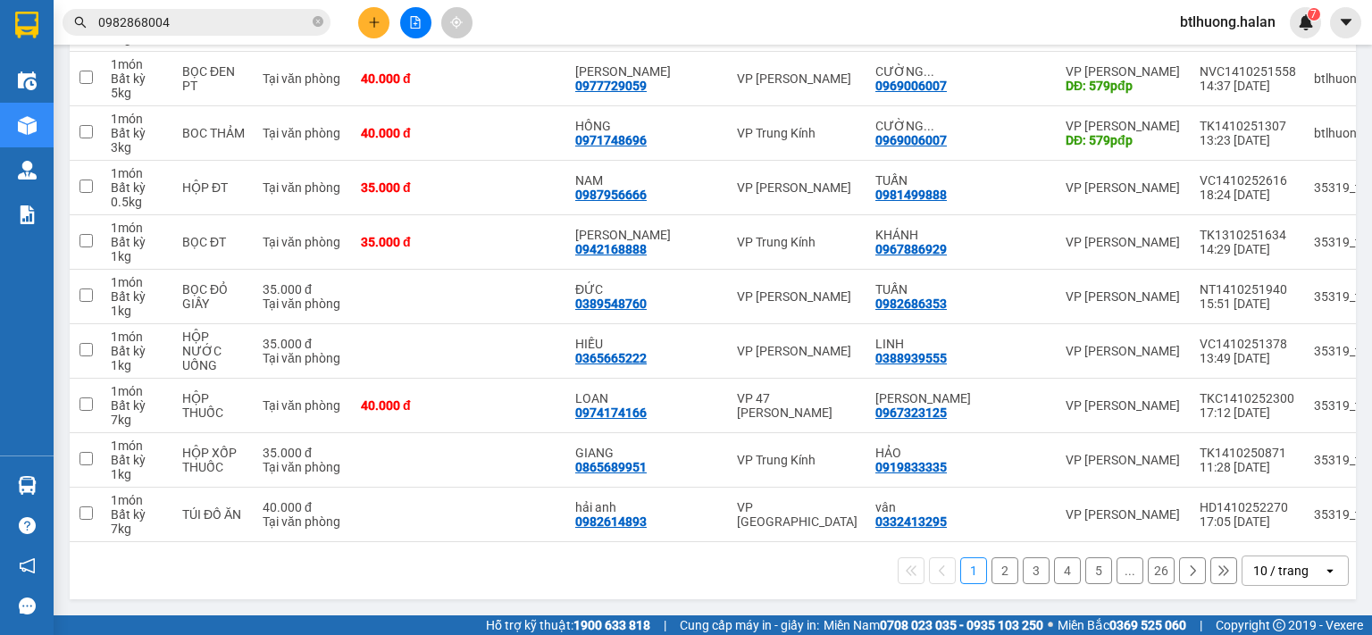
click at [1286, 575] on div "10 / trang" at bounding box center [1280, 571] width 55 height 18
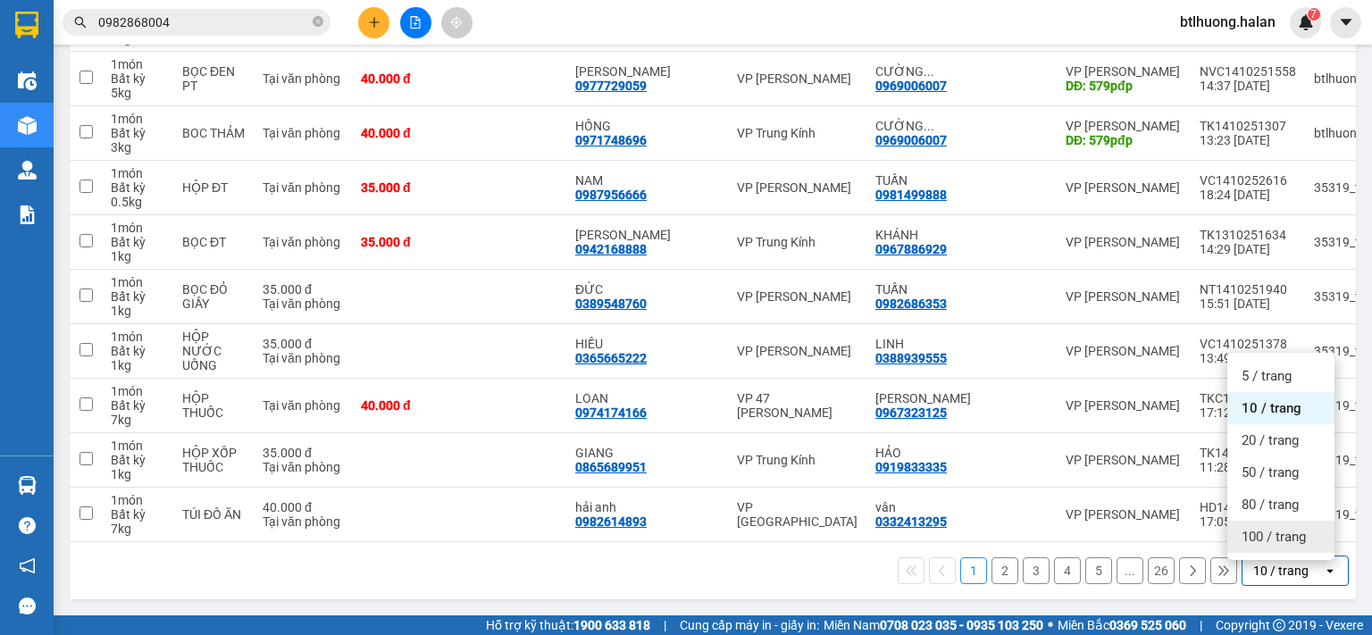
click at [1265, 539] on span "100 / trang" at bounding box center [1274, 537] width 64 height 18
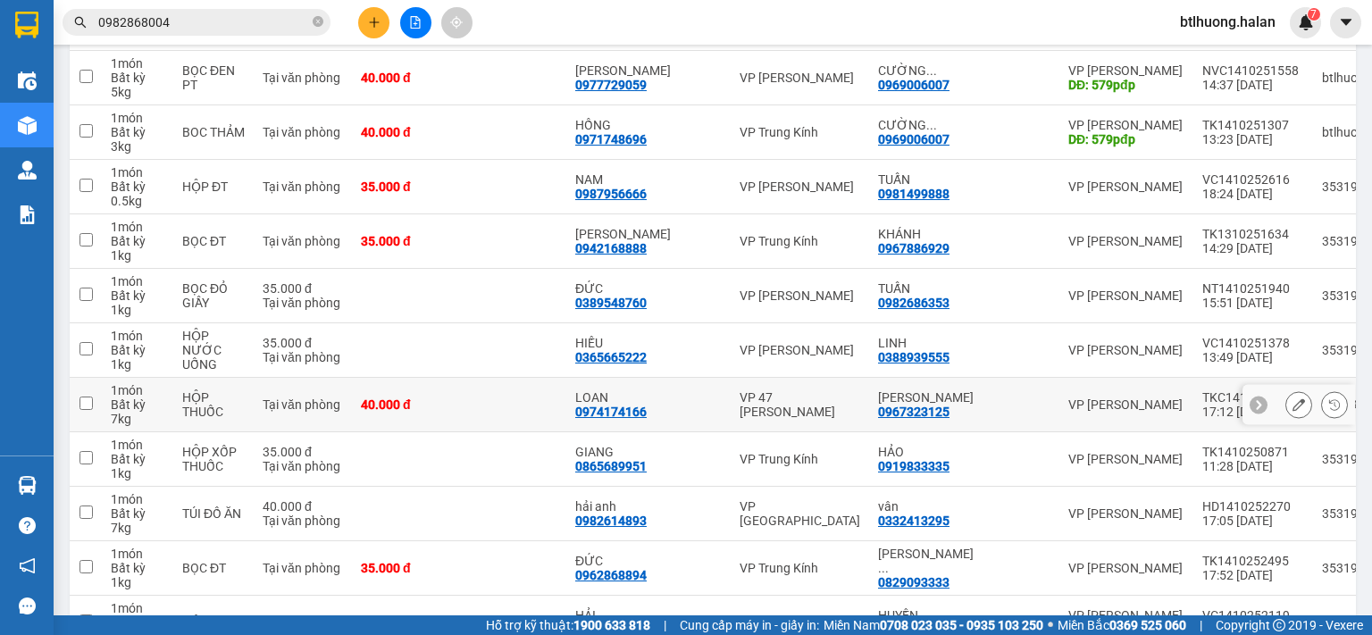
scroll to position [0, 0]
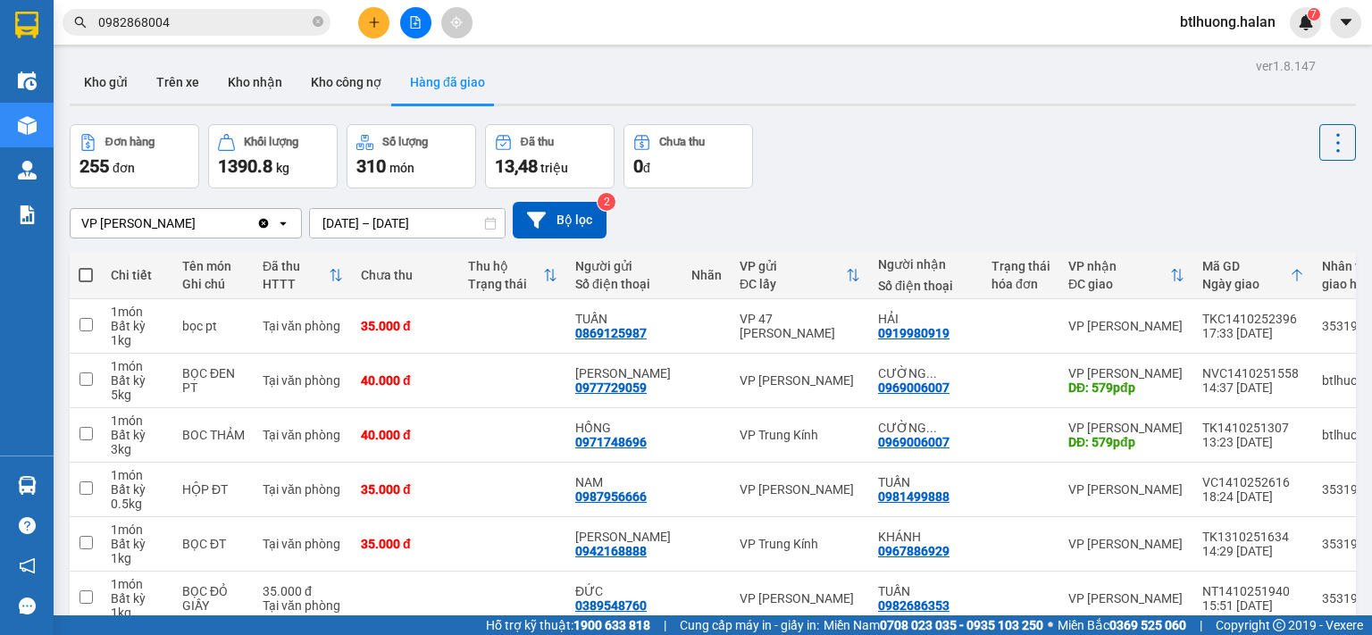
click at [1202, 277] on div "Ngày giao" at bounding box center [1246, 284] width 88 height 14
click at [1170, 274] on icon at bounding box center [1177, 275] width 14 height 14
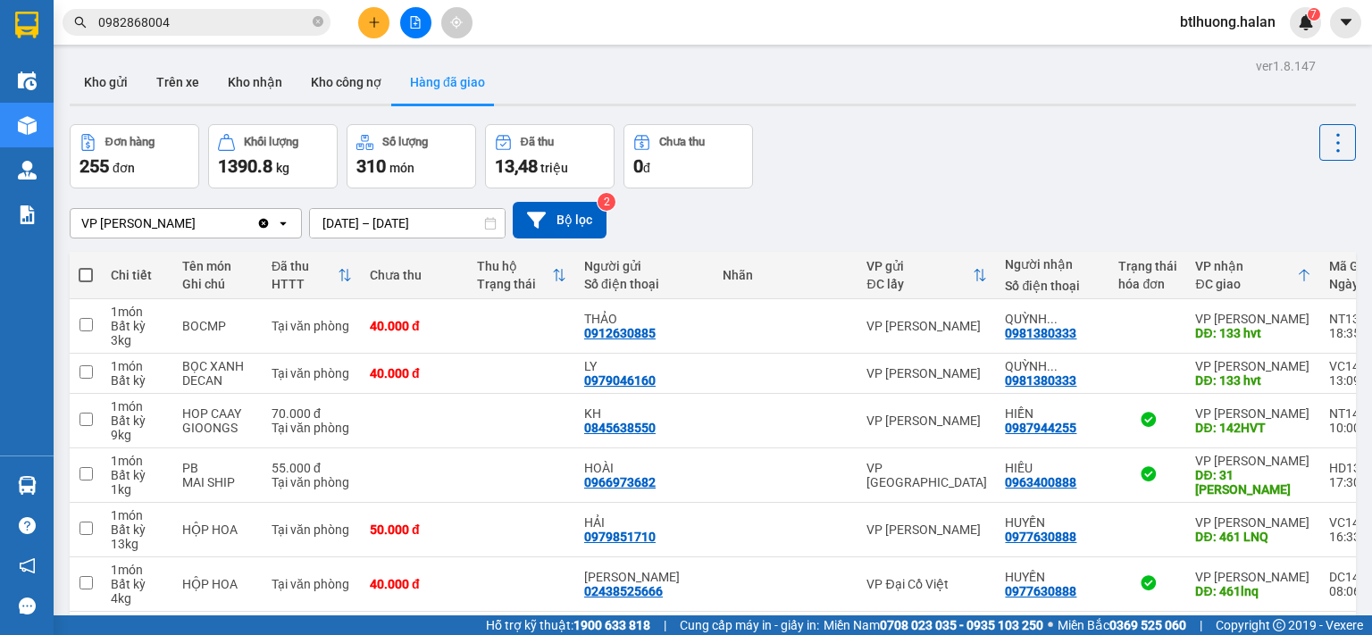
click at [1297, 276] on icon at bounding box center [1304, 275] width 14 height 14
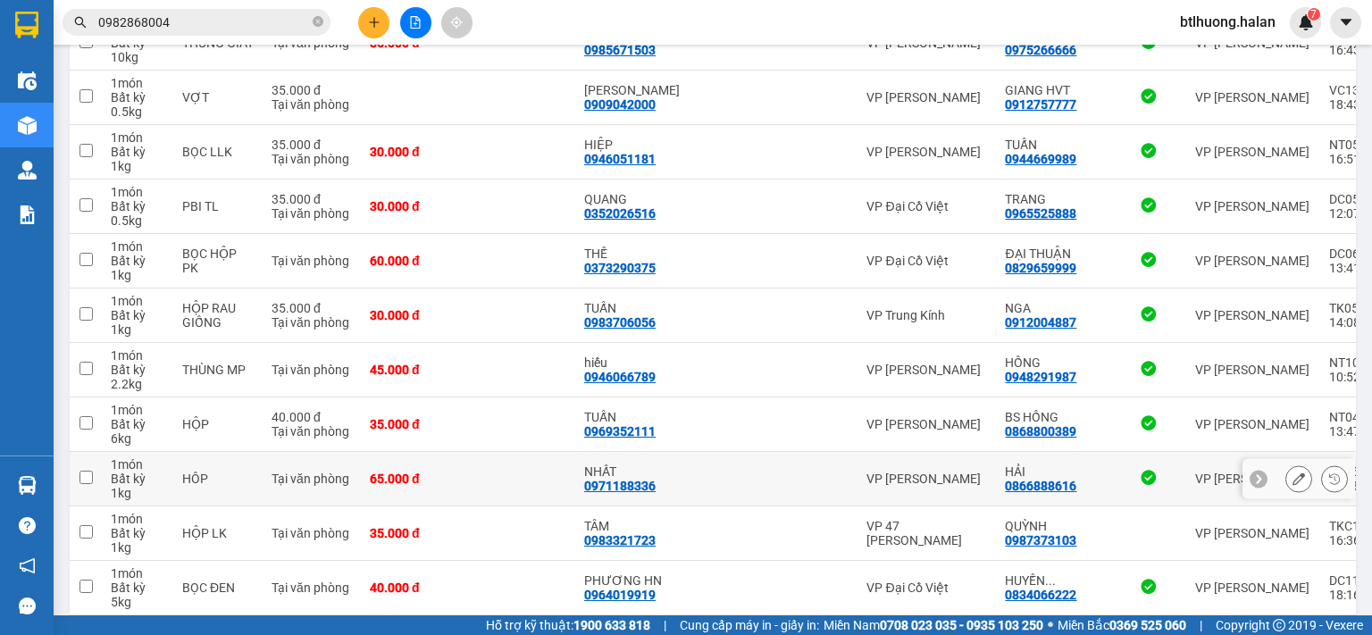
scroll to position [536, 0]
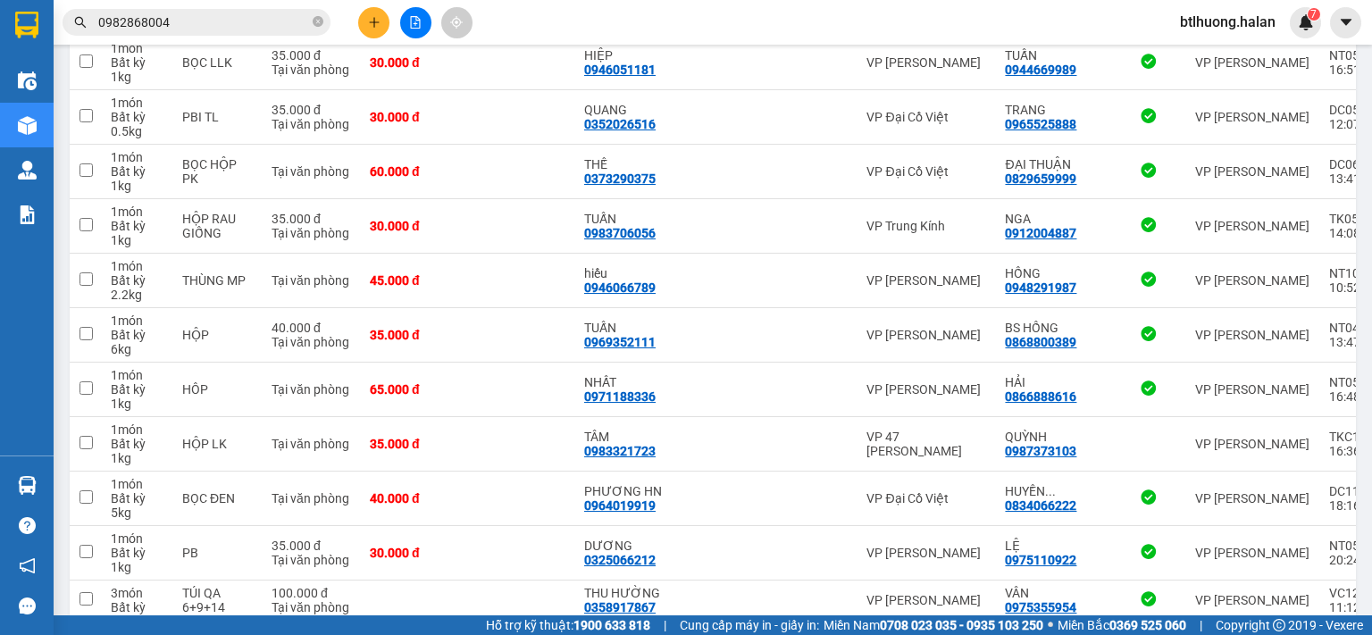
click at [182, 31] on input "0982868004" at bounding box center [203, 23] width 211 height 20
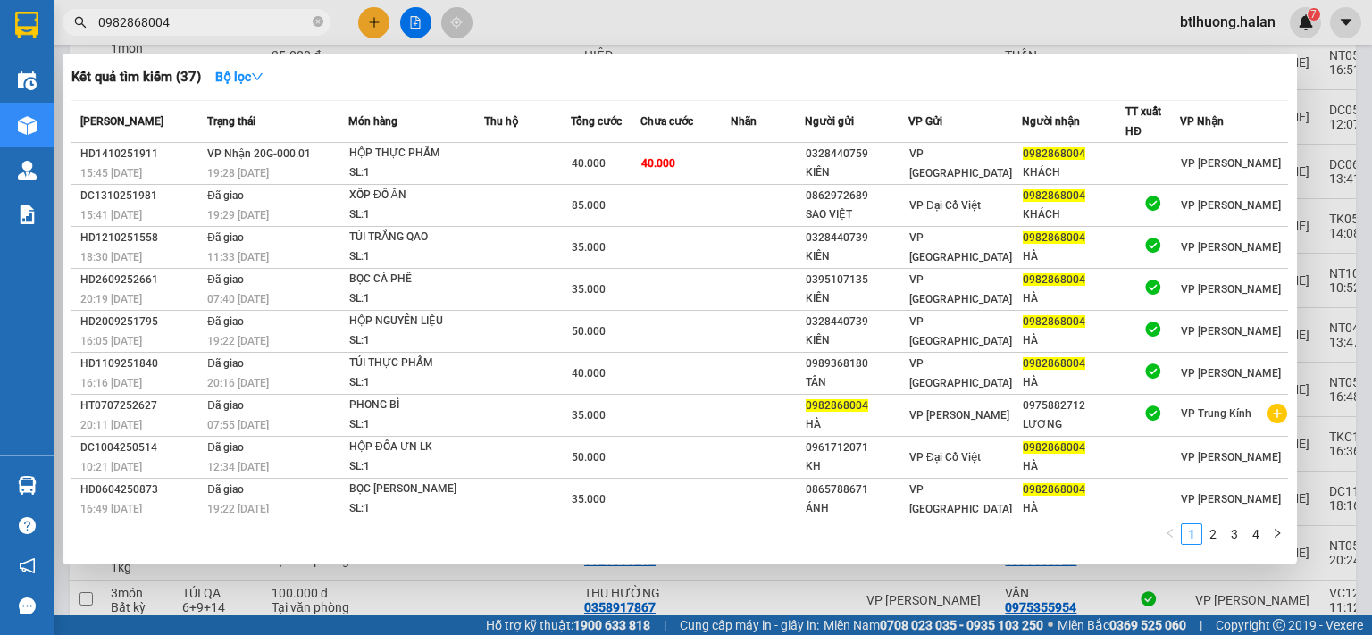
click at [182, 31] on input "0982868004" at bounding box center [203, 23] width 211 height 20
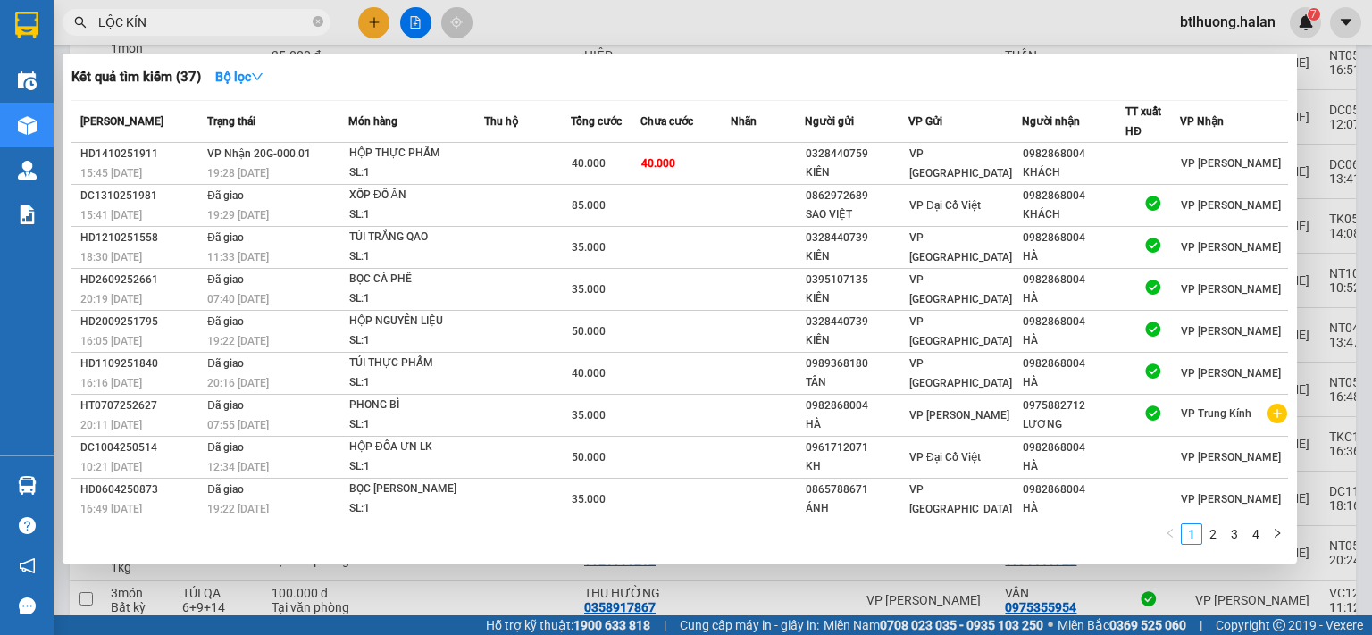
type input "LỘC KÍNH"
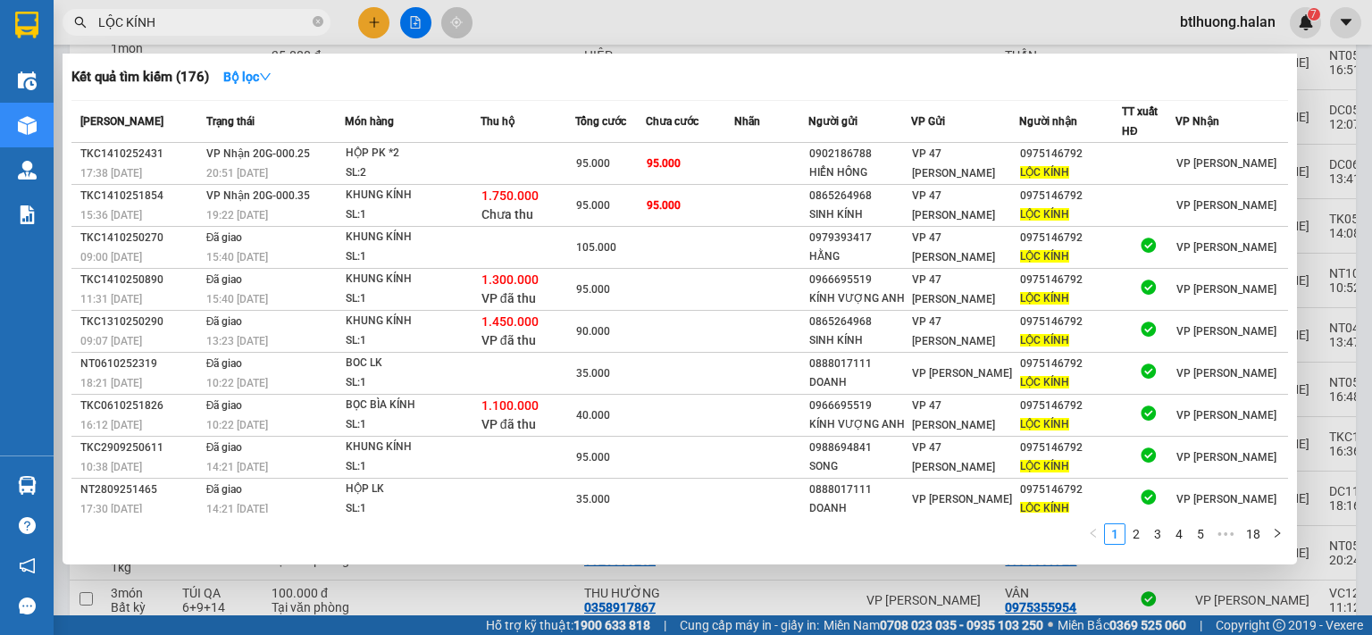
click at [182, 31] on input "LỘC KÍNH" at bounding box center [203, 23] width 211 height 20
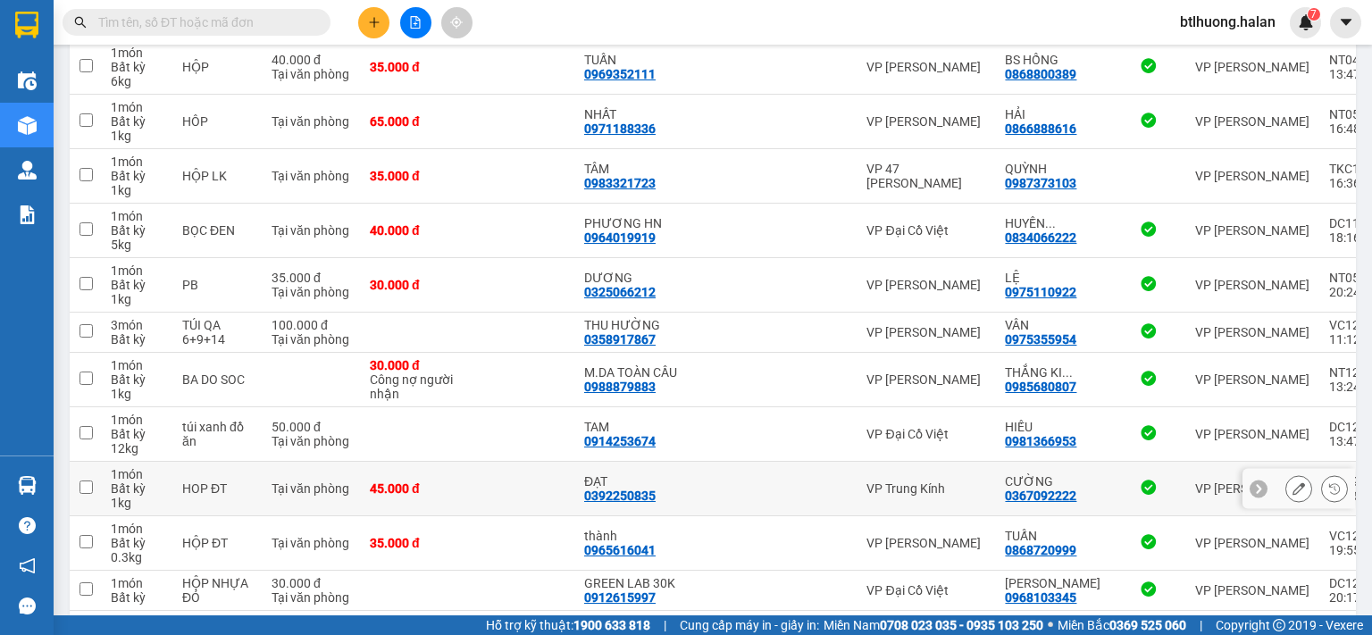
scroll to position [1250, 0]
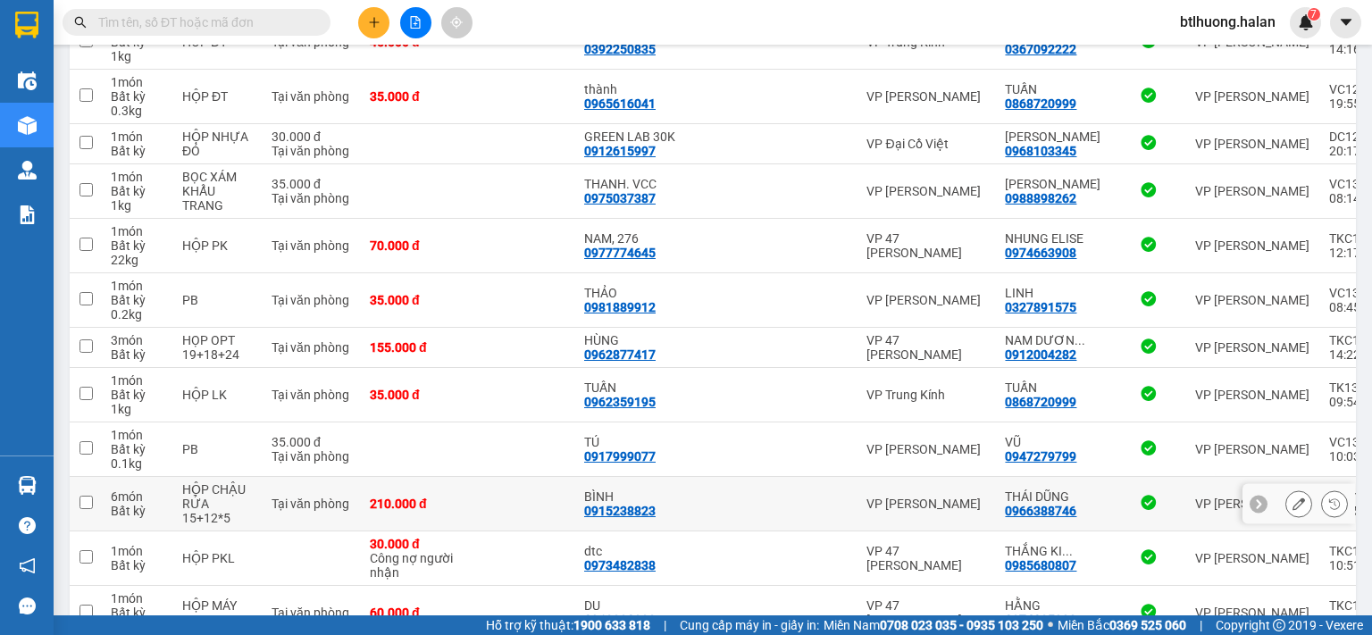
click at [637, 518] on div "0915238823" at bounding box center [619, 511] width 71 height 14
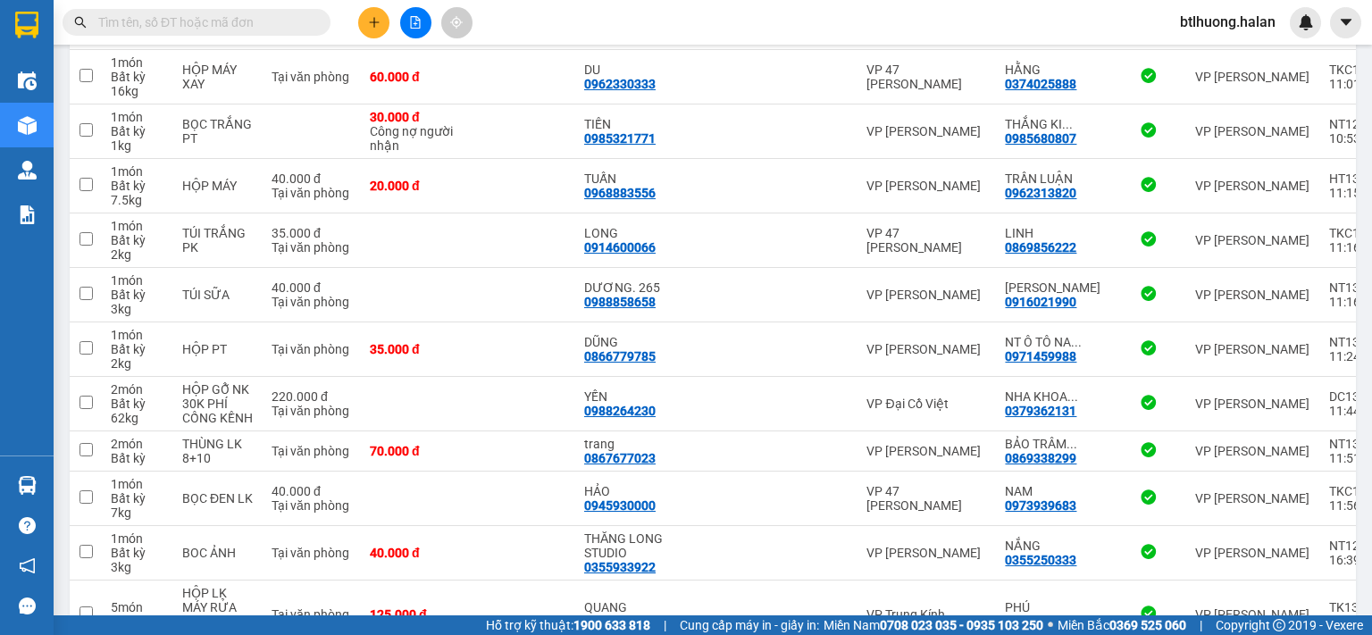
scroll to position [2412, 0]
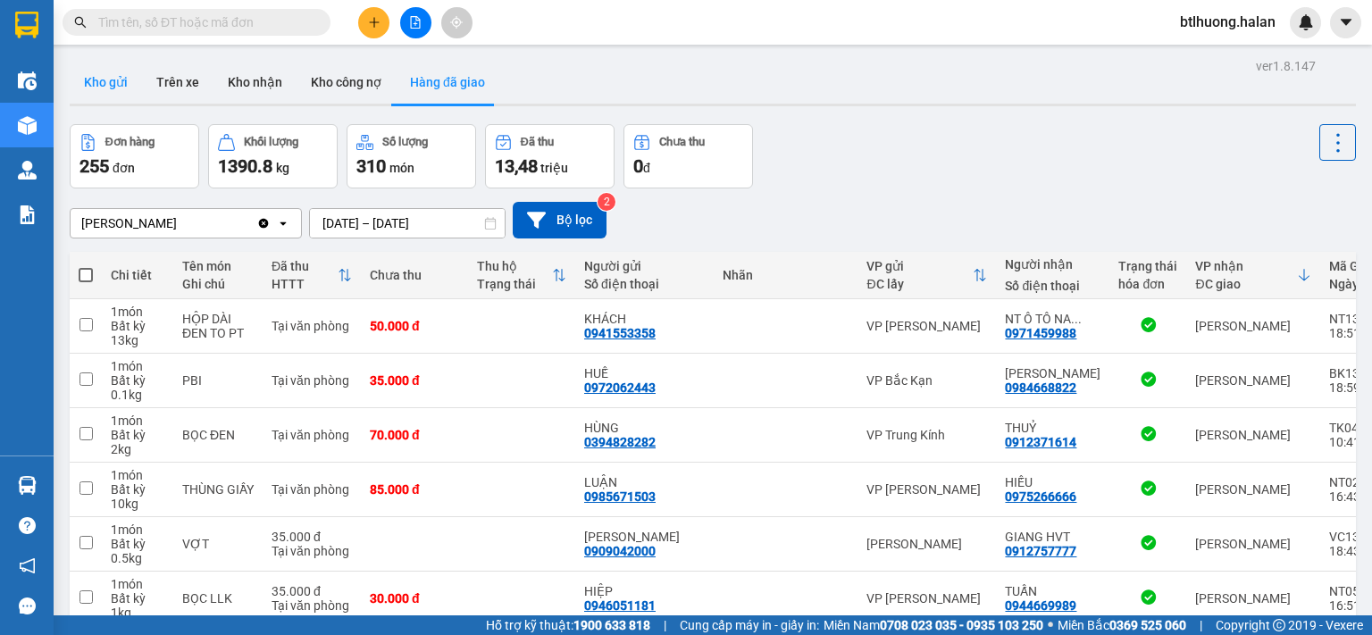
click at [138, 81] on button "Kho gửi" at bounding box center [106, 82] width 72 height 43
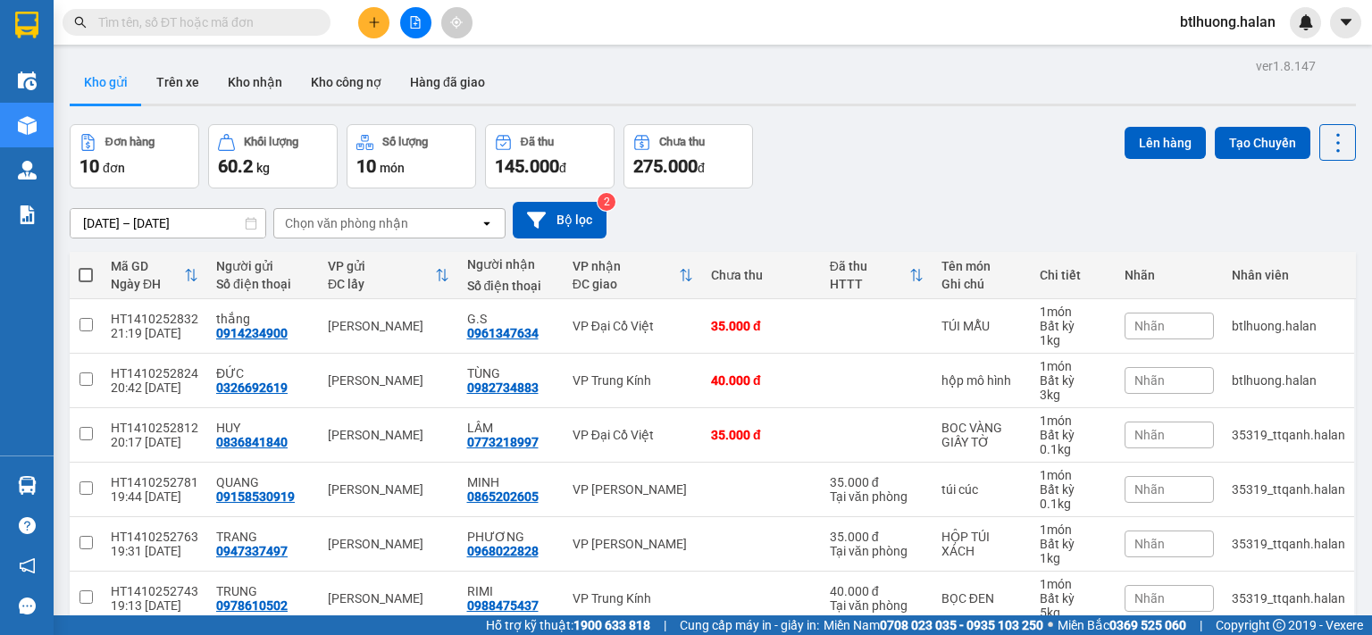
click at [257, 9] on div at bounding box center [174, 22] width 348 height 27
click at [238, 11] on span at bounding box center [197, 22] width 268 height 27
click at [172, 24] on input "text" at bounding box center [203, 23] width 211 height 20
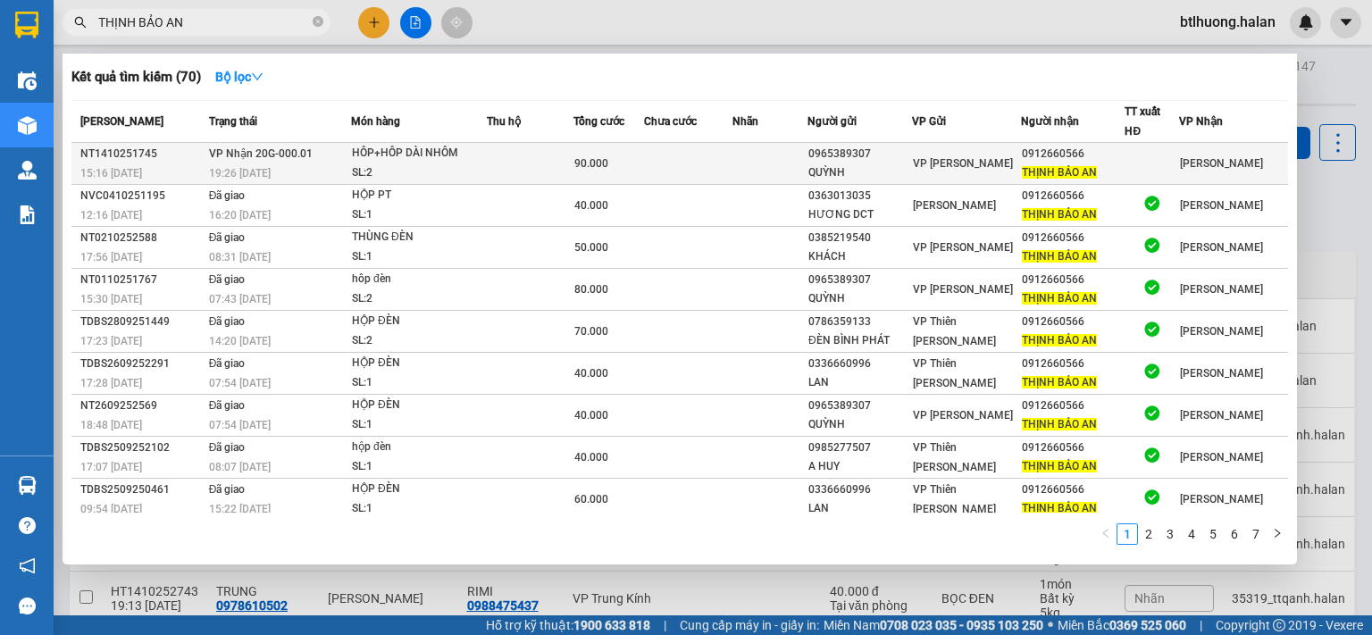
type input "THỊNH BẢO AN"
click at [684, 167] on td at bounding box center [688, 164] width 88 height 42
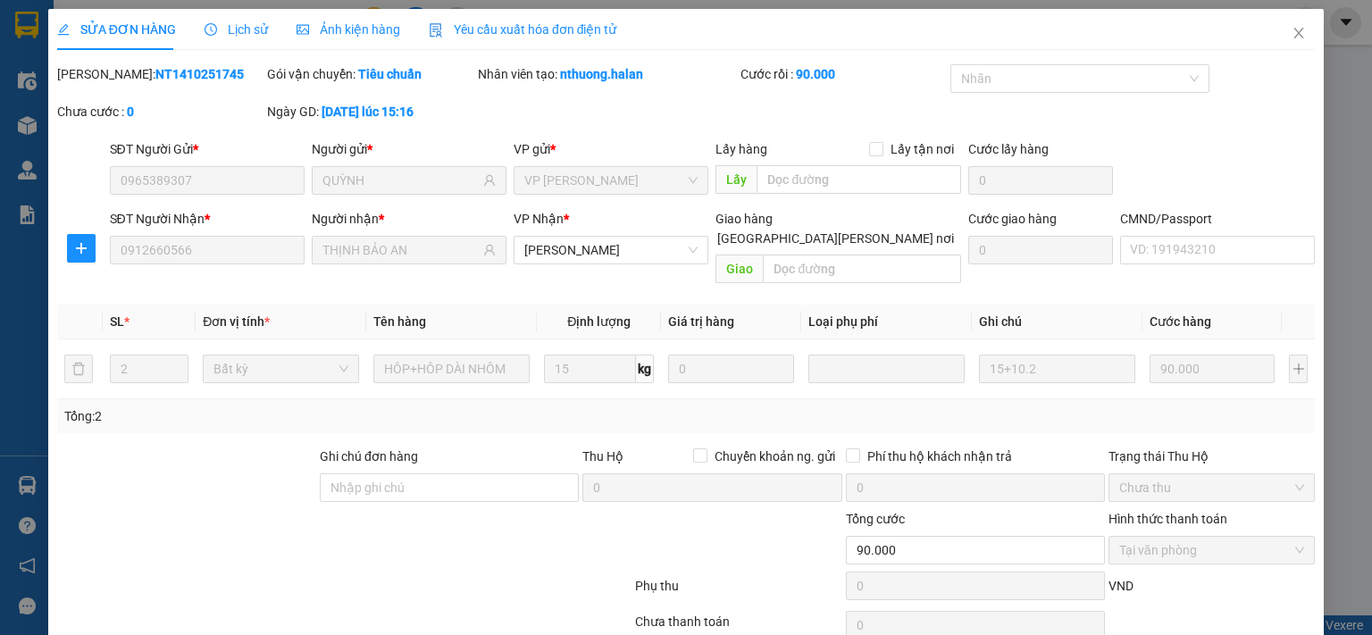
type input "0965389307"
type input "QUỲNH"
type input "0912660566"
type input "THỊNH BẢO AN"
type input "0"
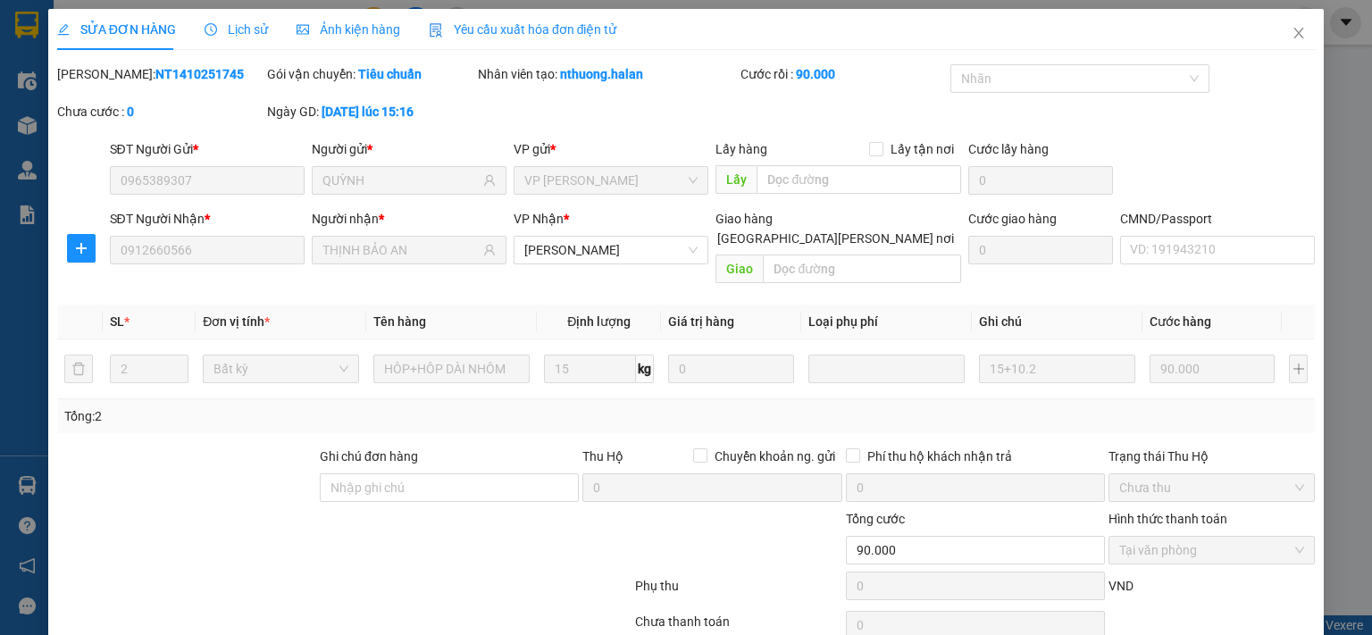
type input "90.000"
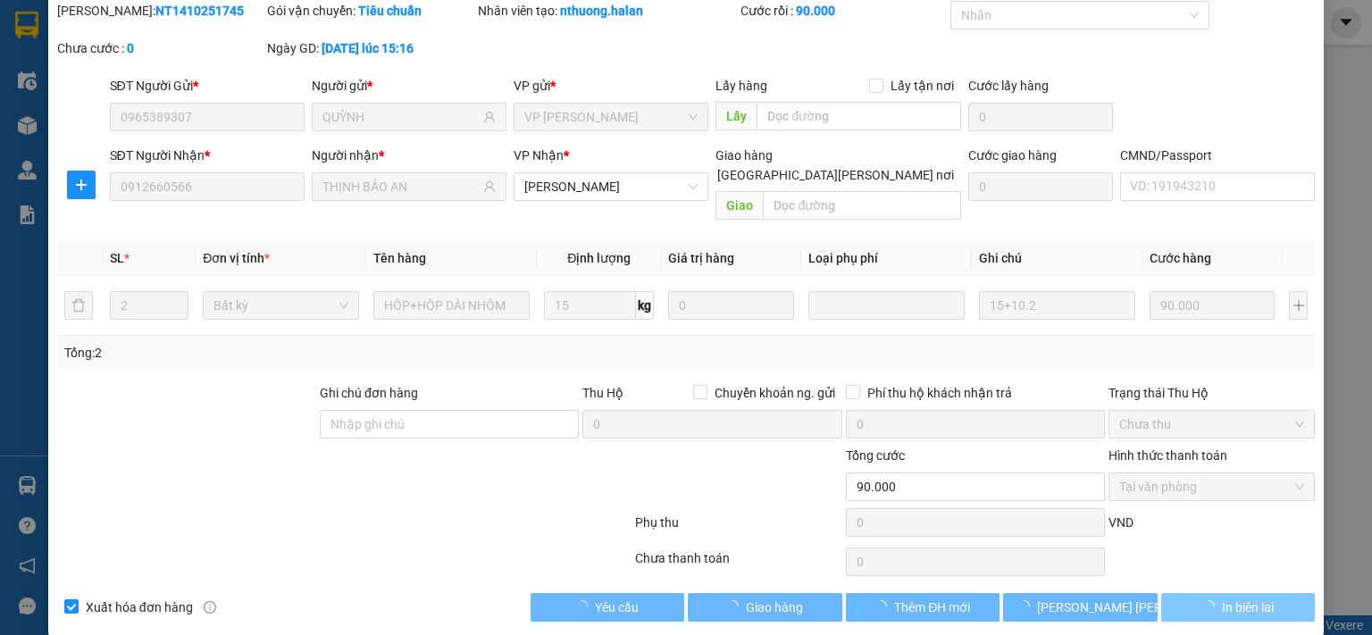
click at [1222, 598] on span "In biên lai" at bounding box center [1248, 608] width 52 height 20
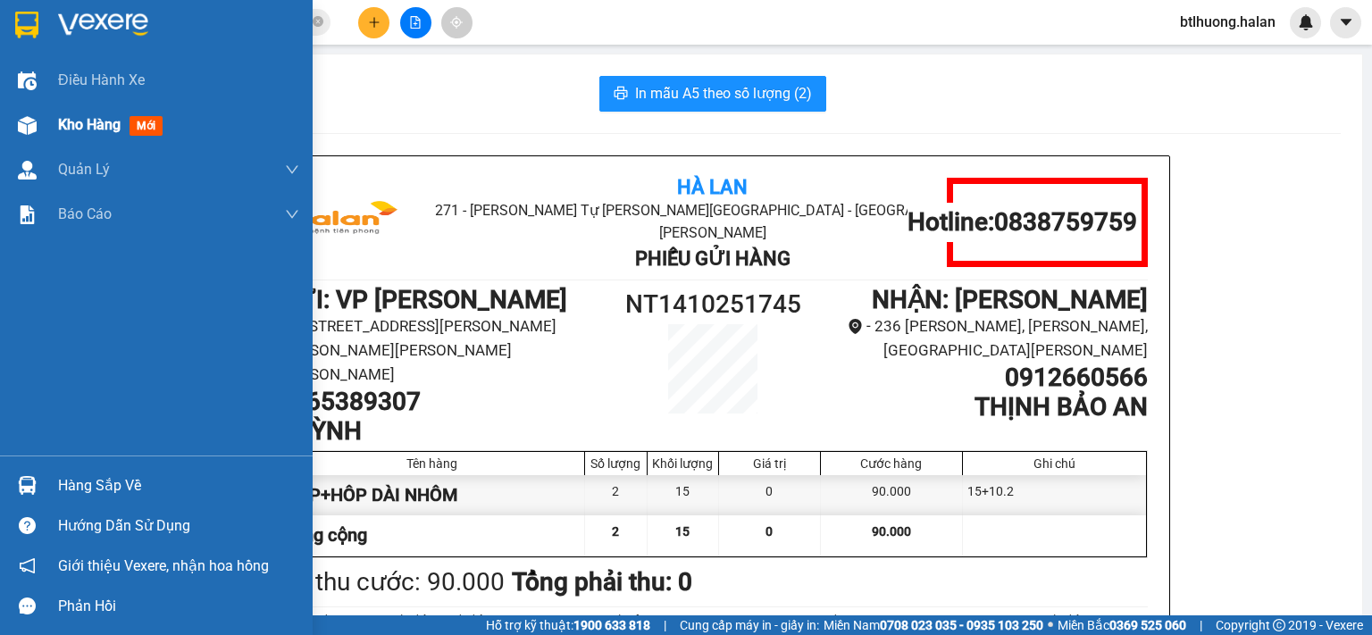
click at [26, 132] on img at bounding box center [27, 125] width 19 height 19
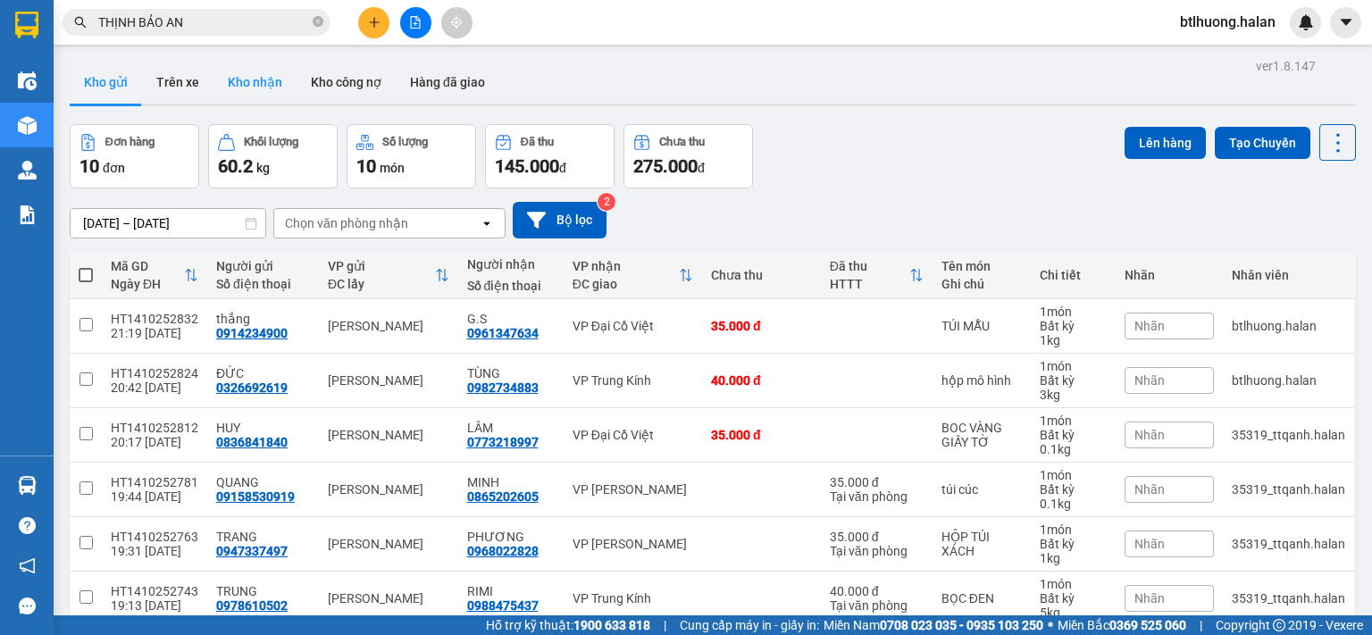
click at [265, 82] on button "Kho nhận" at bounding box center [254, 82] width 83 height 43
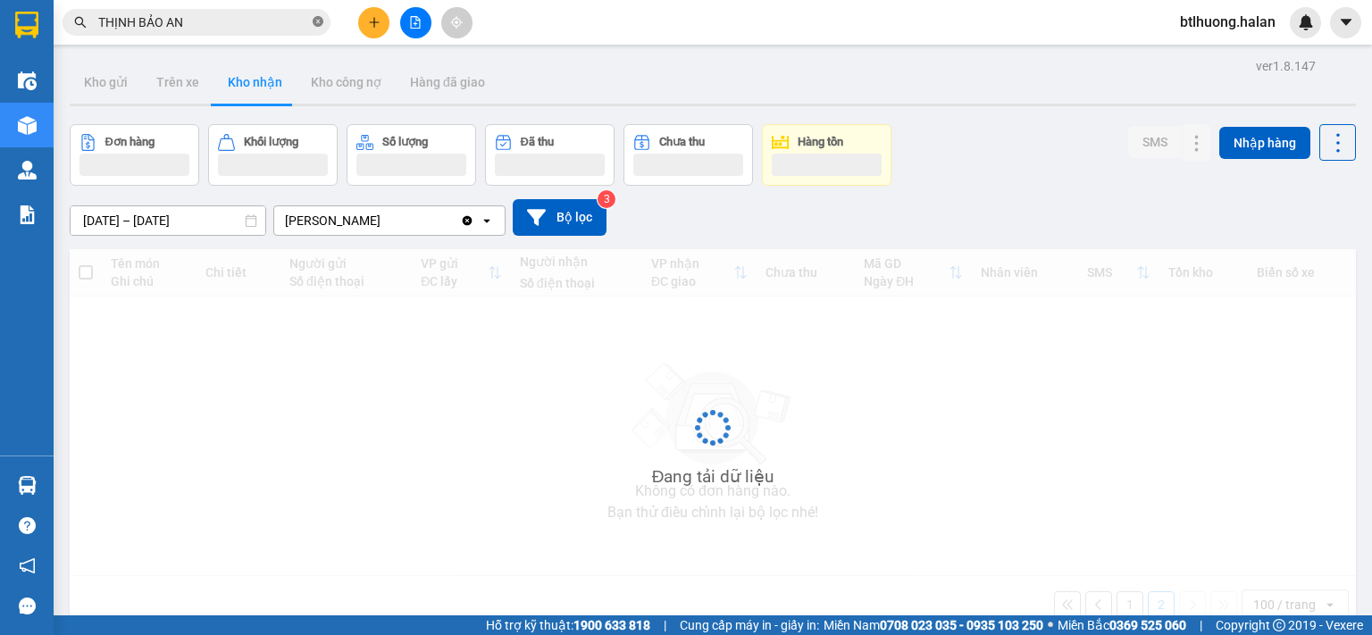
click at [320, 24] on icon "close-circle" at bounding box center [318, 21] width 11 height 11
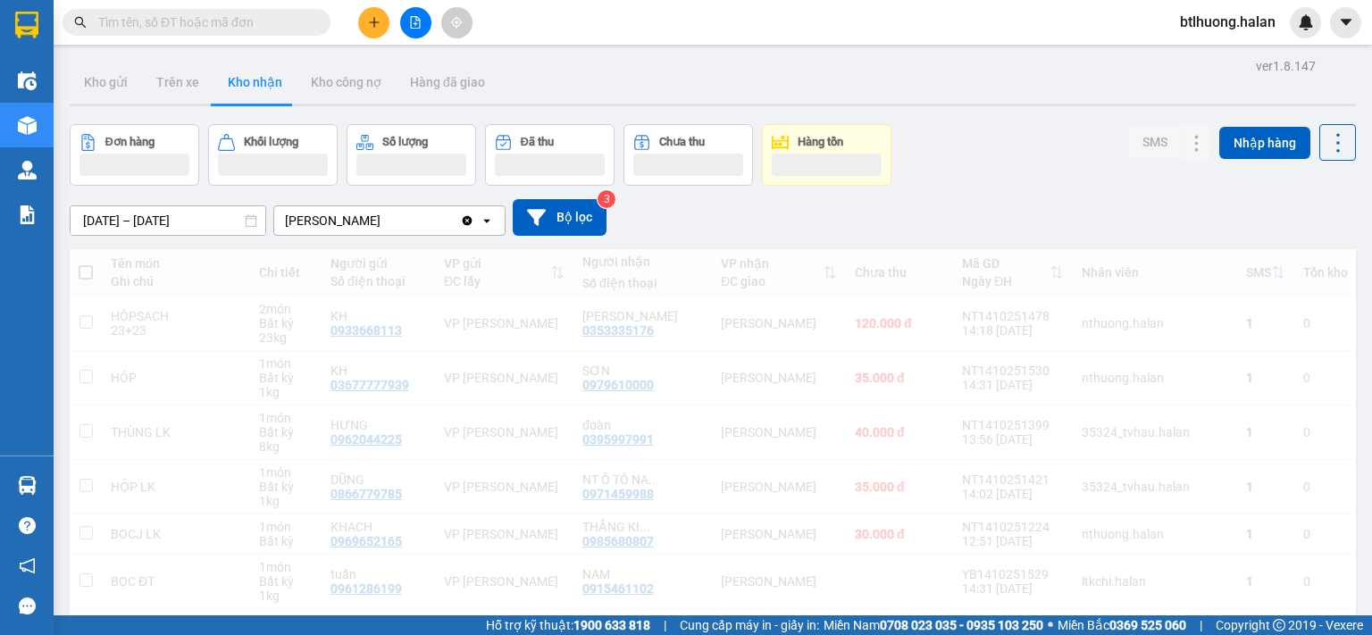
click at [1351, 356] on main "ver 1.8.147 Kho gửi Trên xe Kho nhận Kho công nợ Hàng đã giao Đơn hàng Khối lượ…" at bounding box center [686, 307] width 1372 height 615
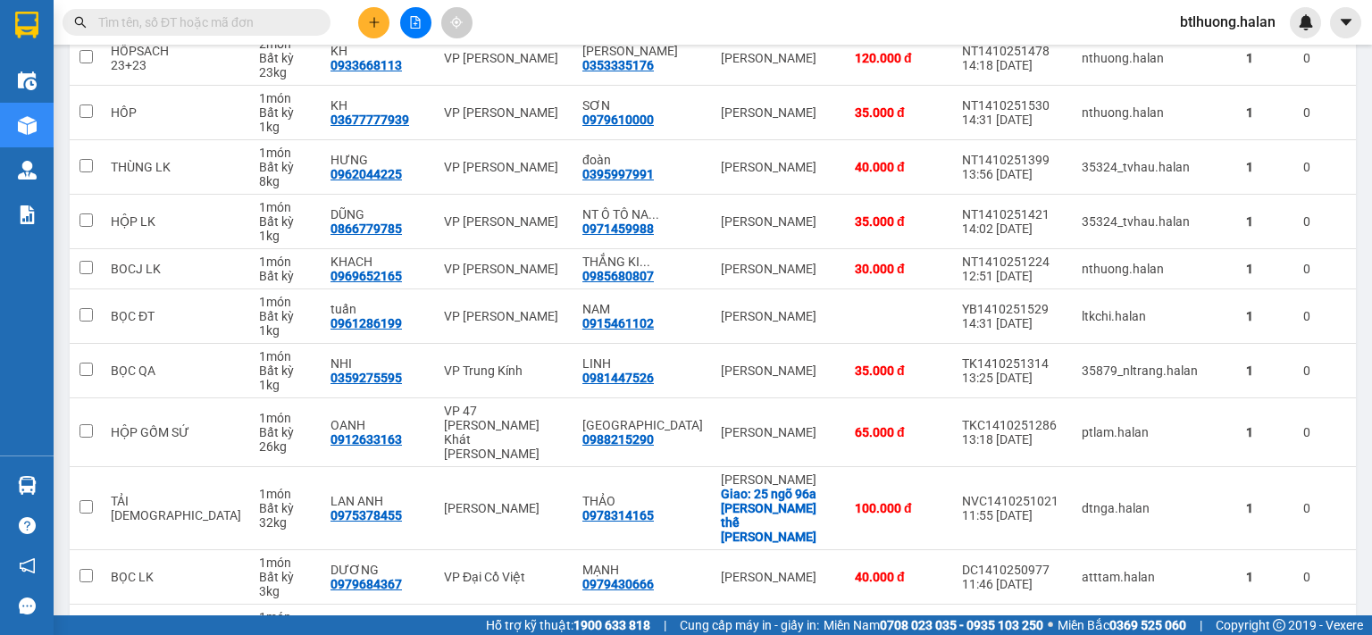
scroll to position [357, 0]
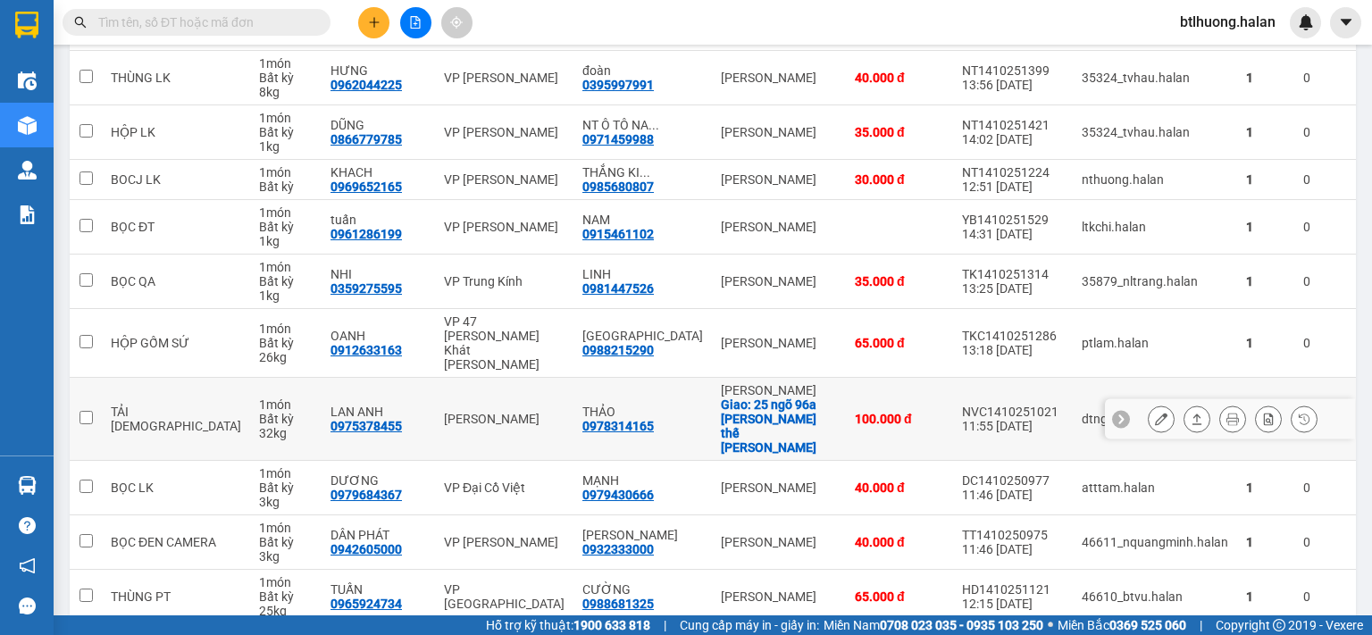
click at [721, 405] on div "Giao: 25 ngõ 96a [PERSON_NAME]" at bounding box center [779, 425] width 116 height 57
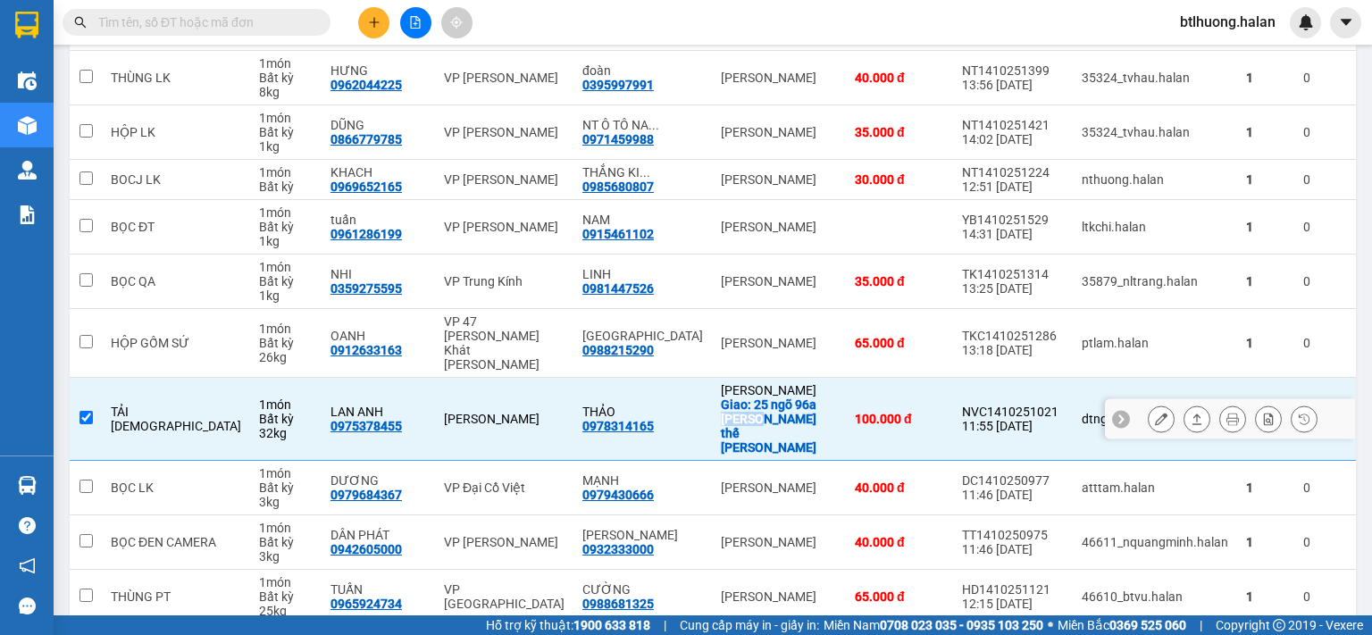
click at [721, 405] on div "Giao: 25 ngõ 96a [PERSON_NAME]" at bounding box center [779, 425] width 116 height 57
checkbox input "false"
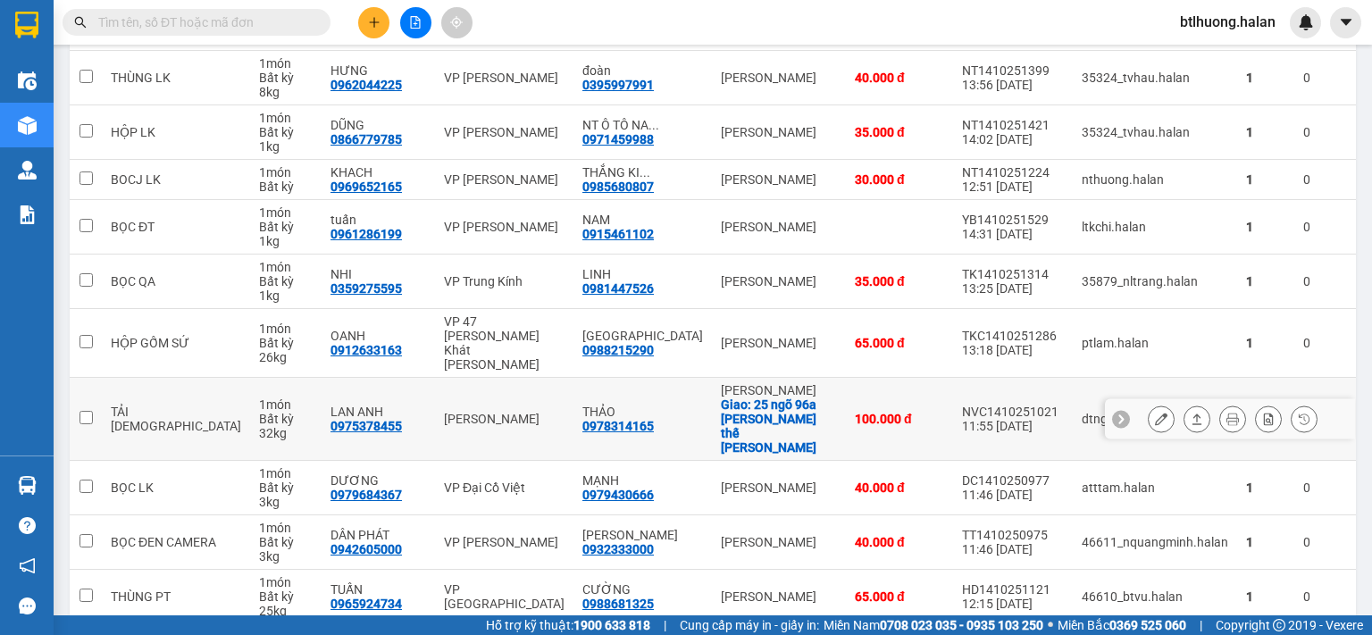
click at [582, 419] on div "0978314165" at bounding box center [617, 426] width 71 height 14
drag, startPoint x: 558, startPoint y: 396, endPoint x: 533, endPoint y: 400, distance: 25.4
click at [582, 419] on div "0978314165" at bounding box center [617, 426] width 71 height 14
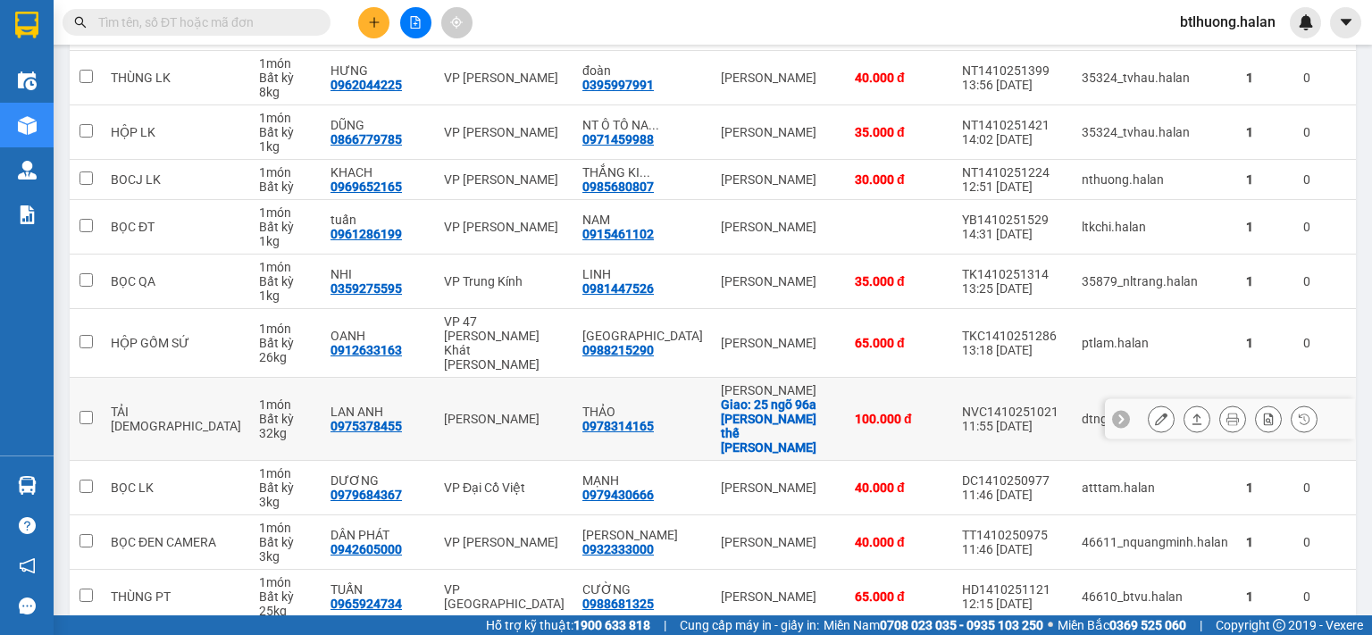
click at [582, 419] on div "0978314165" at bounding box center [617, 426] width 71 height 14
copy div "0978314165"
paste input "0978314165"
type input "0978314165"
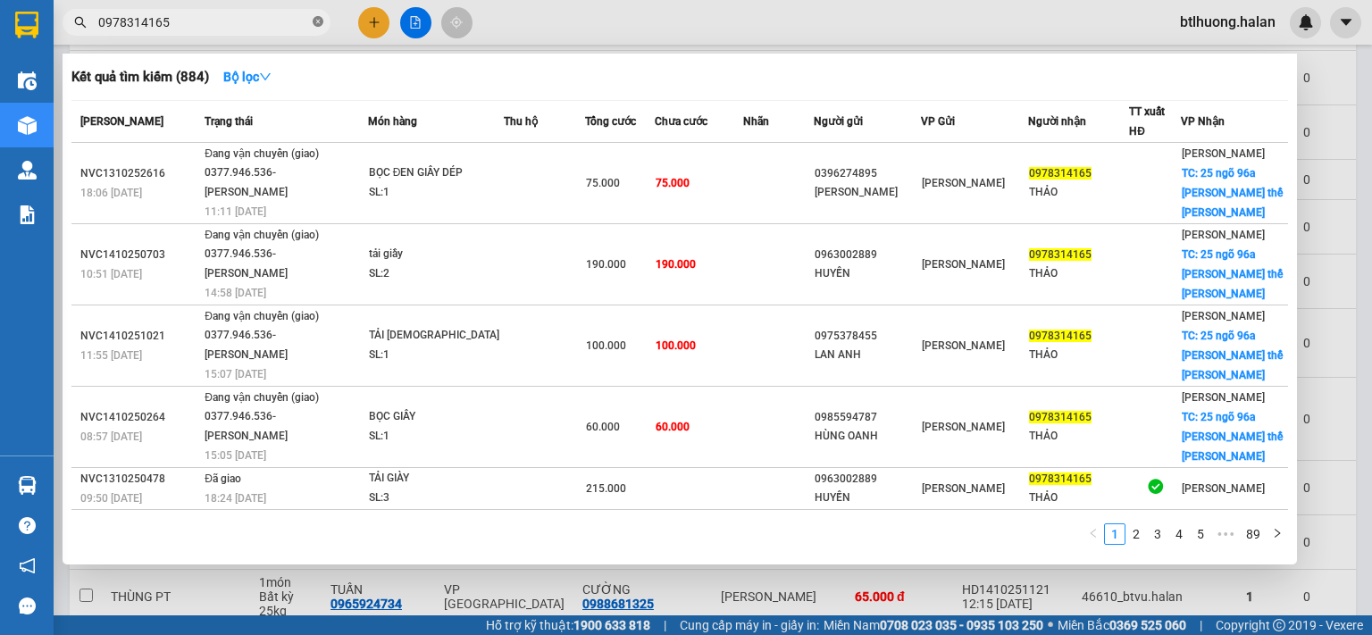
click at [314, 18] on icon "close-circle" at bounding box center [318, 21] width 11 height 11
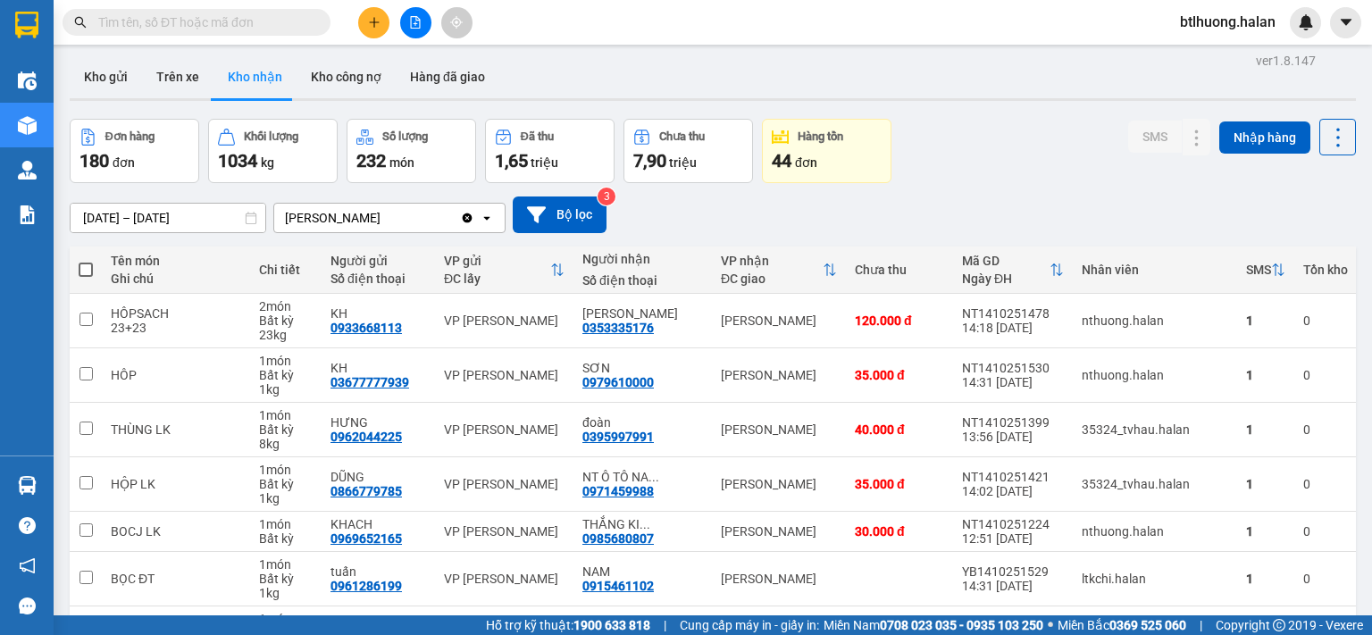
scroll to position [0, 0]
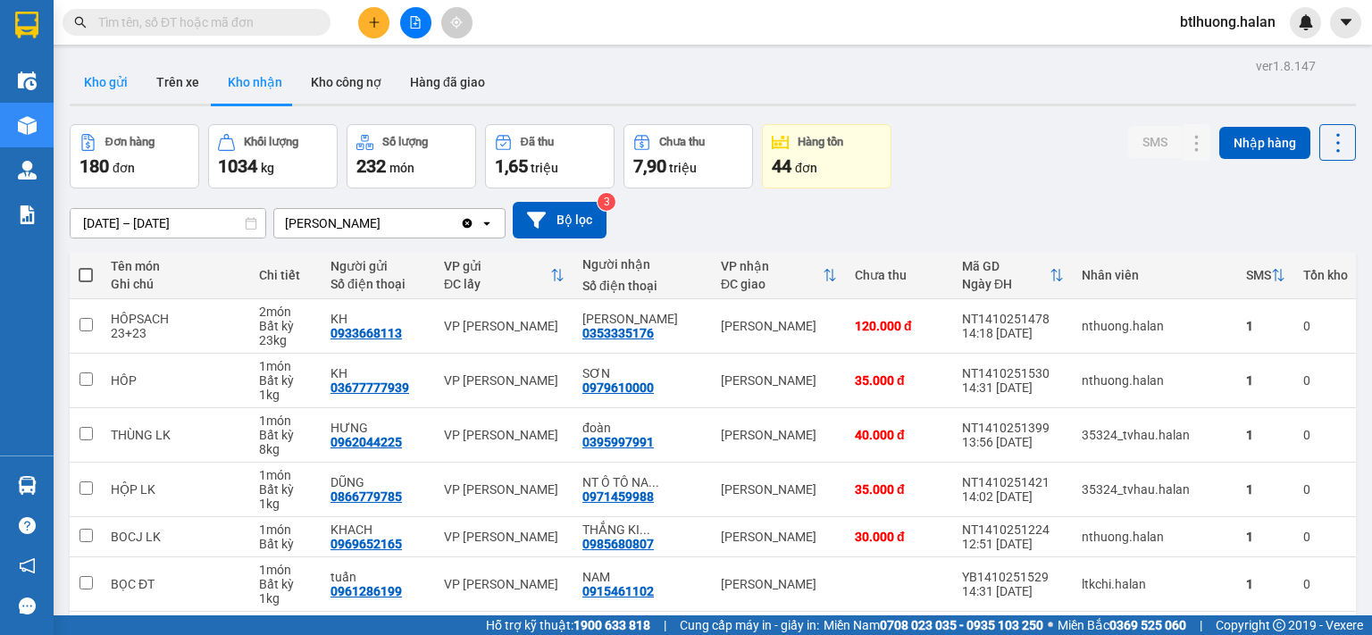
click at [129, 83] on button "Kho gửi" at bounding box center [106, 82] width 72 height 43
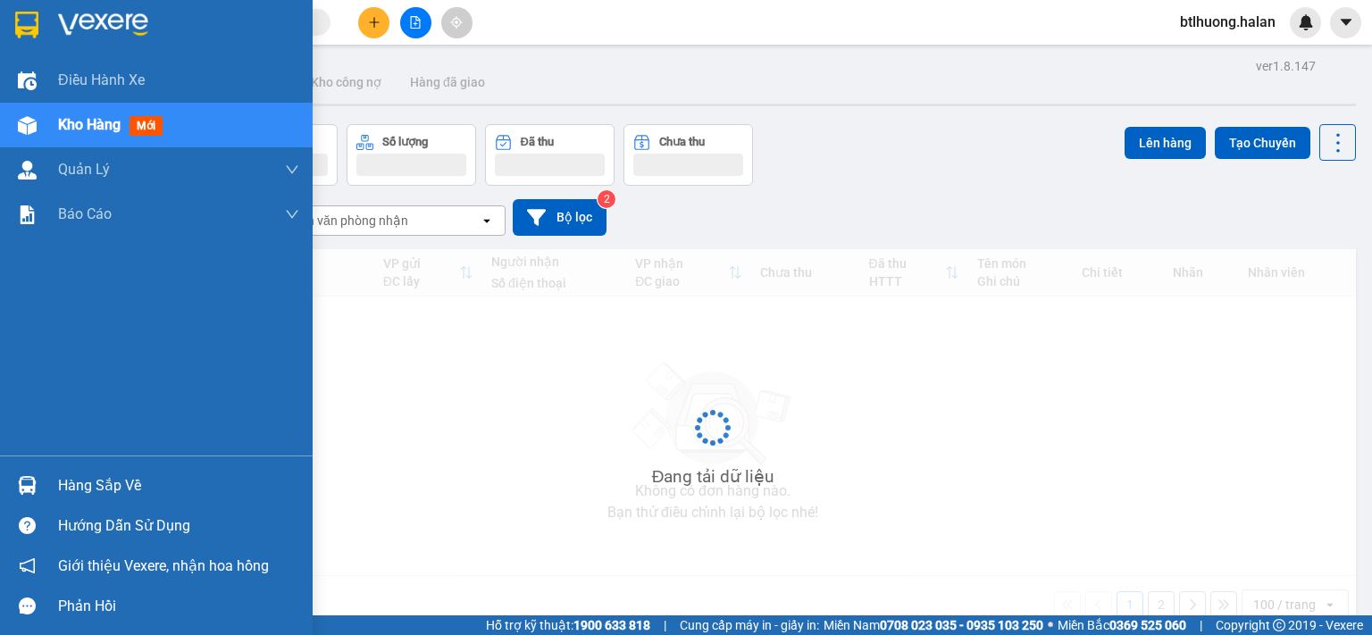
click at [12, 492] on div at bounding box center [27, 485] width 31 height 31
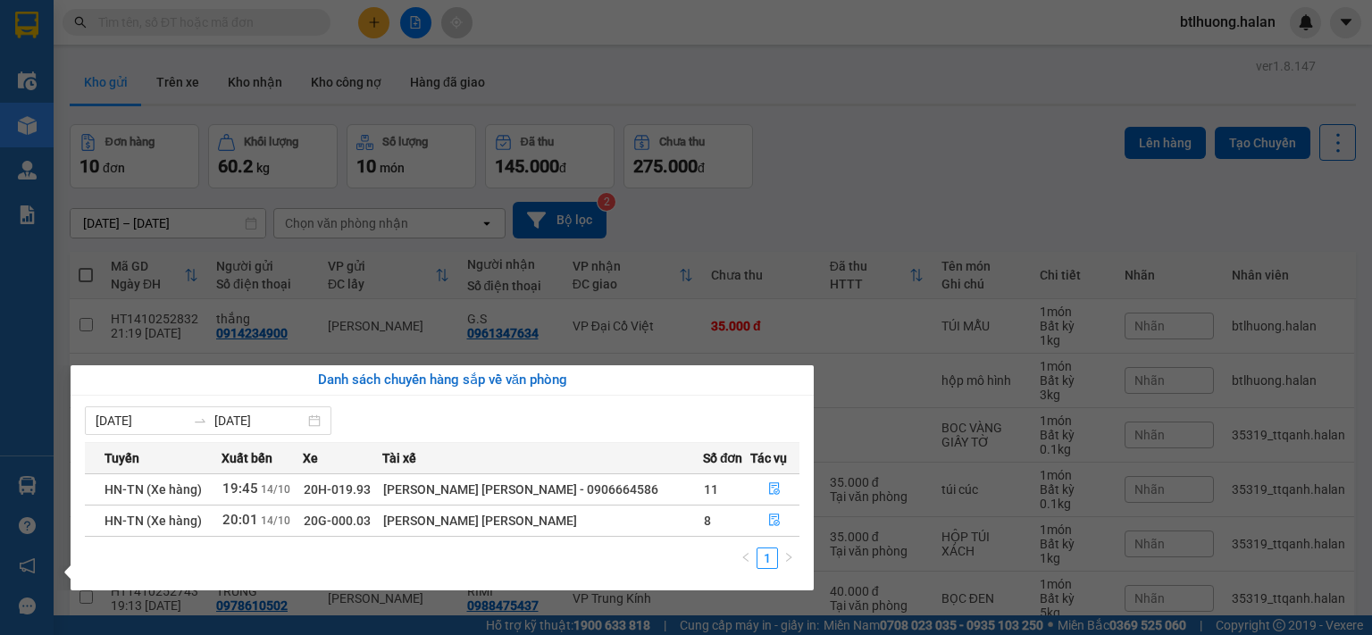
click at [636, 9] on section "Kết quả tìm kiếm ( 884 ) Bộ lọc Mã ĐH Trạng thái Món hàng Thu hộ Tổng cước Chưa…" at bounding box center [686, 317] width 1372 height 635
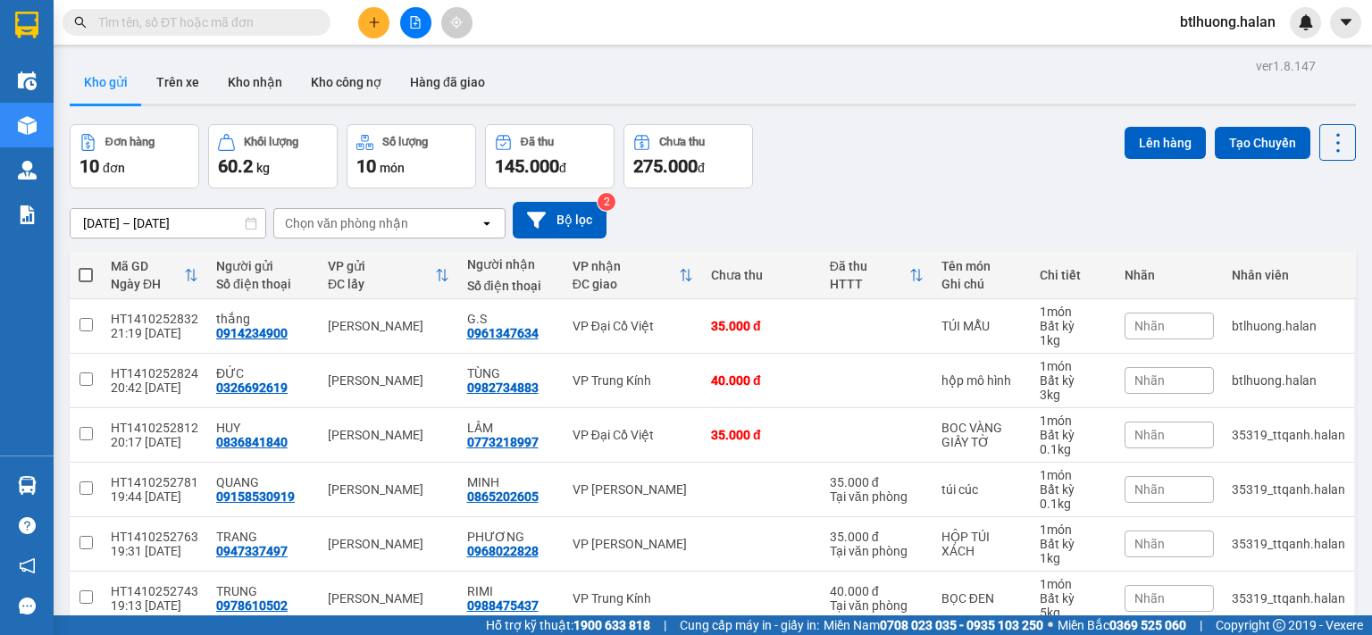
click at [275, 15] on input "text" at bounding box center [203, 23] width 211 height 20
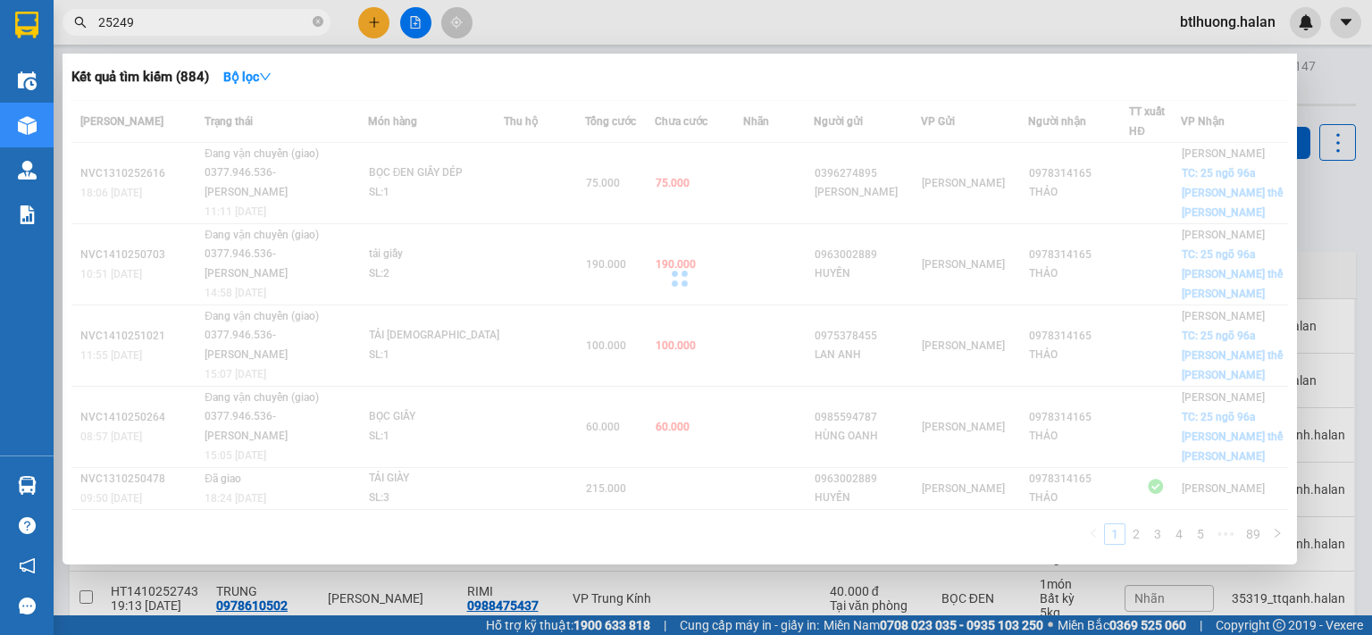
type input "252491"
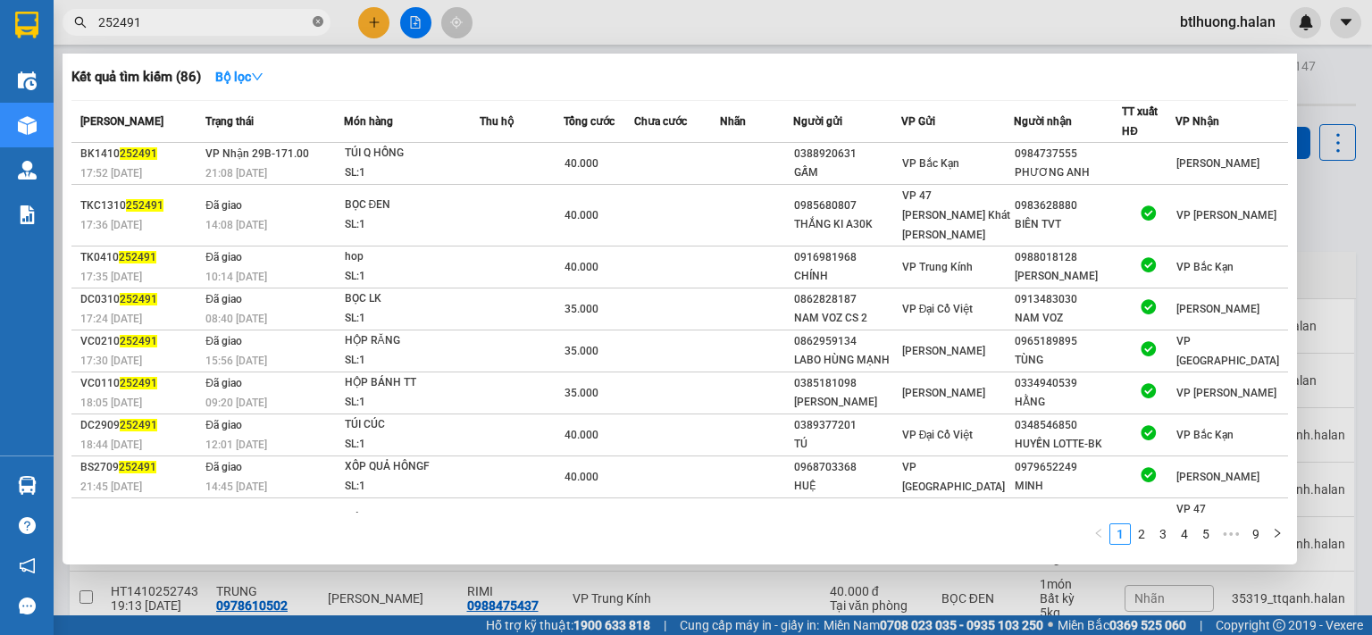
click at [314, 24] on icon "close-circle" at bounding box center [318, 21] width 11 height 11
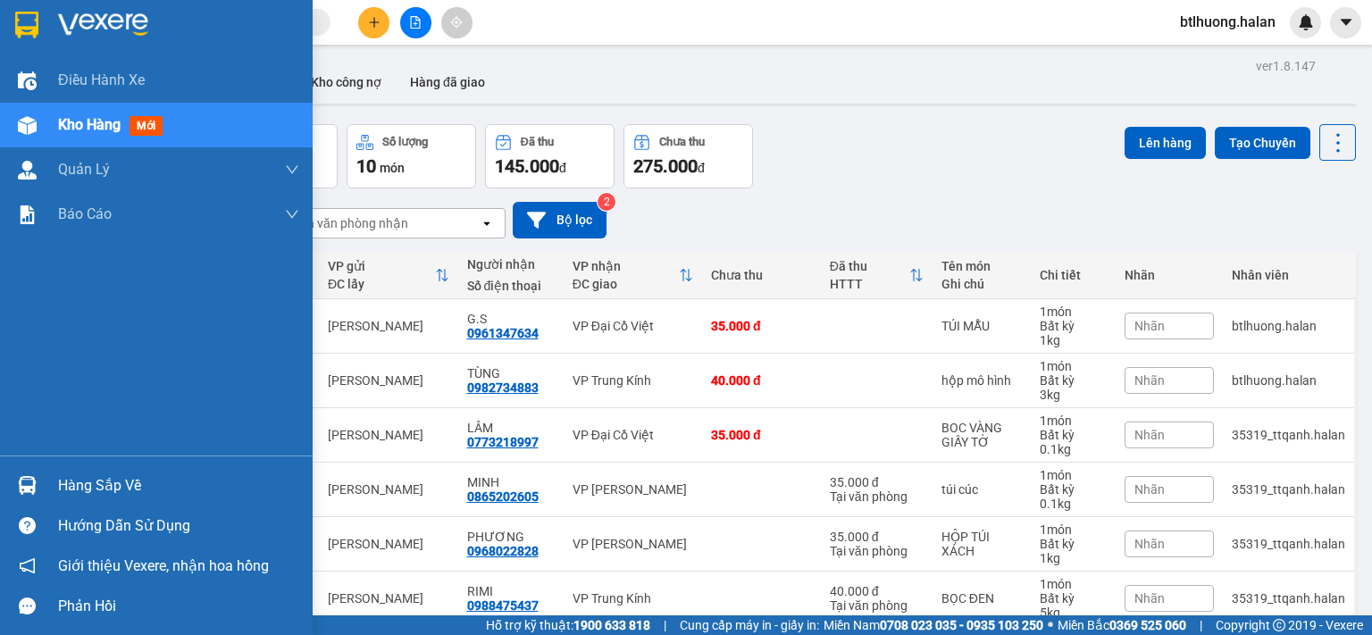
click at [58, 485] on div "Hàng sắp về" at bounding box center [178, 485] width 241 height 27
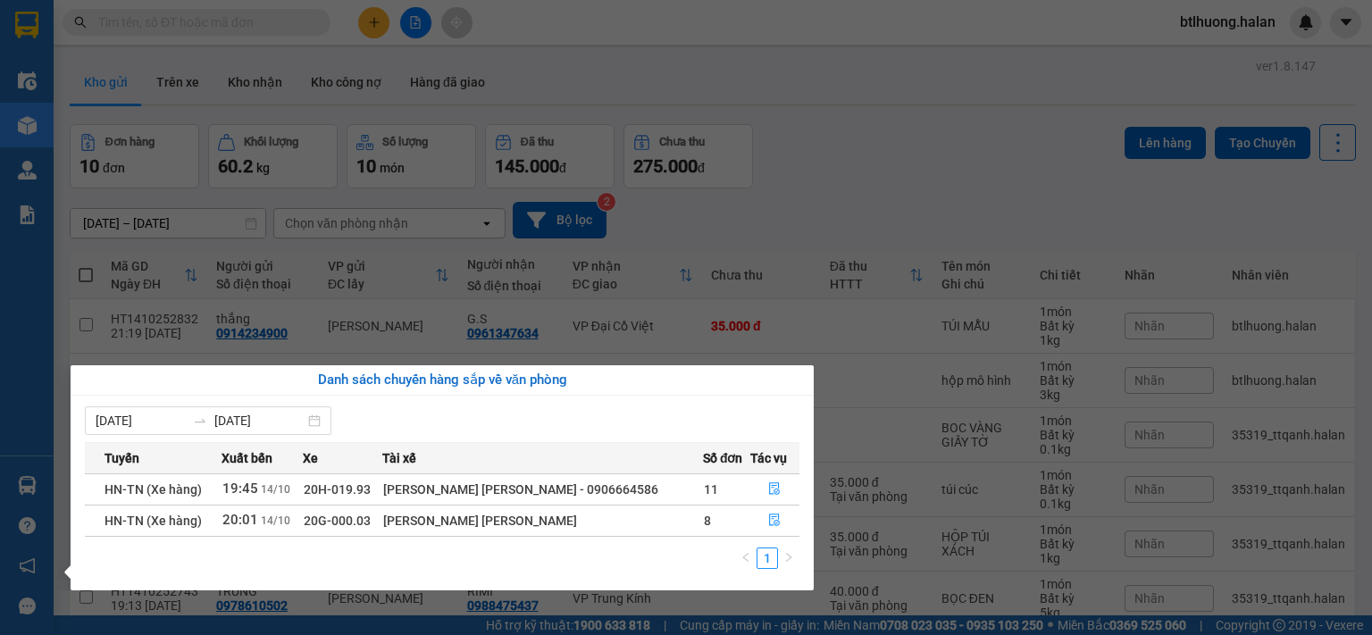
click at [1170, 385] on section "Kết quả tìm kiếm ( 86 ) Bộ lọc Mã ĐH Trạng thái Món hàng Thu hộ Tổng cước Chưa …" at bounding box center [686, 317] width 1372 height 635
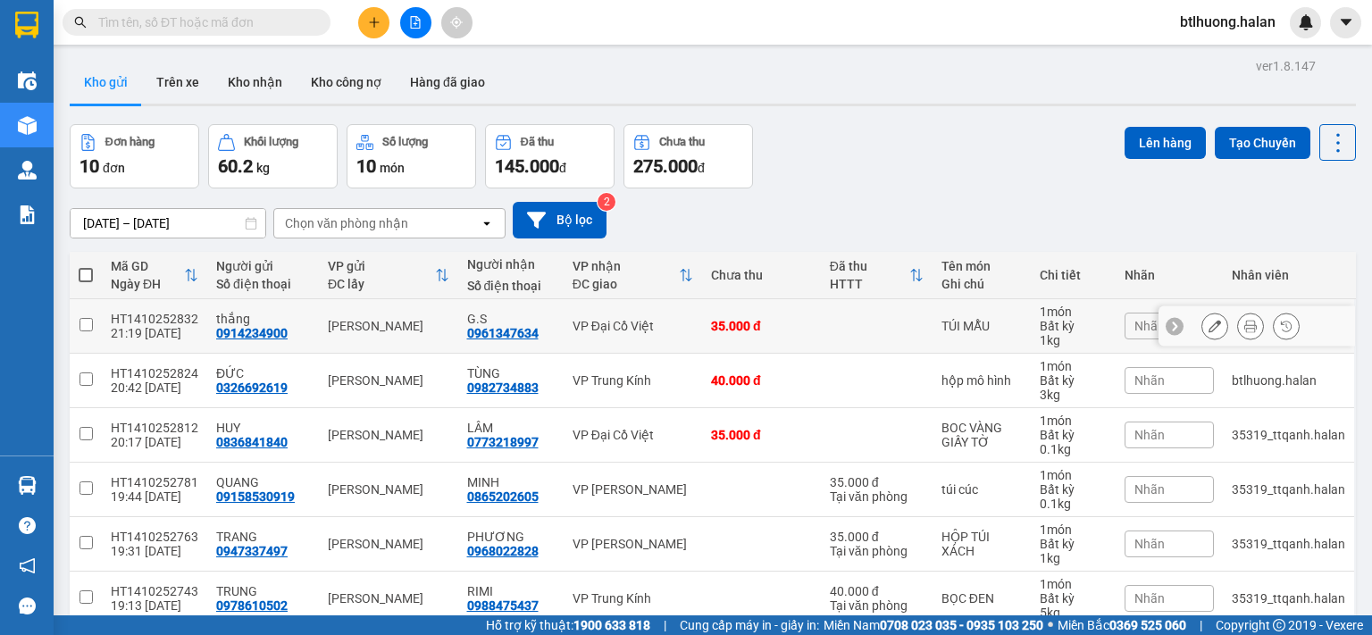
click at [1244, 329] on icon at bounding box center [1250, 326] width 13 height 13
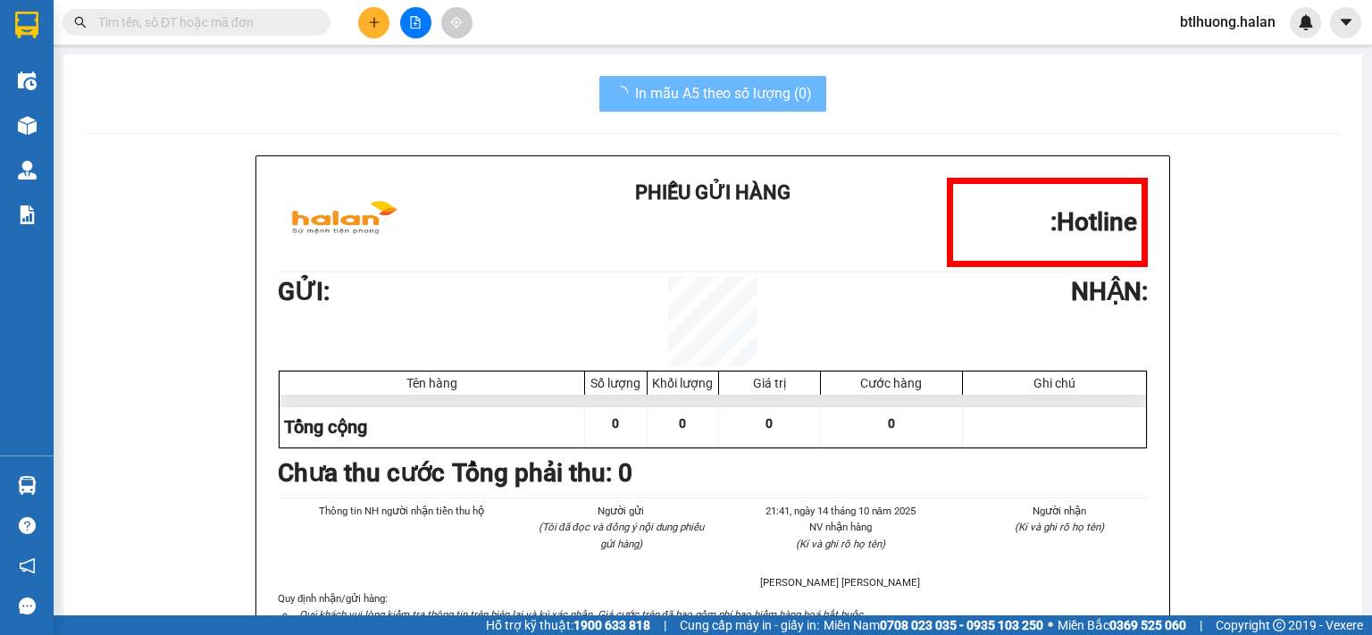
scroll to position [89, 0]
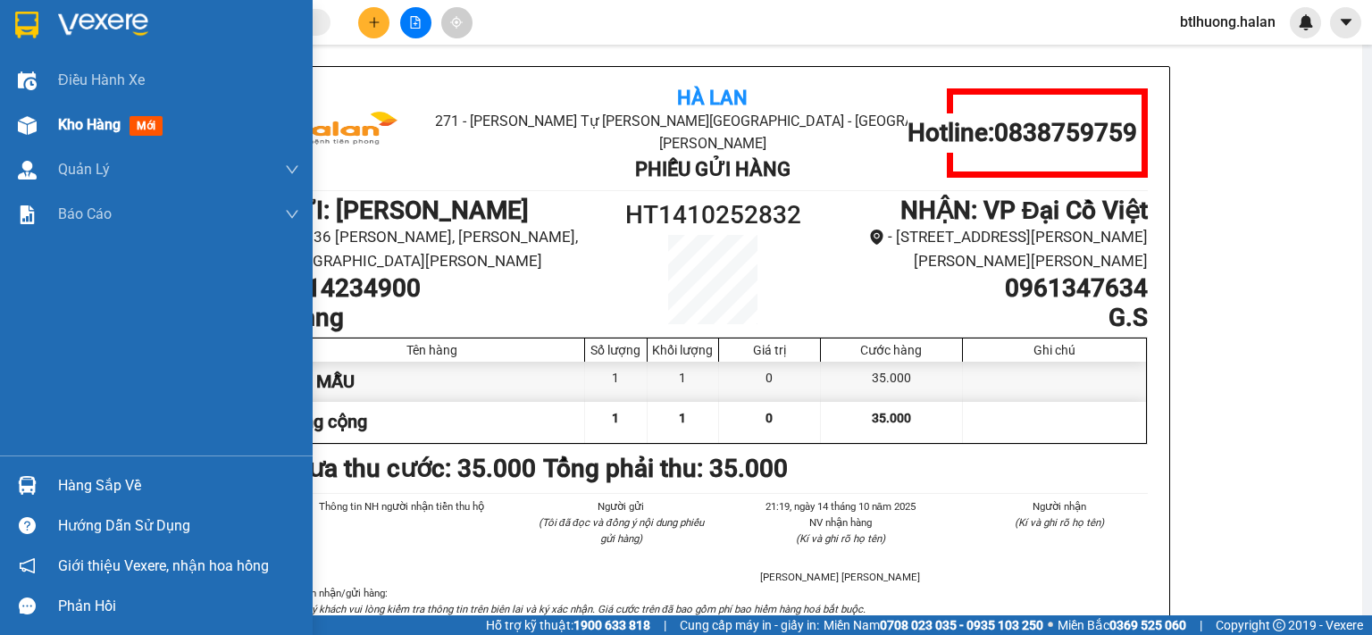
click at [38, 118] on div at bounding box center [27, 125] width 31 height 31
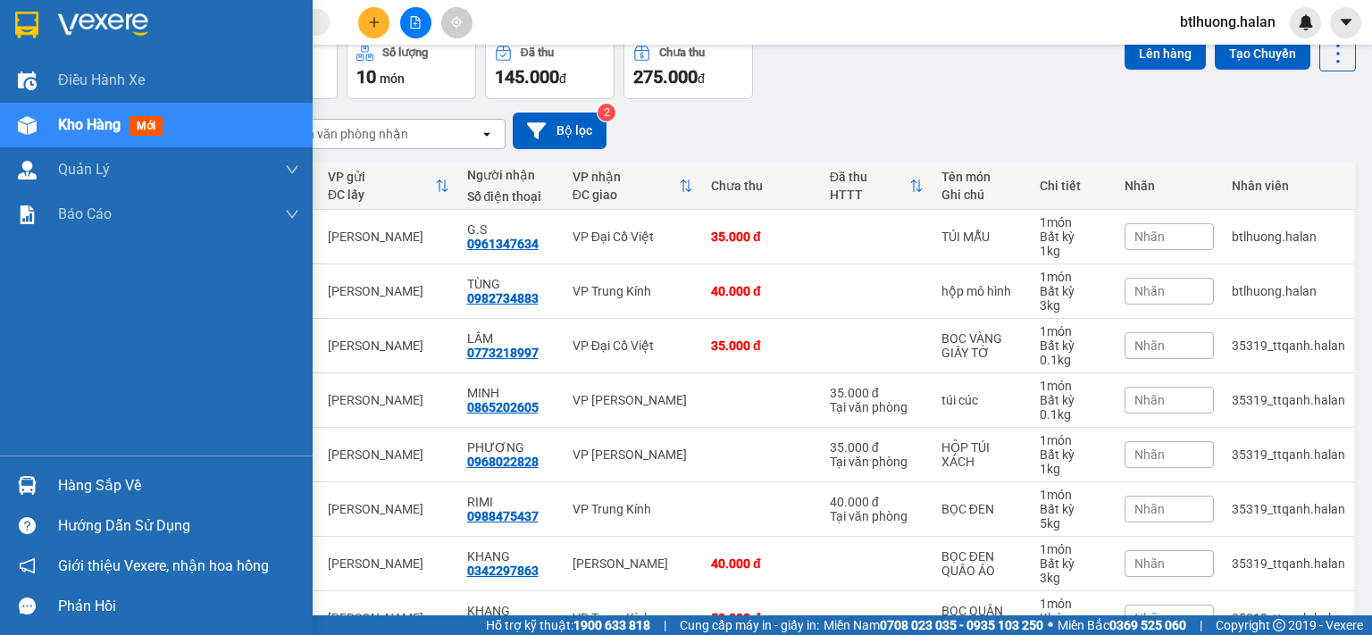
click at [46, 488] on div "Hàng sắp về" at bounding box center [156, 485] width 313 height 40
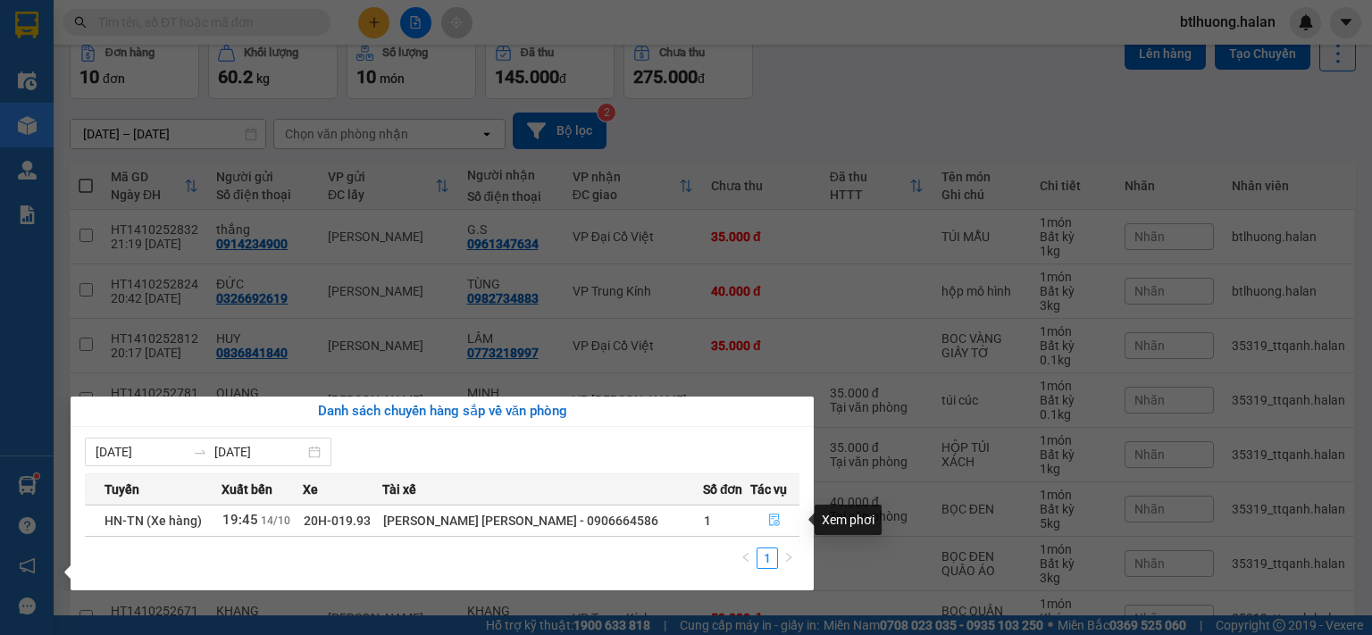
click at [770, 514] on icon "file-done" at bounding box center [775, 520] width 11 height 13
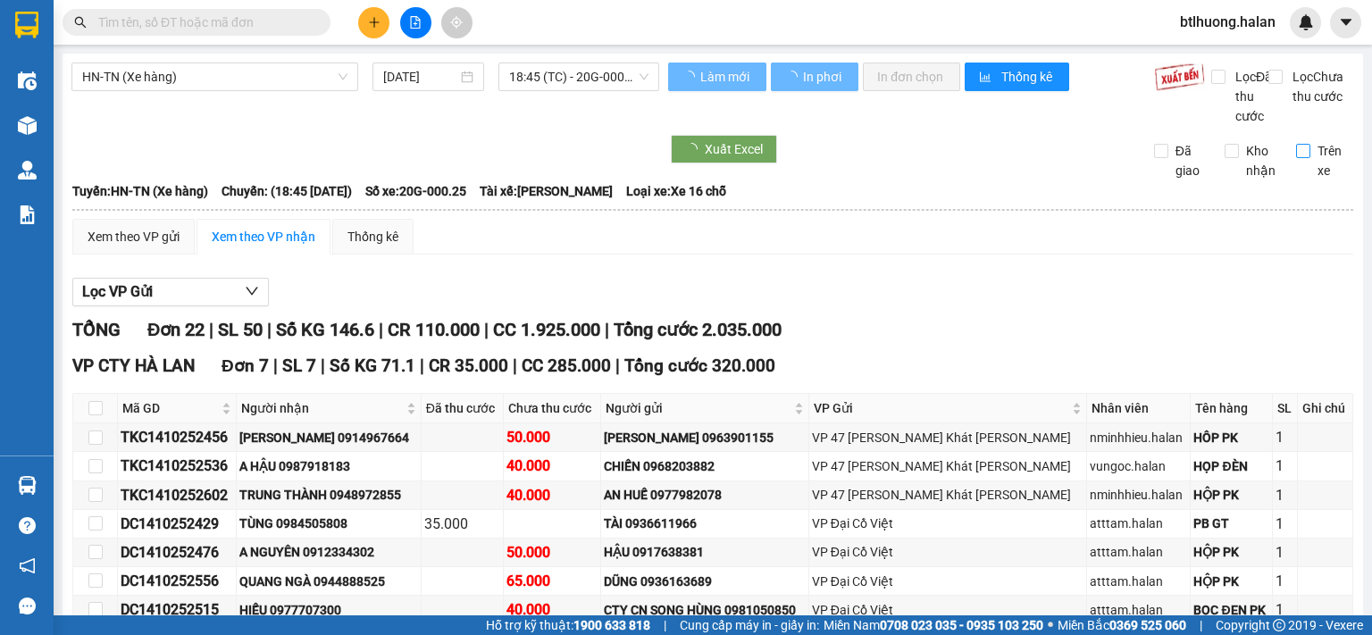
click at [1296, 180] on label "Trên xe" at bounding box center [1325, 160] width 58 height 39
click at [1296, 158] on input "Trên xe" at bounding box center [1303, 151] width 14 height 14
checkbox input "true"
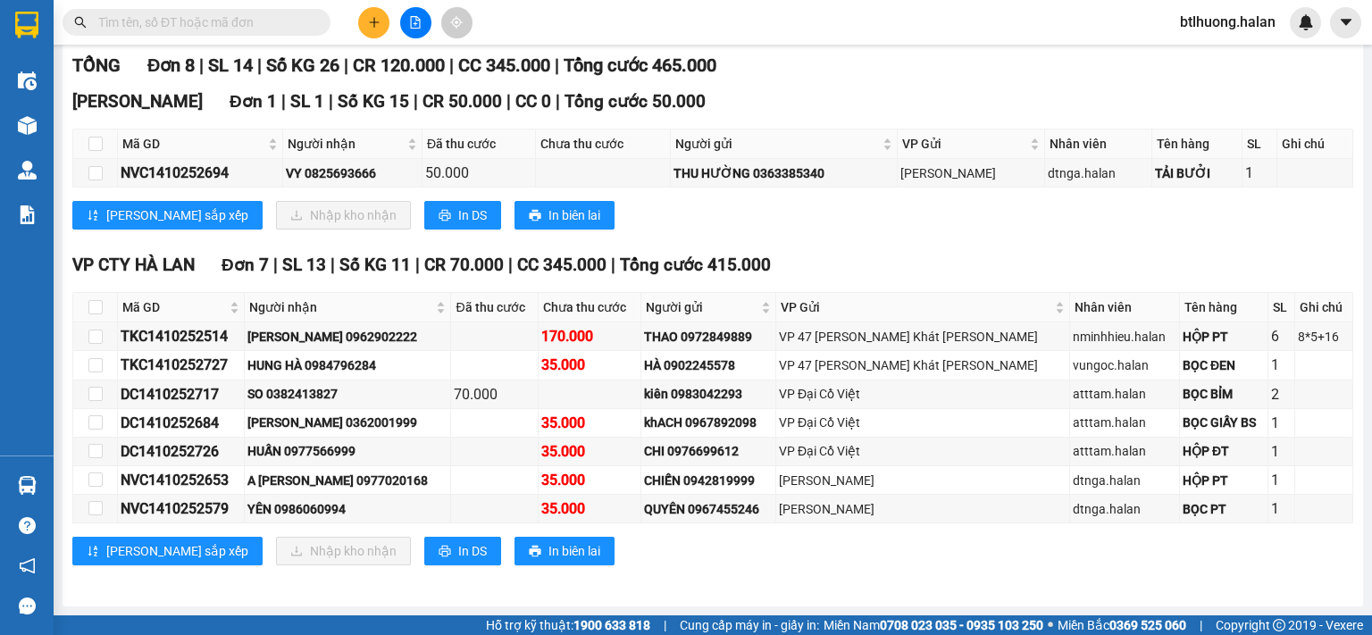
scroll to position [102, 0]
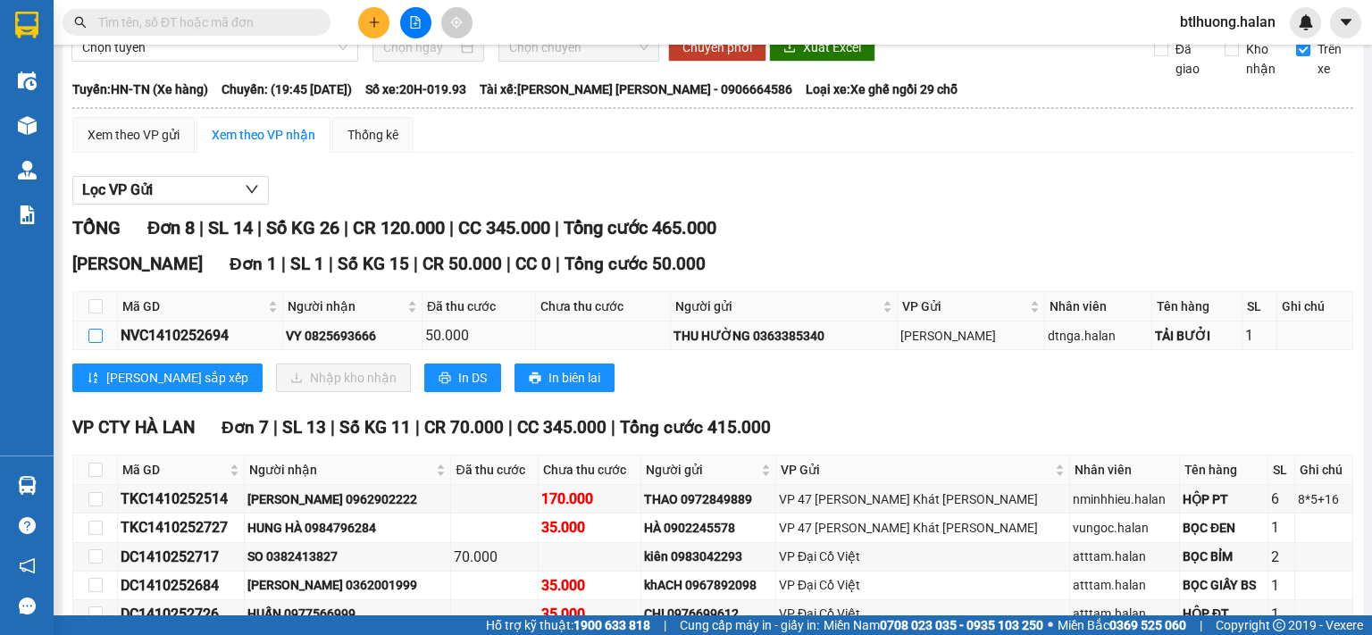
click at [92, 343] on input "checkbox" at bounding box center [95, 336] width 14 height 14
checkbox input "true"
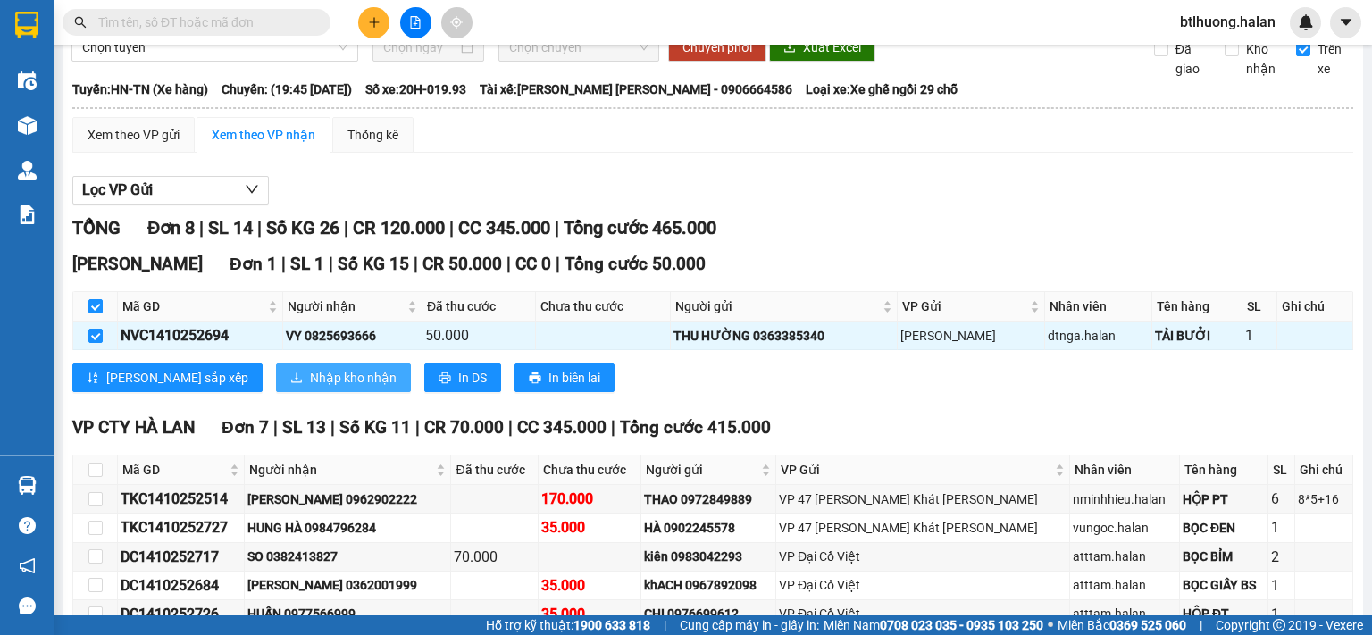
click at [310, 388] on span "Nhập kho nhận" at bounding box center [353, 378] width 87 height 20
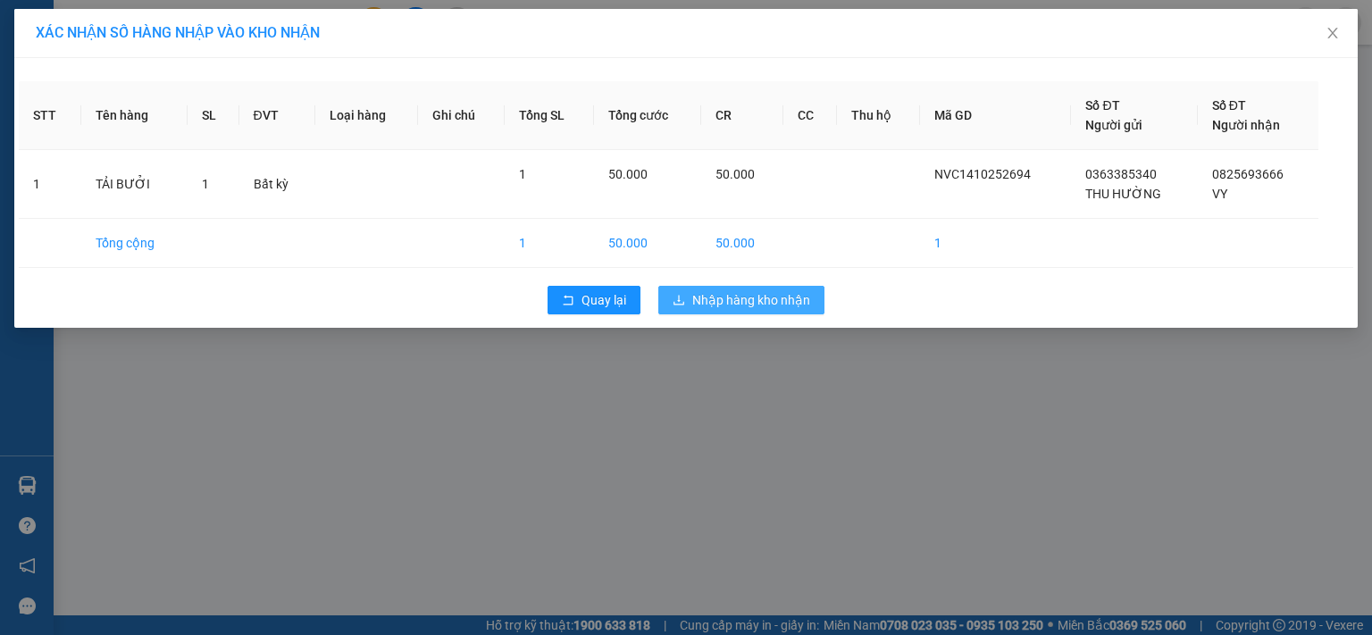
click at [742, 291] on span "Nhập hàng kho nhận" at bounding box center [751, 300] width 118 height 20
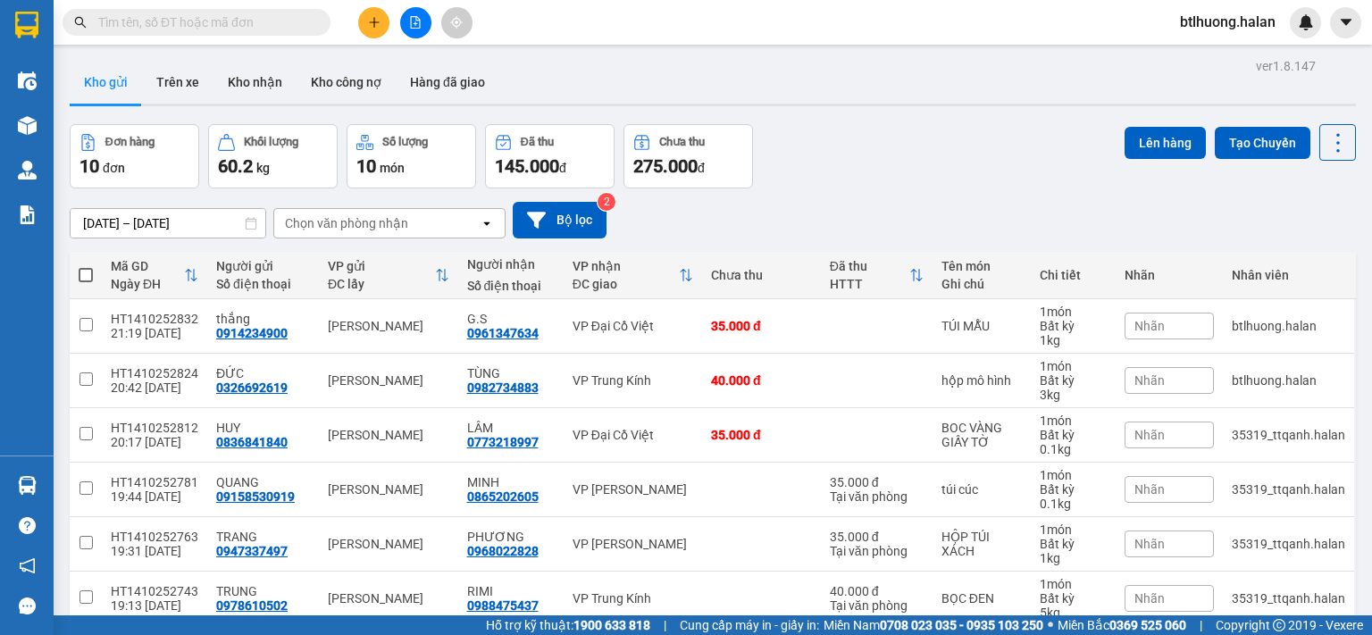
click at [163, 32] on span at bounding box center [197, 22] width 268 height 27
click at [177, 23] on input "text" at bounding box center [203, 23] width 211 height 20
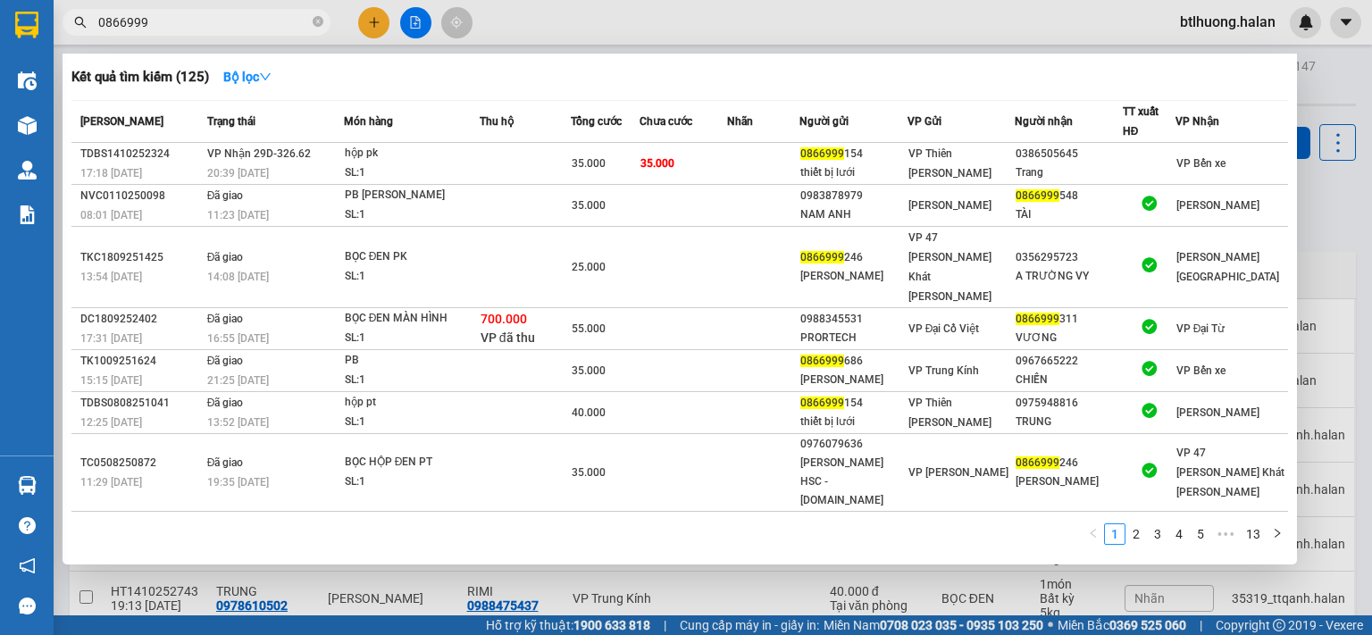
click at [177, 23] on input "0866999" at bounding box center [203, 23] width 211 height 20
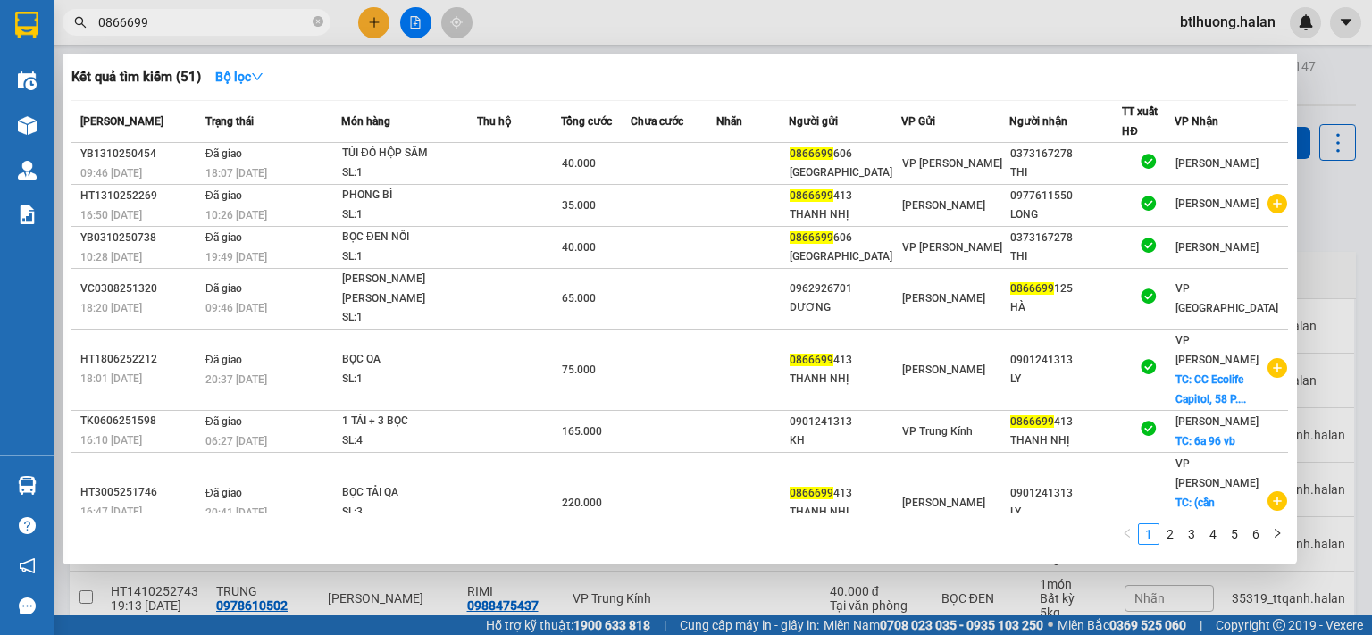
click at [177, 23] on input "0866699" at bounding box center [203, 23] width 211 height 20
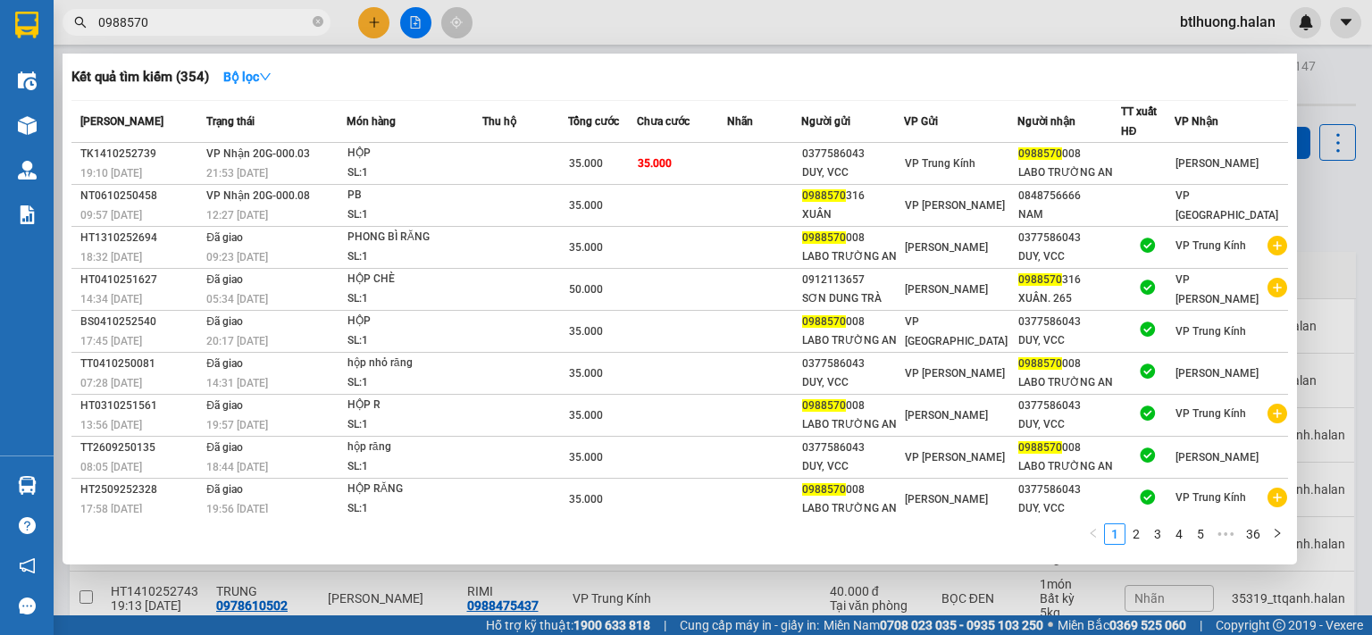
type input "0988570"
